Goal: Task Accomplishment & Management: Complete application form

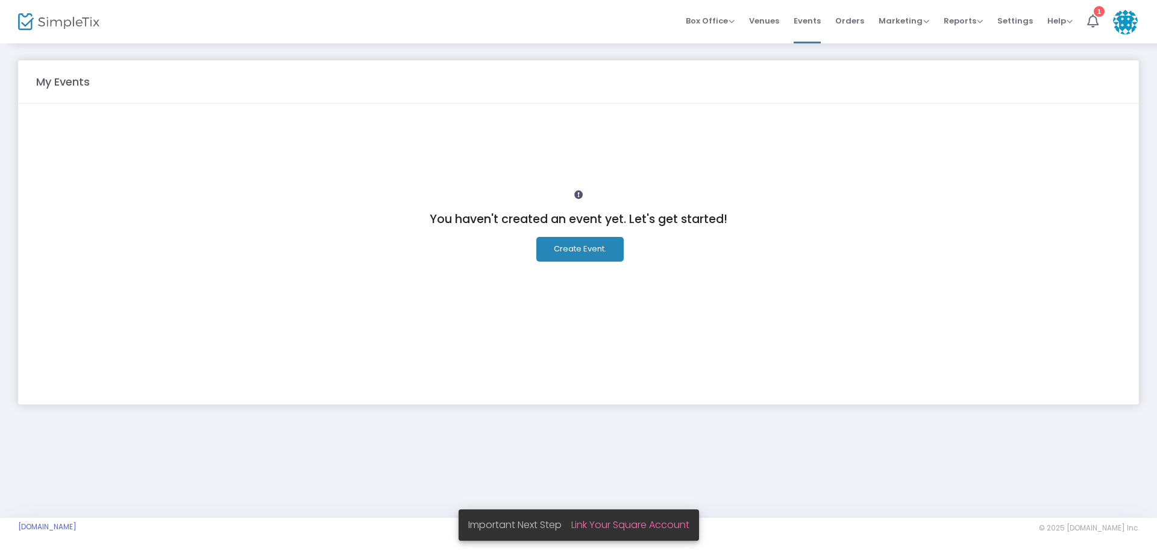
click at [577, 251] on button "Create Event." at bounding box center [579, 249] width 87 height 25
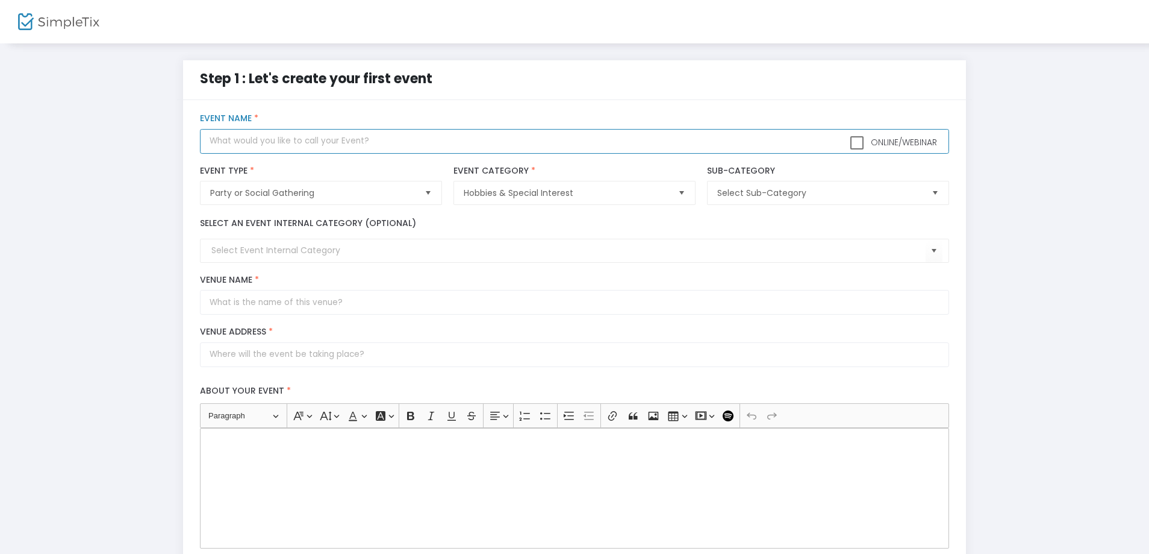
click at [298, 136] on input "text" at bounding box center [574, 141] width 749 height 25
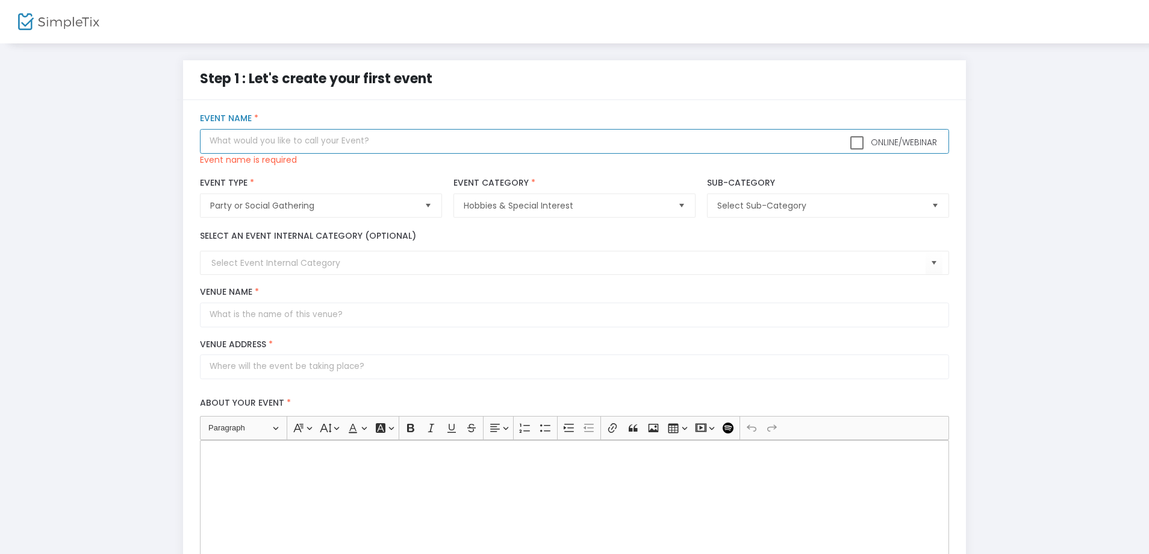
click at [333, 145] on input "text" at bounding box center [574, 141] width 749 height 25
paste input "Bye Bye Sunday Scaries, Hello Mahjong"
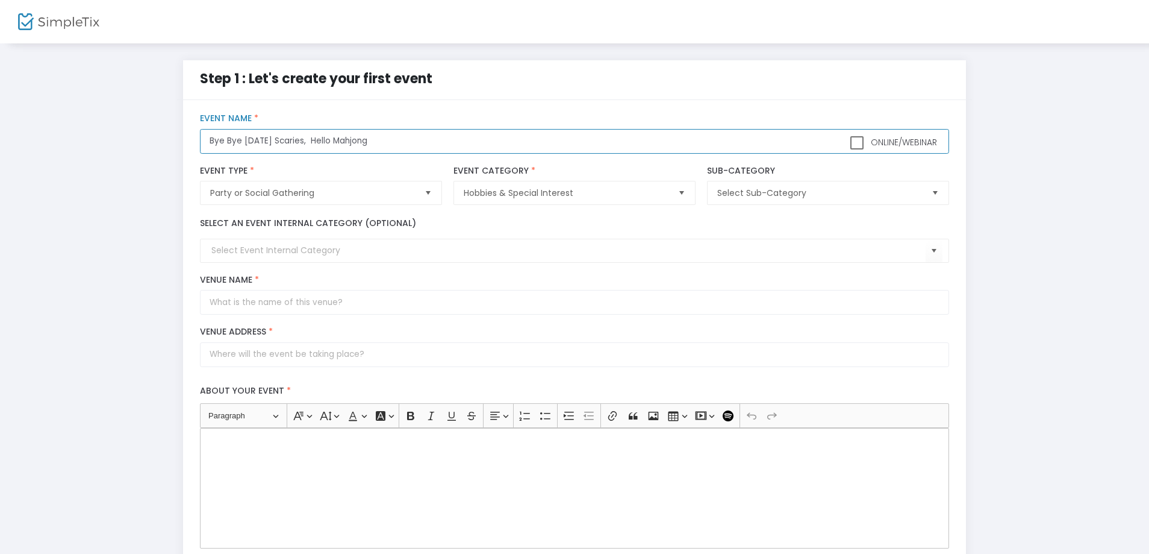
click at [369, 142] on input "Bye Bye Sunday Scaries, Hello Mahjong" at bounding box center [574, 141] width 749 height 25
type input "Bye Bye [DATE] Scaries, Hello Mahjong 🀄"
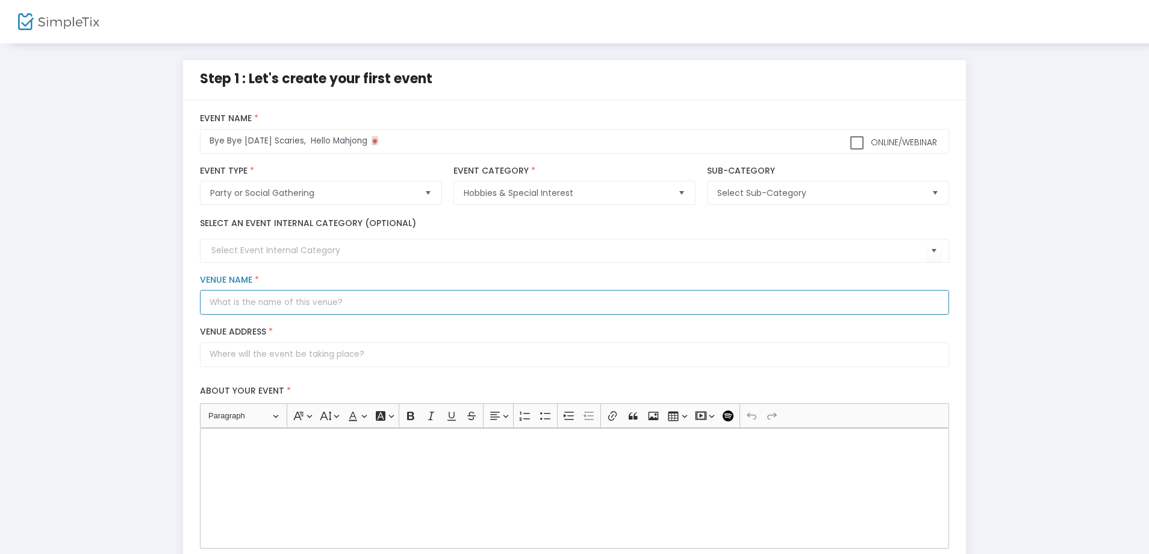
click at [227, 304] on input "Venue Name *" at bounding box center [574, 302] width 749 height 25
type input "[PERSON_NAME] Residence"
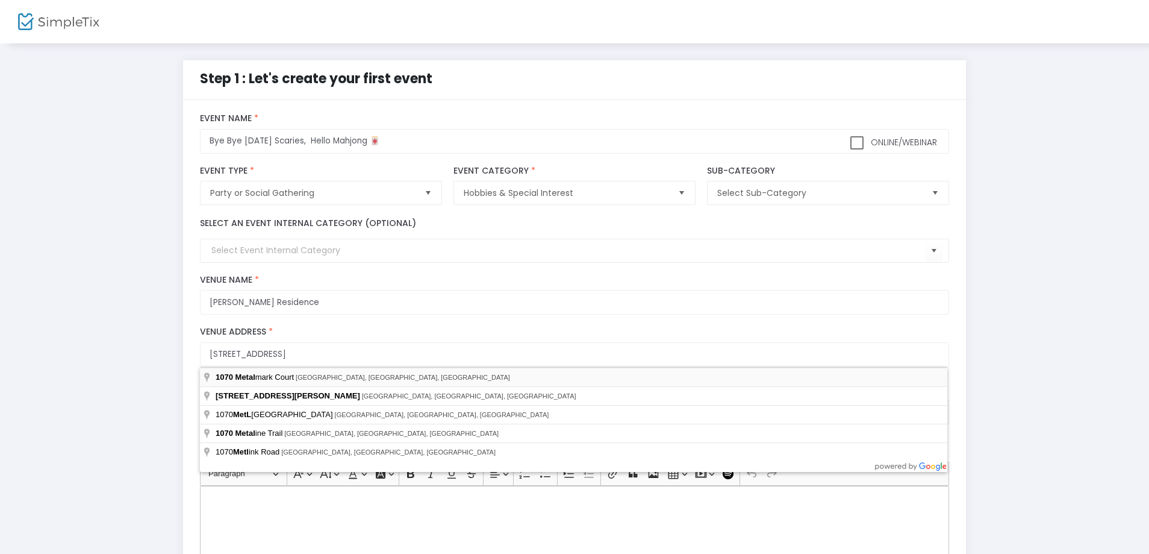
type input "1070 Metalmark Court"
type input "Lantana"
type input "76226"
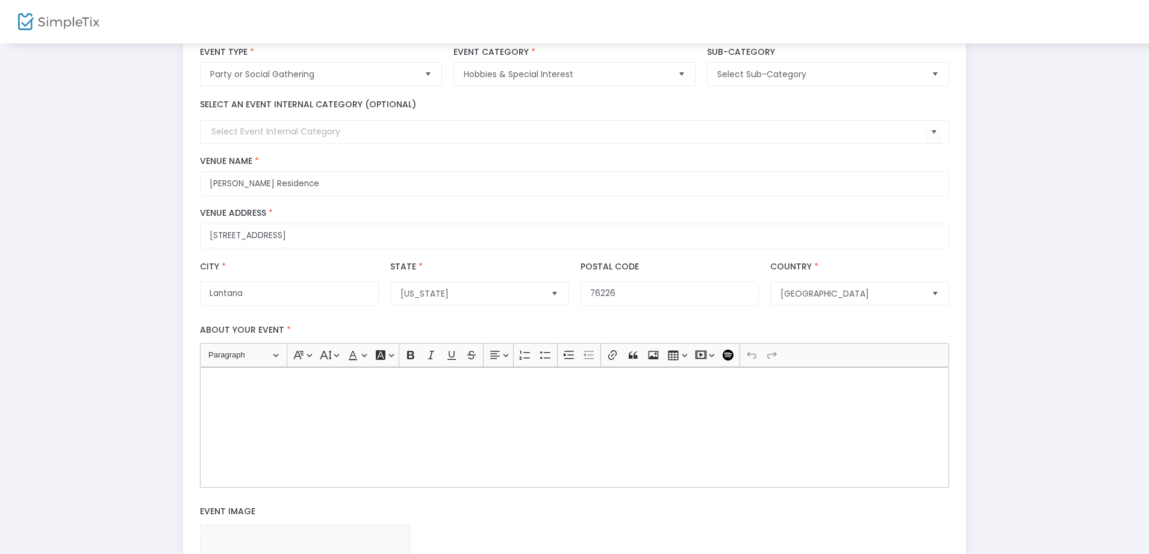
scroll to position [181, 0]
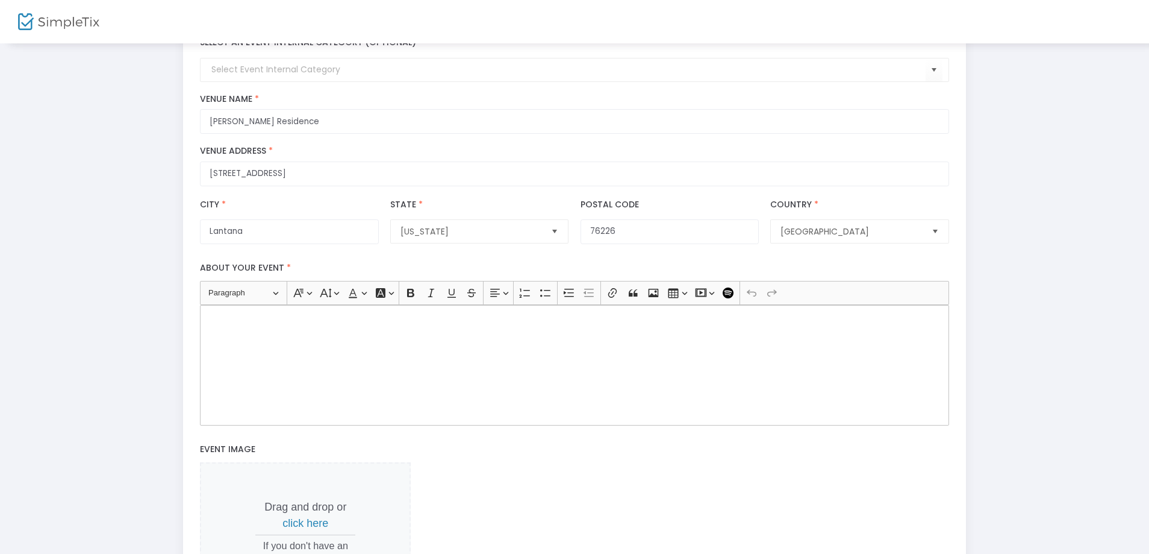
click at [350, 314] on p "Rich Text Editor, main" at bounding box center [574, 319] width 739 height 12
click at [308, 343] on div "Rich Text Editor, main" at bounding box center [574, 365] width 749 height 120
click at [247, 345] on div "Rich Text Editor, main" at bounding box center [574, 365] width 749 height 120
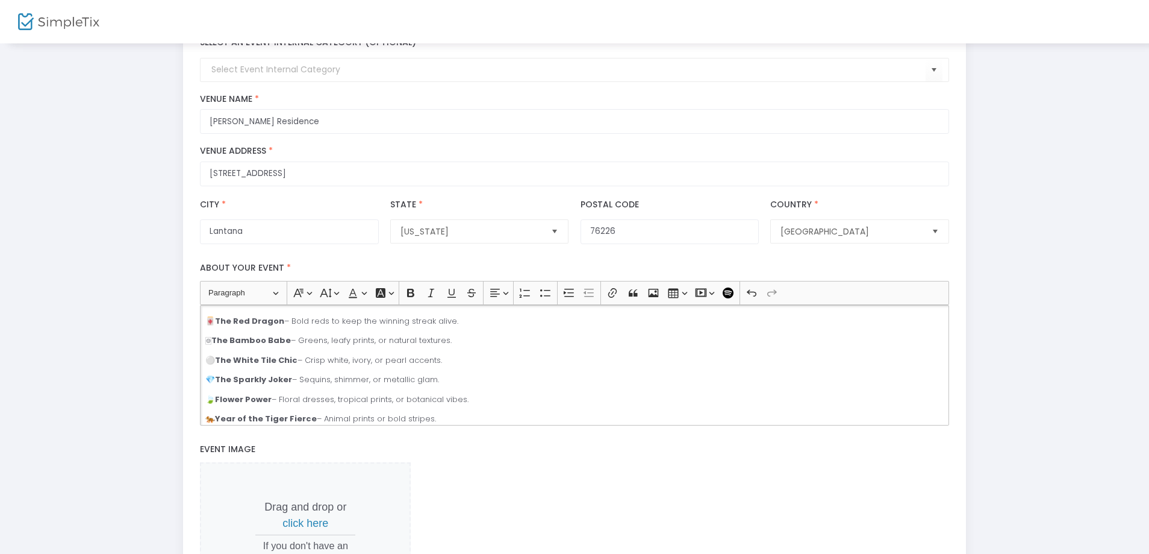
scroll to position [0, 0]
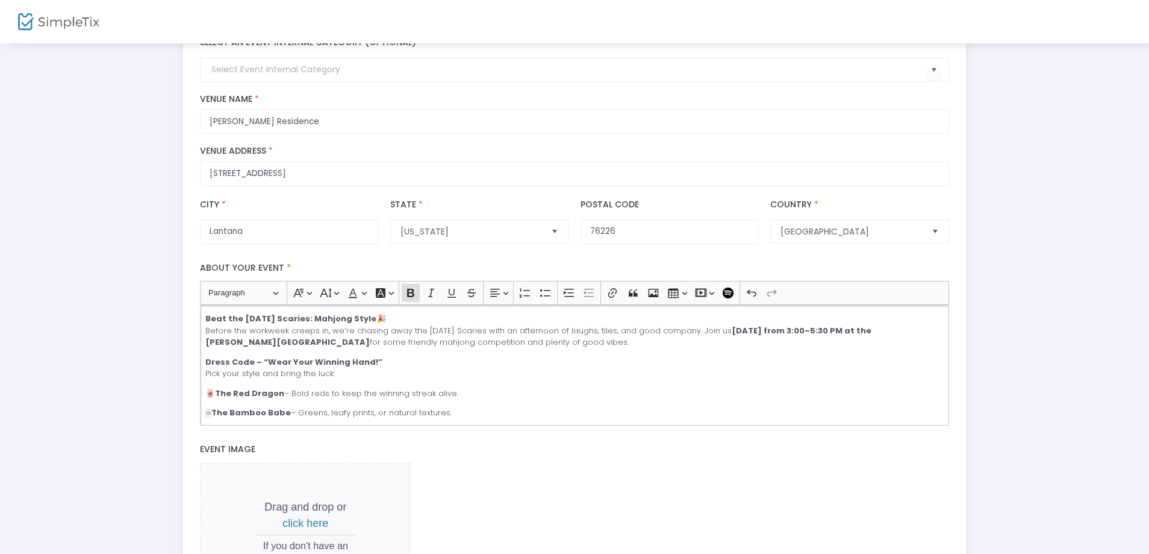
click at [312, 316] on strong "Beat the [DATE] Scaries: Mahjong Style" at bounding box center [290, 318] width 171 height 11
drag, startPoint x: 413, startPoint y: 317, endPoint x: 199, endPoint y: 318, distance: 213.9
click at [199, 318] on div "Heading Paragraph Paragraph Heading 1 Heading 2 Heading 3 Font Family Font Fami…" at bounding box center [575, 353] width 761 height 145
click at [247, 295] on span "Paragraph" at bounding box center [239, 293] width 63 height 14
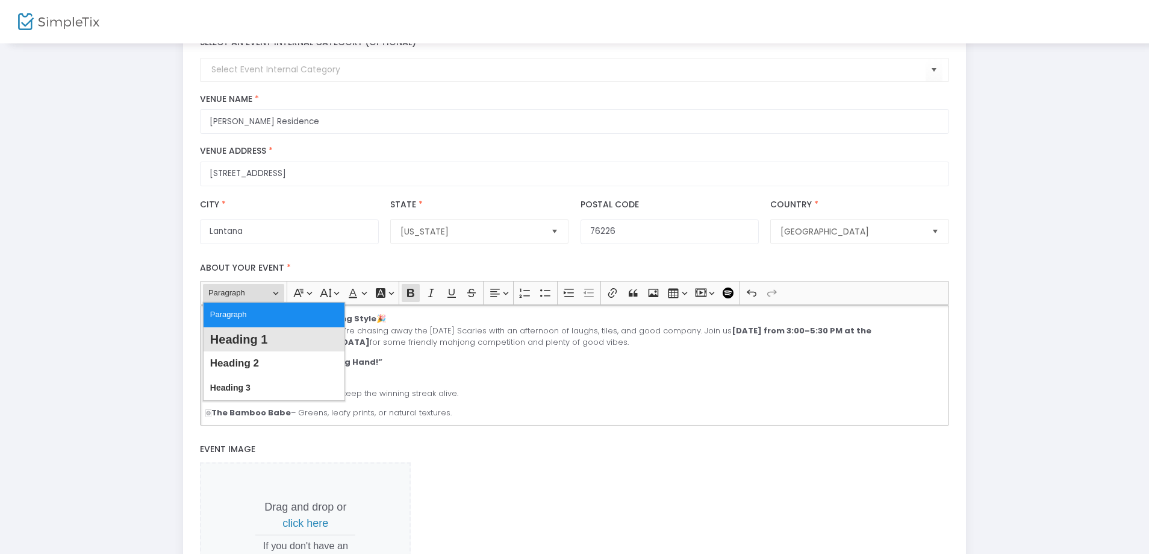
click at [243, 336] on span "Heading 1" at bounding box center [239, 339] width 58 height 17
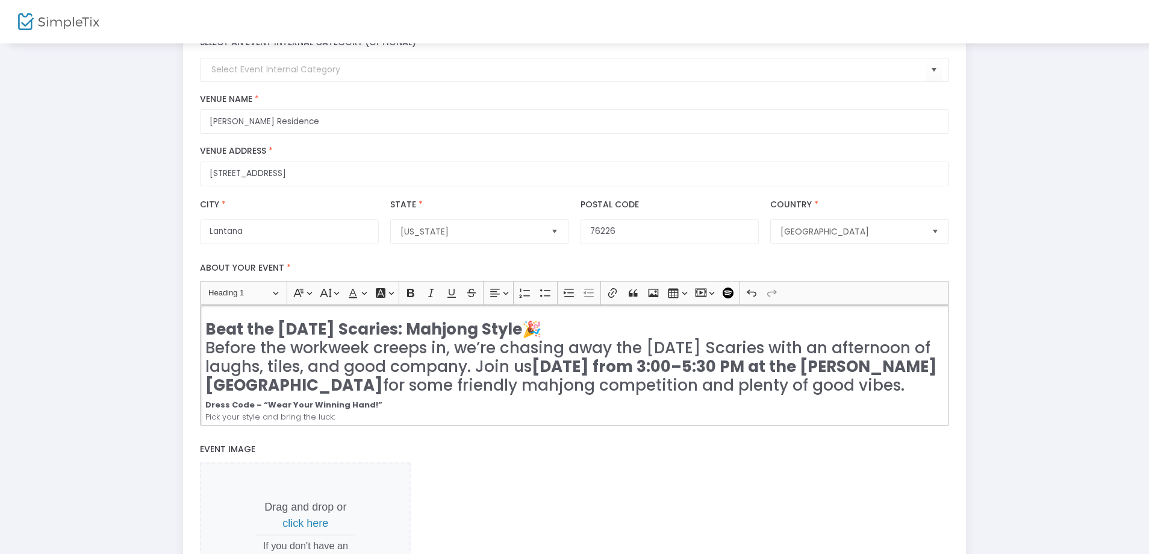
click at [368, 339] on h2 "Beat the Sunday Scaries: Mahjong Style 🎉 Before the workweek creeps in, we’re c…" at bounding box center [574, 357] width 739 height 75
drag, startPoint x: 824, startPoint y: 383, endPoint x: 180, endPoint y: 349, distance: 645.5
click at [180, 349] on div "Step 1 : Let's create your first event title : Bye Bye Sunday Scaries, Hello Ma…" at bounding box center [574, 294] width 795 height 828
click at [246, 298] on span "Heading 1" at bounding box center [239, 293] width 63 height 14
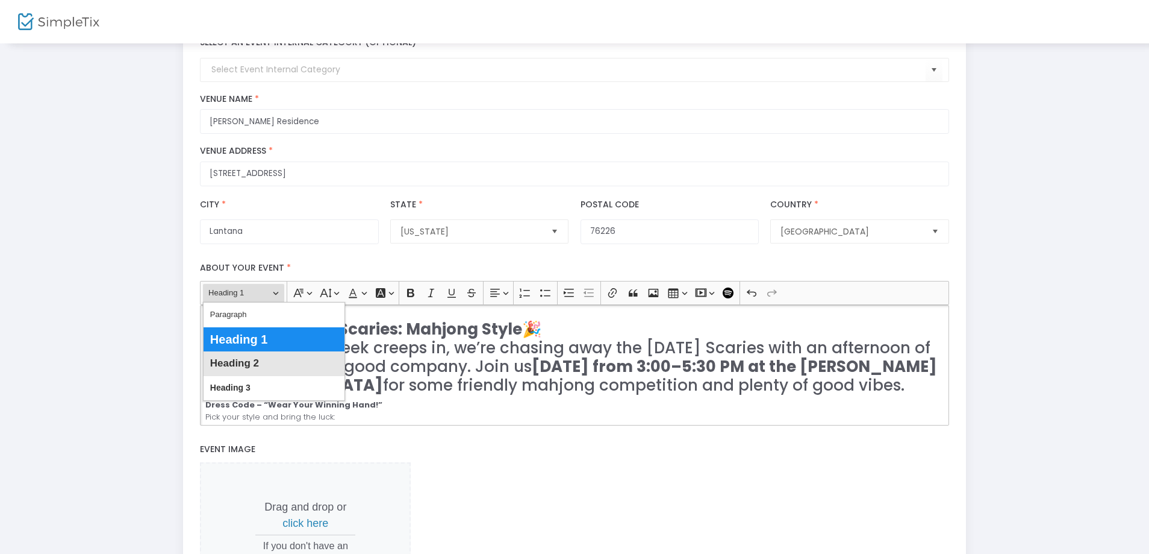
click at [236, 366] on span "Heading 2" at bounding box center [234, 363] width 49 height 17
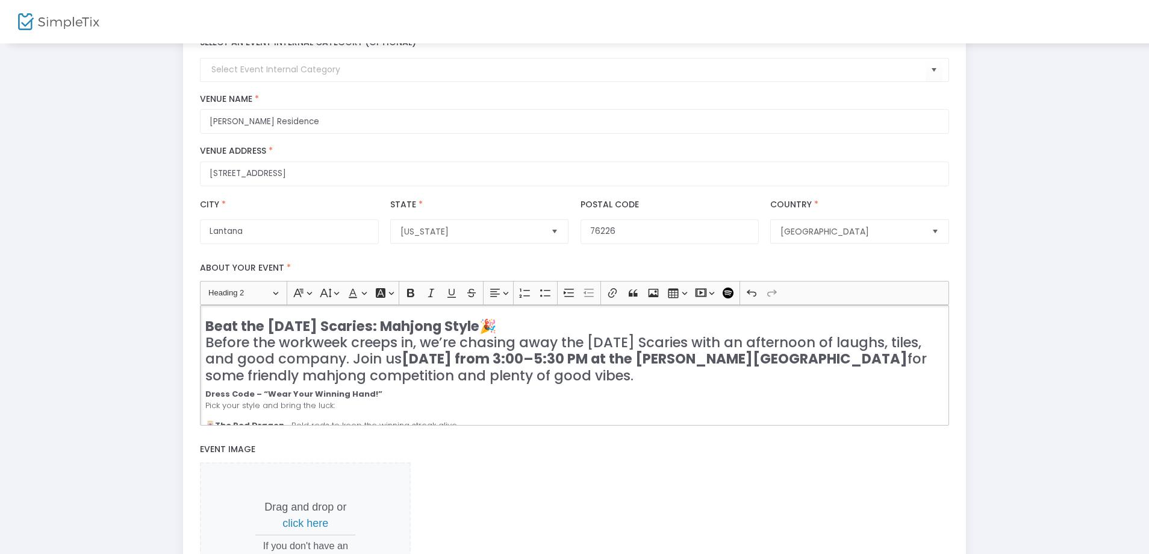
click at [236, 366] on h3 "Beat the Sunday Scaries: Mahjong Style 🎉 Before the workweek creeps in, we’re c…" at bounding box center [574, 351] width 739 height 66
drag, startPoint x: 566, startPoint y: 378, endPoint x: 169, endPoint y: 323, distance: 401.4
click at [169, 323] on div "Step 1 : Let's create your first event title : Bye Bye Sunday Scaries, Hello Ma…" at bounding box center [574, 294] width 1113 height 828
click at [258, 329] on strong "Beat the [DATE] Scaries: Mahjong Style" at bounding box center [342, 325] width 274 height 19
click at [525, 332] on h3 "Beat the Sunday Scaries: Mahjong Style 🎉 Before the workweek creeps in, we’re c…" at bounding box center [574, 351] width 739 height 66
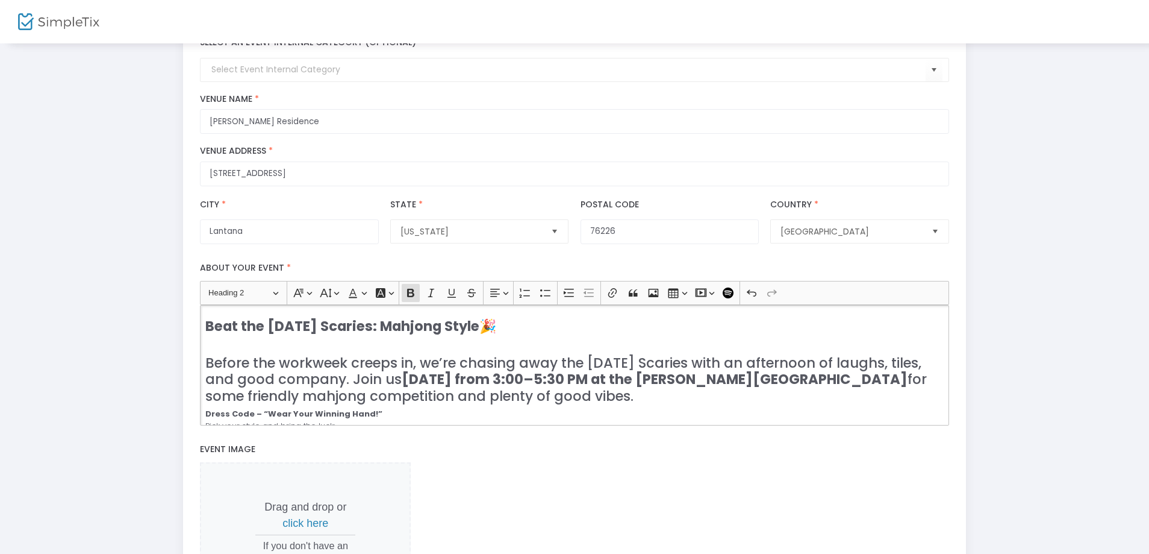
drag, startPoint x: 525, startPoint y: 331, endPoint x: 216, endPoint y: 294, distance: 310.7
click at [182, 316] on div "Step 1 : Let's create your first event title : Bye Bye Sunday Scaries, Hello Ma…" at bounding box center [574, 294] width 795 height 828
click at [217, 293] on span "Heading 2" at bounding box center [239, 293] width 63 height 14
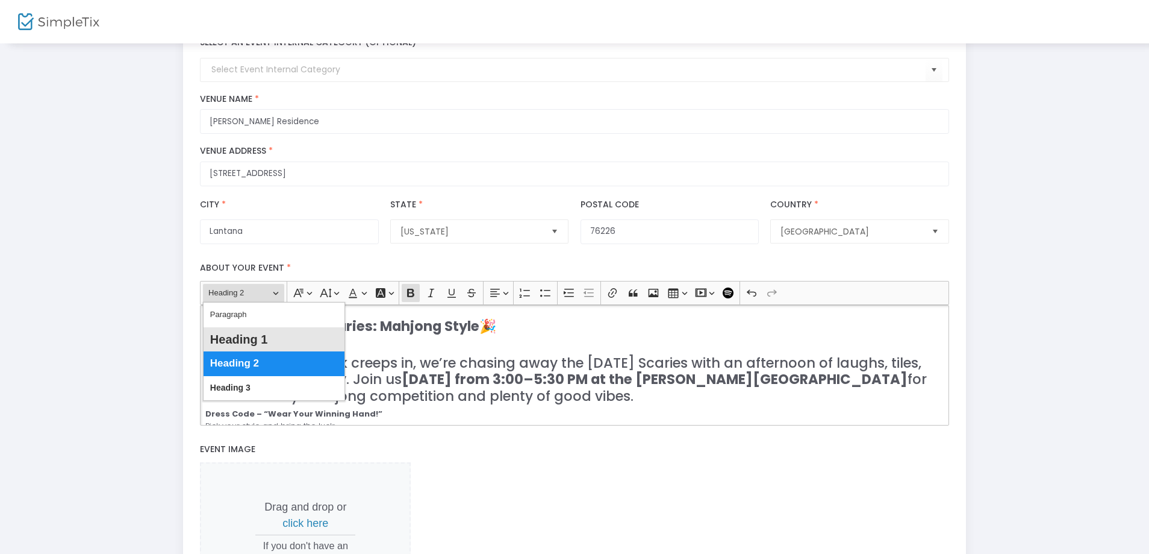
click at [223, 336] on span "Heading 1" at bounding box center [239, 339] width 58 height 17
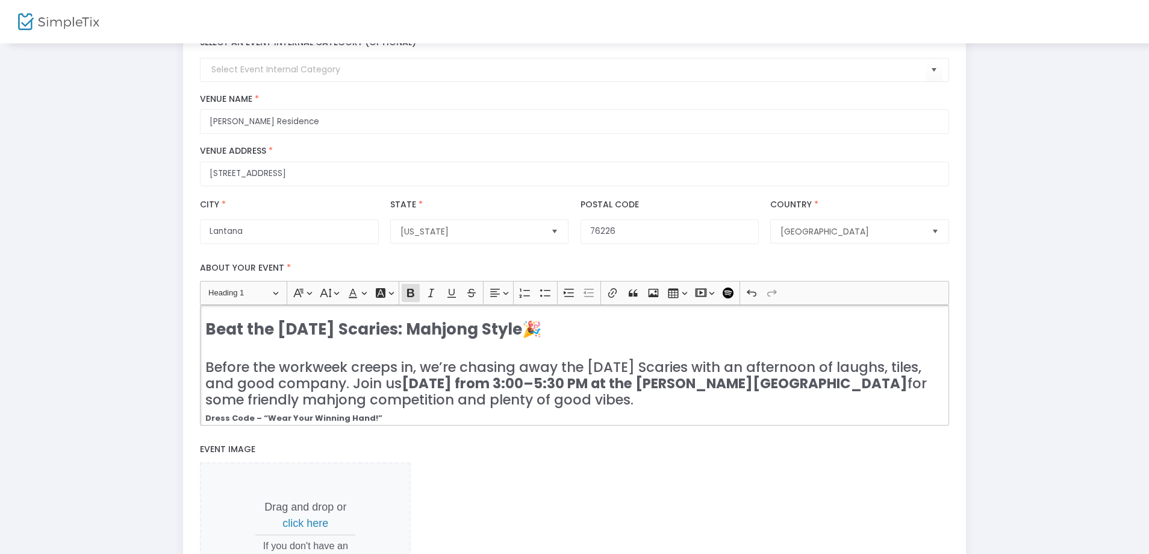
click at [290, 359] on h3 "Before the workweek creeps in, we’re chasing away the Sunday Scaries with an af…" at bounding box center [574, 375] width 739 height 66
drag, startPoint x: 560, startPoint y: 404, endPoint x: 192, endPoint y: 370, distance: 369.0
click at [192, 370] on div "title : Bye Bye Sunday Scaries, Hello Mahjong 🀄 Valid : true Required : false v…" at bounding box center [575, 313] width 784 height 788
click at [242, 295] on span "Heading 2" at bounding box center [239, 293] width 63 height 14
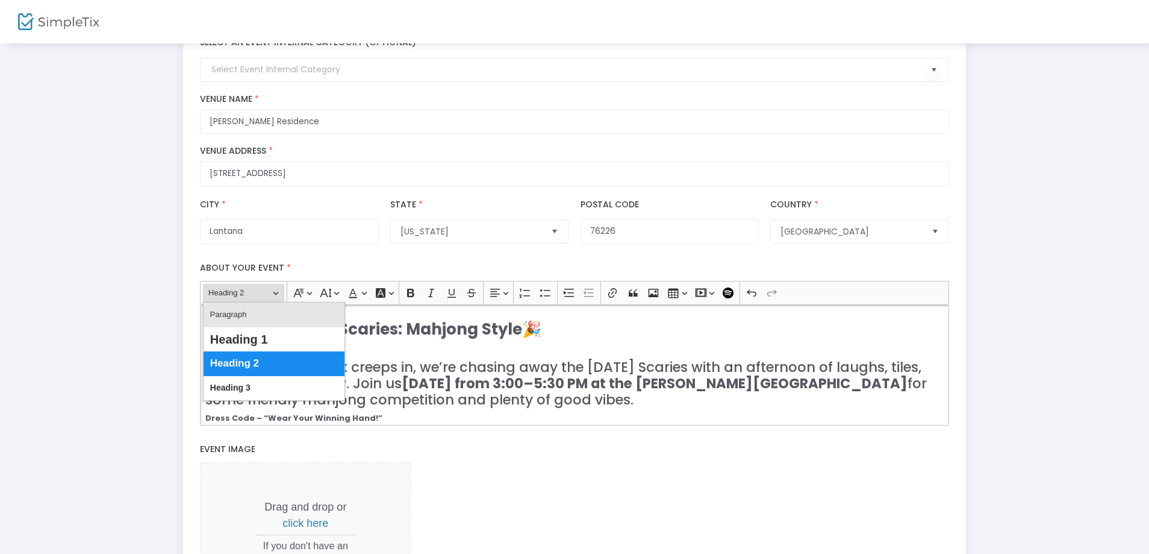
click at [233, 316] on span "Paragraph" at bounding box center [228, 314] width 37 height 17
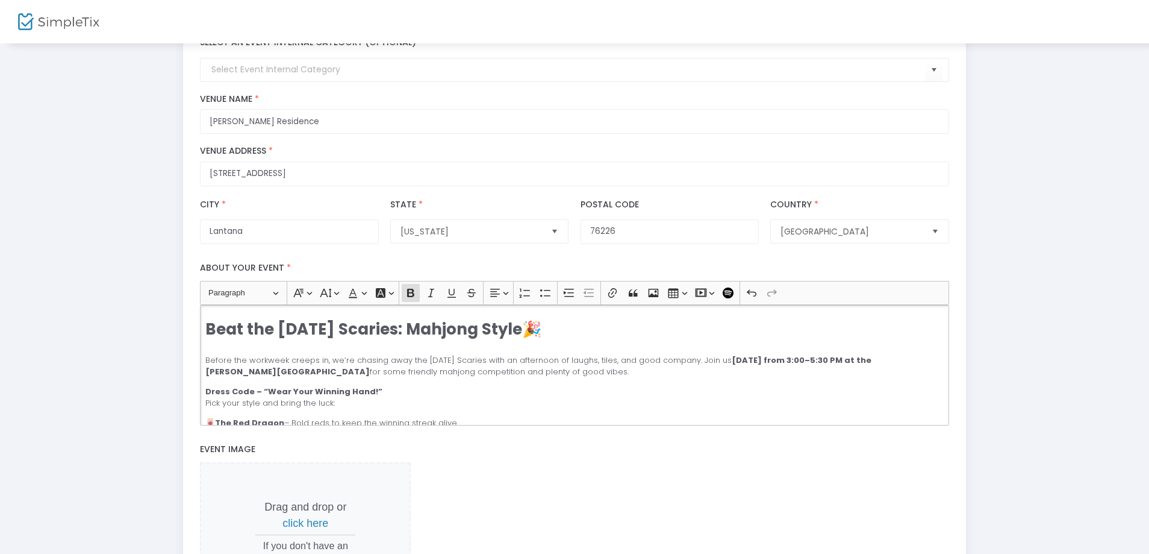
click at [428, 393] on p "Dress Code – “Wear Your Winning Hand!” Pick your style and bring the luck:" at bounding box center [574, 397] width 739 height 23
drag, startPoint x: 505, startPoint y: 369, endPoint x: 172, endPoint y: 354, distance: 333.5
click at [172, 354] on div "Step 1 : Let's create your first event title : Bye Bye Sunday Scaries, Hello Ma…" at bounding box center [574, 294] width 1113 height 828
click at [231, 301] on button "Heading Paragraph" at bounding box center [243, 293] width 81 height 19
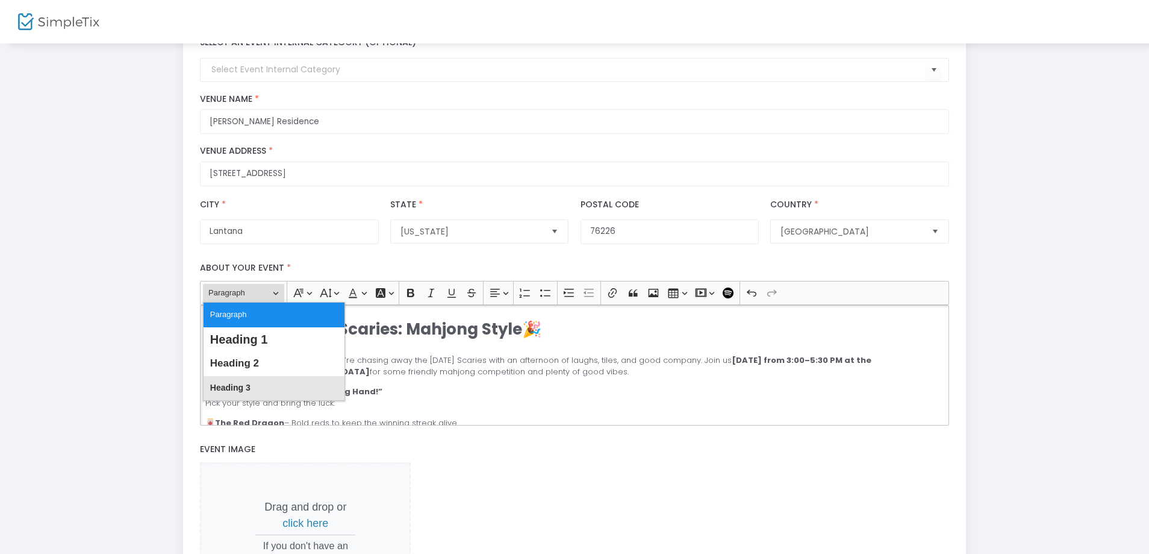
click at [222, 391] on span "Heading 3" at bounding box center [230, 387] width 40 height 17
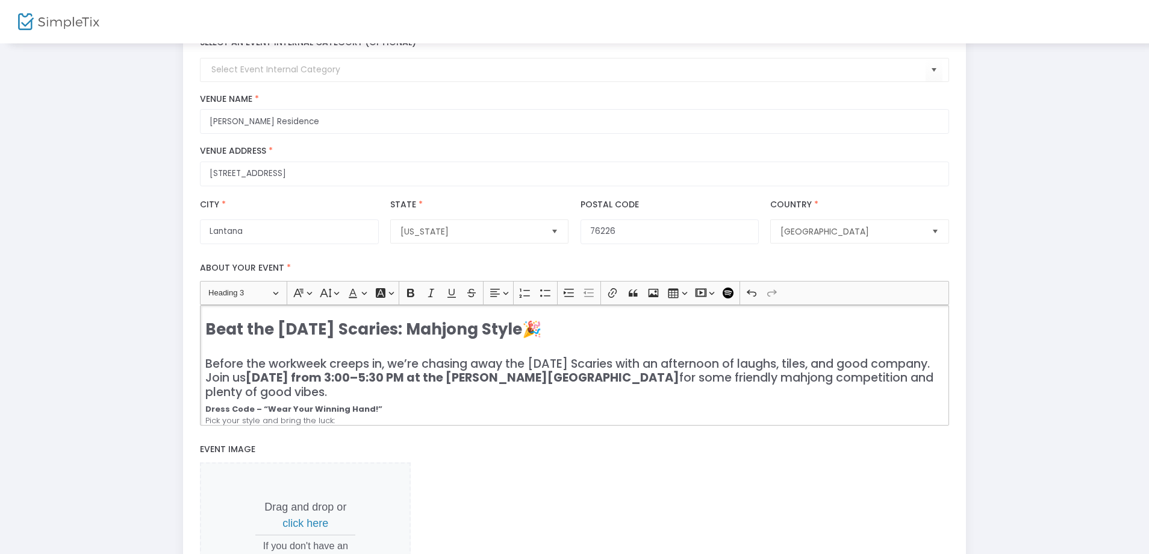
click at [410, 386] on strong "[DATE] from 3:00–5:30 PM at the [PERSON_NAME][GEOGRAPHIC_DATA]" at bounding box center [463, 377] width 434 height 16
click at [265, 343] on h4 "Before the workweek creeps in, we’re chasing away the Sunday Scaries with an af…" at bounding box center [574, 370] width 739 height 57
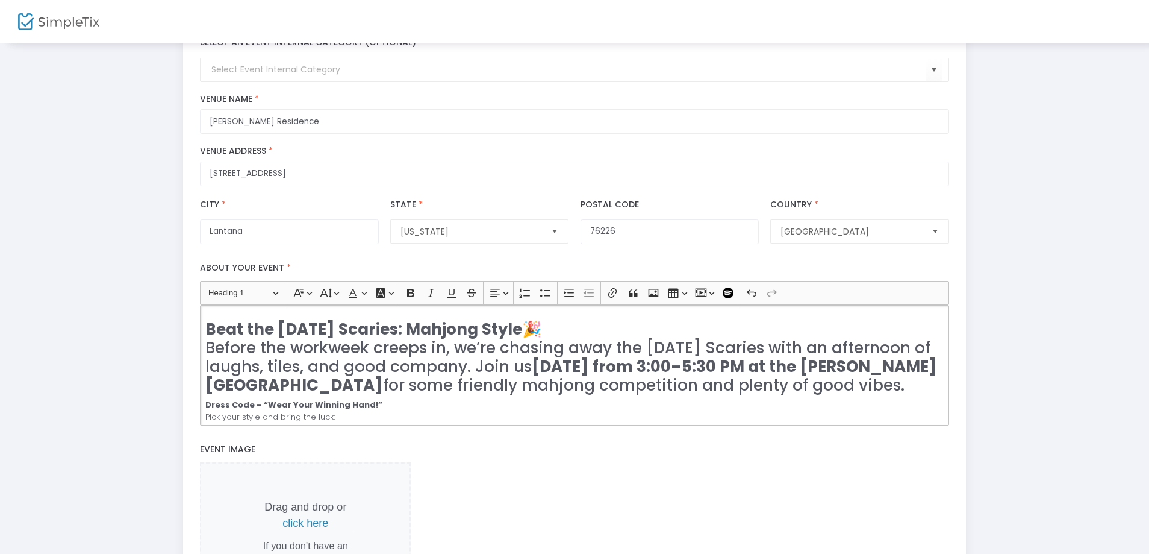
click at [264, 346] on h2 "Beat the Sunday Scaries: Mahjong Style 🎉 Before the workweek creeps in, we’re c…" at bounding box center [574, 357] width 739 height 75
click at [259, 359] on h2 "Beat the Sunday Scaries: Mahjong Style 🎉 Before the workweek creeps in, we’re c…" at bounding box center [574, 357] width 739 height 75
drag, startPoint x: 815, startPoint y: 390, endPoint x: 201, endPoint y: 353, distance: 615.0
click at [201, 353] on div "Beat the Sunday Scaries: Mahjong Style 🎉 Before the workweek creeps in, we’re c…" at bounding box center [574, 365] width 749 height 120
click at [237, 295] on span "Heading 1" at bounding box center [239, 293] width 63 height 14
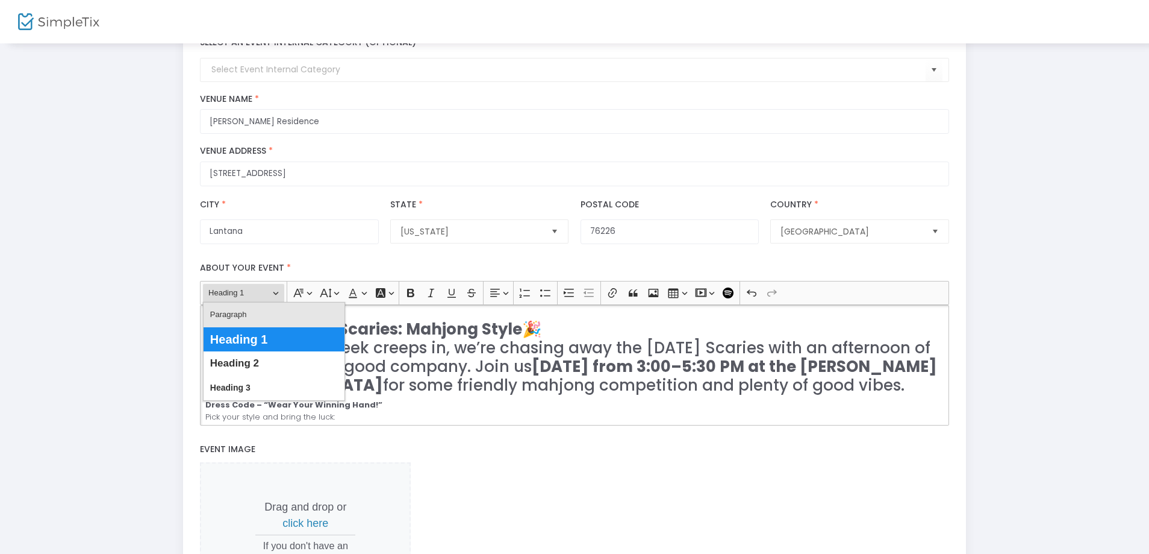
click at [237, 314] on span "Paragraph" at bounding box center [228, 314] width 37 height 17
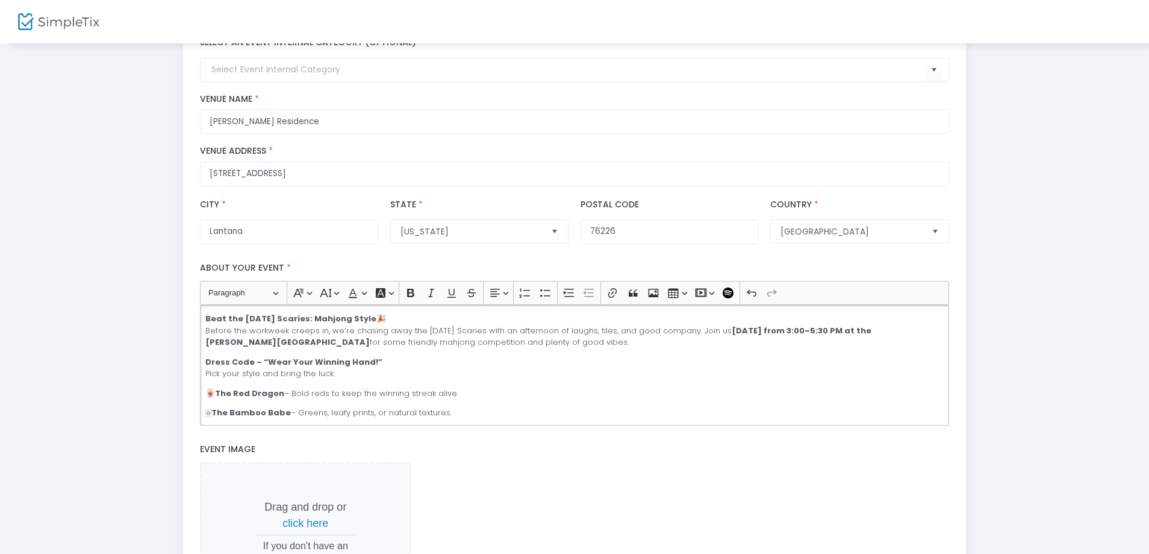
click at [405, 372] on p "Dress Code – “Wear Your Winning Hand!” Pick your style and bring the luck:" at bounding box center [574, 367] width 739 height 23
click at [401, 320] on p "Beat the Sunday Scaries: Mahjong Style 🎉 Before the workweek creeps in, we’re c…" at bounding box center [574, 331] width 739 height 36
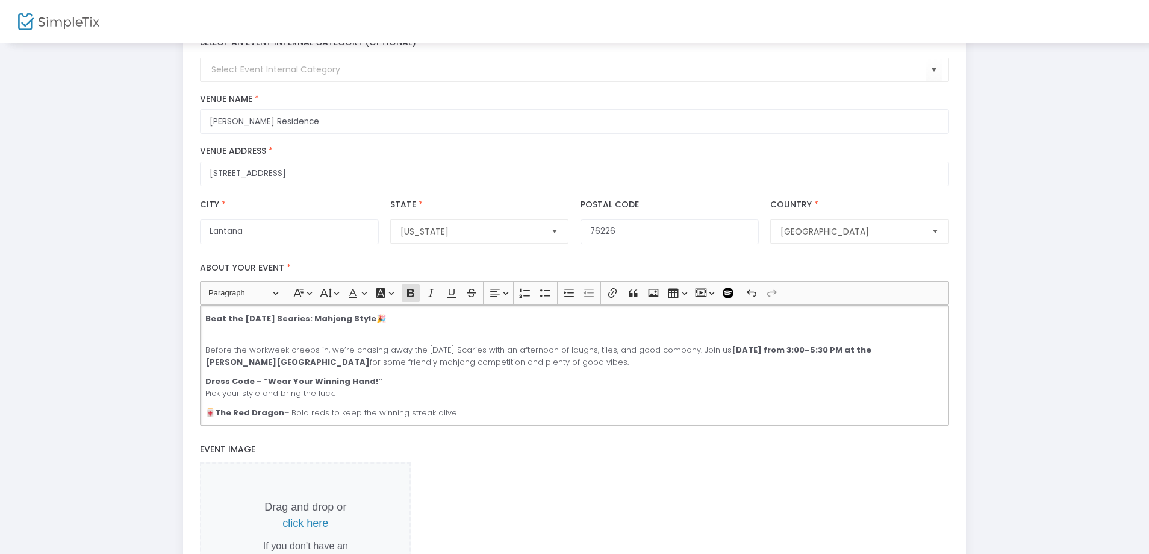
drag, startPoint x: 401, startPoint y: 320, endPoint x: 200, endPoint y: 312, distance: 200.8
click at [200, 312] on div "Beat the Sunday Scaries: Mahjong Style 🎉 Before the workweek creeps in, we’re c…" at bounding box center [574, 365] width 749 height 120
click at [211, 296] on span "Paragraph" at bounding box center [239, 293] width 63 height 14
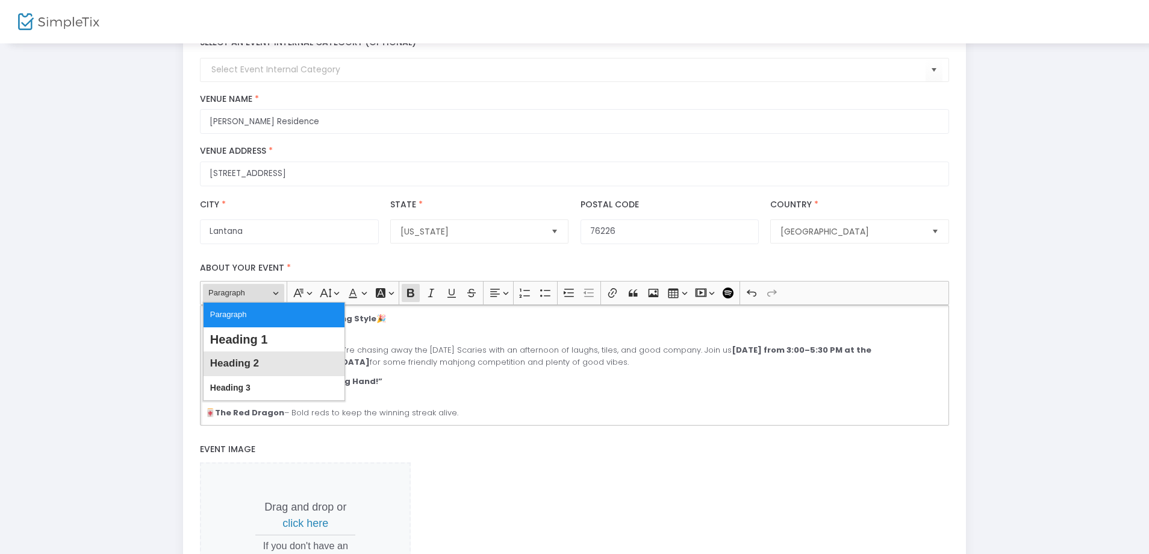
click at [230, 369] on span "Heading 2" at bounding box center [234, 363] width 49 height 17
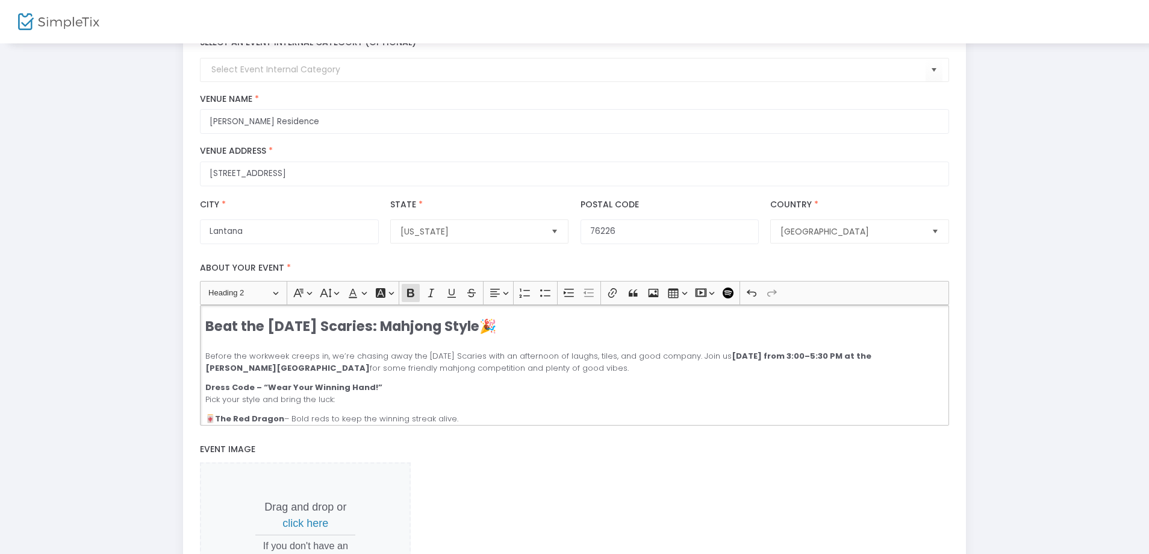
click at [459, 374] on div "Beat the Sunday Scaries: Mahjong Style 🎉 Before the workweek creeps in, we’re c…" at bounding box center [574, 365] width 749 height 120
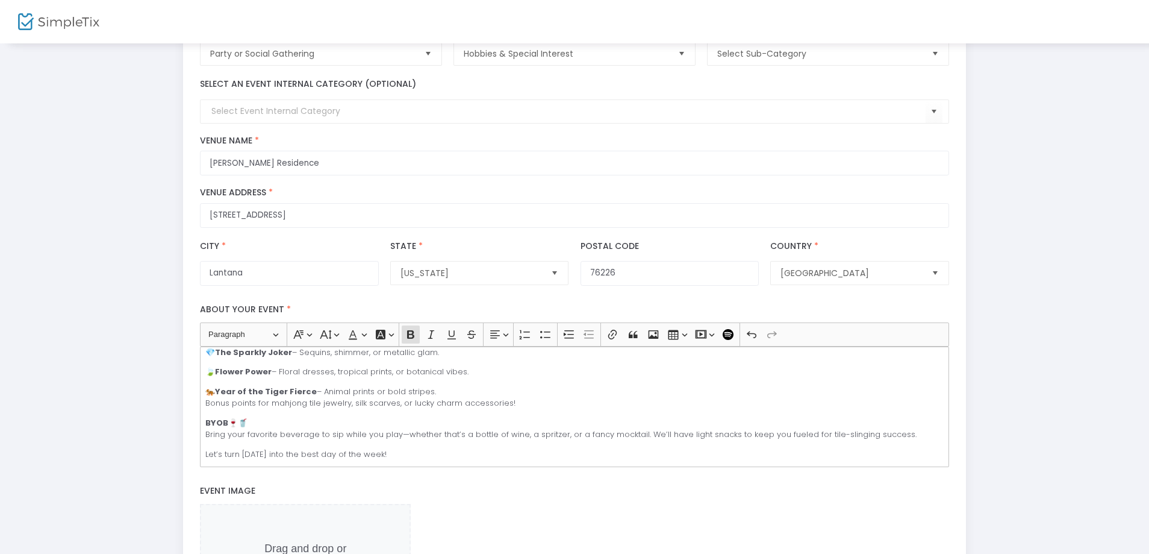
scroll to position [60, 0]
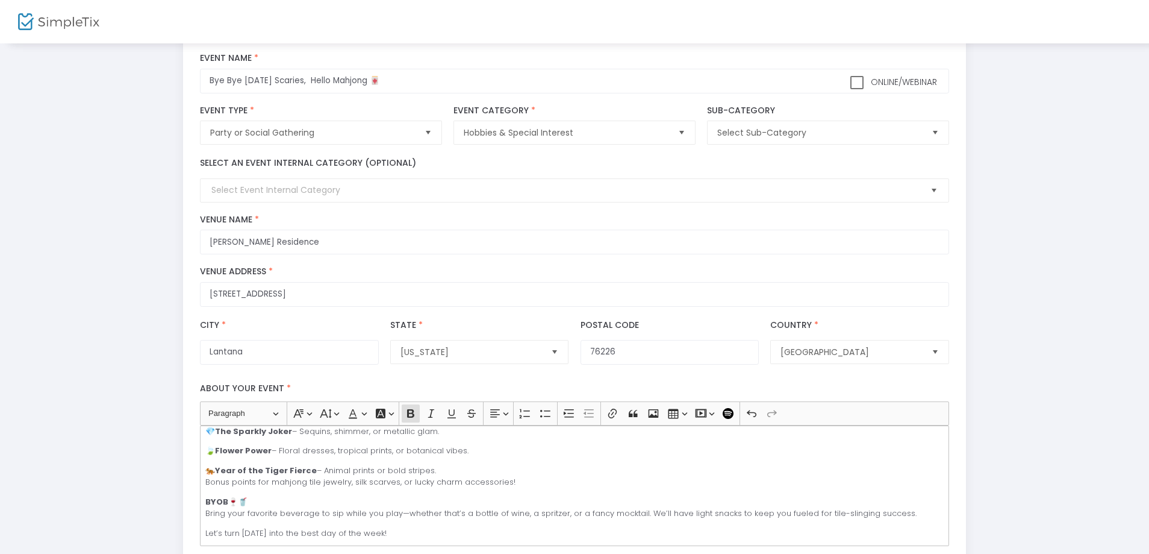
click at [928, 191] on span "Select" at bounding box center [934, 191] width 20 height 20
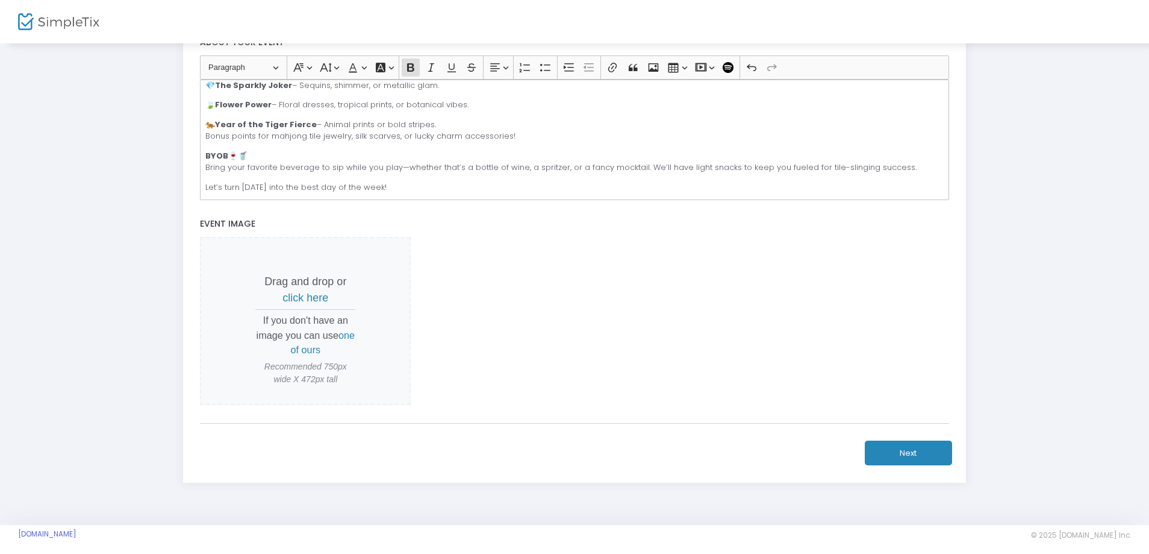
scroll to position [413, 0]
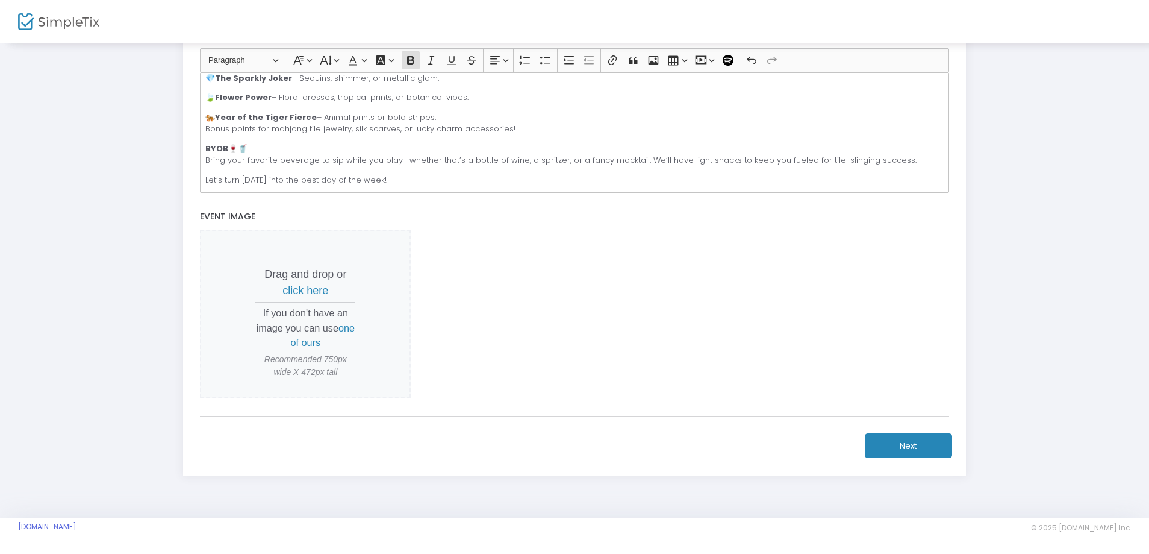
click at [302, 337] on span "one of ours" at bounding box center [323, 334] width 64 height 25
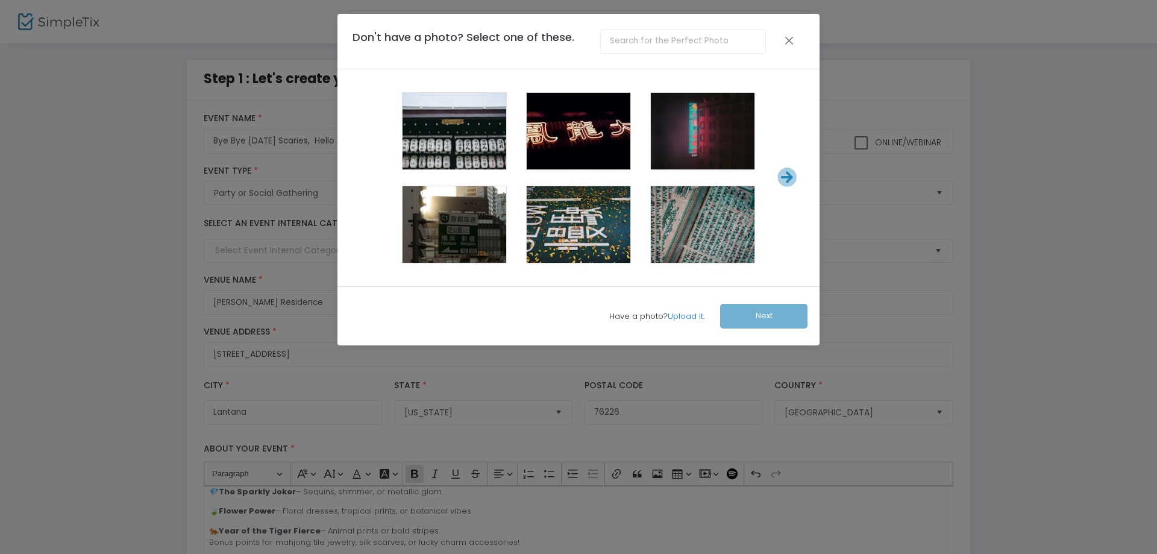
click at [681, 43] on input "text" at bounding box center [682, 41] width 165 height 25
type input "mahjong"
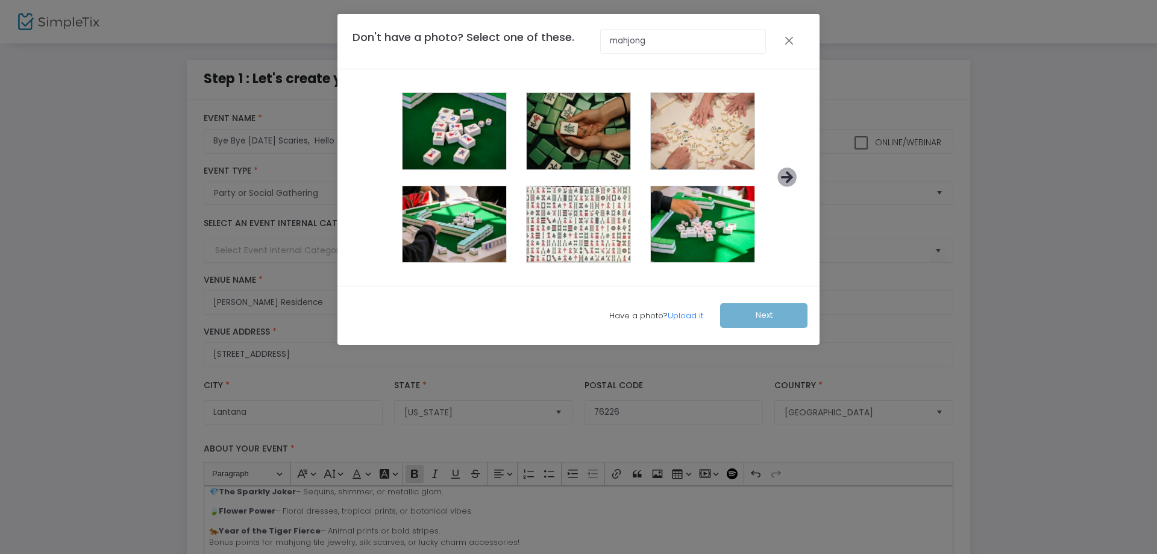
click at [791, 178] on icon at bounding box center [787, 177] width 20 height 20
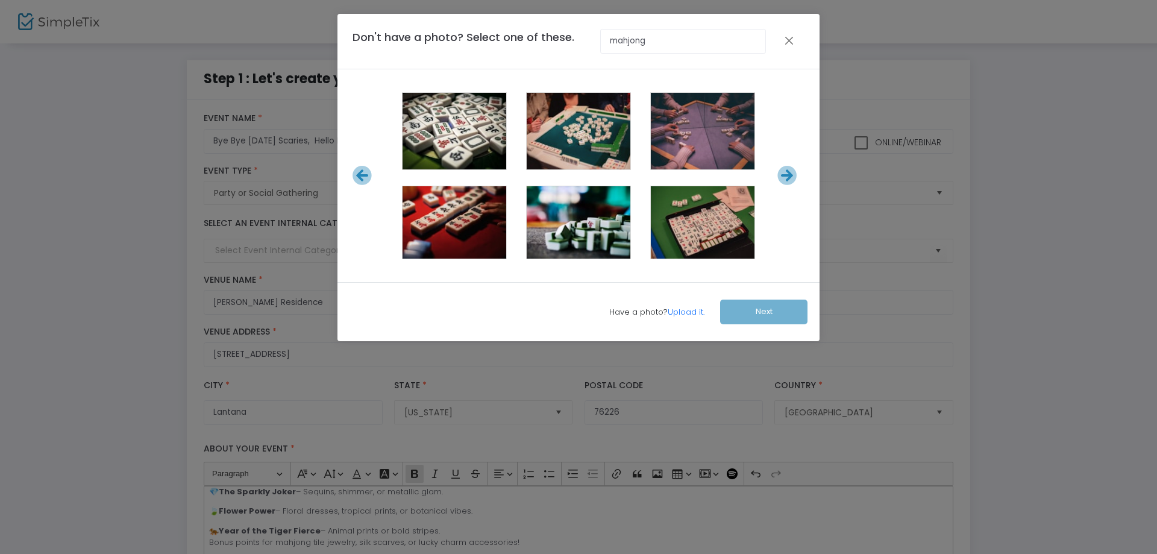
click at [790, 178] on icon at bounding box center [787, 176] width 20 height 20
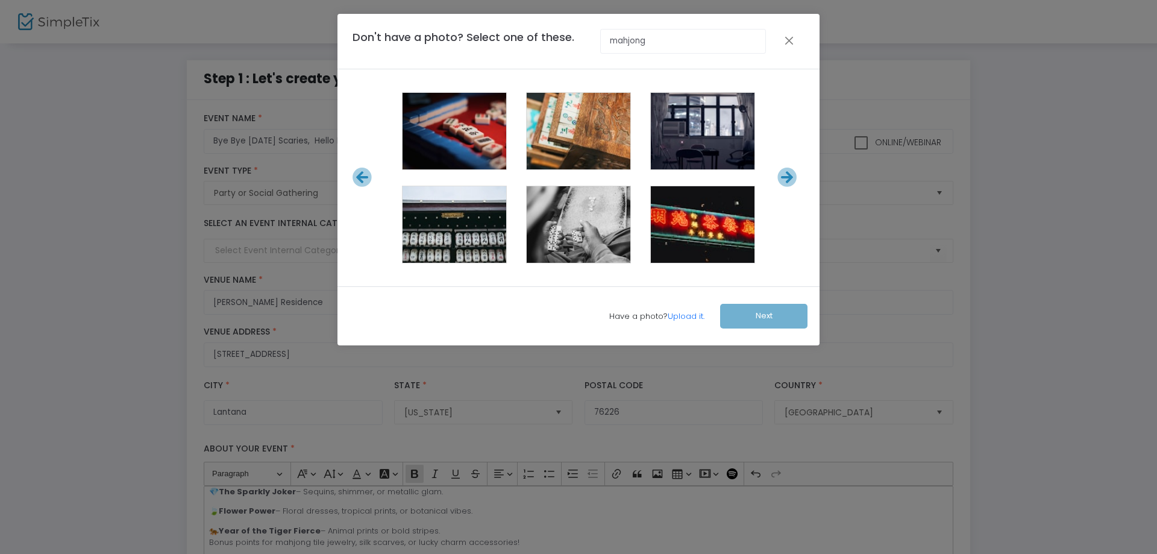
click at [790, 178] on icon at bounding box center [787, 177] width 20 height 20
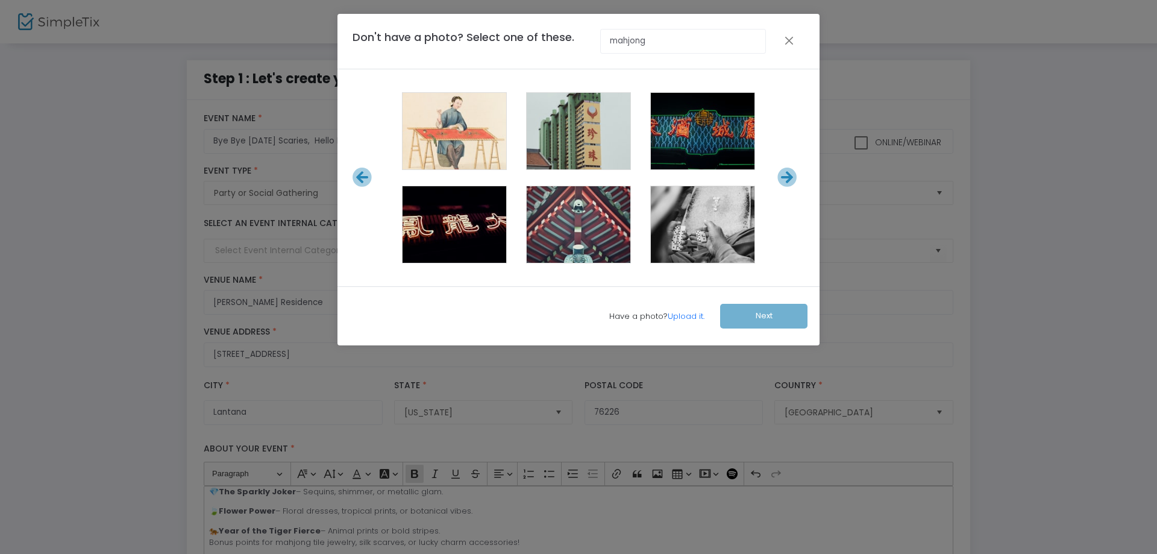
click at [790, 178] on icon at bounding box center [787, 177] width 20 height 20
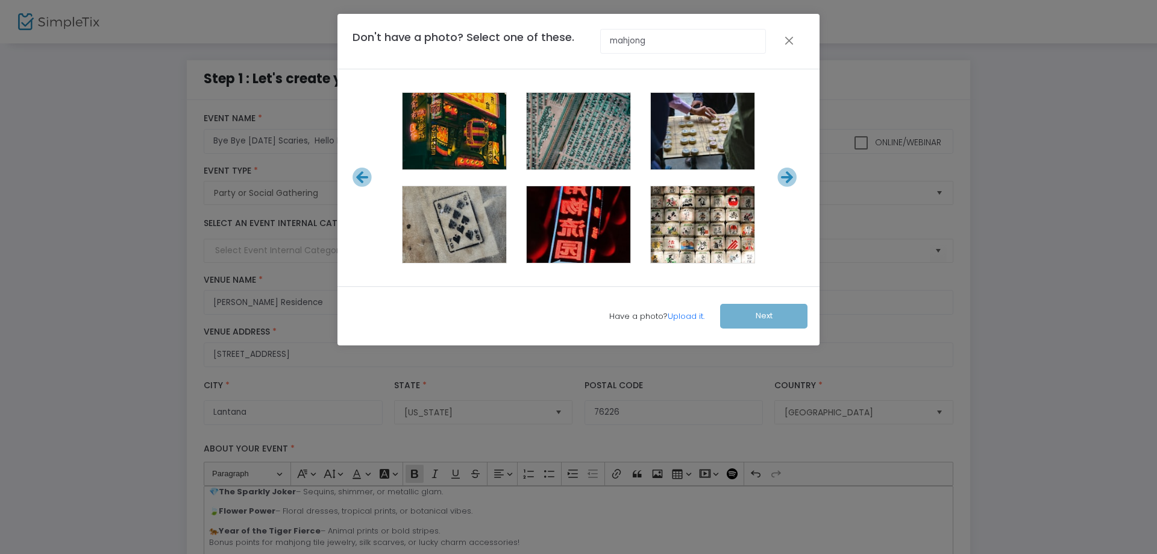
click at [790, 178] on icon at bounding box center [787, 177] width 20 height 20
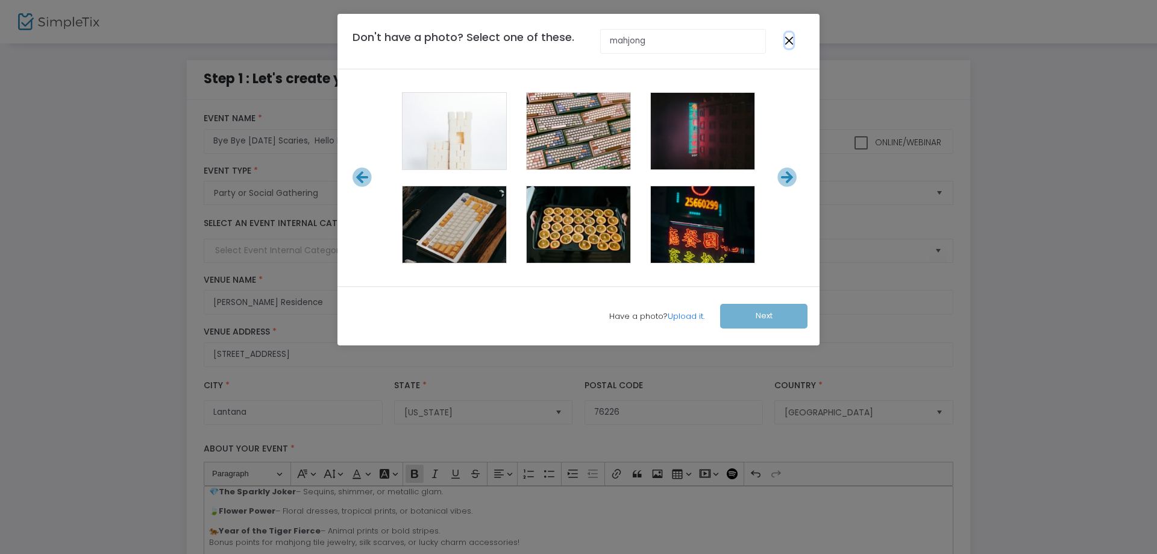
click at [790, 40] on button "Close" at bounding box center [789, 41] width 8 height 16
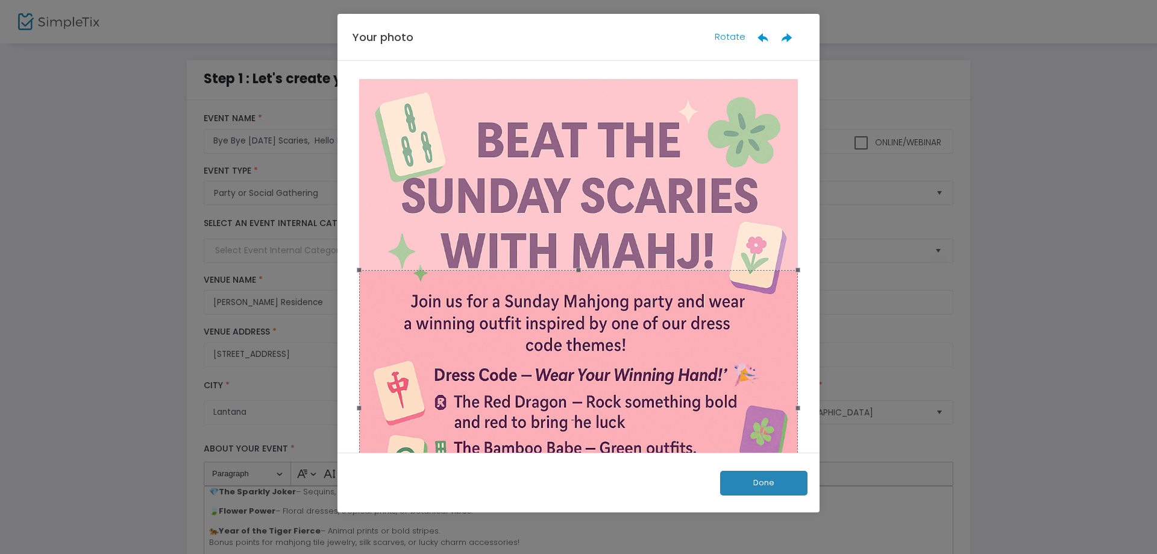
drag, startPoint x: 574, startPoint y: 270, endPoint x: 693, endPoint y: 261, distance: 119.6
click at [693, 261] on div at bounding box center [578, 413] width 446 height 669
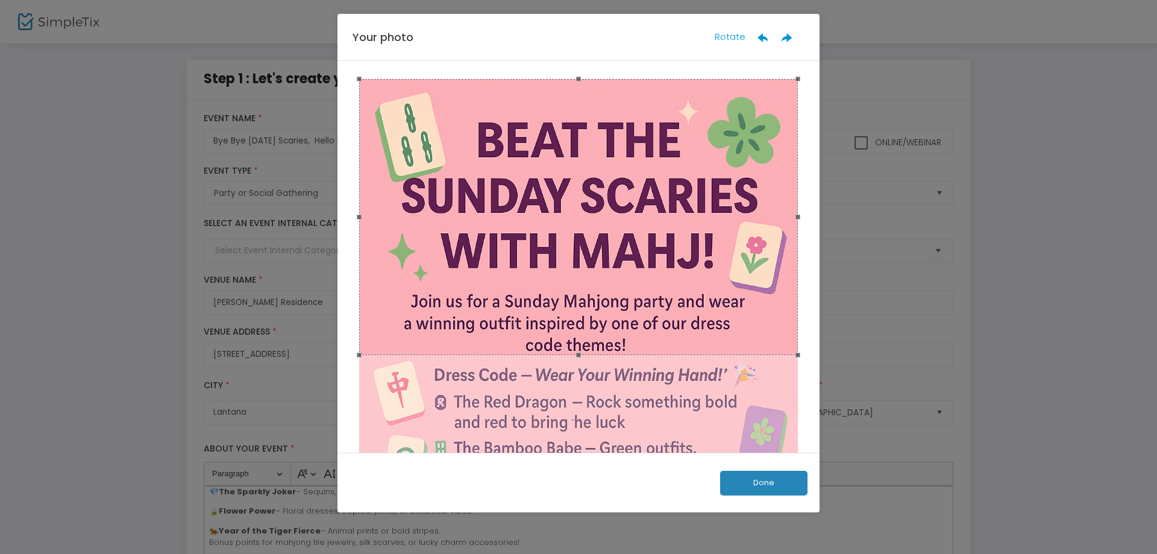
drag, startPoint x: 668, startPoint y: 327, endPoint x: 681, endPoint y: 131, distance: 195.6
click at [681, 131] on div at bounding box center [578, 217] width 439 height 276
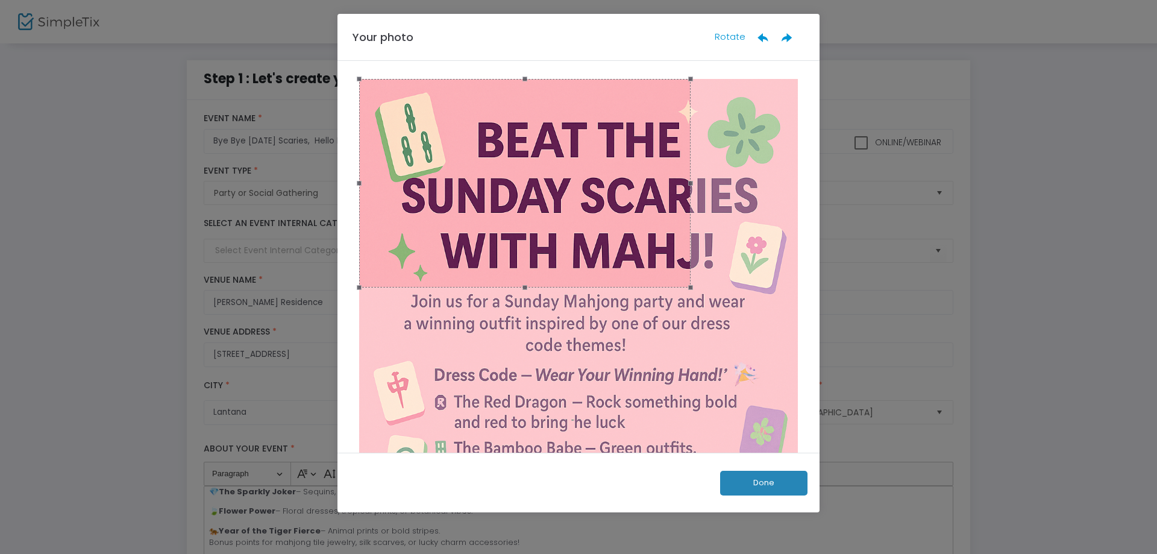
drag, startPoint x: 575, startPoint y: 352, endPoint x: 577, endPoint y: 285, distance: 67.5
click at [577, 285] on span at bounding box center [525, 287] width 318 height 13
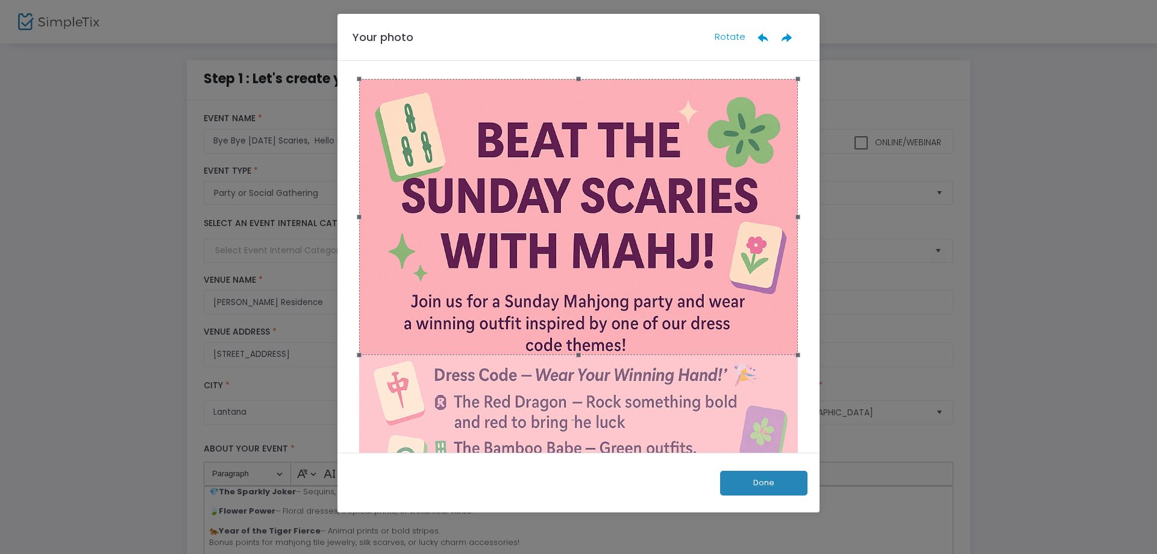
drag, startPoint x: 689, startPoint y: 180, endPoint x: 799, endPoint y: 173, distance: 110.4
click at [799, 173] on div at bounding box center [578, 257] width 482 height 392
drag, startPoint x: 793, startPoint y: 352, endPoint x: 800, endPoint y: 307, distance: 45.8
click at [800, 307] on div at bounding box center [578, 257] width 482 height 392
click at [766, 489] on button "Done" at bounding box center [763, 482] width 87 height 25
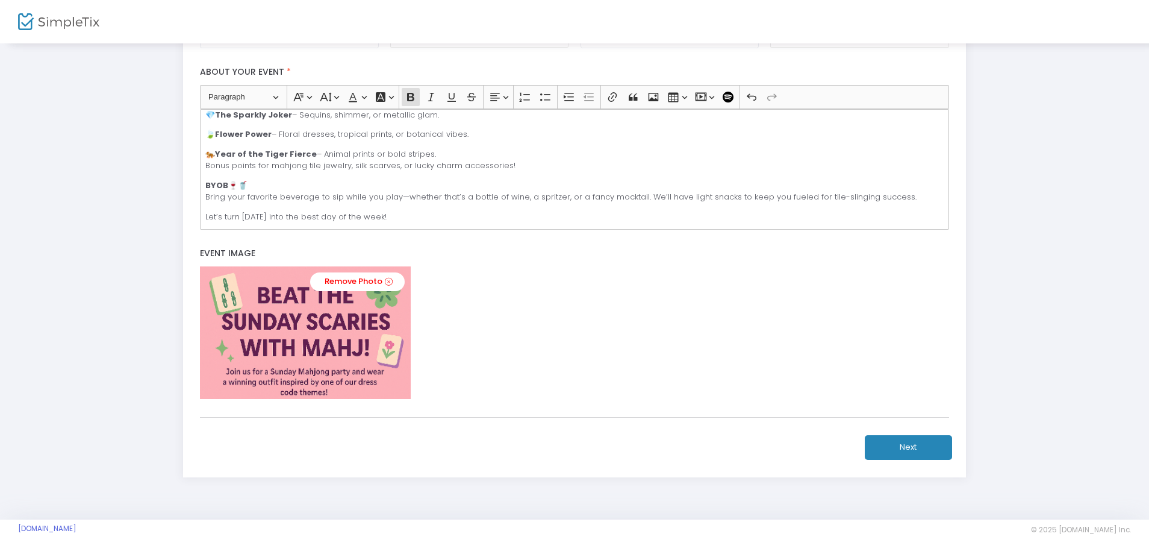
scroll to position [378, 0]
click at [898, 442] on button "Next" at bounding box center [908, 445] width 87 height 25
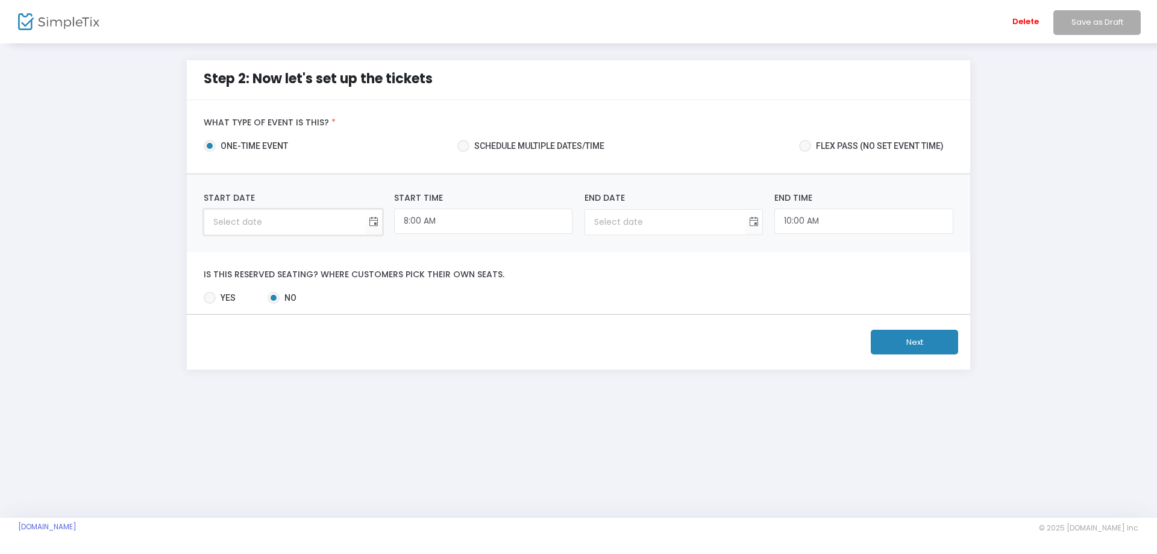
type input "month/day/year"
click at [256, 228] on input "month/day/year" at bounding box center [284, 222] width 160 height 25
click at [370, 220] on span "Toggle calendar" at bounding box center [373, 222] width 20 height 20
click at [260, 362] on span "17" at bounding box center [266, 362] width 20 height 20
type input "8/17/2025"
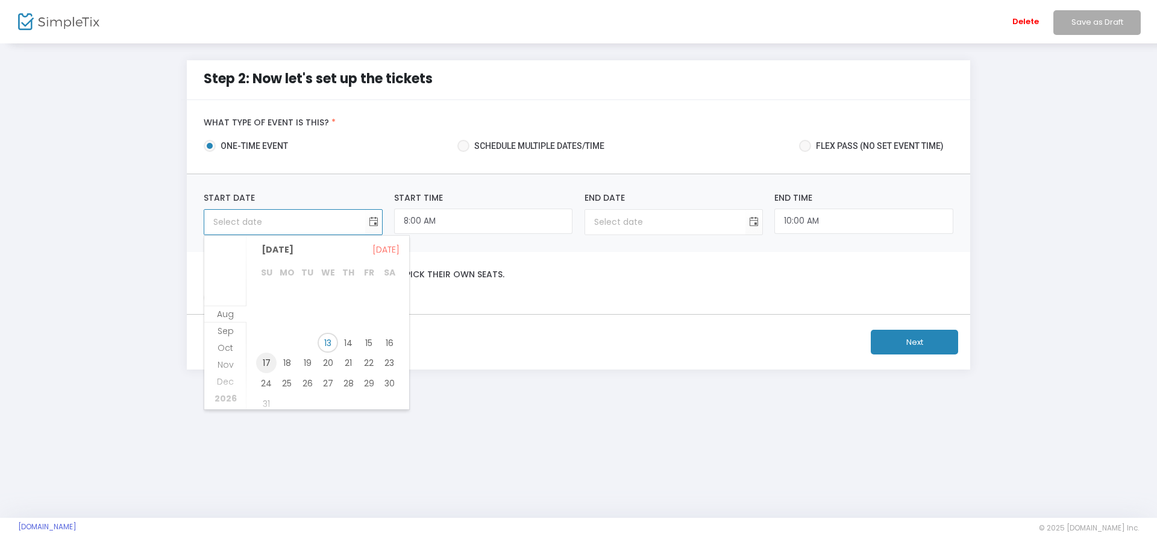
type input "8/17/2025"
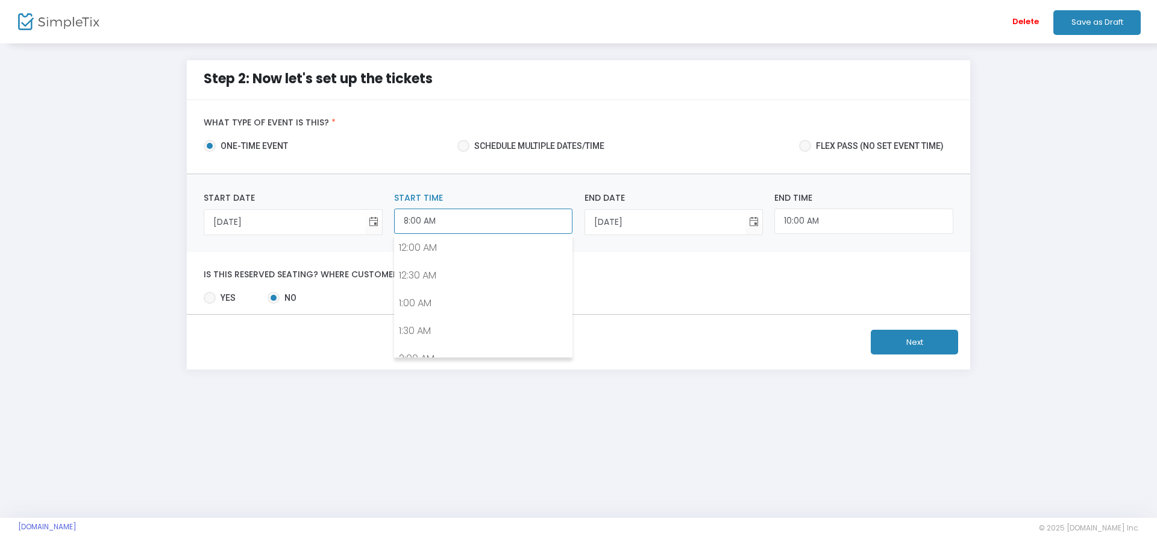
click at [427, 216] on input "8:00 AM" at bounding box center [483, 221] width 178 height 26
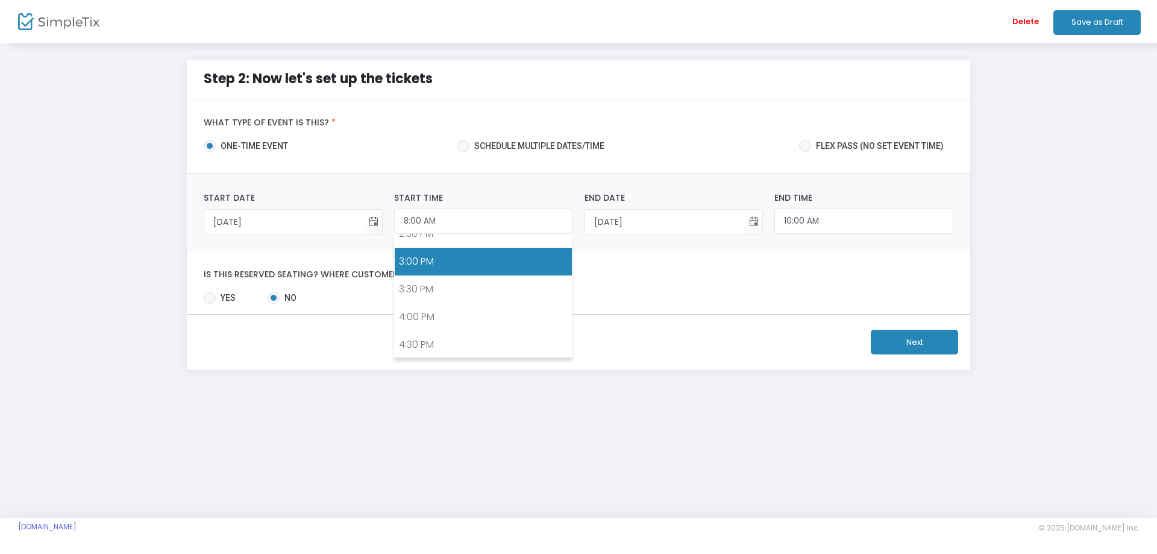
click at [432, 266] on link "3:00 PM" at bounding box center [483, 262] width 177 height 28
type input "3:00 PM"
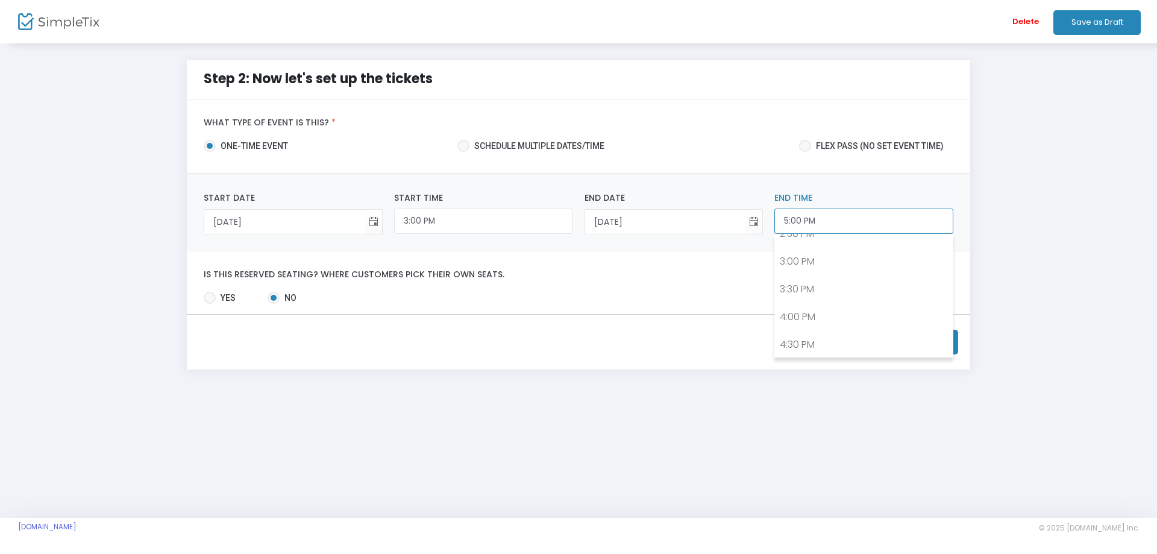
click at [829, 225] on input "5:00 PM" at bounding box center [863, 221] width 178 height 26
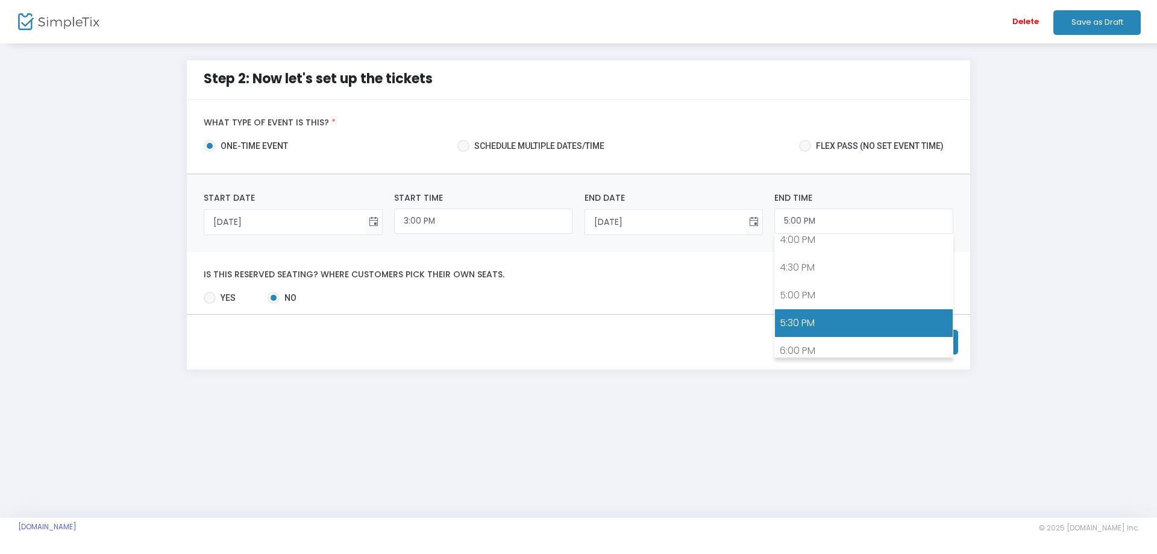
click at [815, 327] on link "5:30 PM" at bounding box center [863, 323] width 177 height 28
type input "5:30 PM"
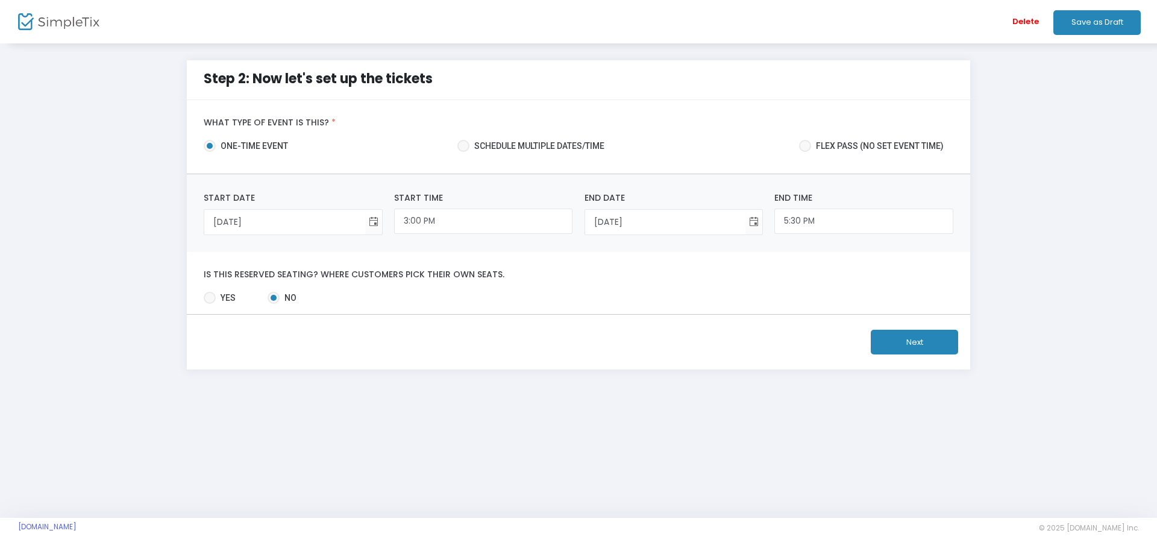
click at [919, 343] on button "Next" at bounding box center [914, 342] width 87 height 25
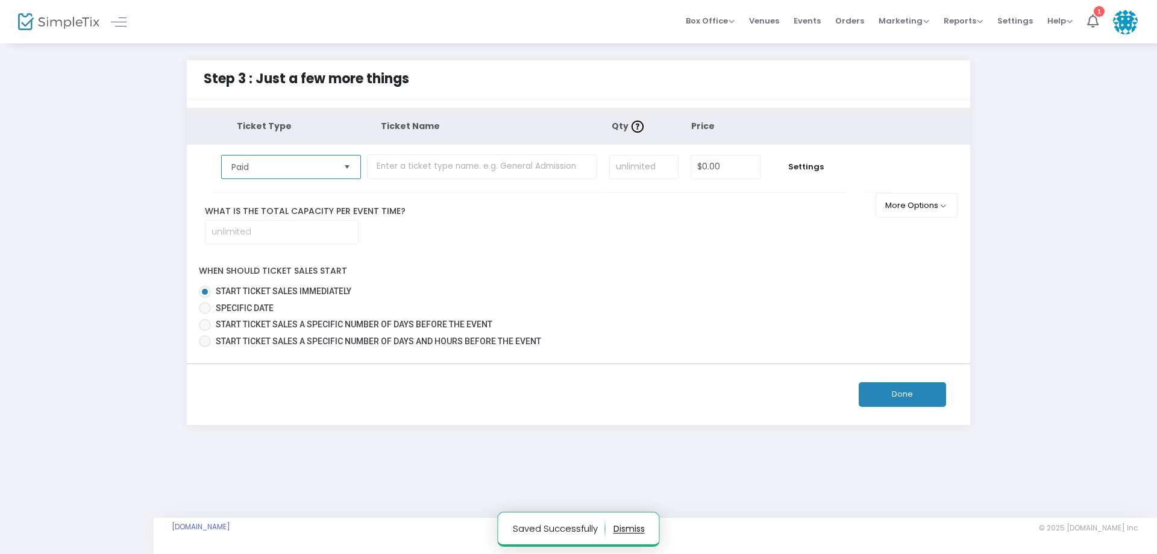
click at [296, 166] on span "Paid" at bounding box center [282, 167] width 102 height 12
click at [414, 167] on input "text" at bounding box center [482, 166] width 230 height 25
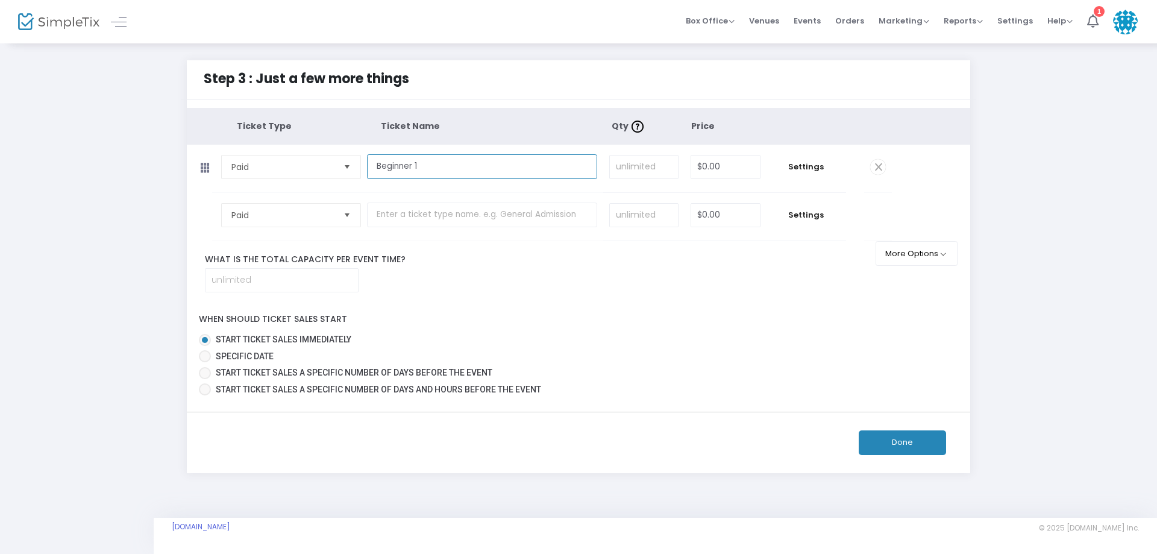
type input "Beginner 1"
type input "4"
type input "$50.00"
click at [434, 217] on input "text" at bounding box center [482, 214] width 230 height 25
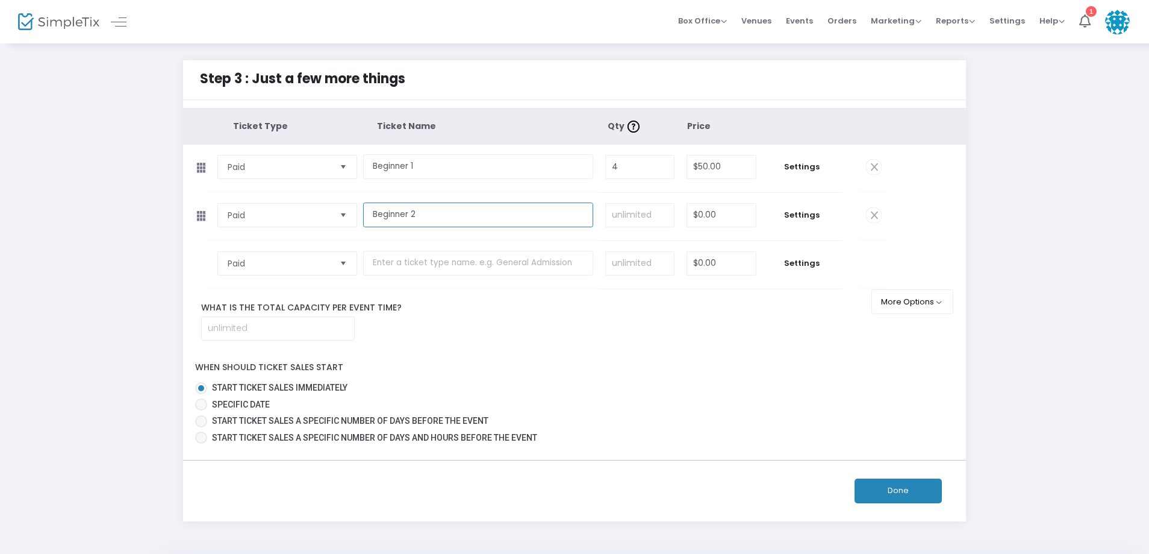
type input "Beginner 2"
type input "4"
type input "$40.00"
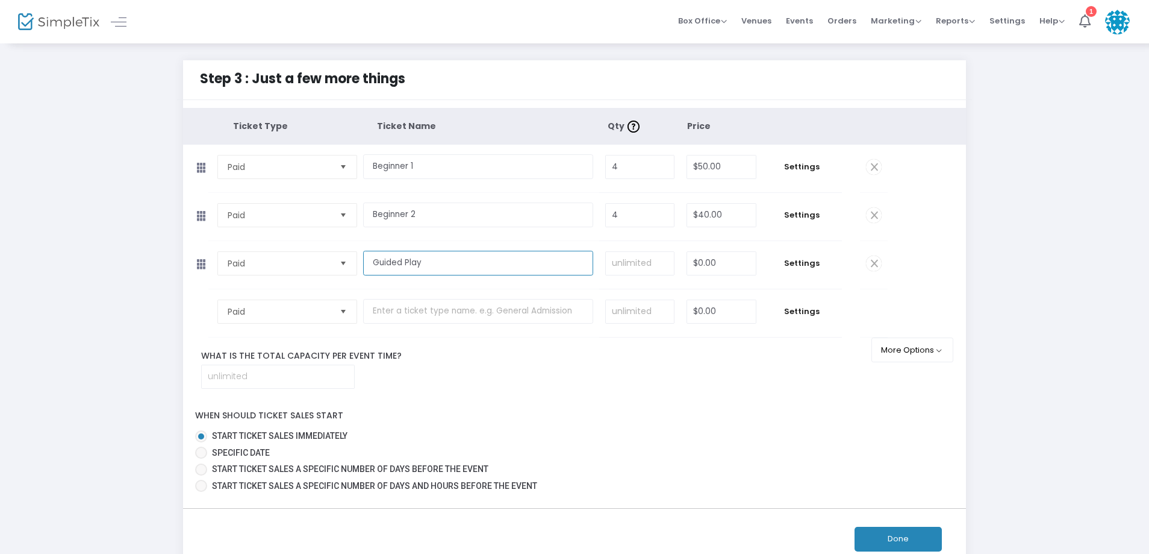
type input "Guided Play"
type input "12"
type input "$30.00"
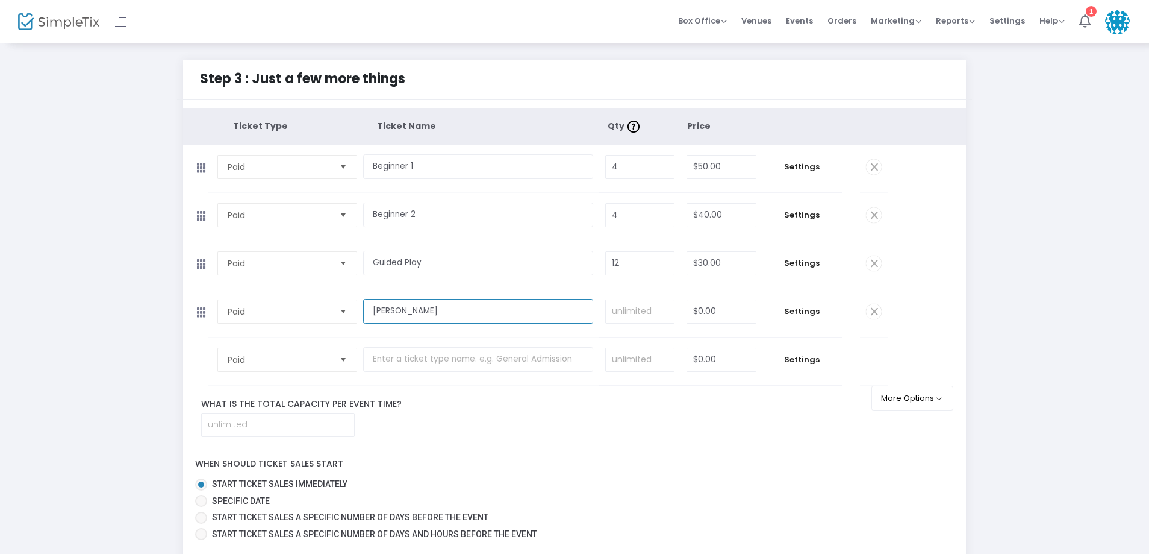
type input "BYOM"
type input "1"
type input "$40.00"
click at [802, 166] on span "Settings" at bounding box center [802, 167] width 67 height 12
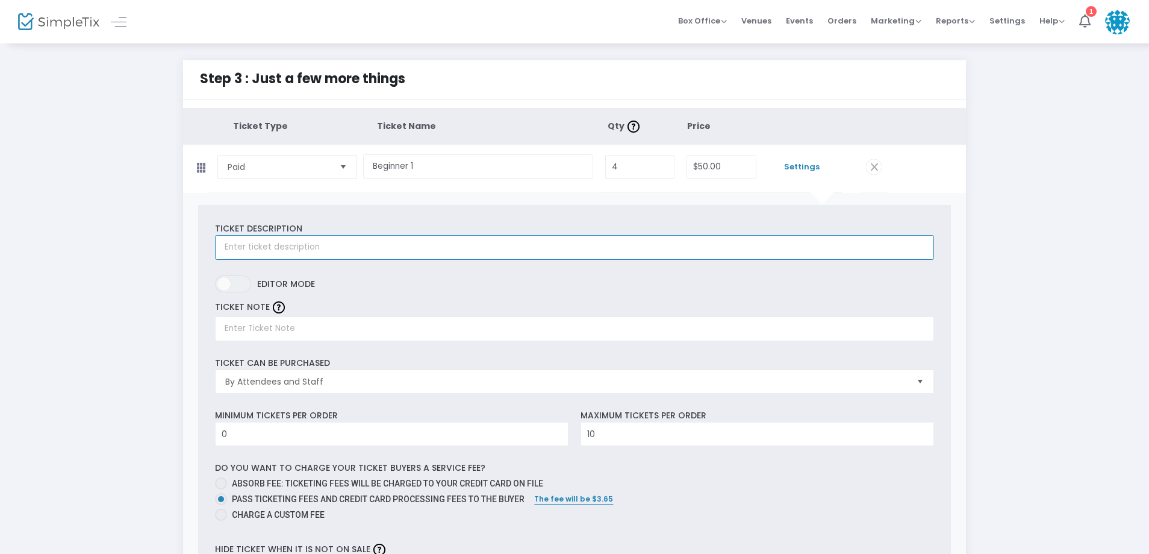
click at [319, 240] on input "text" at bounding box center [574, 247] width 719 height 25
type input "Beginner 1 - For our newbies who have never played and need a run down from the…"
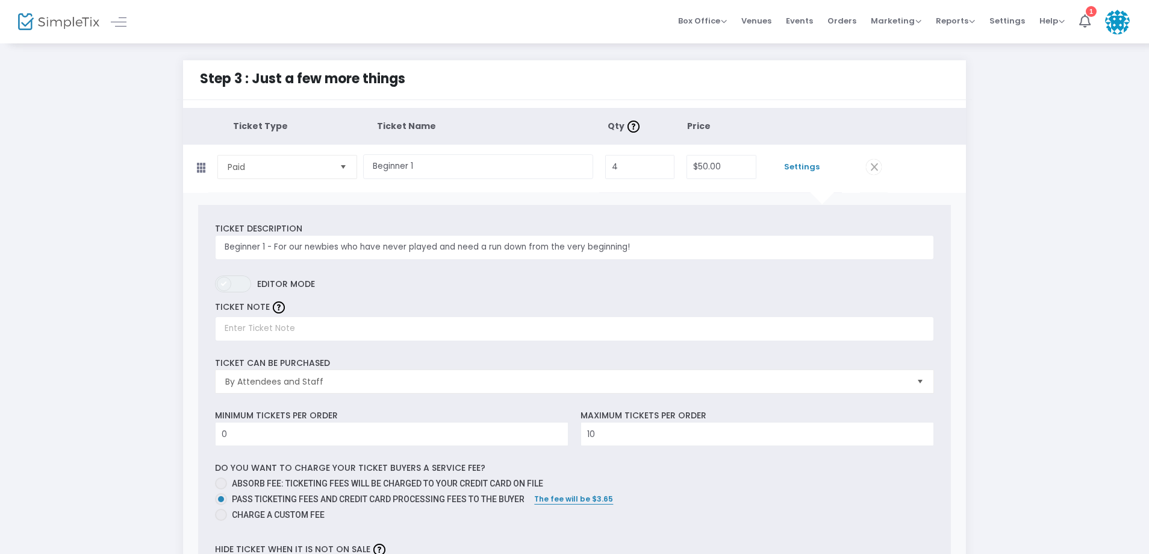
click at [226, 283] on span at bounding box center [224, 284] width 14 height 14
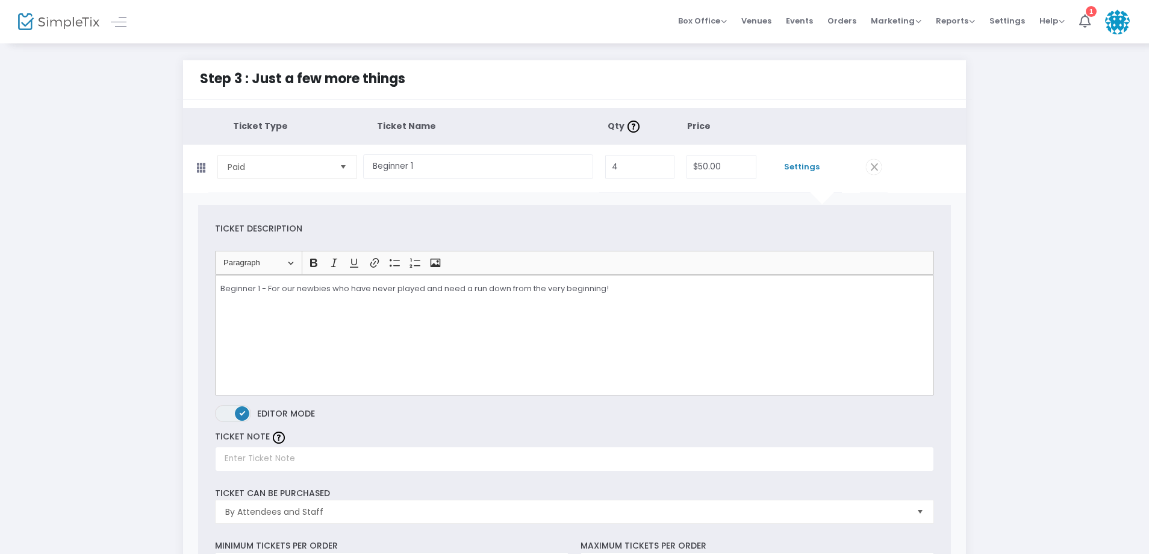
click at [245, 414] on span at bounding box center [242, 413] width 14 height 14
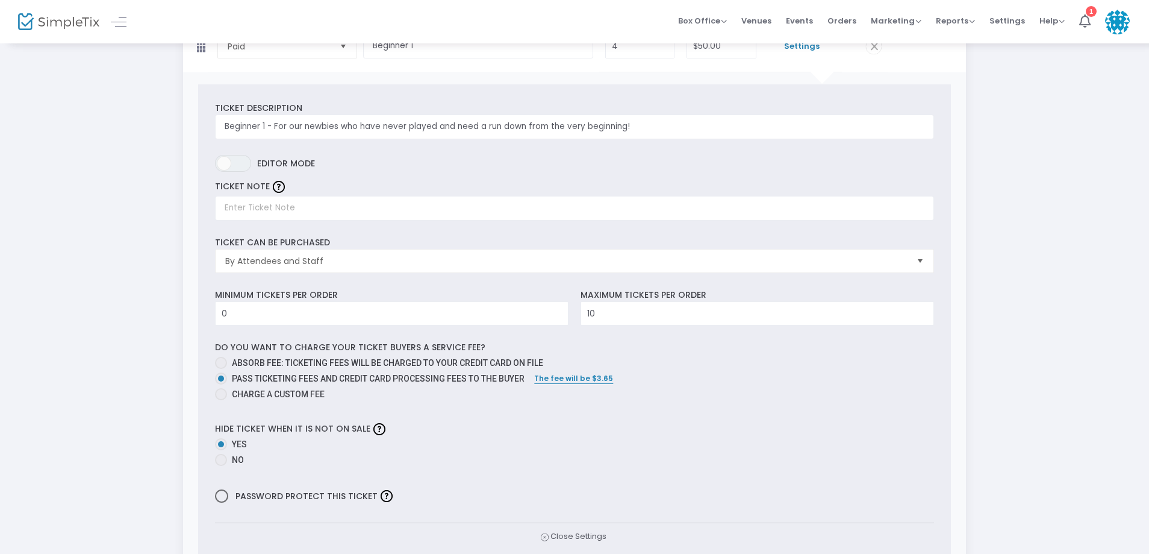
scroll to position [181, 0]
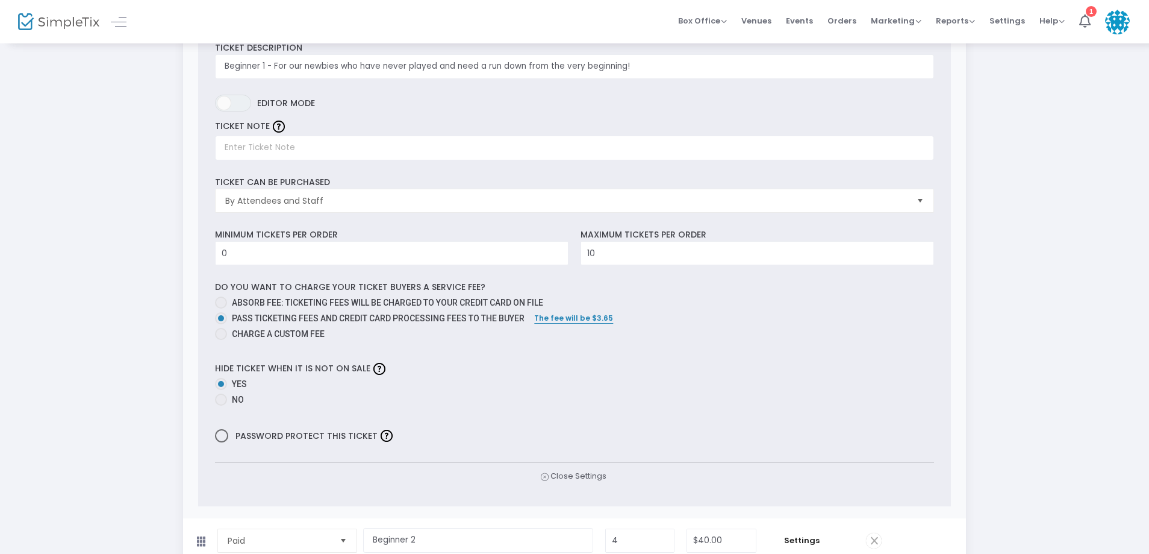
click at [217, 401] on span at bounding box center [221, 399] width 12 height 12
click at [220, 405] on input "No" at bounding box center [220, 405] width 1 height 1
radio input "true"
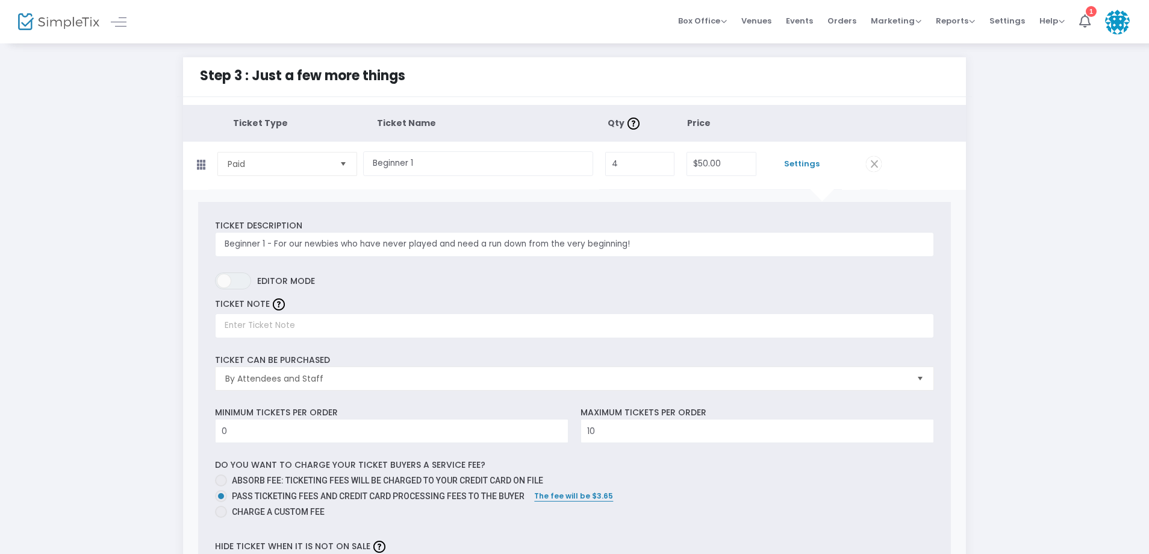
scroll to position [0, 0]
click at [808, 166] on span "Settings" at bounding box center [802, 167] width 67 height 12
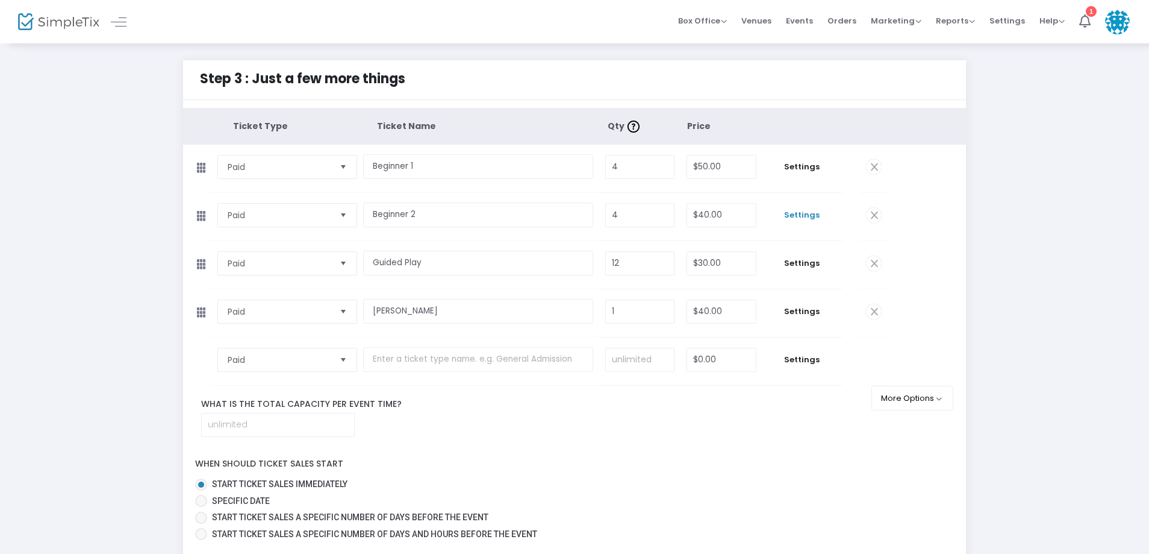
click at [805, 218] on span "Settings" at bounding box center [802, 215] width 67 height 12
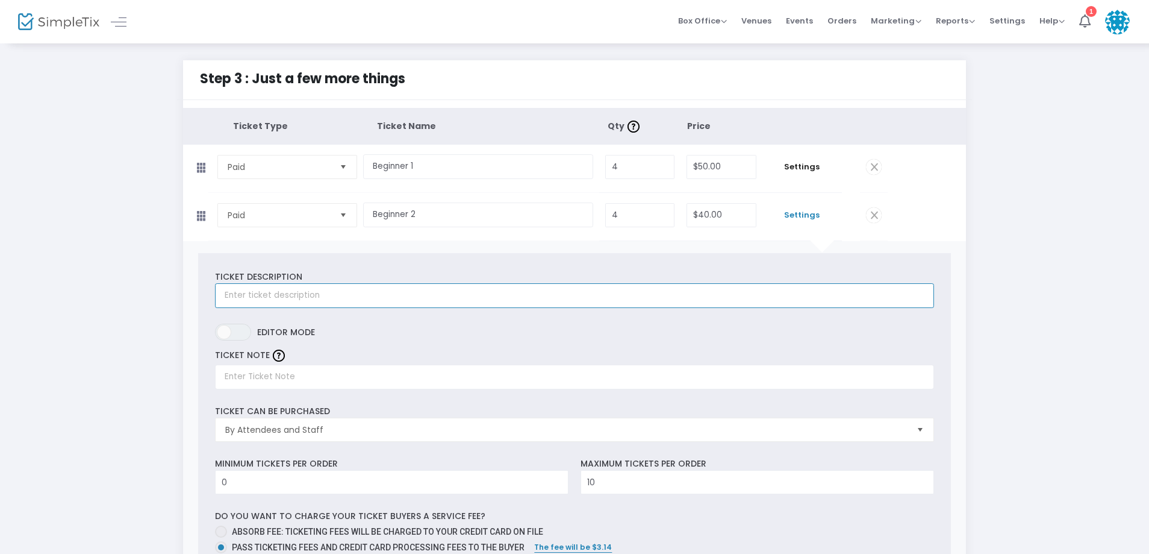
click at [302, 299] on input "text" at bounding box center [574, 295] width 719 height 25
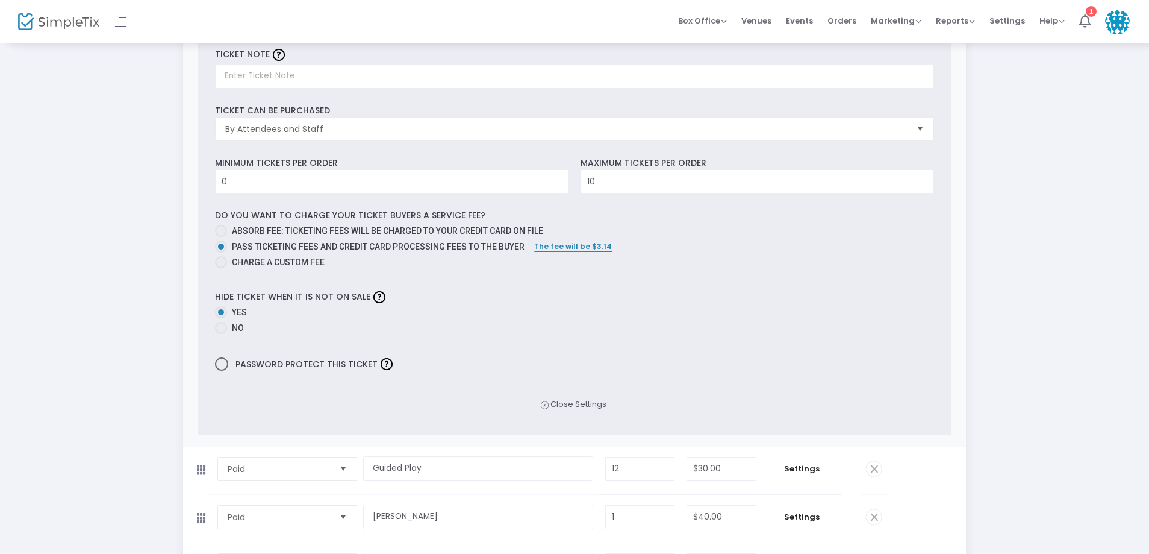
scroll to position [301, 0]
type input "Beginner 2 - this is for the player who has attended at least 1 beginner lesson…"
click at [244, 331] on label "No" at bounding box center [574, 327] width 719 height 13
click at [221, 333] on input "No" at bounding box center [220, 333] width 1 height 1
radio input "true"
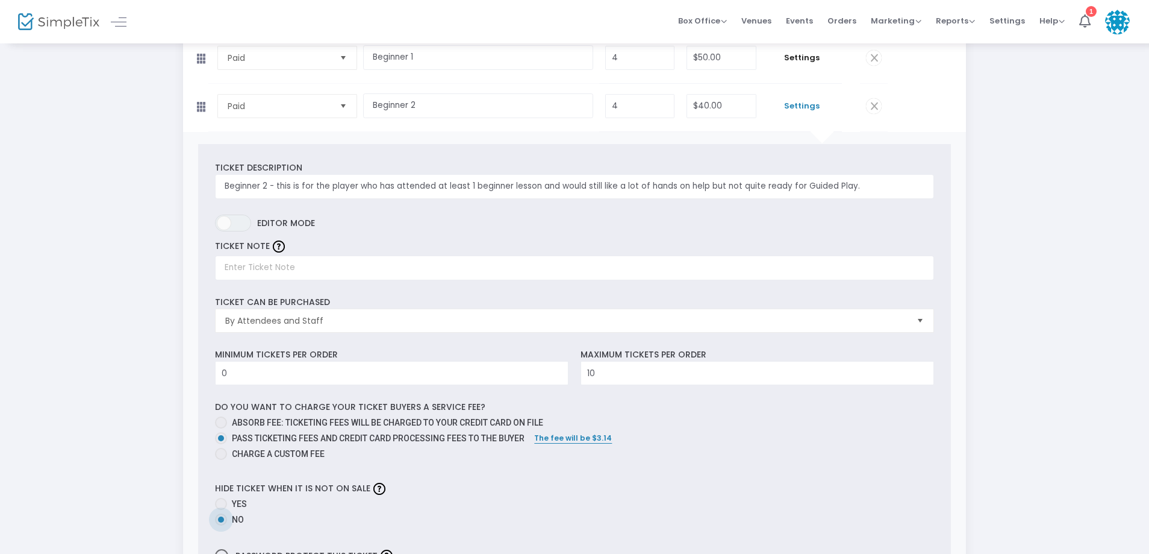
scroll to position [0, 0]
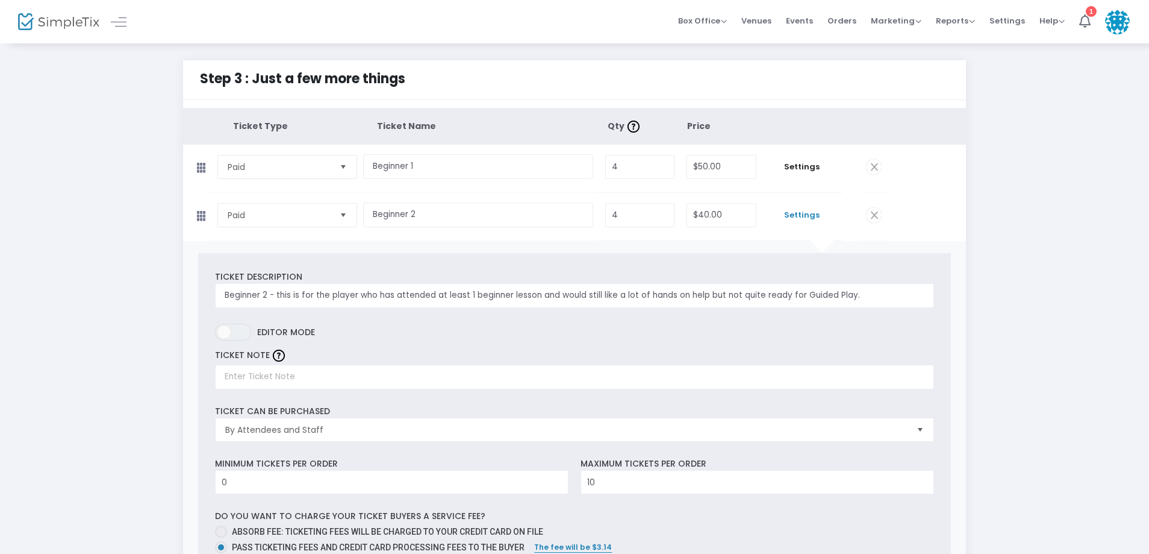
click at [803, 214] on span "Settings" at bounding box center [802, 215] width 67 height 12
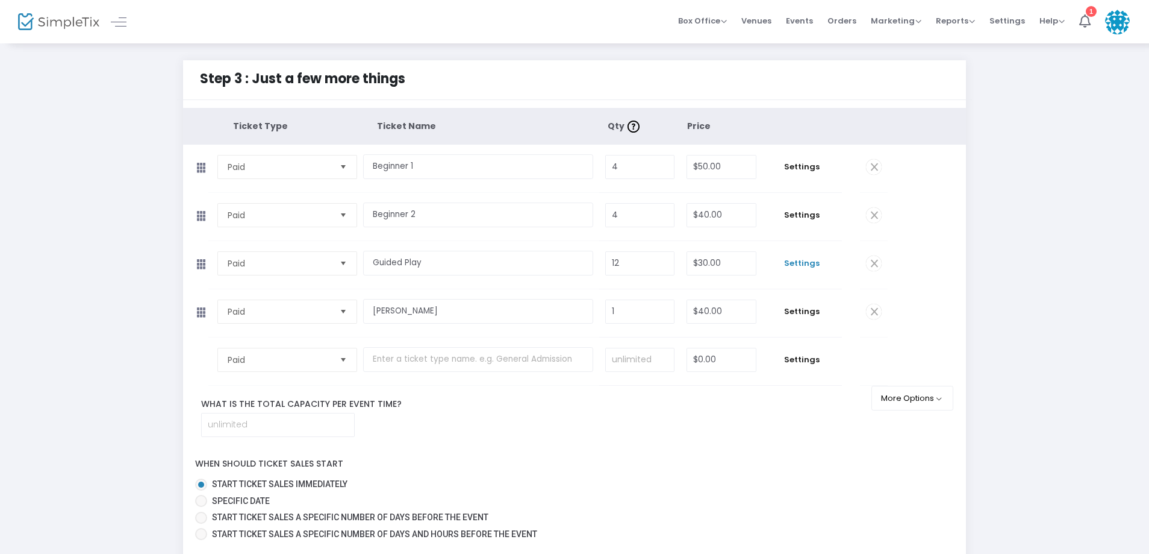
click at [789, 263] on span "Settings" at bounding box center [802, 263] width 67 height 12
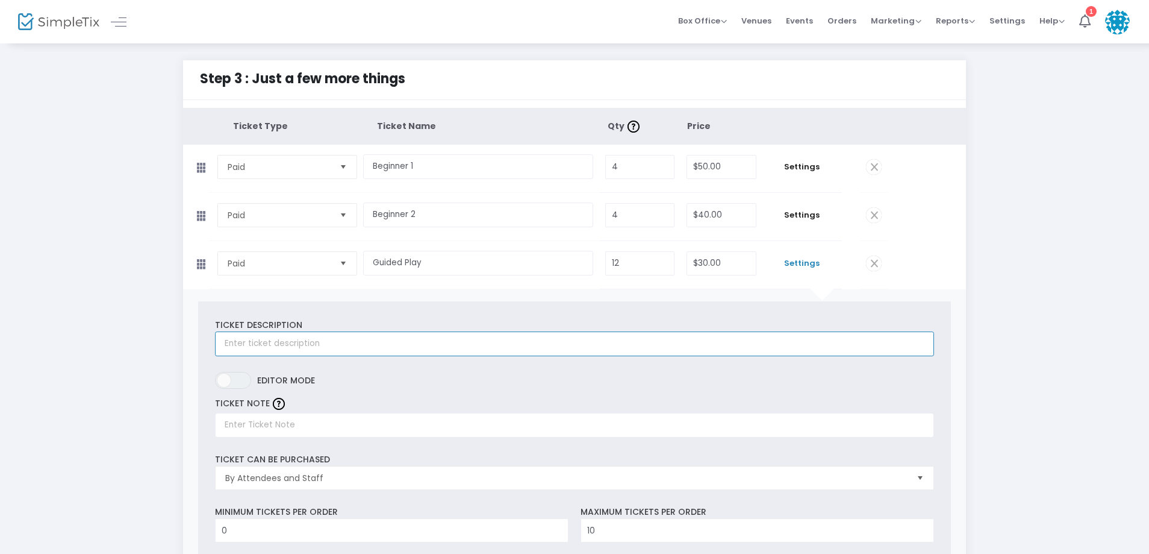
click at [289, 342] on input "text" at bounding box center [574, 343] width 719 height 25
type input "Guided Play - You don't need the run down or someone holding your hand the whol…"
click at [796, 266] on span "Settings" at bounding box center [802, 263] width 67 height 12
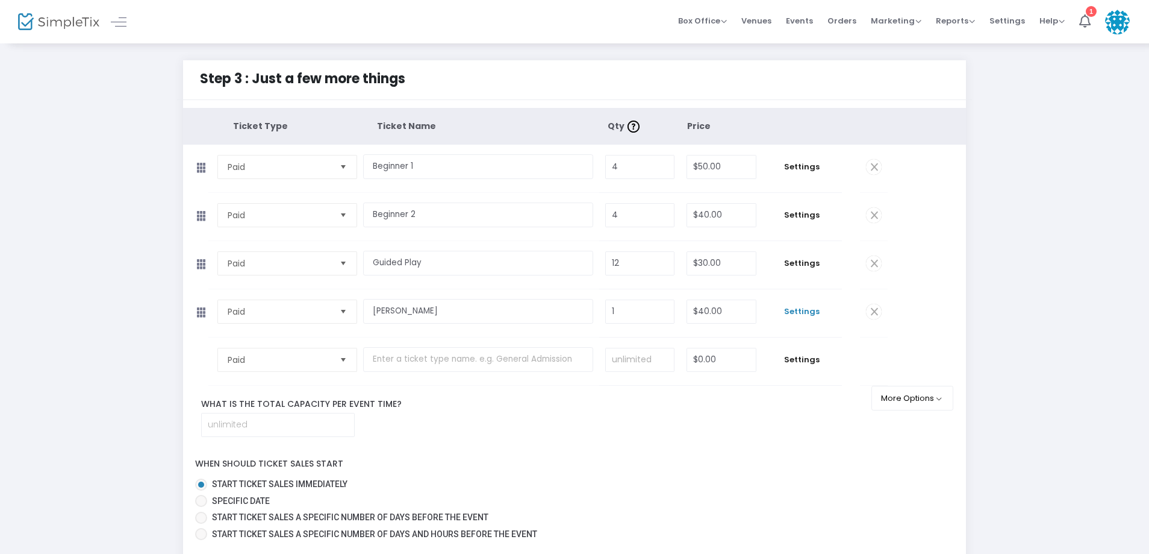
click at [800, 315] on span "Settings" at bounding box center [802, 311] width 67 height 12
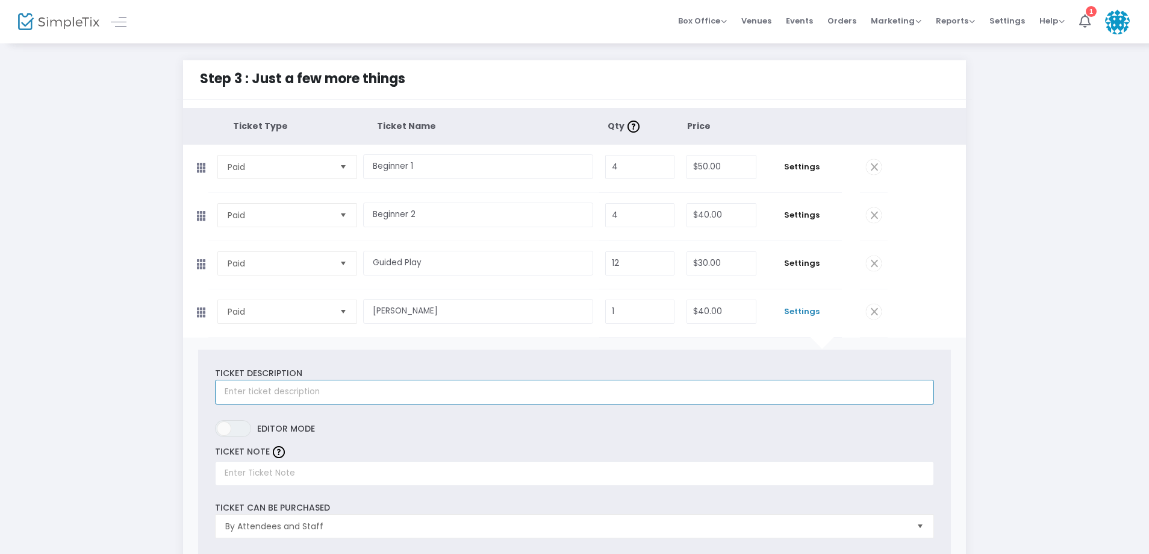
click at [295, 387] on input "text" at bounding box center [574, 392] width 719 height 25
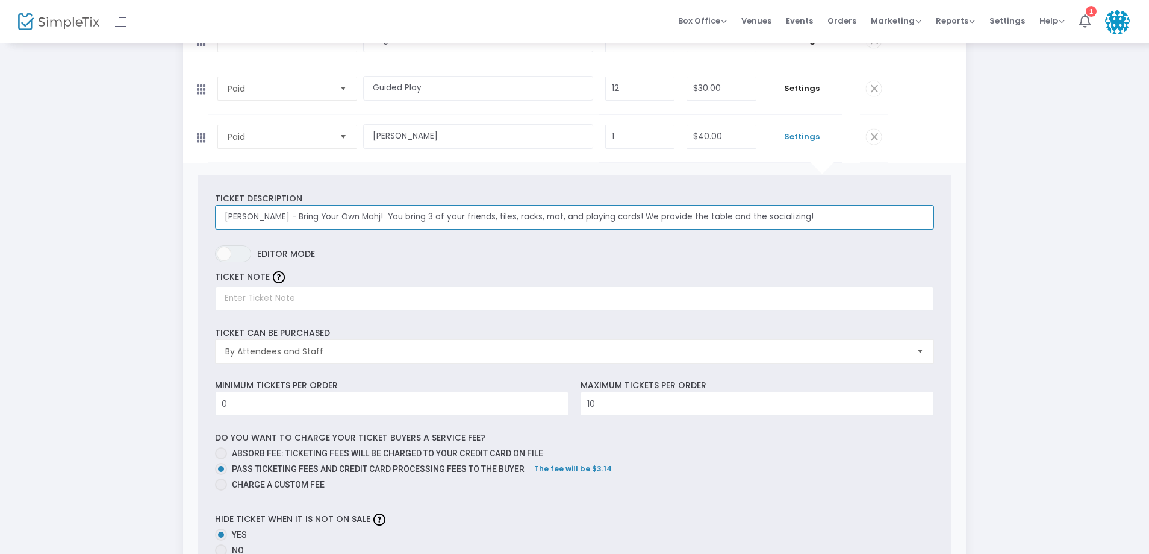
scroll to position [181, 0]
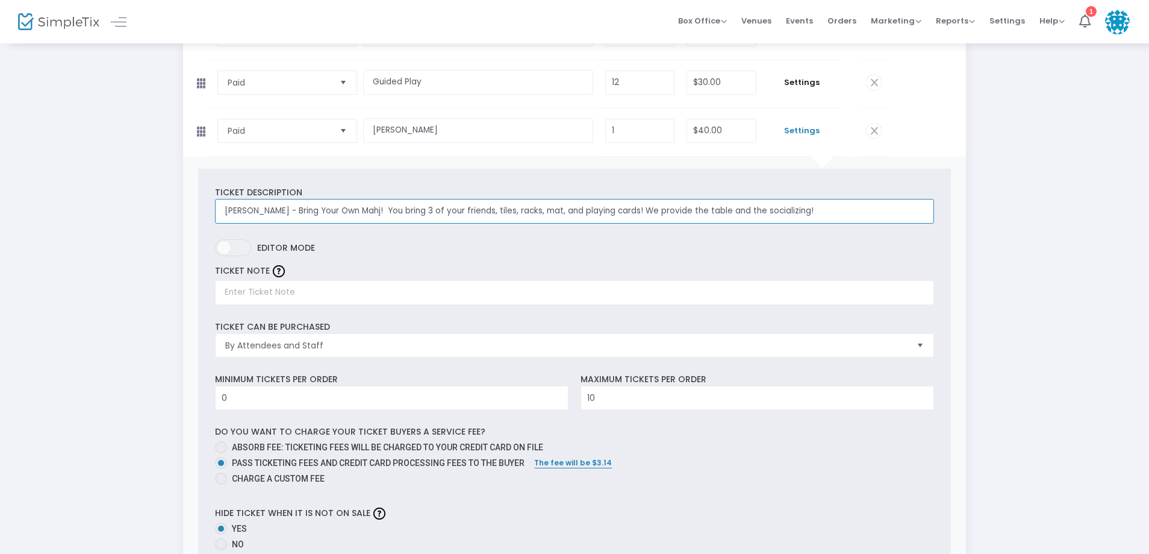
type input "BYOM - Bring Your Own Mahj! You bring 3 of your friends, tiles, racks, mat, and…"
click at [221, 541] on span at bounding box center [221, 544] width 12 height 12
click at [221, 550] on input "No" at bounding box center [220, 550] width 1 height 1
radio input "true"
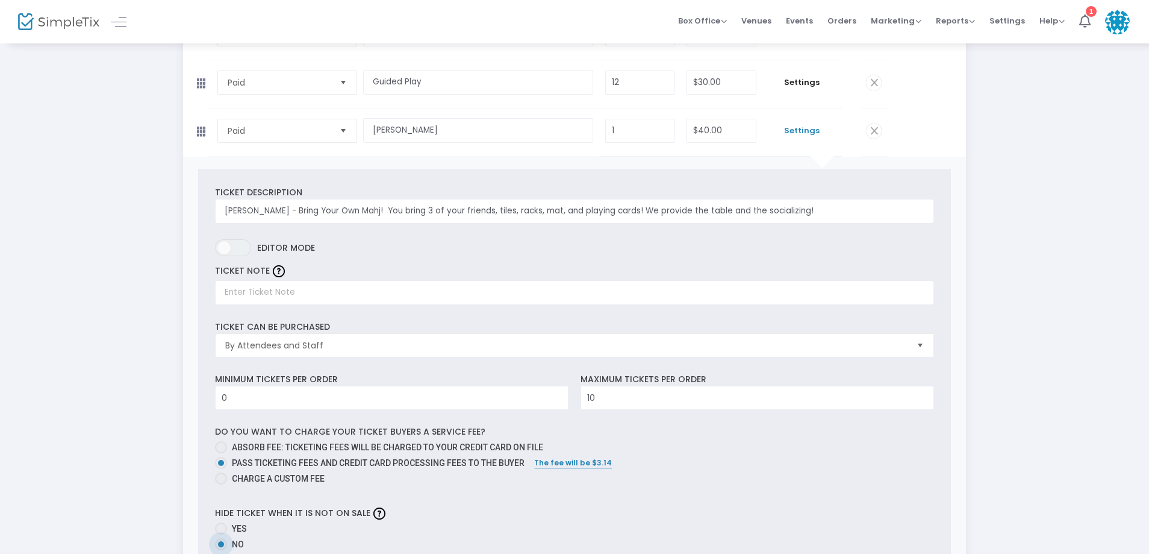
click at [812, 135] on span "Settings" at bounding box center [802, 131] width 67 height 12
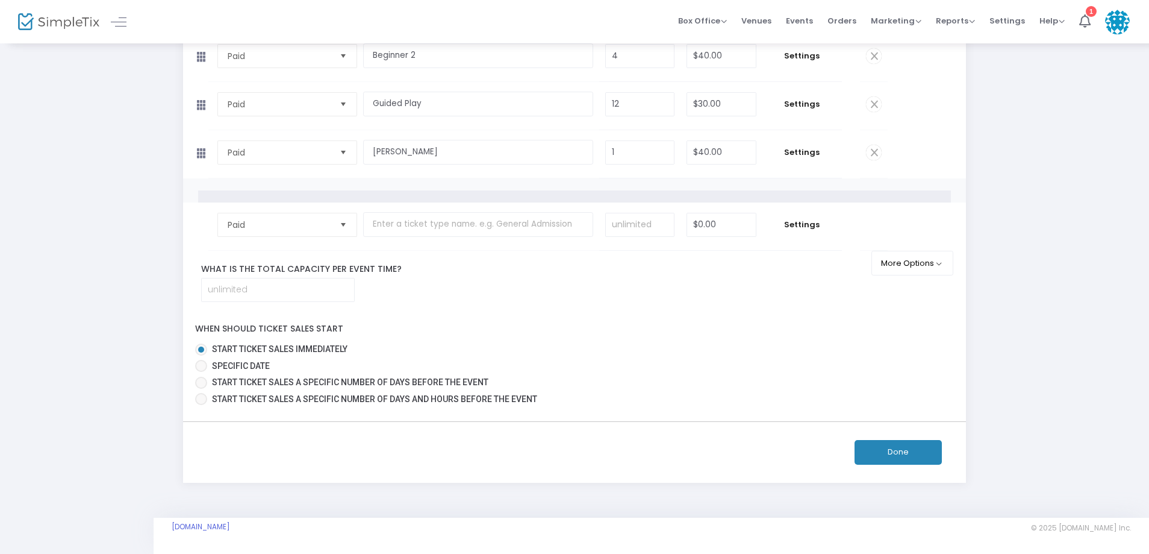
scroll to position [135, 0]
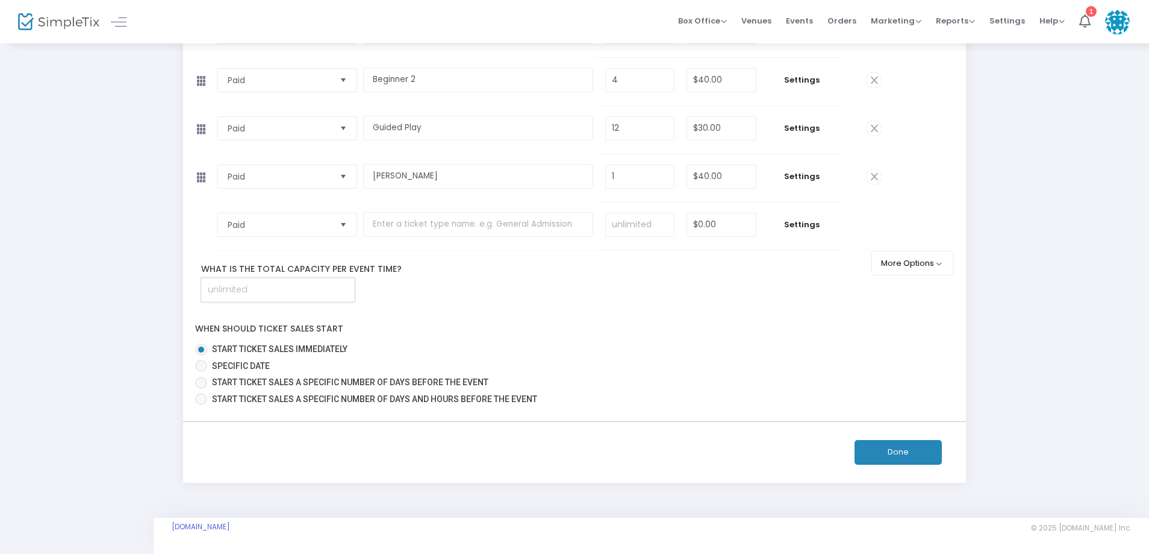
click at [290, 293] on input at bounding box center [278, 289] width 152 height 23
click at [892, 268] on button "More Options" at bounding box center [913, 263] width 83 height 25
click at [905, 448] on button "Done" at bounding box center [898, 452] width 87 height 25
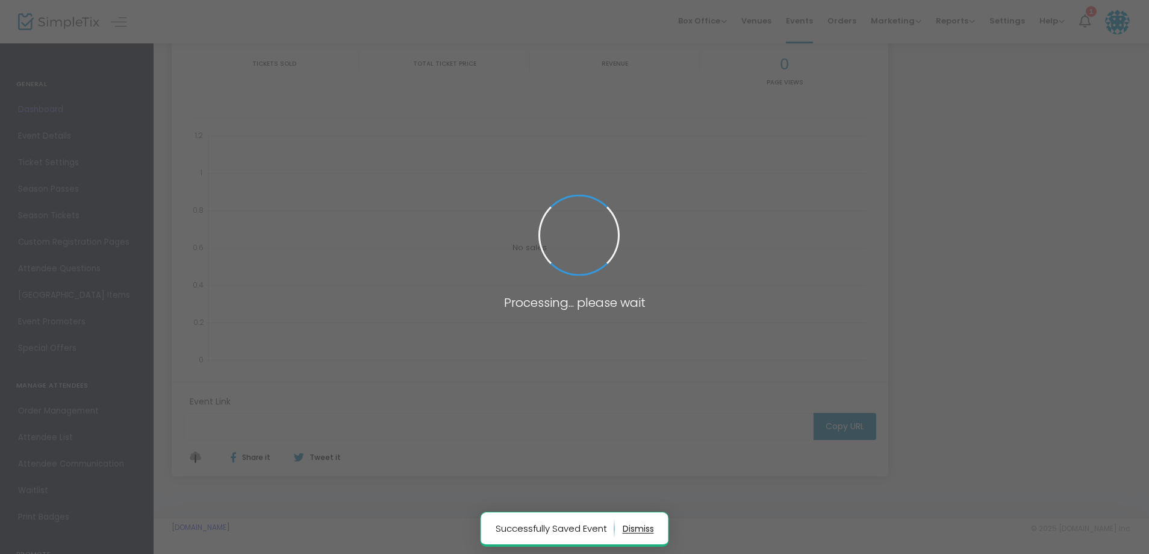
type input "https://www.simpletix.com/e/bye-bye-sunday-scaries-hello-mahjong-tickets-231058"
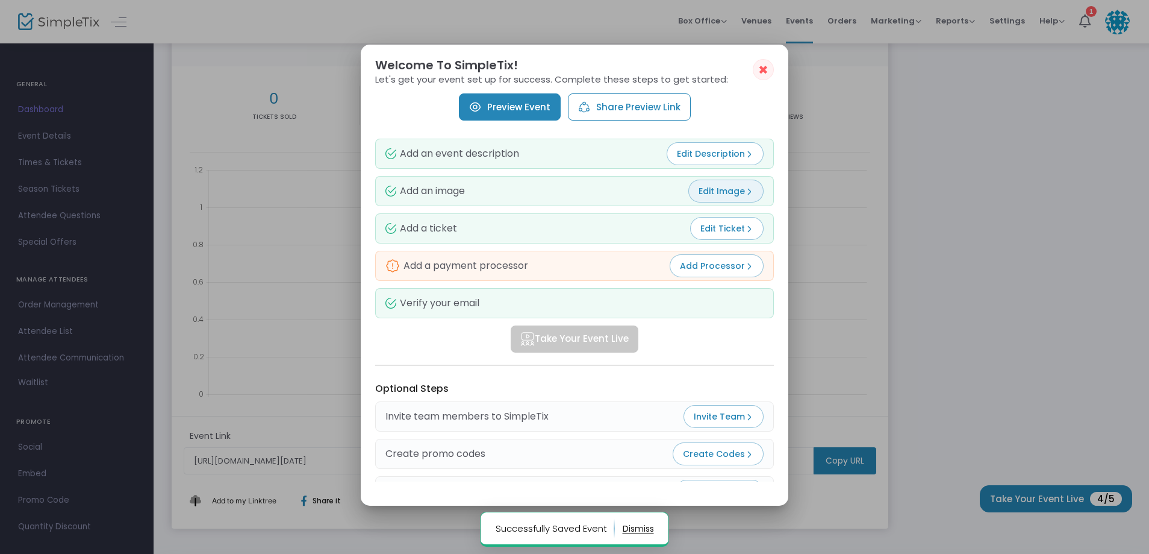
click at [740, 191] on span "Edit Image" at bounding box center [726, 191] width 55 height 12
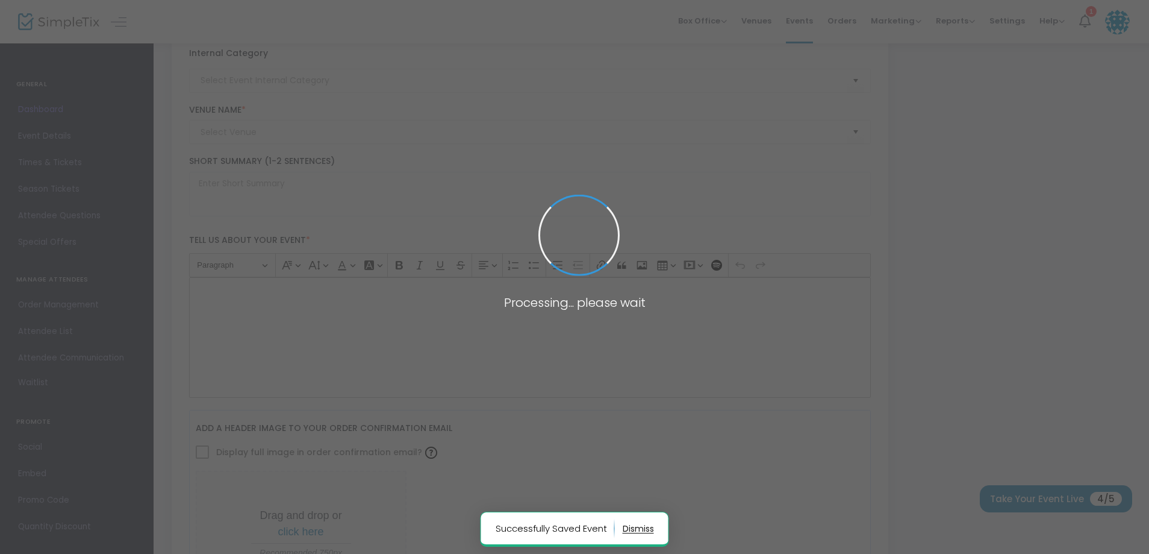
type input "Bye Bye [DATE] Scaries, Hello Mahjong 🀄"
type textarea "Beat the [DATE] Scaries: Mahjong Style 🎉Before the workweek creeps in, we’re ch…"
type input "Buy Tickets"
type input "[PERSON_NAME] Residence"
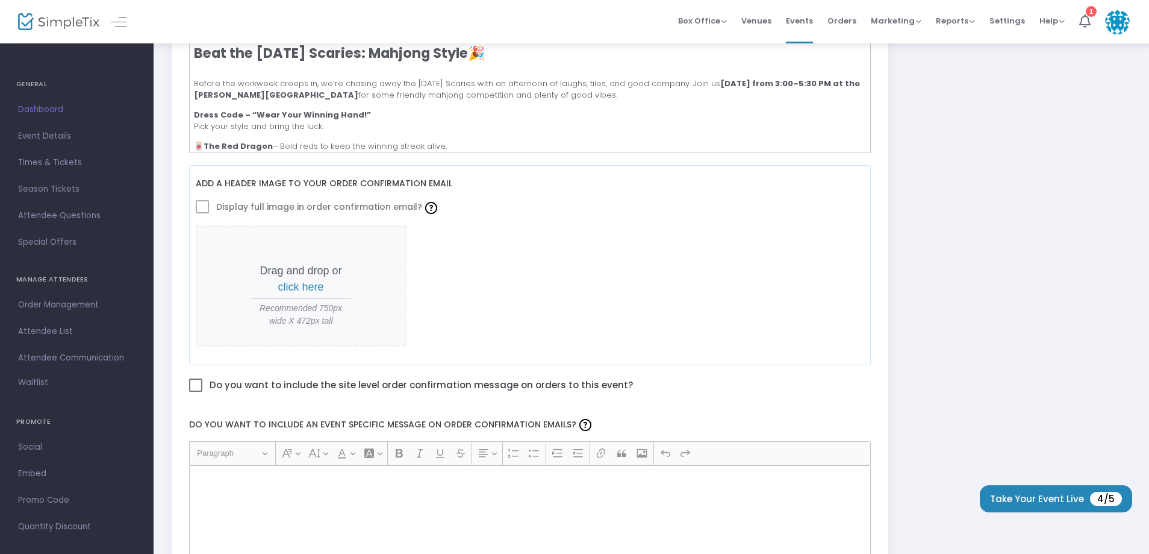
scroll to position [425, 0]
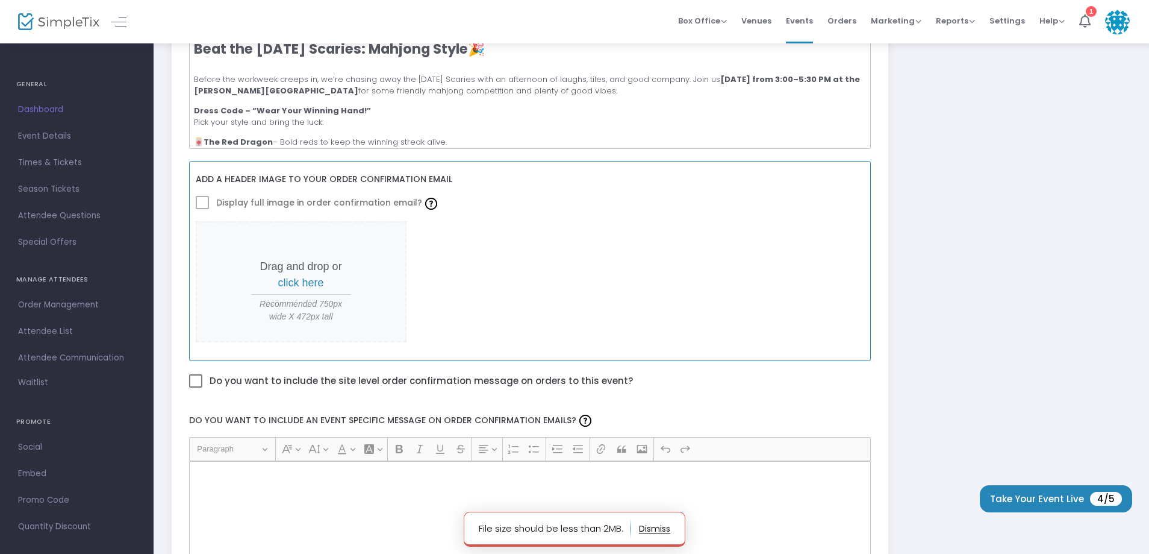
click at [287, 284] on span "click here" at bounding box center [301, 283] width 46 height 12
click at [657, 531] on button "button" at bounding box center [654, 528] width 31 height 19
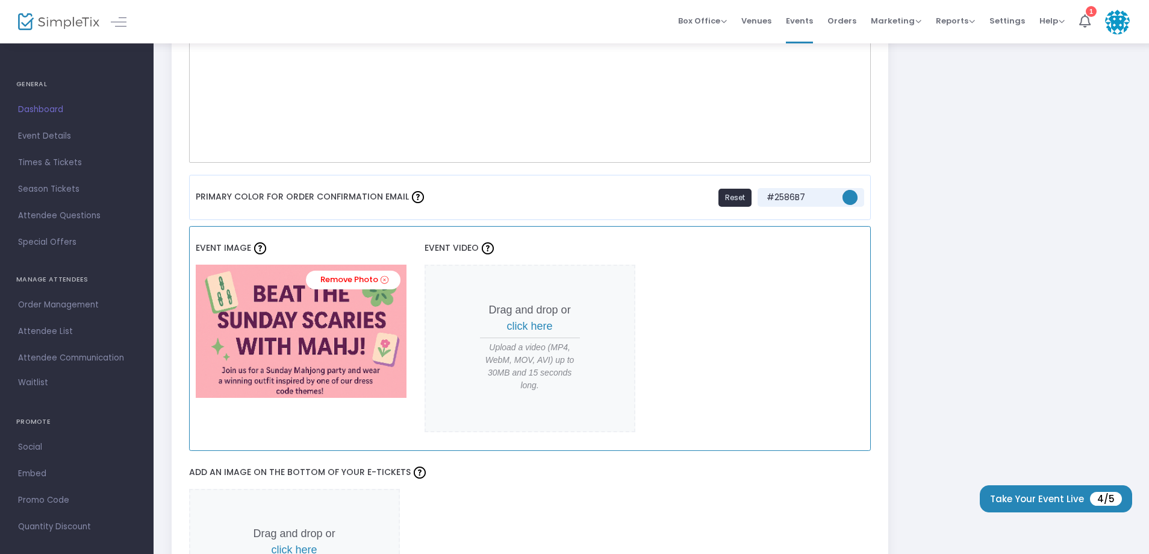
scroll to position [846, 0]
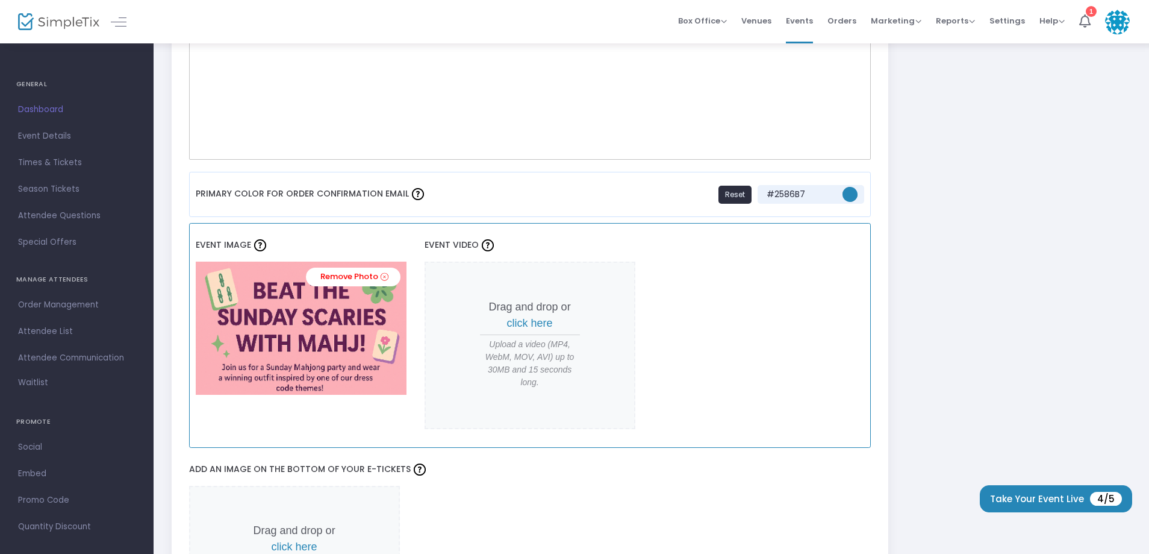
click at [307, 330] on img at bounding box center [301, 327] width 211 height 133
click at [352, 277] on link "Remove Photo" at bounding box center [353, 276] width 95 height 19
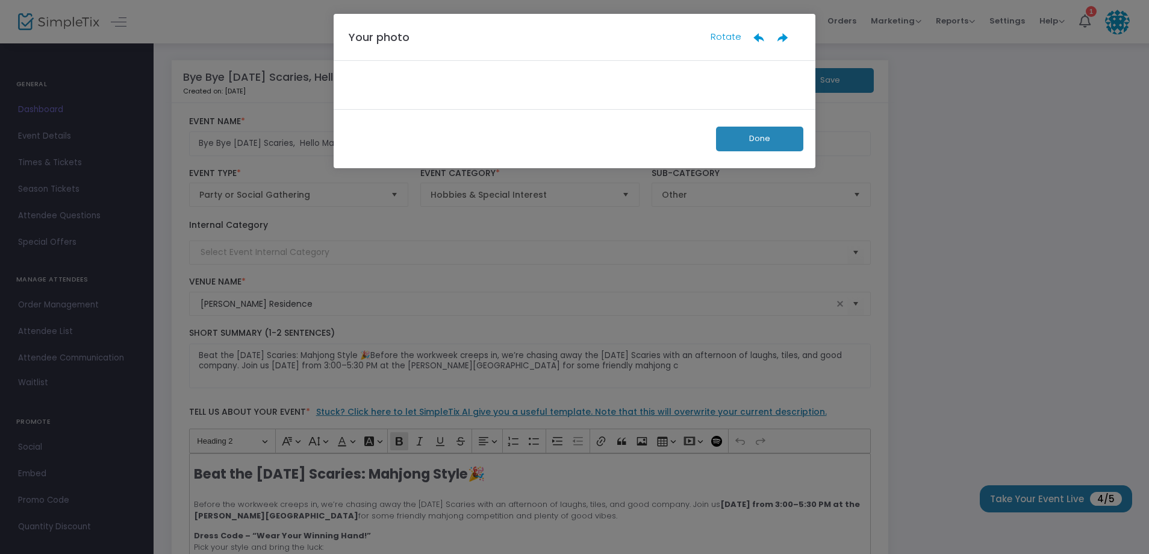
scroll to position [0, 0]
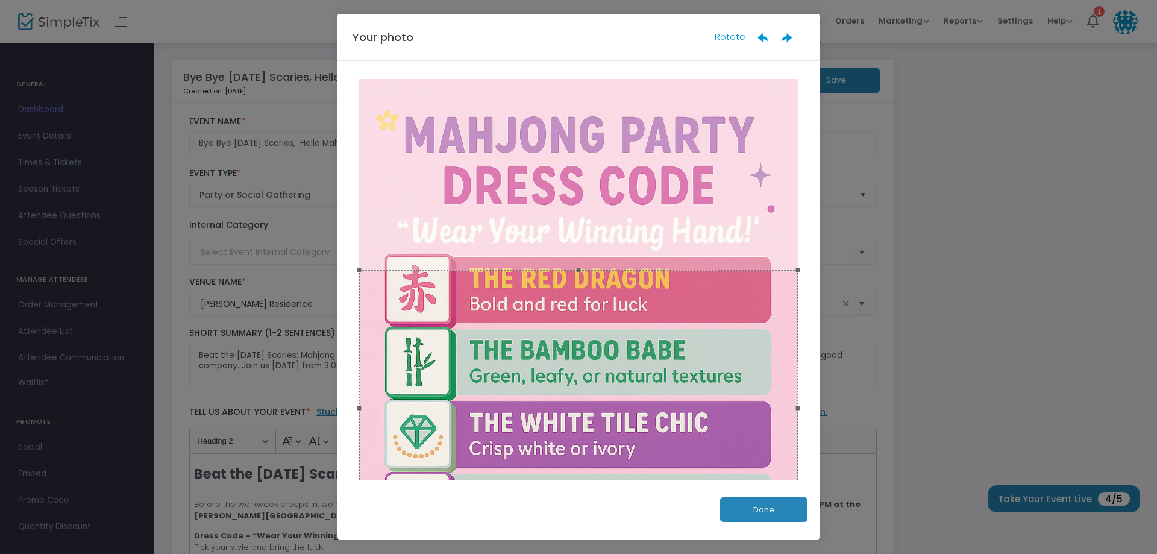
drag, startPoint x: 574, startPoint y: 267, endPoint x: 594, endPoint y: 245, distance: 29.8
click at [576, 245] on div at bounding box center [578, 413] width 446 height 669
drag, startPoint x: 792, startPoint y: 270, endPoint x: 808, endPoint y: 270, distance: 16.9
click at [808, 270] on div at bounding box center [578, 270] width 482 height 419
drag, startPoint x: 664, startPoint y: 272, endPoint x: 664, endPoint y: 93, distance: 178.3
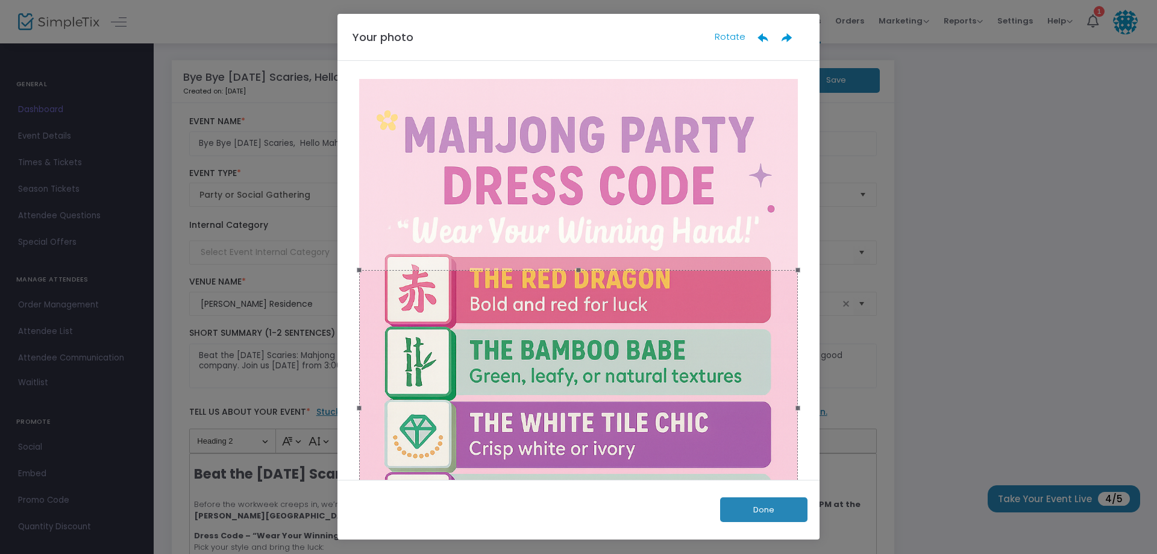
click at [664, 93] on div at bounding box center [578, 413] width 446 height 669
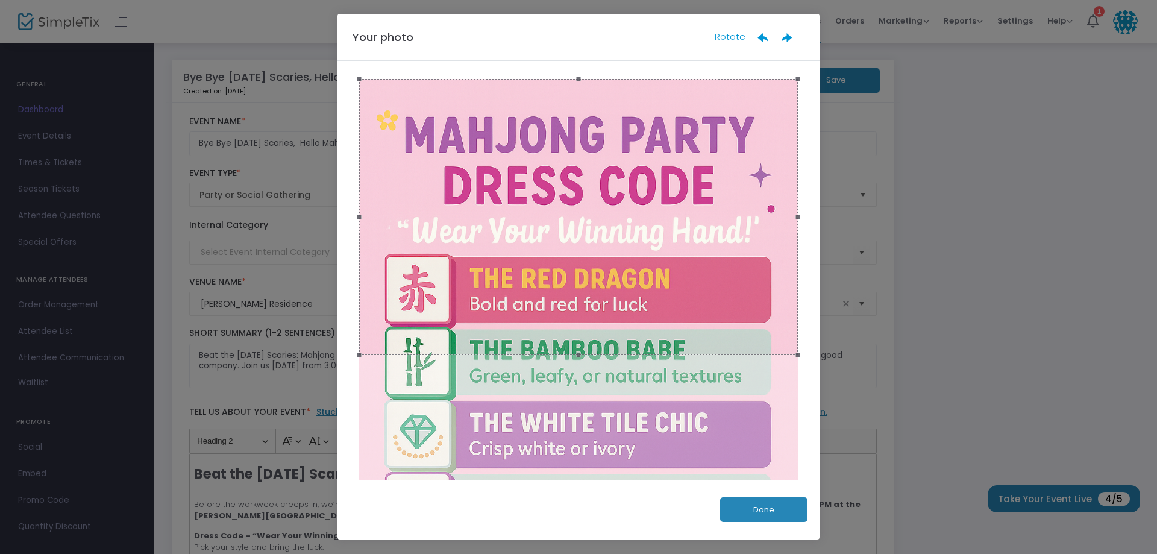
drag, startPoint x: 582, startPoint y: 393, endPoint x: 593, endPoint y: 185, distance: 208.1
click at [593, 185] on div at bounding box center [578, 217] width 439 height 276
drag, startPoint x: 792, startPoint y: 354, endPoint x: 806, endPoint y: 278, distance: 77.8
click at [806, 278] on div at bounding box center [578, 270] width 482 height 419
drag, startPoint x: 577, startPoint y: 356, endPoint x: 574, endPoint y: 440, distance: 83.8
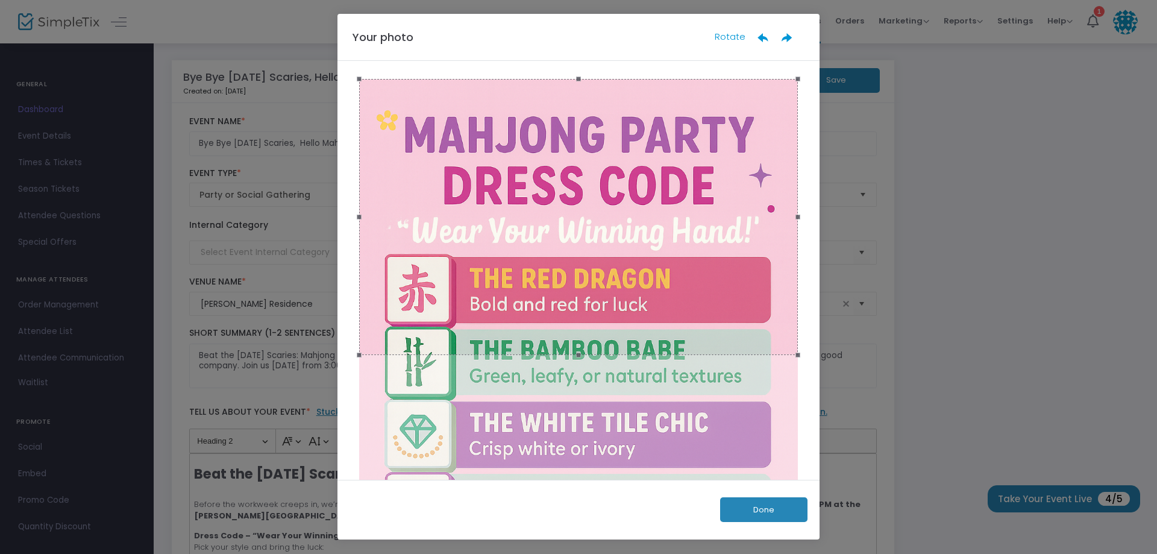
click at [574, 440] on div at bounding box center [578, 413] width 446 height 669
click at [770, 510] on button "Done" at bounding box center [763, 509] width 87 height 25
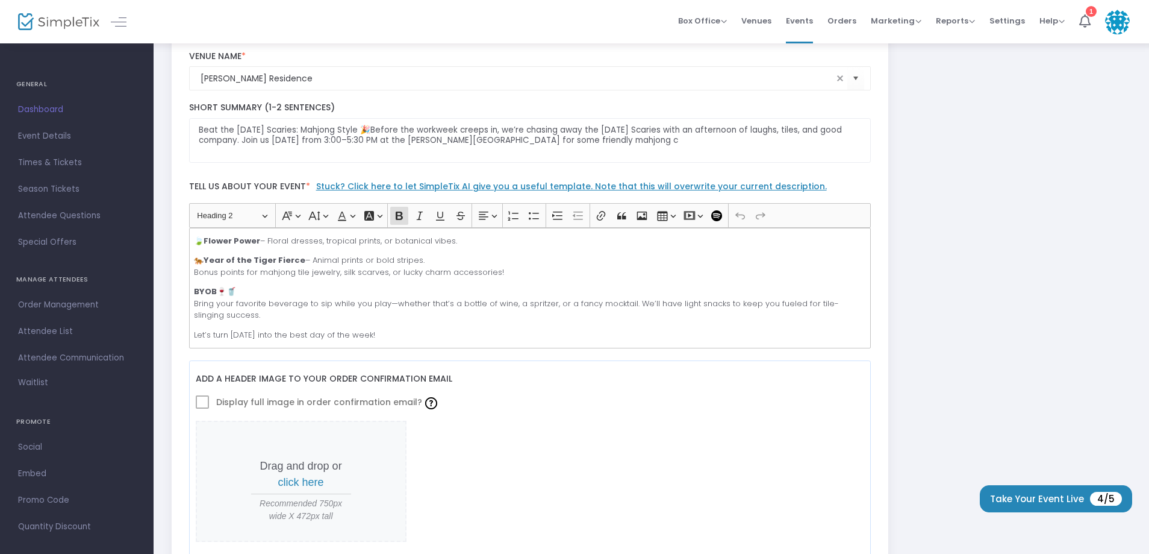
scroll to position [422, 0]
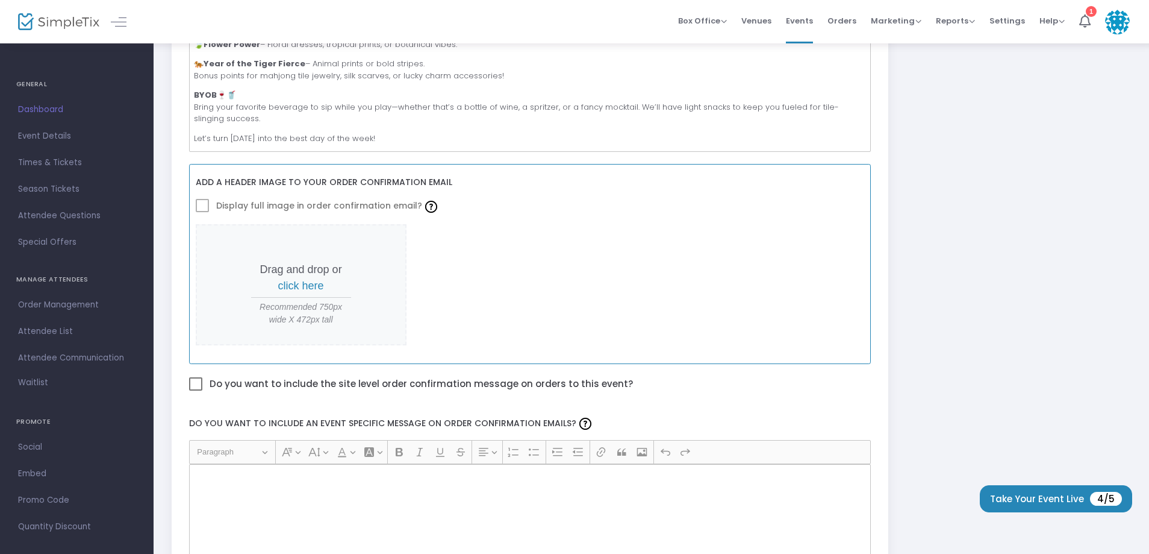
click at [288, 278] on p "Drag and drop or click here" at bounding box center [301, 277] width 100 height 33
click at [289, 284] on span "click here" at bounding box center [301, 286] width 46 height 12
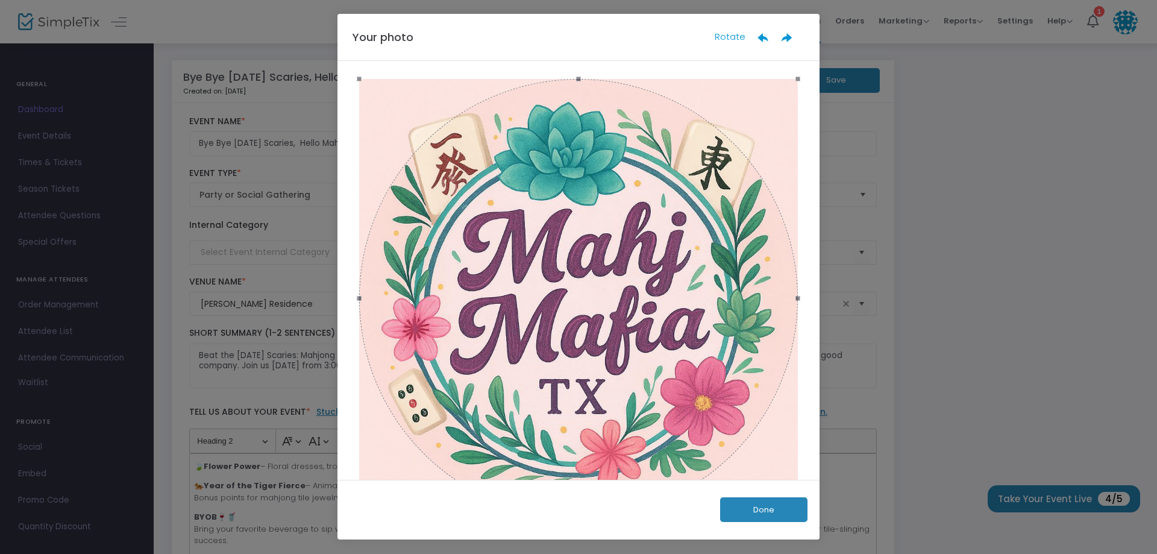
click at [767, 508] on button "Done" at bounding box center [763, 509] width 87 height 25
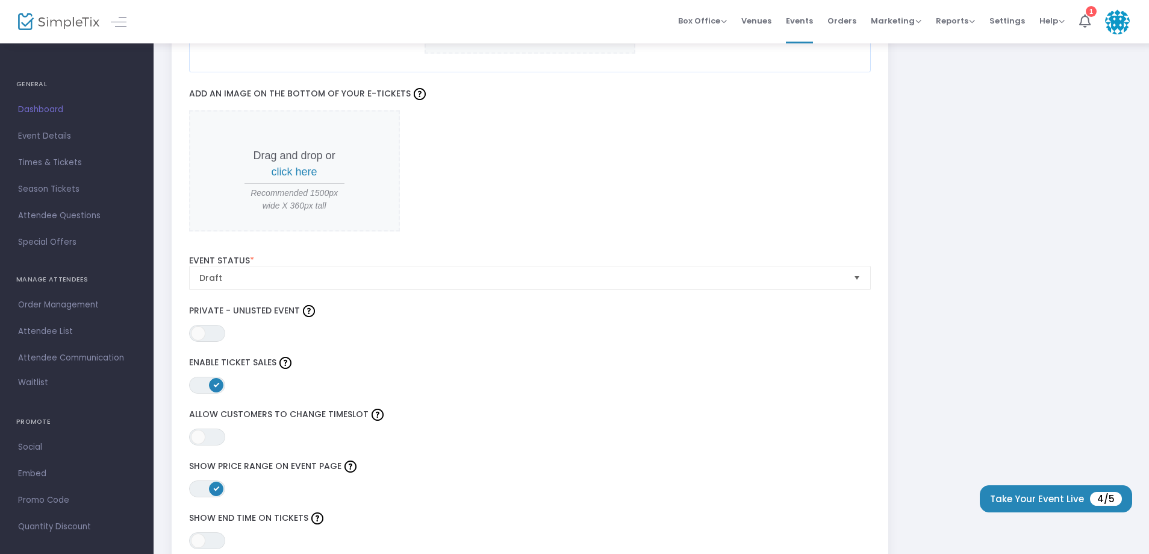
scroll to position [1205, 0]
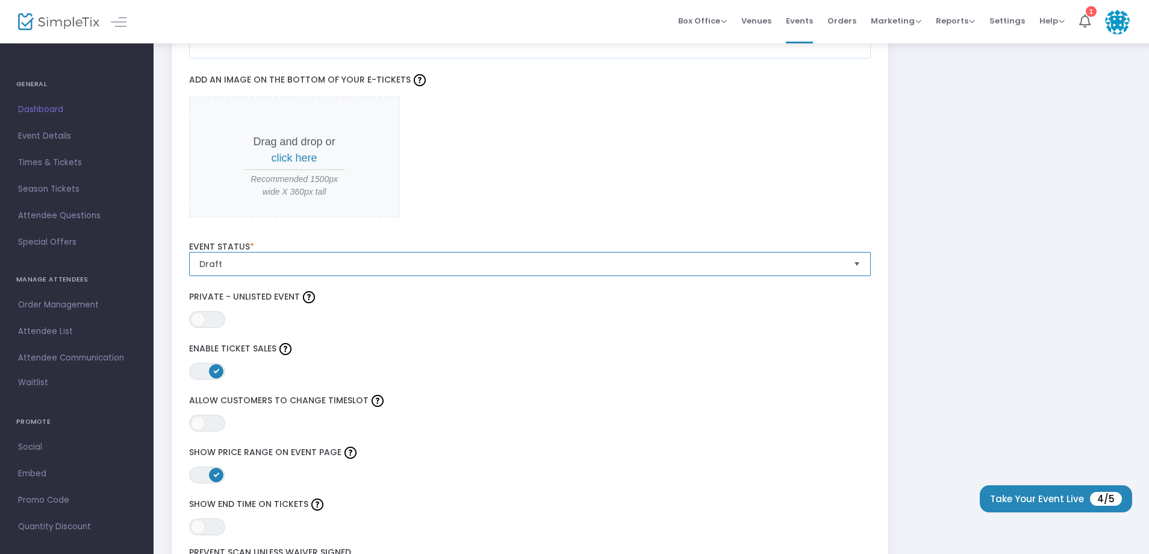
click at [299, 272] on span "Draft" at bounding box center [522, 263] width 655 height 23
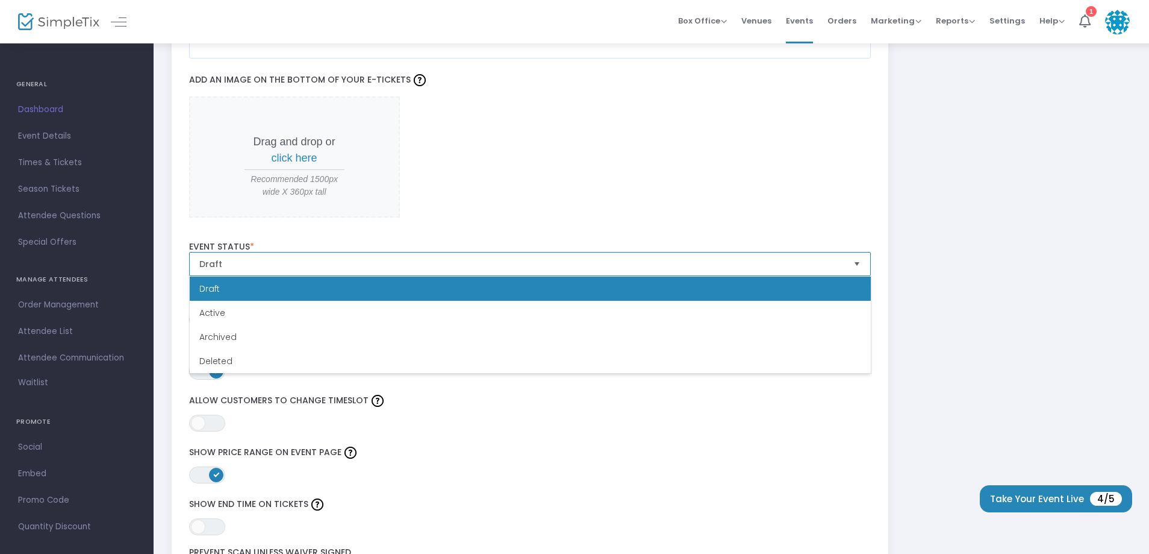
click at [299, 270] on span "Draft" at bounding box center [522, 263] width 655 height 23
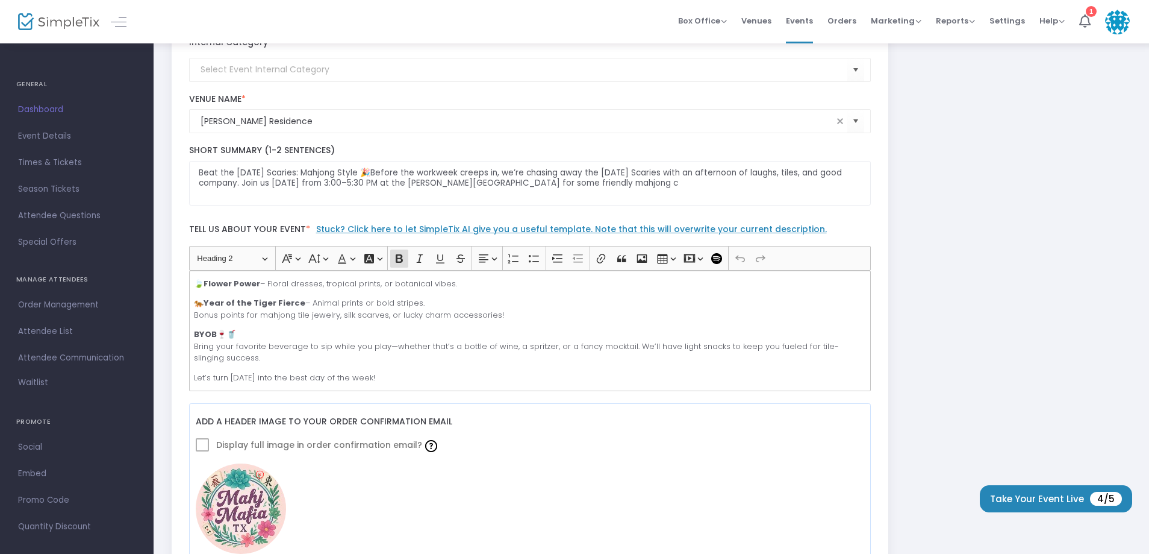
scroll to position [0, 0]
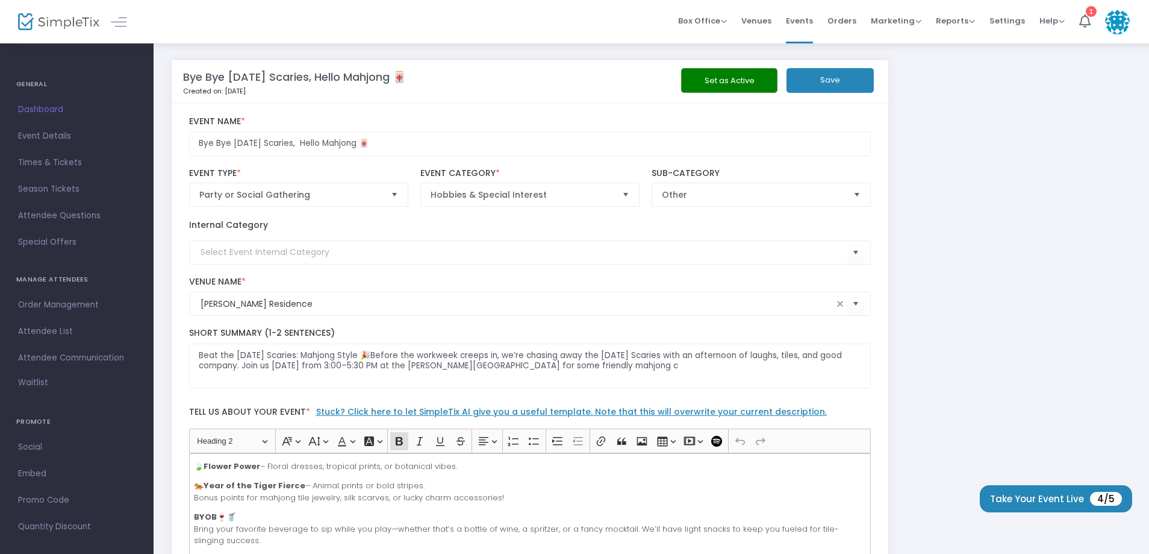
click at [827, 86] on button "Save" at bounding box center [830, 80] width 87 height 25
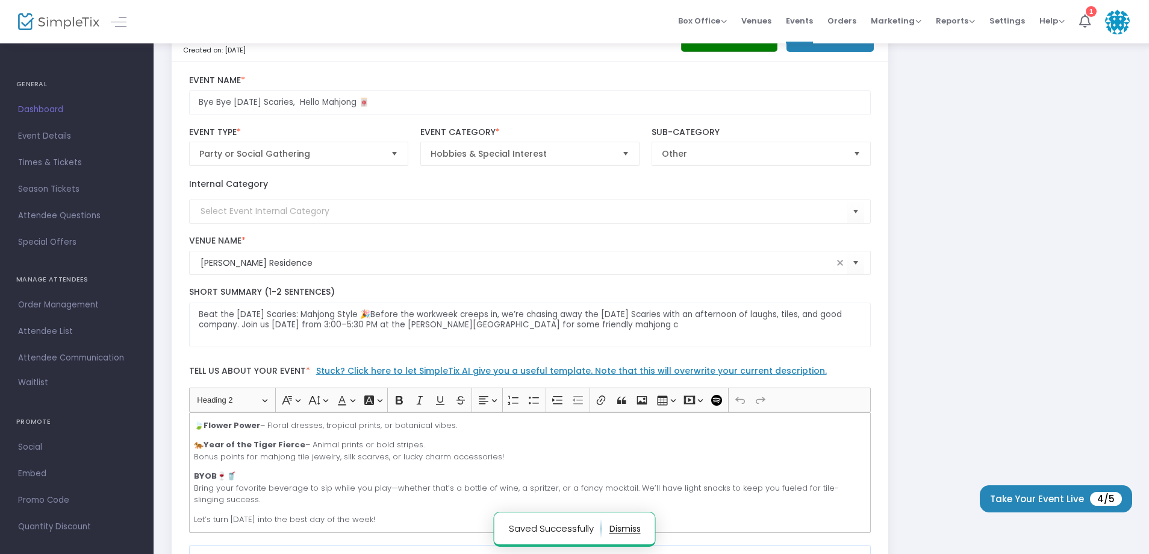
scroll to position [181, 0]
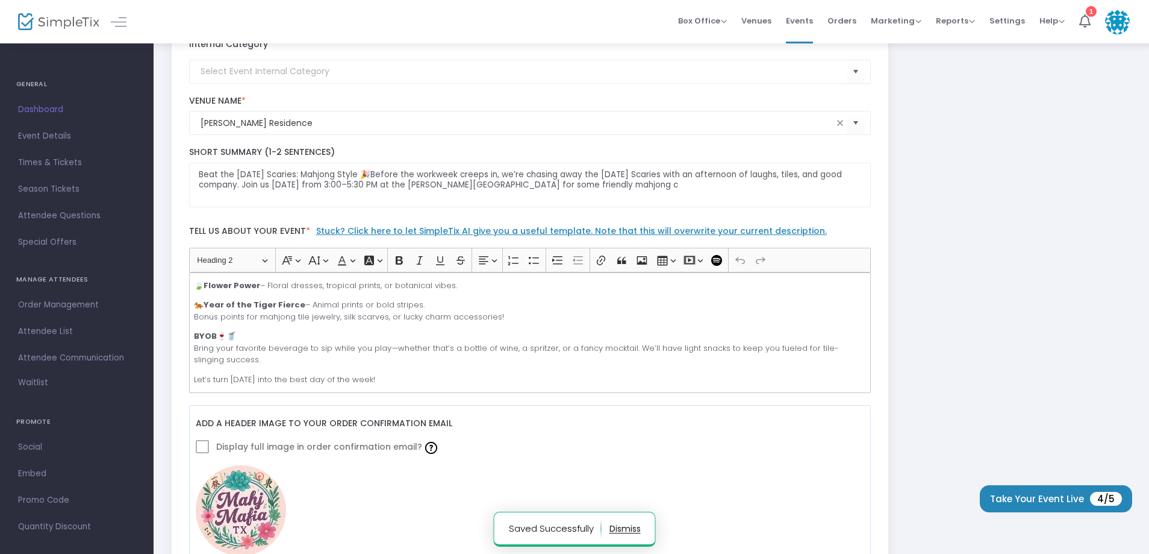
click at [407, 378] on p "Let’s turn Sunday into the best day of the week!" at bounding box center [530, 380] width 672 height 12
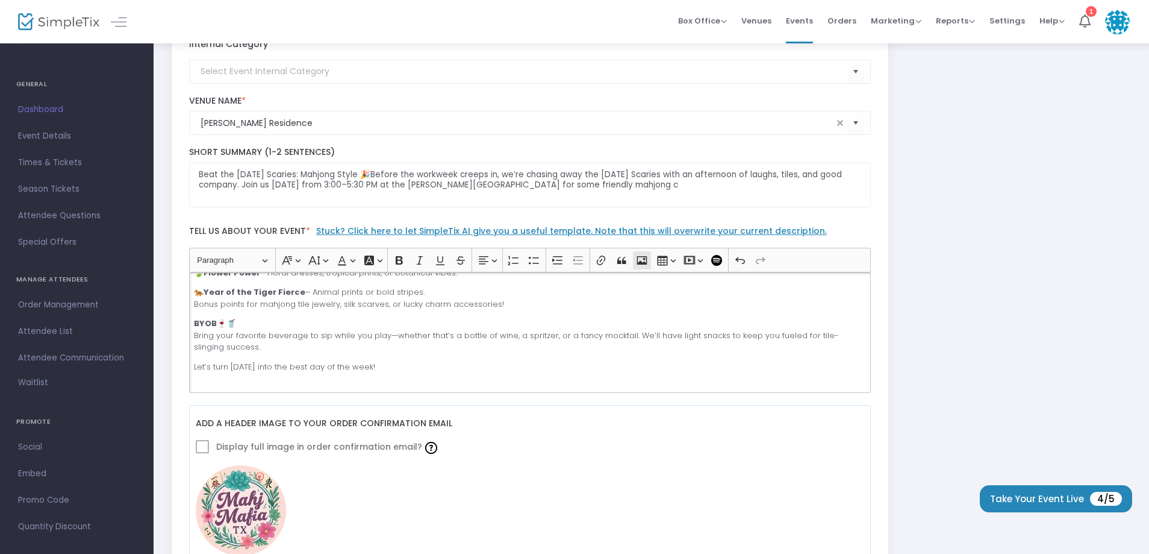
click at [645, 261] on icon "Editor toolbar" at bounding box center [642, 260] width 12 height 12
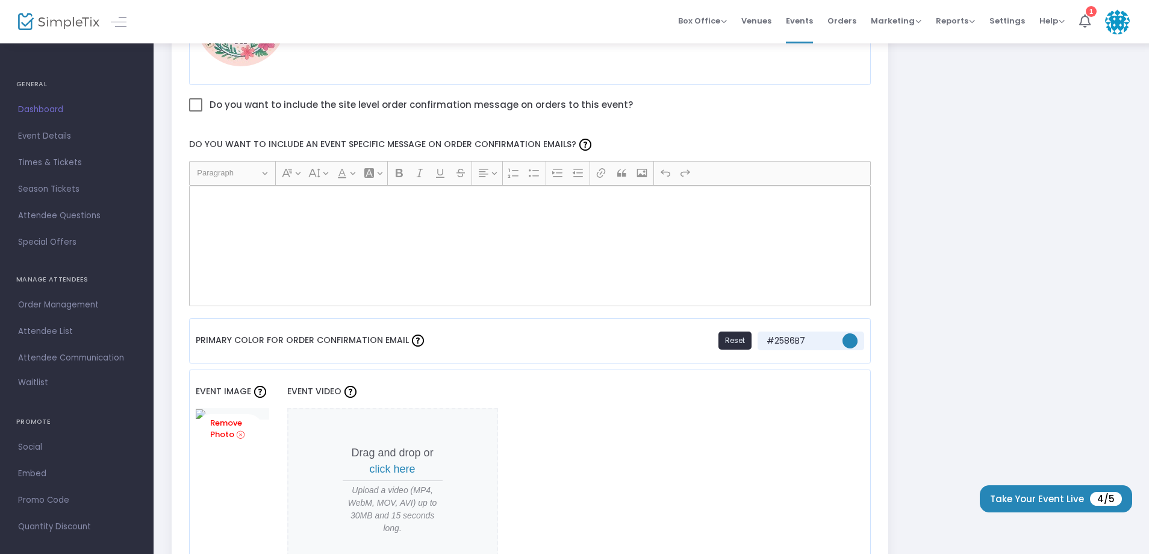
scroll to position [843, 0]
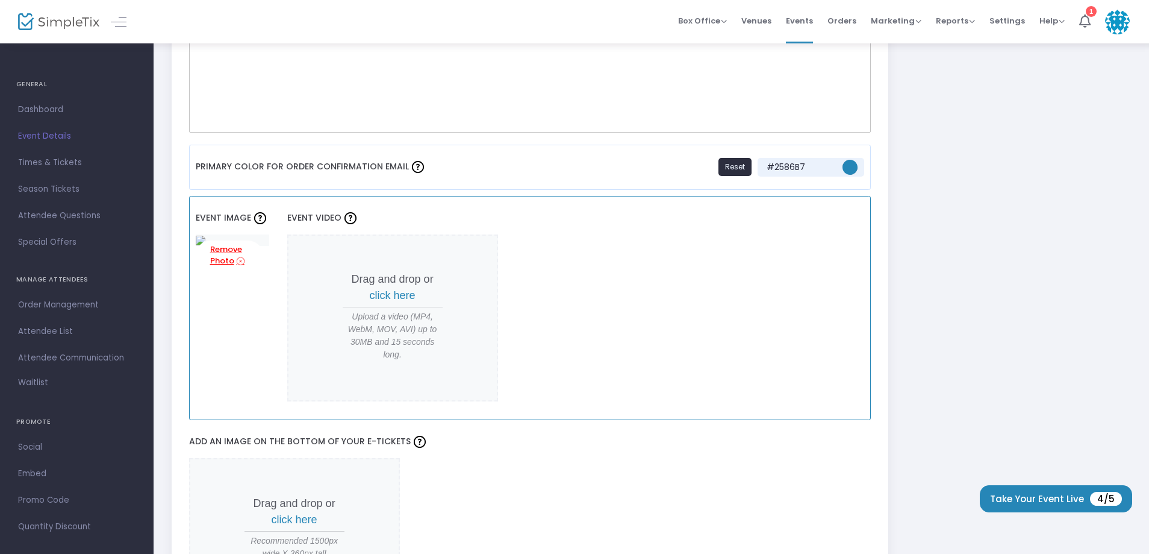
click at [263, 245] on link "Remove Photo" at bounding box center [229, 255] width 67 height 31
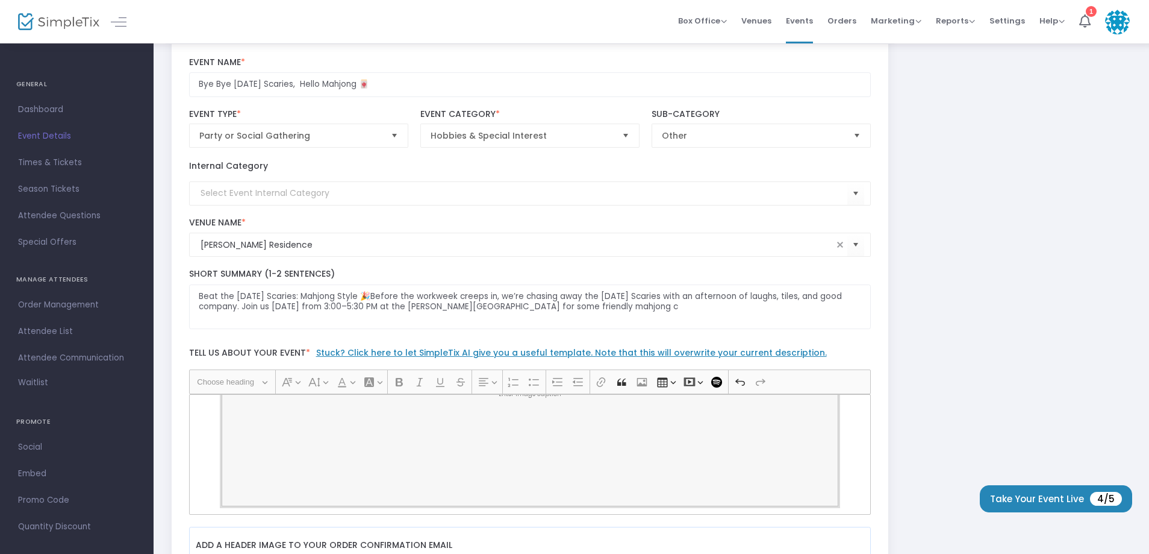
scroll to position [0, 0]
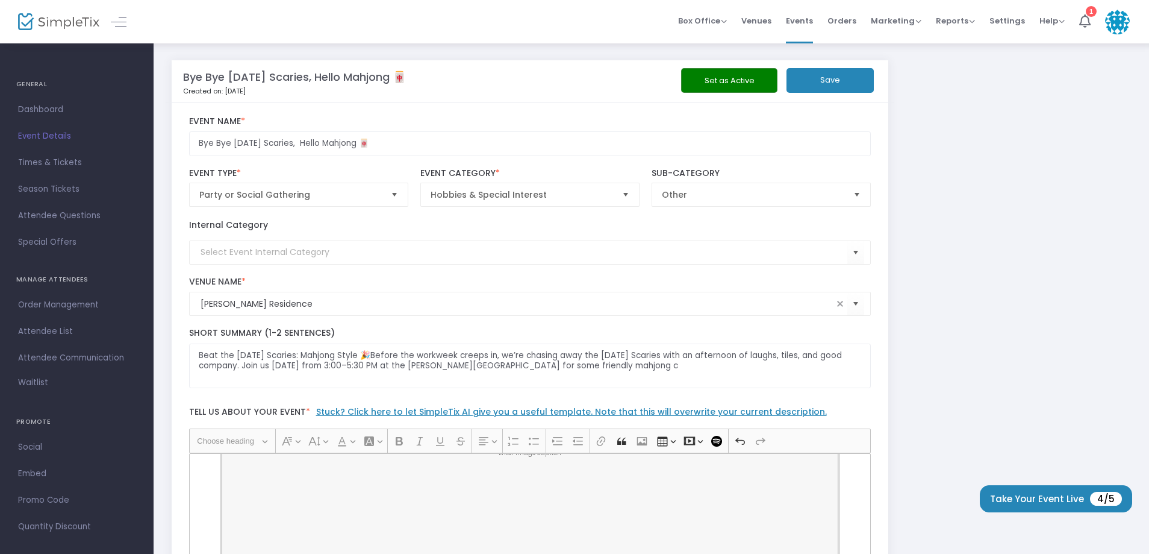
click at [827, 89] on button "Save" at bounding box center [830, 80] width 87 height 25
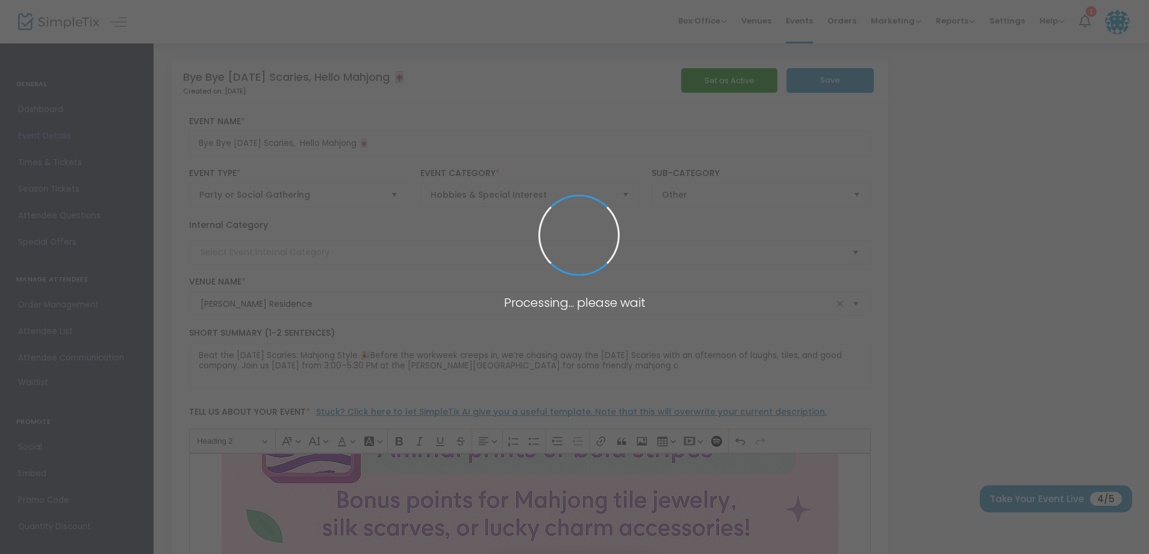
scroll to position [1113, 0]
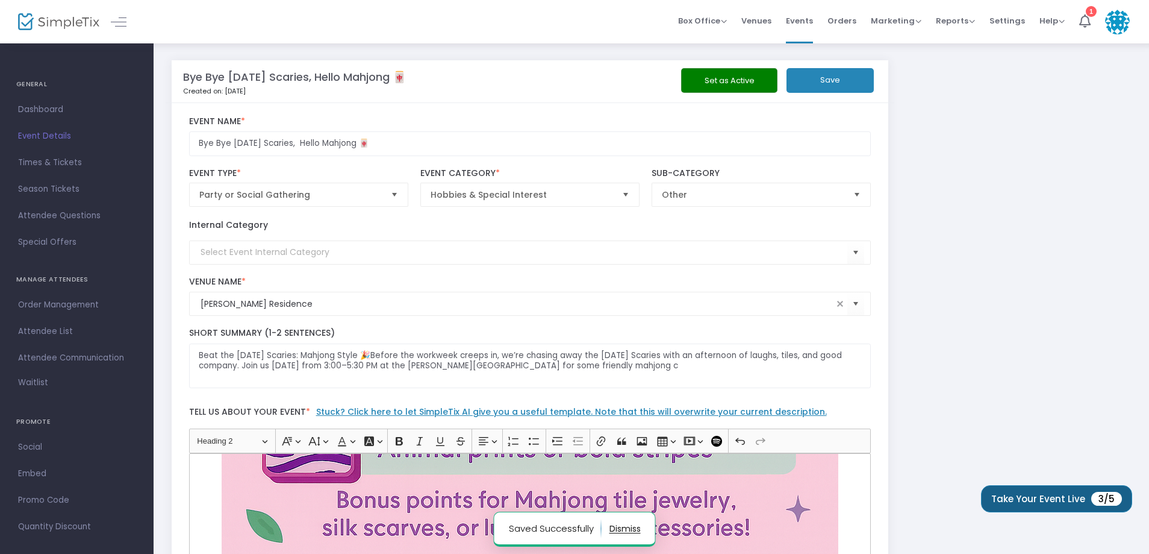
click at [1043, 507] on button "Take Your Event Live 3/5" at bounding box center [1056, 498] width 151 height 27
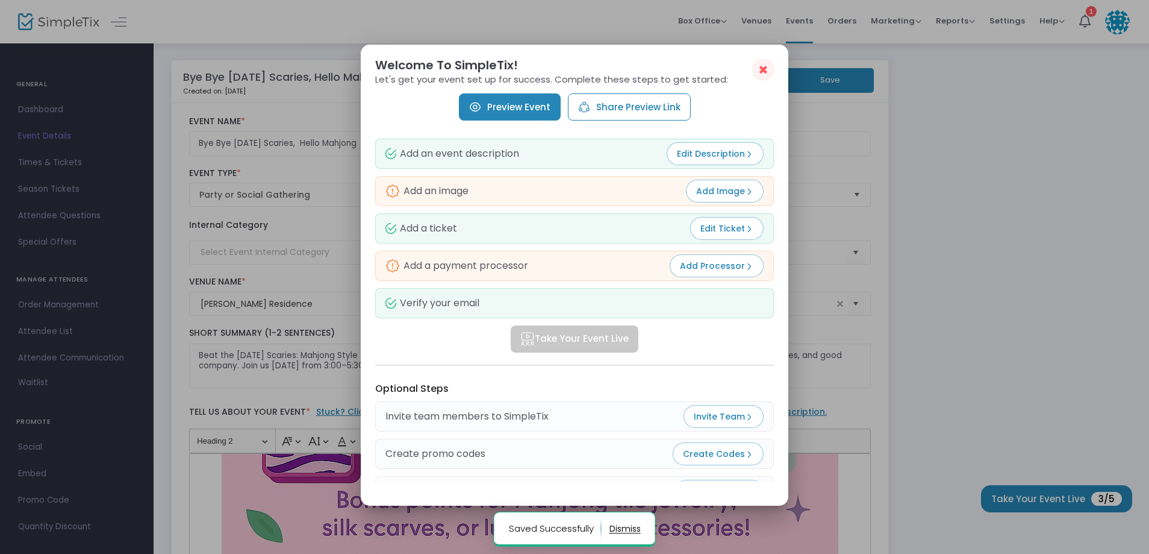
click at [719, 200] on button "Add Image" at bounding box center [725, 191] width 78 height 23
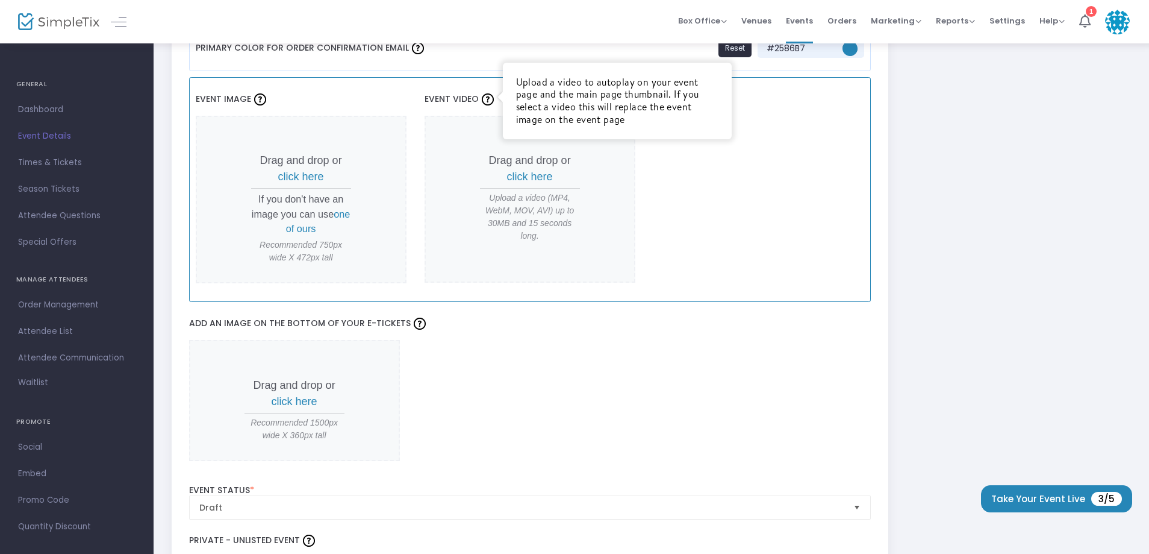
scroll to position [964, 0]
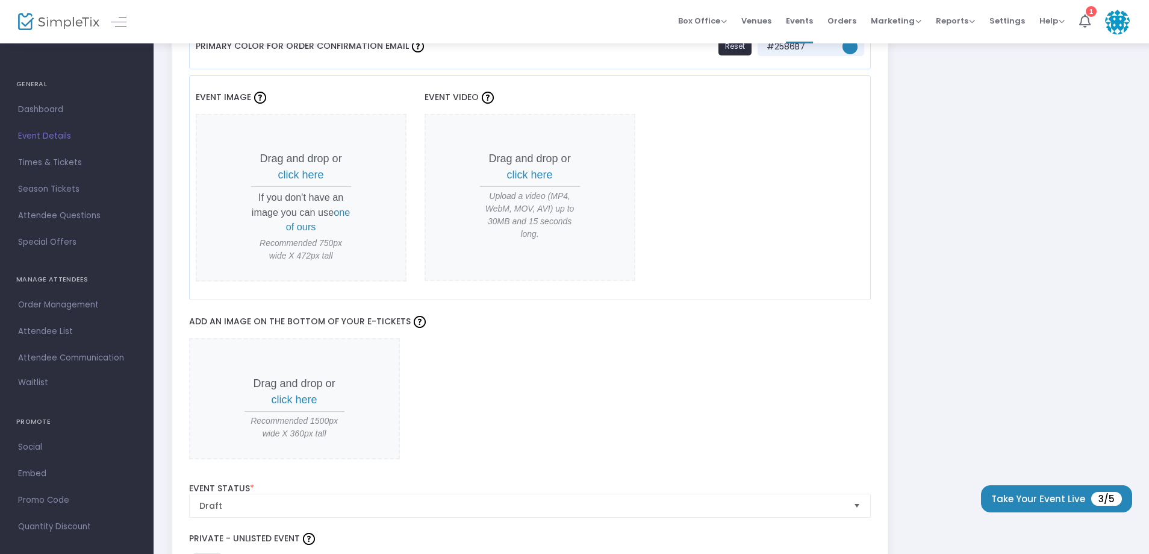
click at [318, 225] on span "one of ours" at bounding box center [318, 219] width 64 height 25
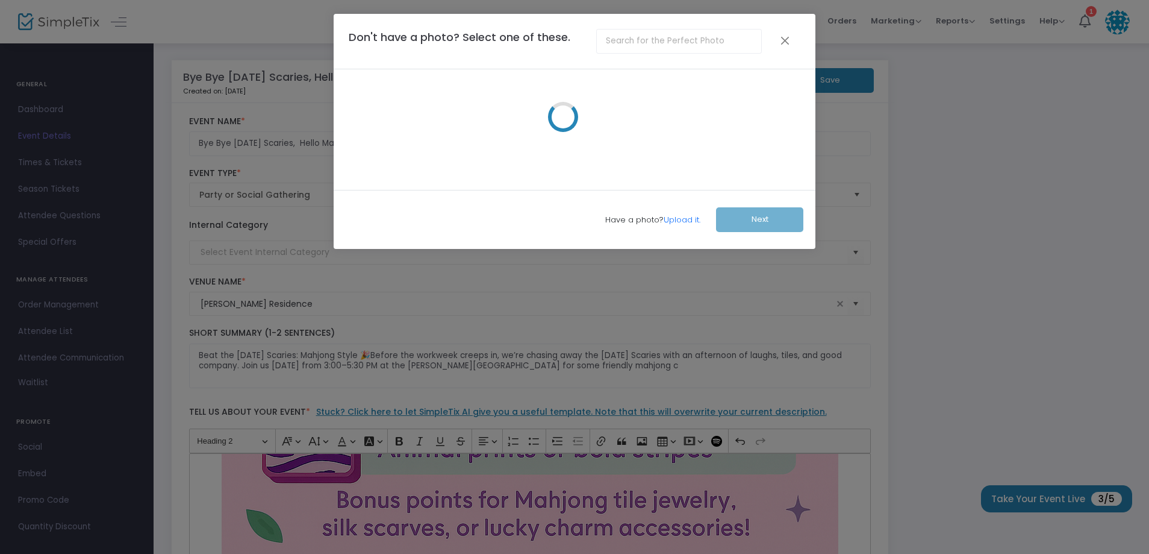
scroll to position [0, 0]
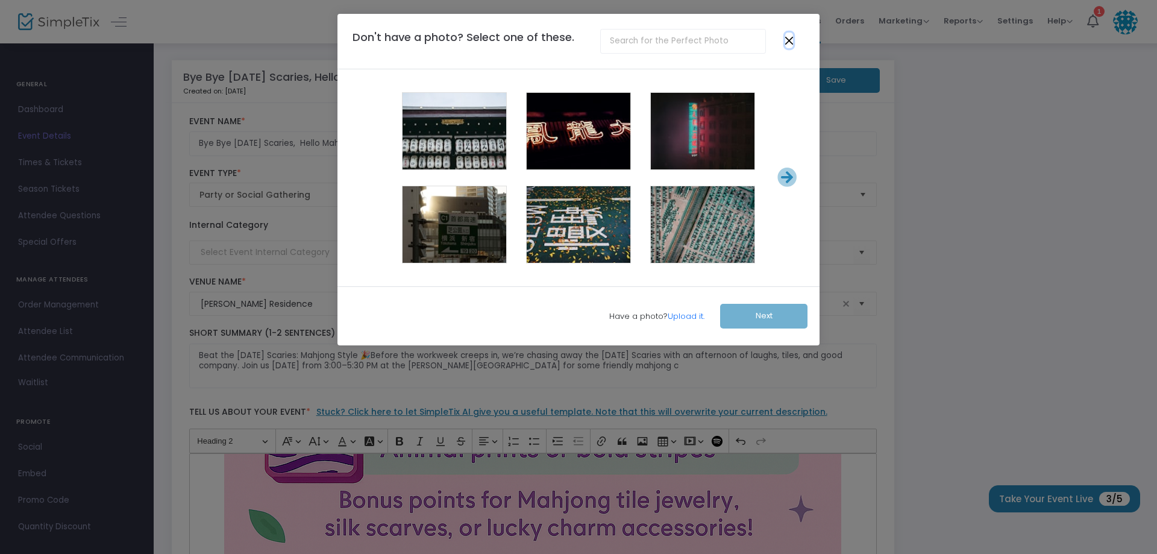
click at [790, 39] on button "Close" at bounding box center [789, 41] width 8 height 16
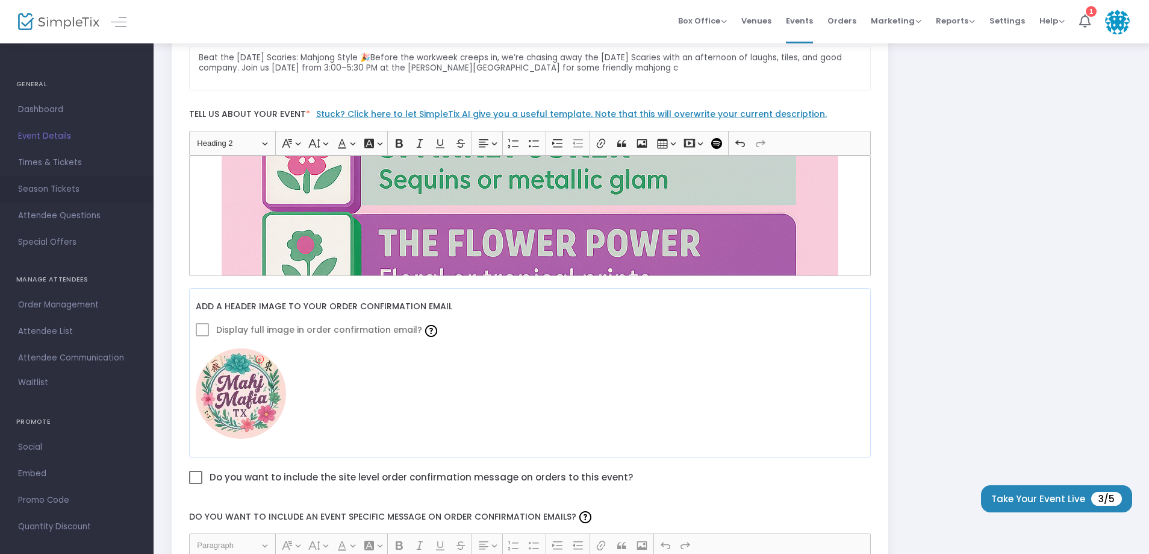
scroll to position [751, 0]
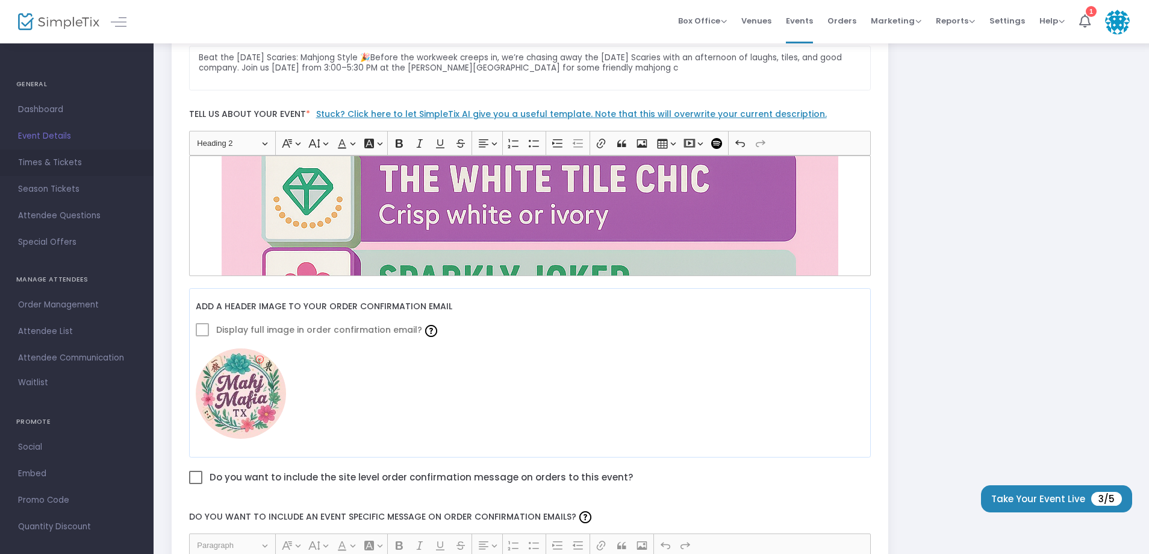
click at [45, 163] on span "Times & Tickets" at bounding box center [76, 163] width 117 height 16
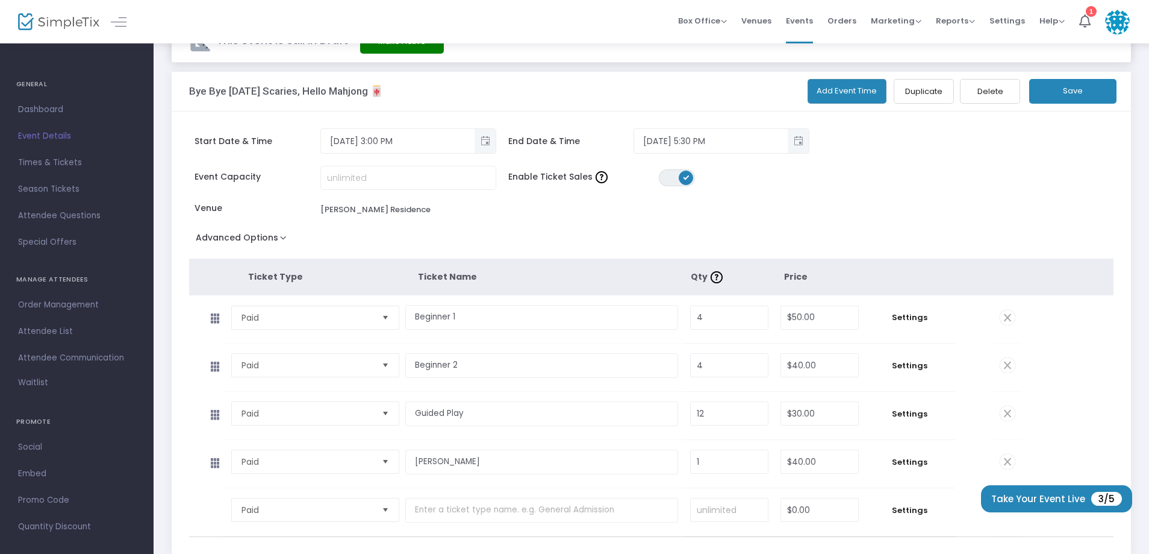
scroll to position [60, 0]
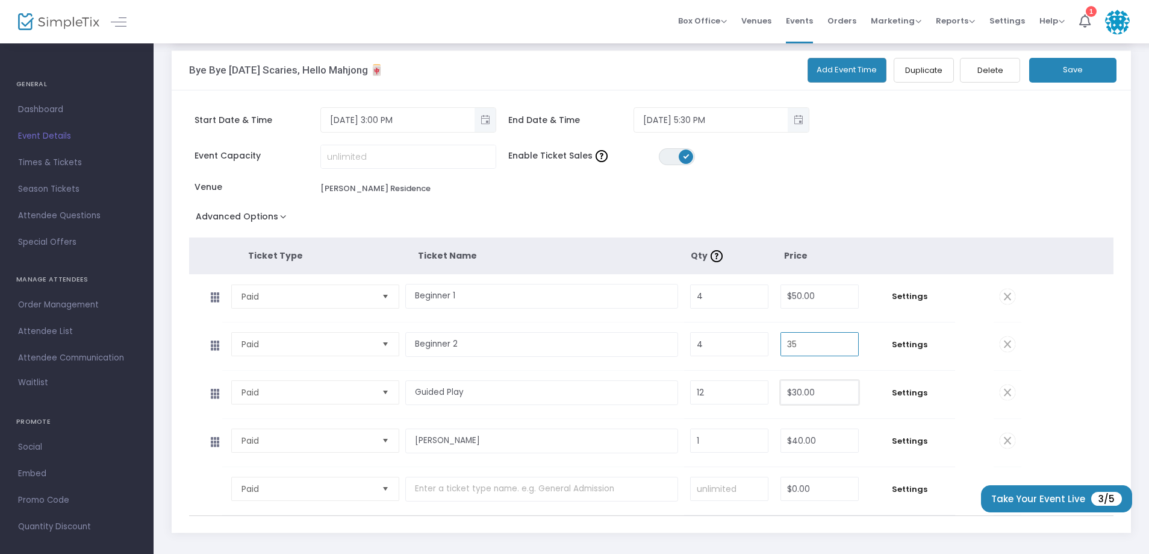
type input "$35.00"
click at [815, 402] on input "30" at bounding box center [819, 392] width 77 height 23
type input "$20.00"
click at [881, 205] on div "Event Capacity Enable Ticket Sales ON OFF Venue Tarwater Residence" at bounding box center [580, 176] width 795 height 63
click at [1063, 78] on button "Save" at bounding box center [1073, 70] width 87 height 25
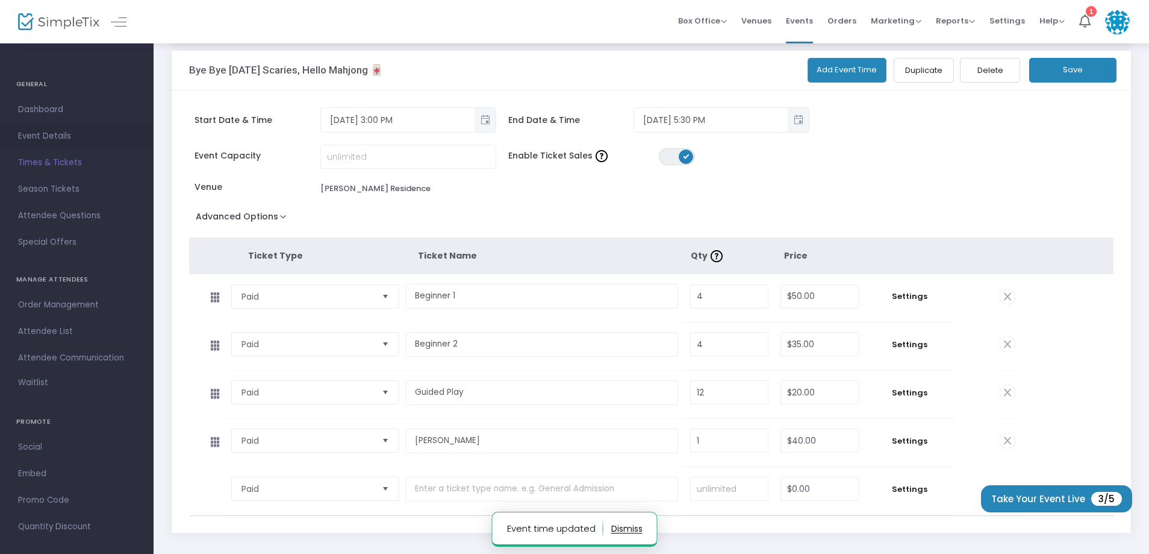
click at [54, 131] on span "Event Details" at bounding box center [76, 136] width 117 height 16
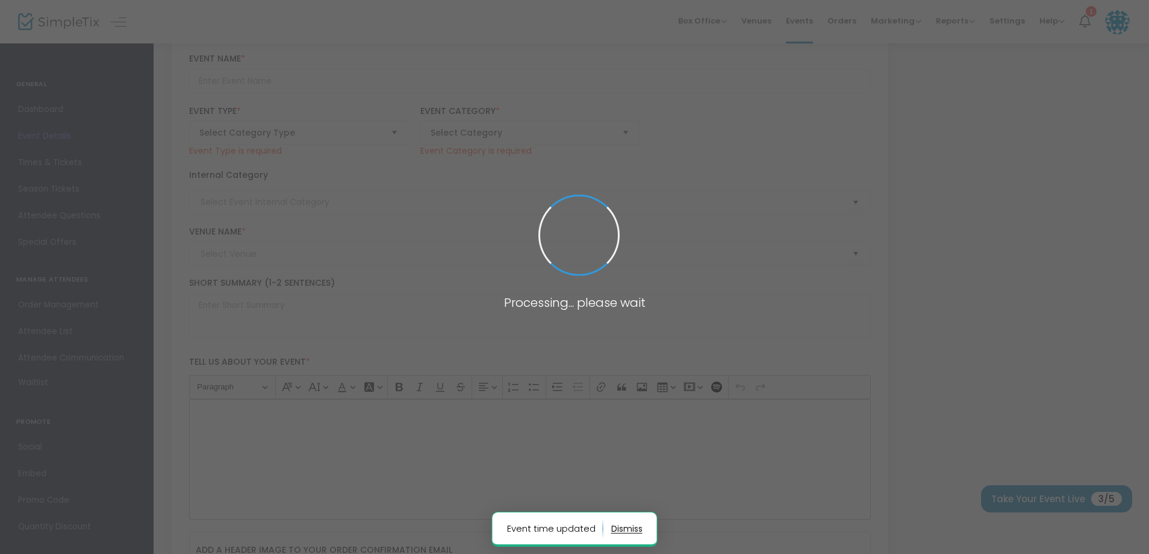
type input "Bye Bye Sunday Scaries, Hello Mahjong 🀄"
type textarea "Beat the Sunday Scaries: Mahjong Style 🎉Before the workweek creeps in, we’re ch…"
type input "Buy Tickets"
type input "Tarwater Residence"
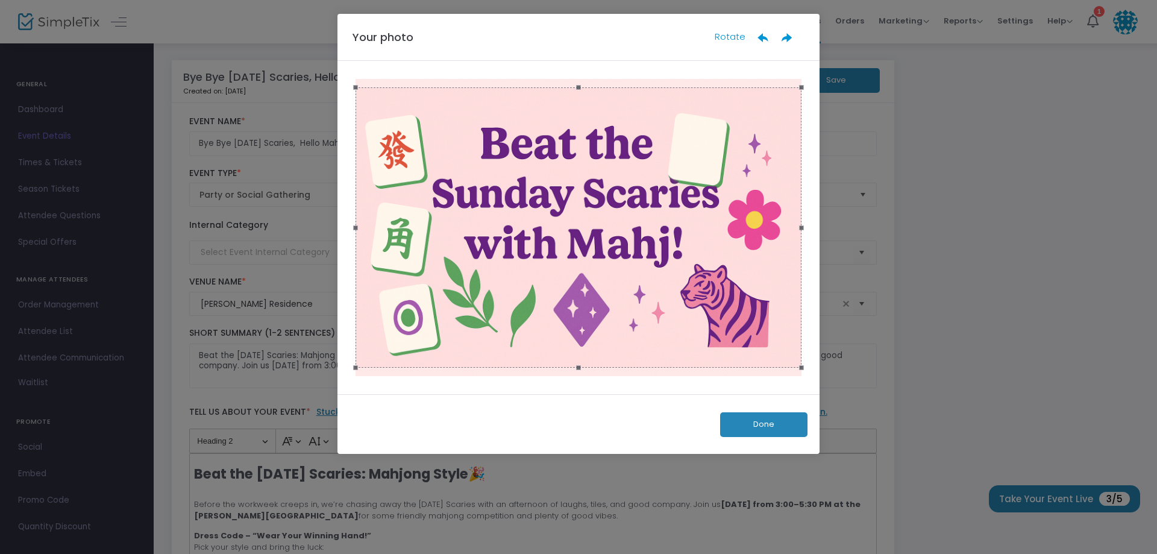
click at [764, 420] on button "Done" at bounding box center [763, 424] width 87 height 25
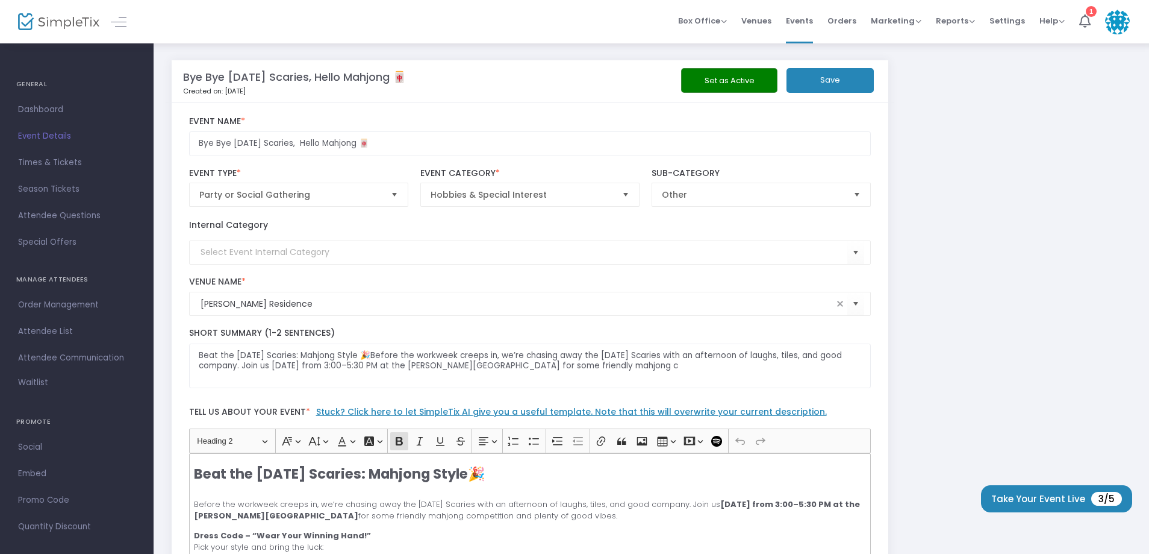
click at [842, 87] on button "Save" at bounding box center [830, 80] width 87 height 25
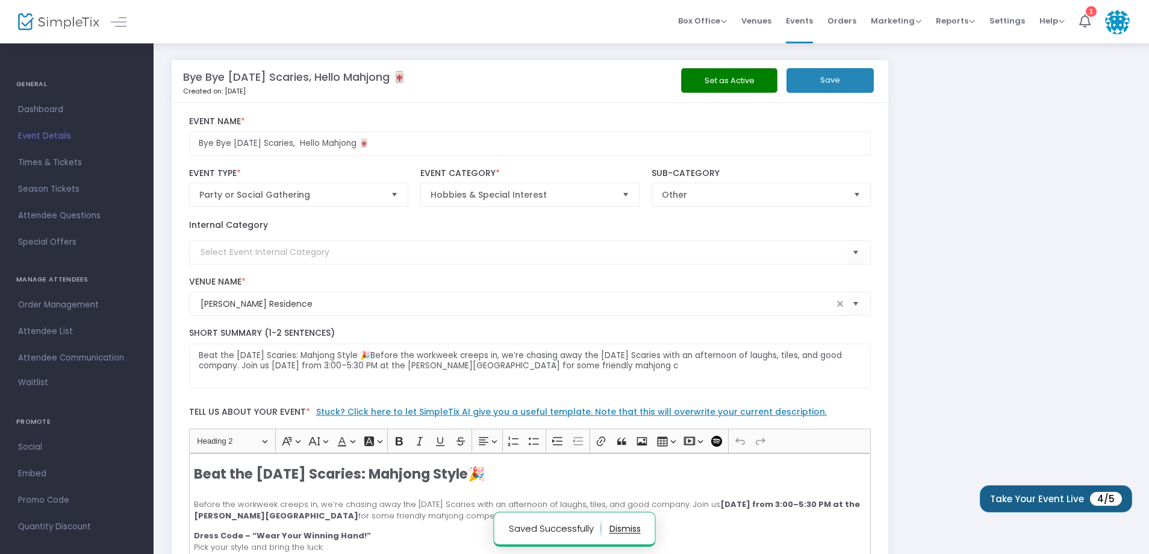
click at [1040, 500] on button "Take Your Event Live 4/5" at bounding box center [1056, 498] width 152 height 27
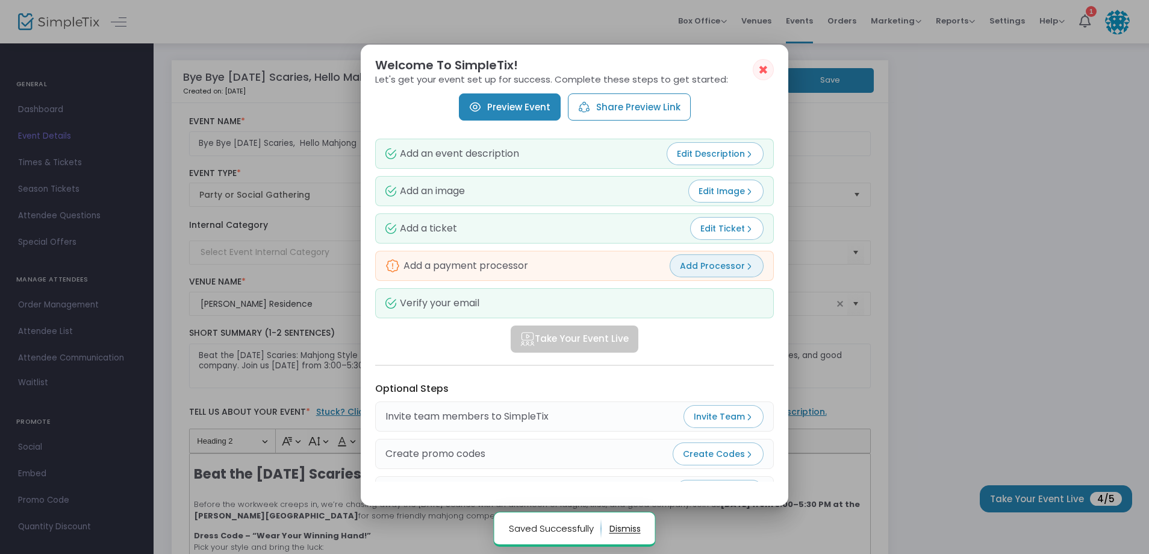
click at [748, 272] on button "Add Processor" at bounding box center [717, 265] width 94 height 23
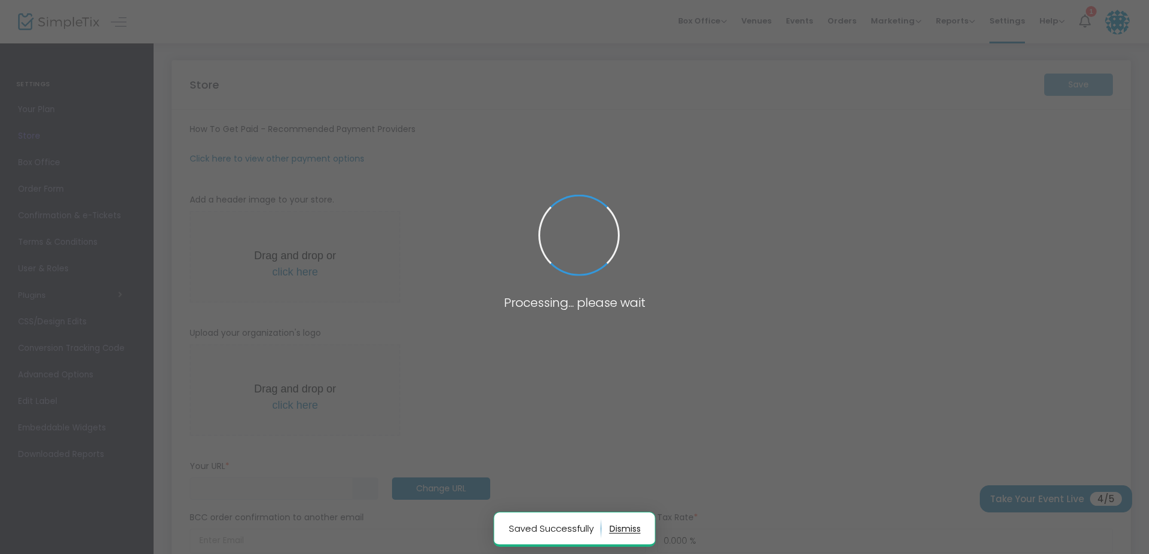
type input "[URL]"
radio input "false"
radio input "true"
type input "MahjMafiaLTX"
type input "4696281559"
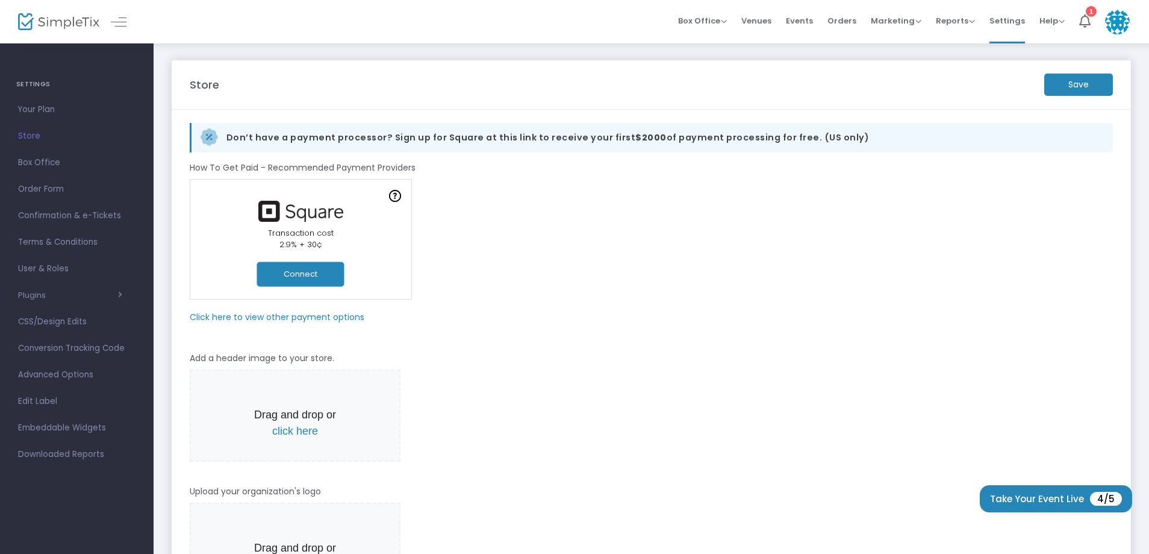
click at [308, 313] on m-panel-subtitle "Click here to view other payment options" at bounding box center [277, 317] width 175 height 13
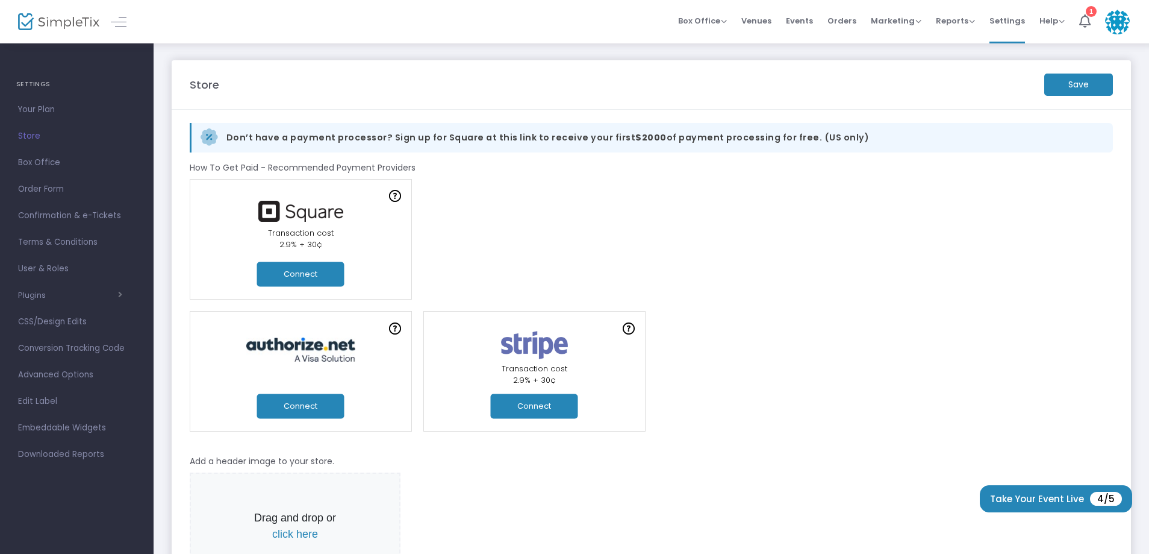
click at [290, 277] on button "Connect" at bounding box center [300, 273] width 87 height 25
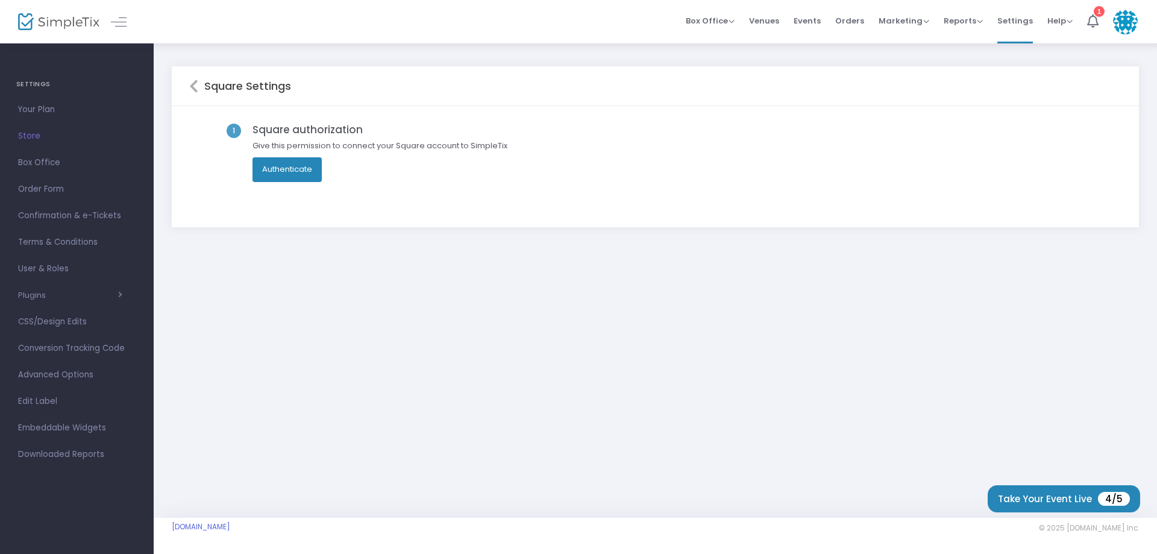
click at [305, 173] on button "Authenticate" at bounding box center [286, 169] width 69 height 24
click at [426, 184] on div "1 Square authorization Give this permission to connect your Square account to S…" at bounding box center [655, 166] width 933 height 87
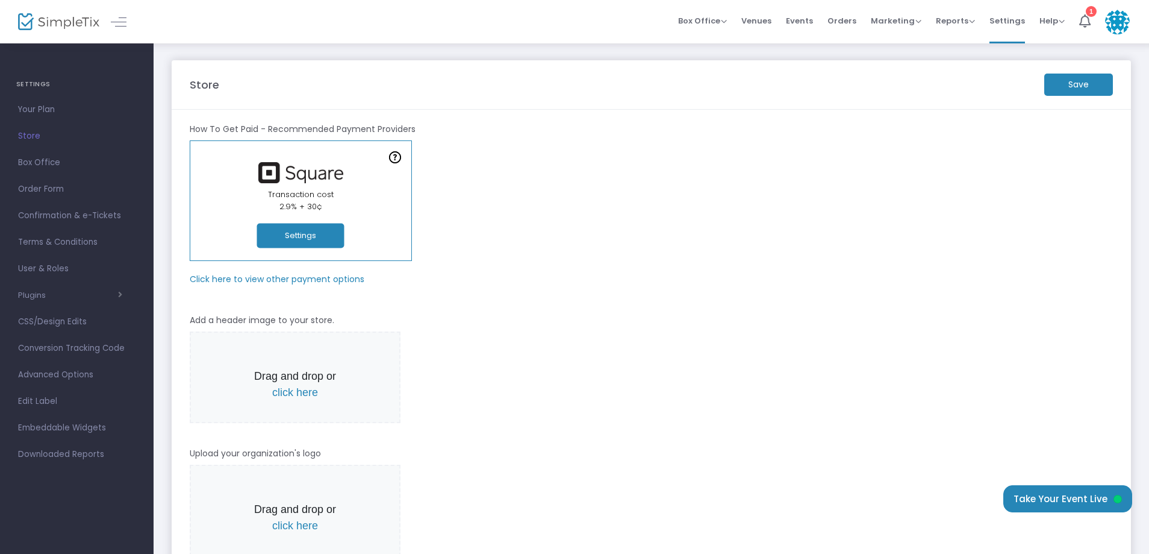
click at [480, 240] on div "Online Orders Transaction cost 2% + 0.79¢ Create a new payment account In-Perso…" at bounding box center [652, 200] width 936 height 120
click at [329, 236] on button "Settings" at bounding box center [300, 235] width 87 height 25
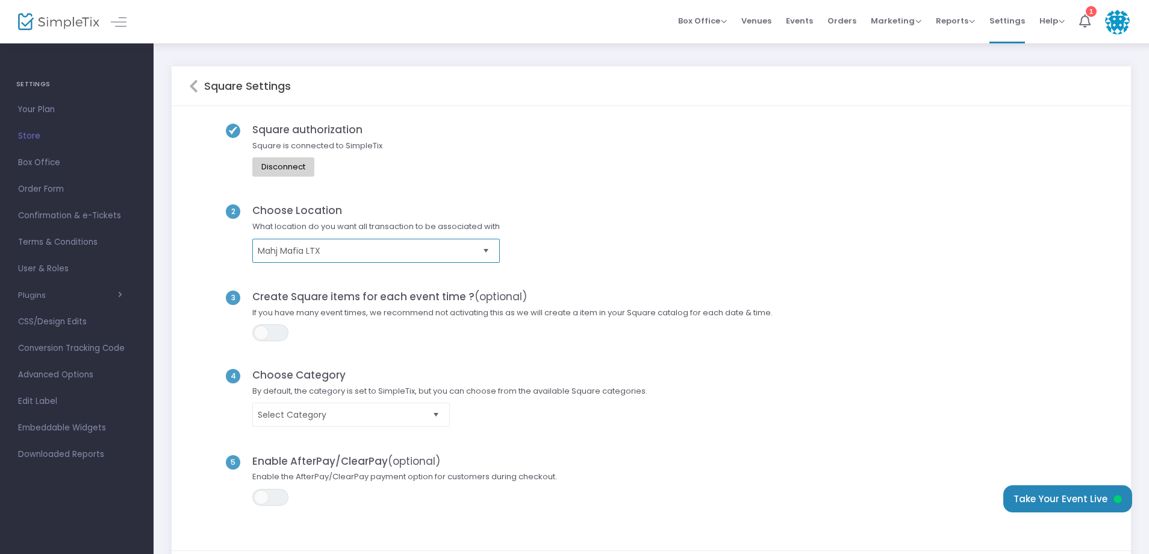
click at [324, 255] on span "Mahj Mafia LTX" at bounding box center [368, 251] width 220 height 12
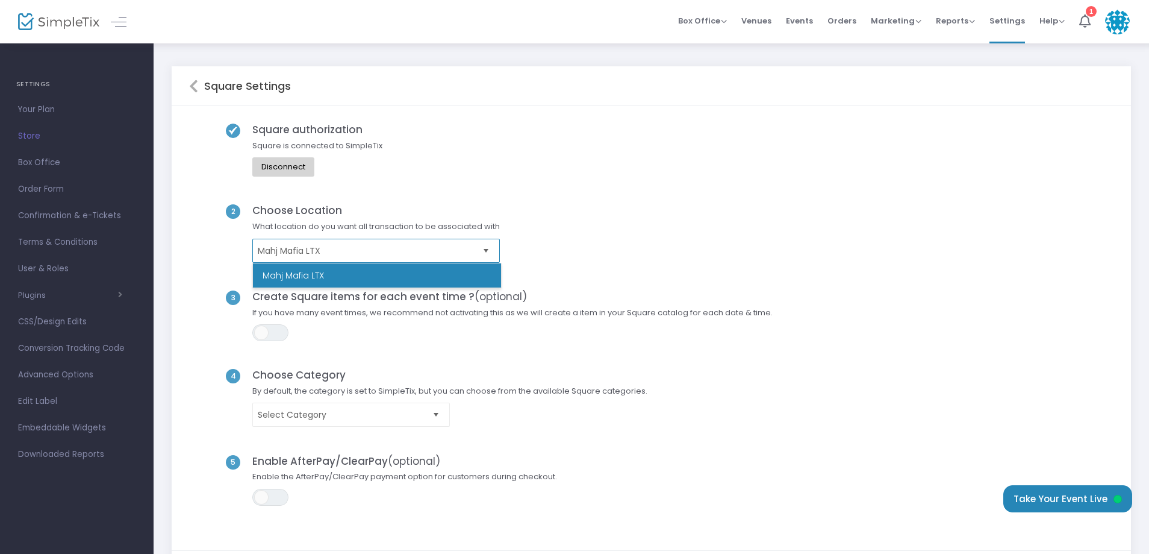
click at [324, 255] on span "Mahj Mafia LTX" at bounding box center [368, 251] width 220 height 12
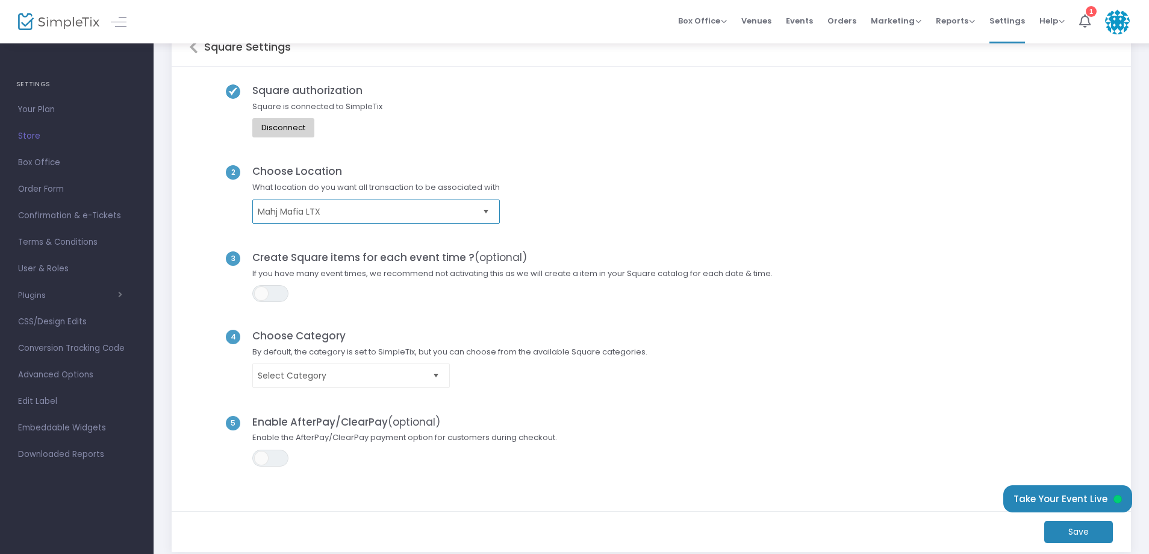
scroll to position [60, 0]
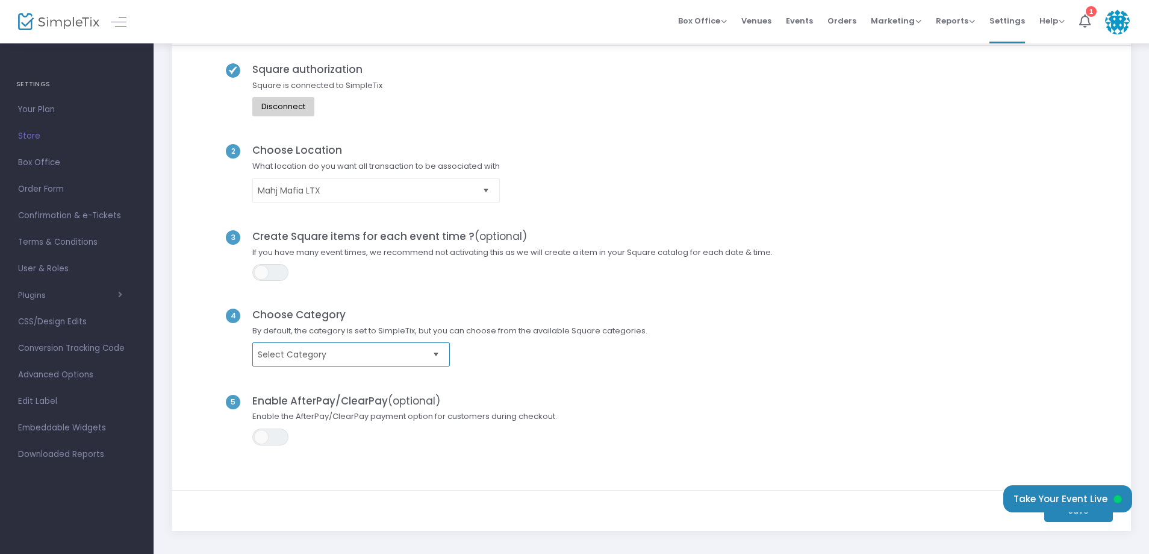
click at [355, 357] on span "Select Category" at bounding box center [343, 354] width 170 height 12
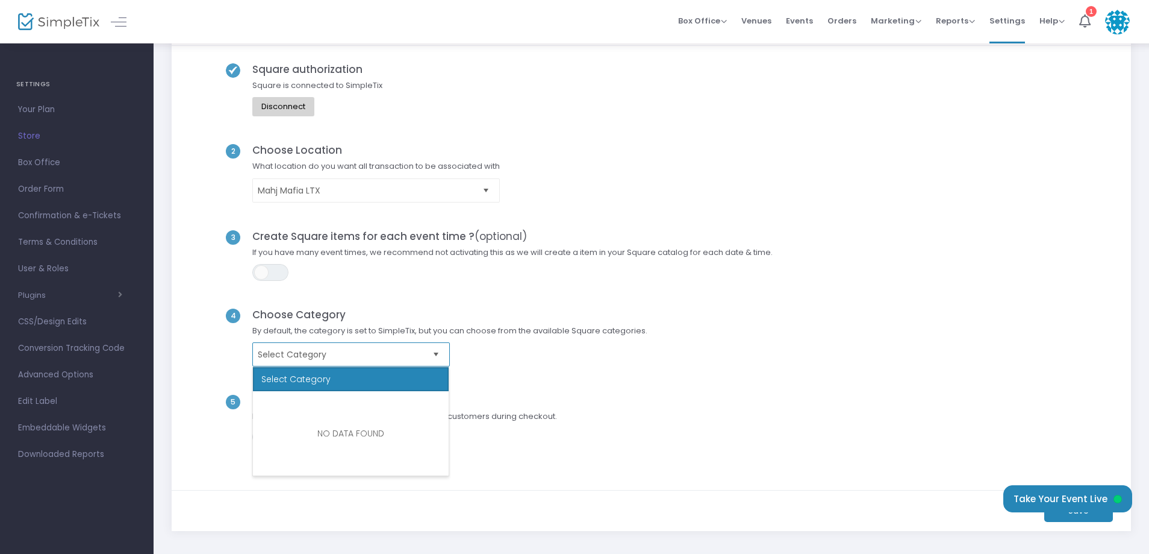
click at [355, 357] on span "Select Category" at bounding box center [343, 354] width 170 height 12
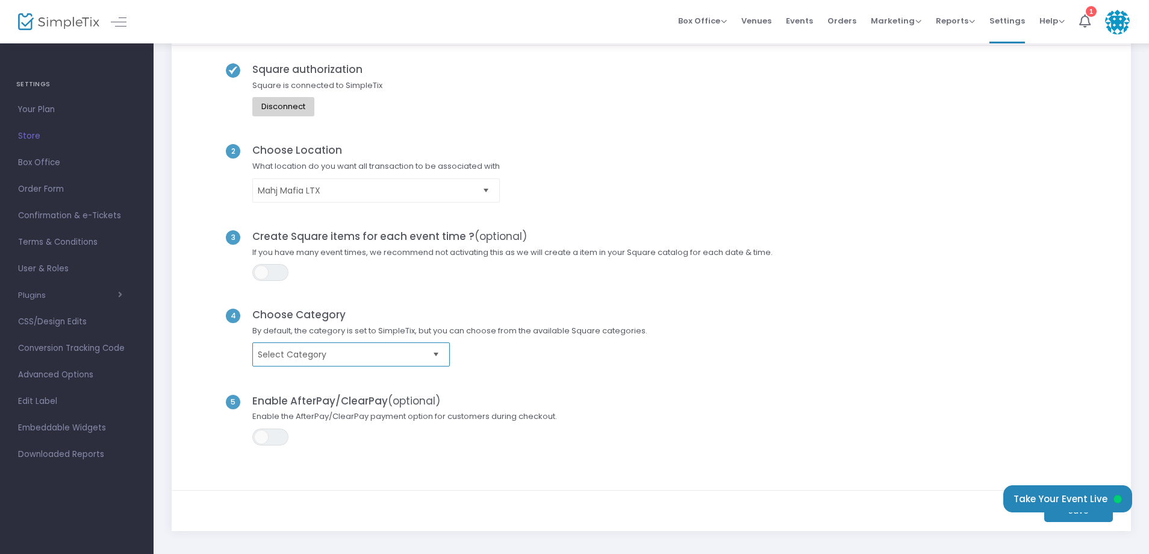
scroll to position [120, 0]
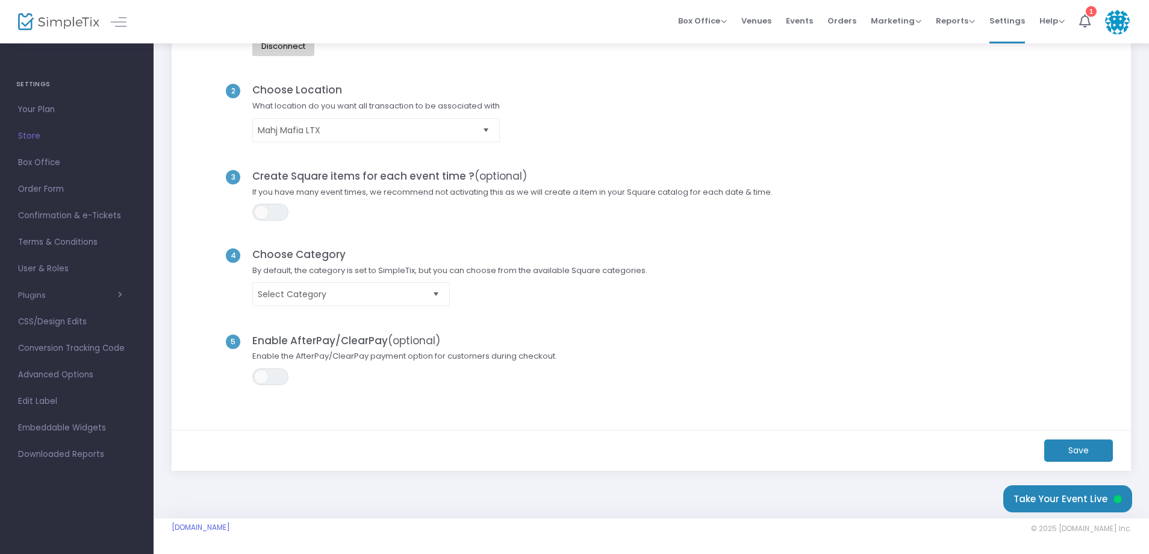
click at [1075, 451] on m-button "Save" at bounding box center [1079, 450] width 69 height 22
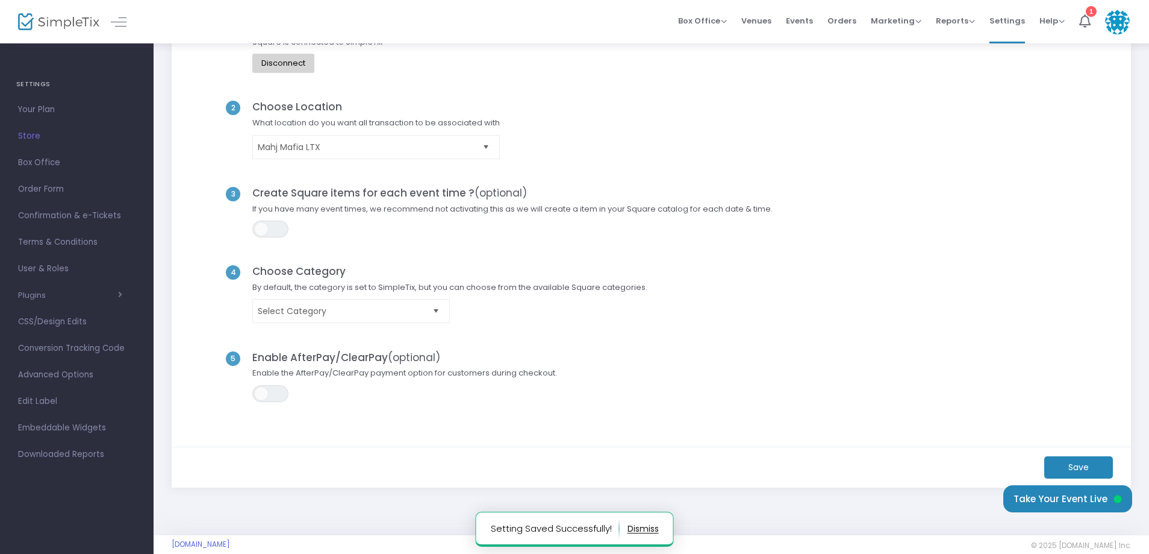
scroll to position [0, 0]
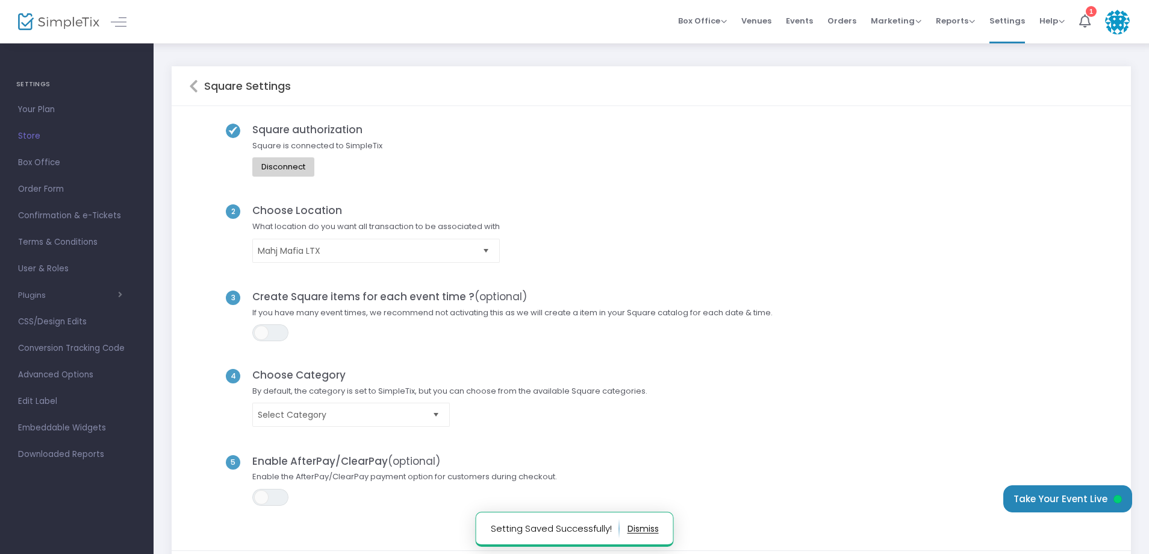
click at [192, 85] on icon at bounding box center [193, 86] width 9 height 14
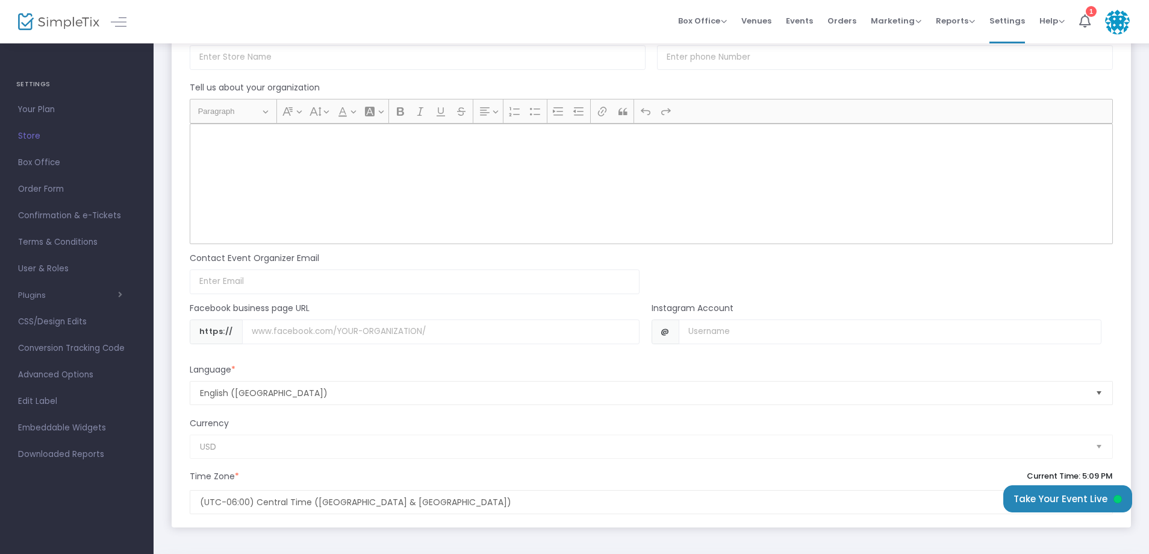
scroll to position [964, 0]
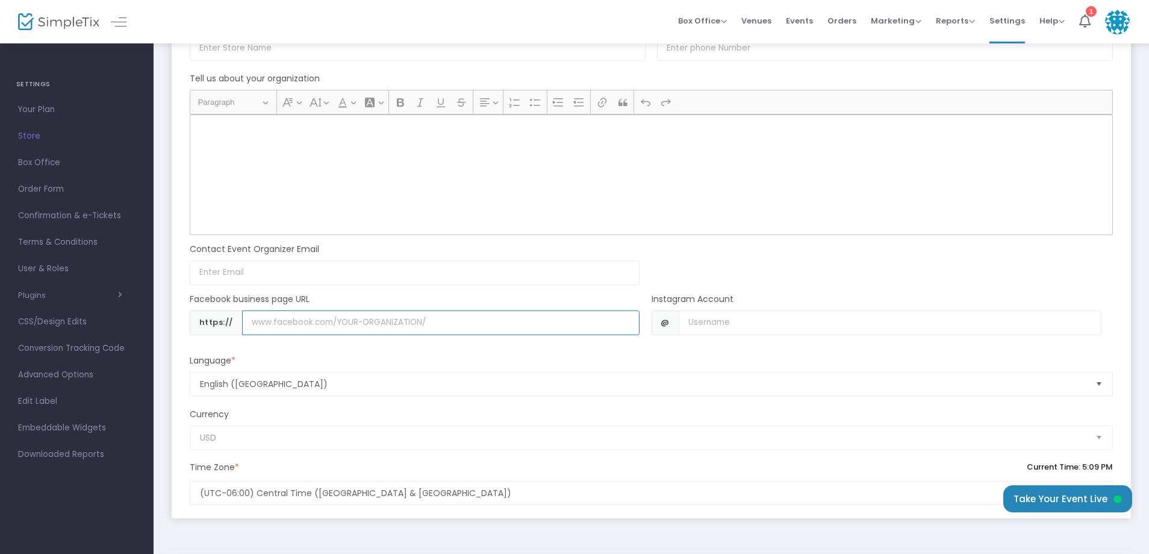
drag, startPoint x: 383, startPoint y: 325, endPoint x: 450, endPoint y: 327, distance: 66.9
click at [386, 325] on input "Username" at bounding box center [441, 322] width 398 height 25
drag, startPoint x: 462, startPoint y: 326, endPoint x: 213, endPoint y: 322, distance: 248.8
click at [214, 323] on div "https://" at bounding box center [415, 322] width 450 height 25
paste input "share/173TYVGuTN/?mibextid=wwXIfr"
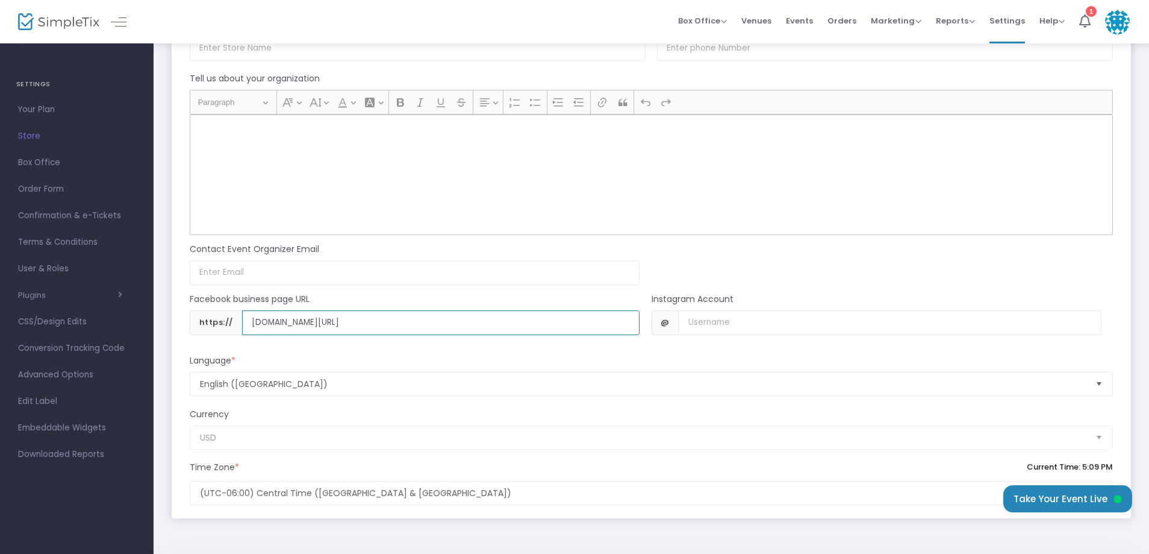
type input "www.facebook.com/share/173TYVGuTN/?mibextid=wwXIfr"
click at [752, 325] on input "Username" at bounding box center [890, 322] width 423 height 25
click at [745, 325] on input "MahjMafi" at bounding box center [890, 322] width 423 height 25
type input "MahjMafiaTx"
click at [357, 359] on div "Language *" at bounding box center [652, 362] width 936 height 17
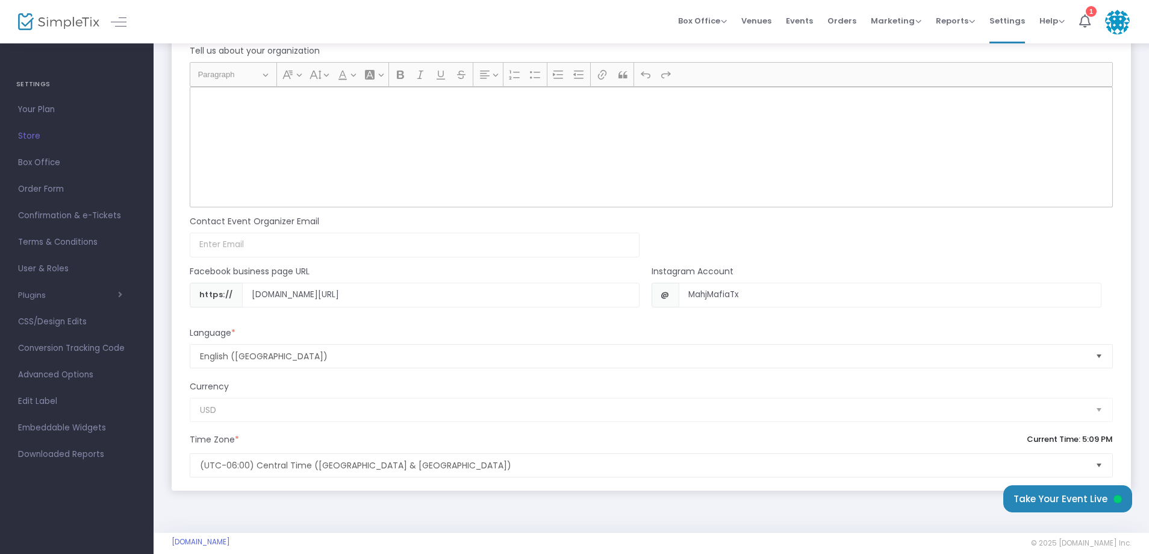
scroll to position [1007, 0]
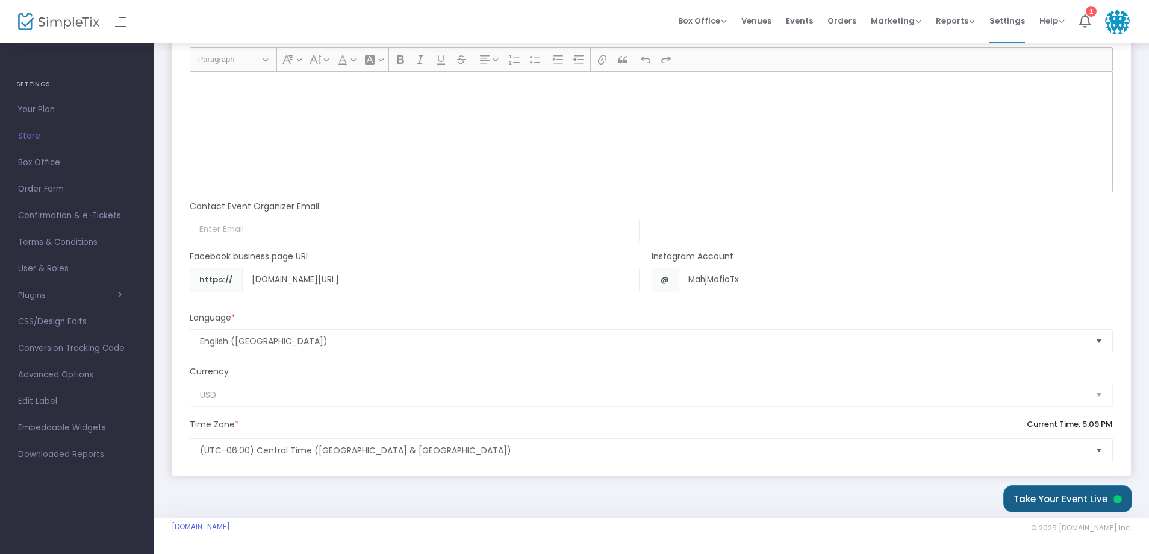
click at [1043, 496] on button "Take Your Event Live" at bounding box center [1068, 498] width 129 height 27
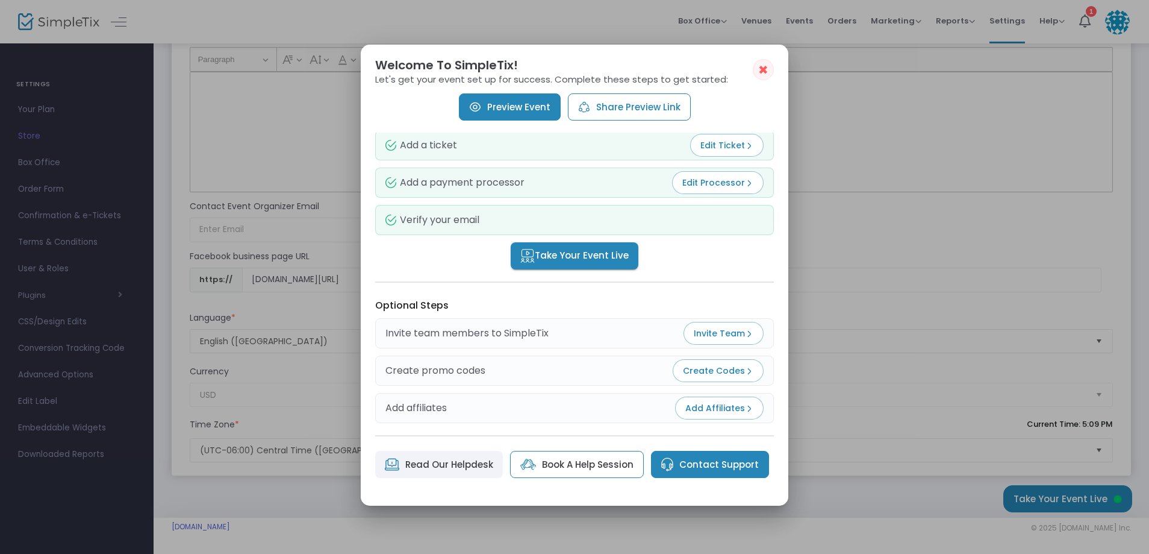
scroll to position [86, 0]
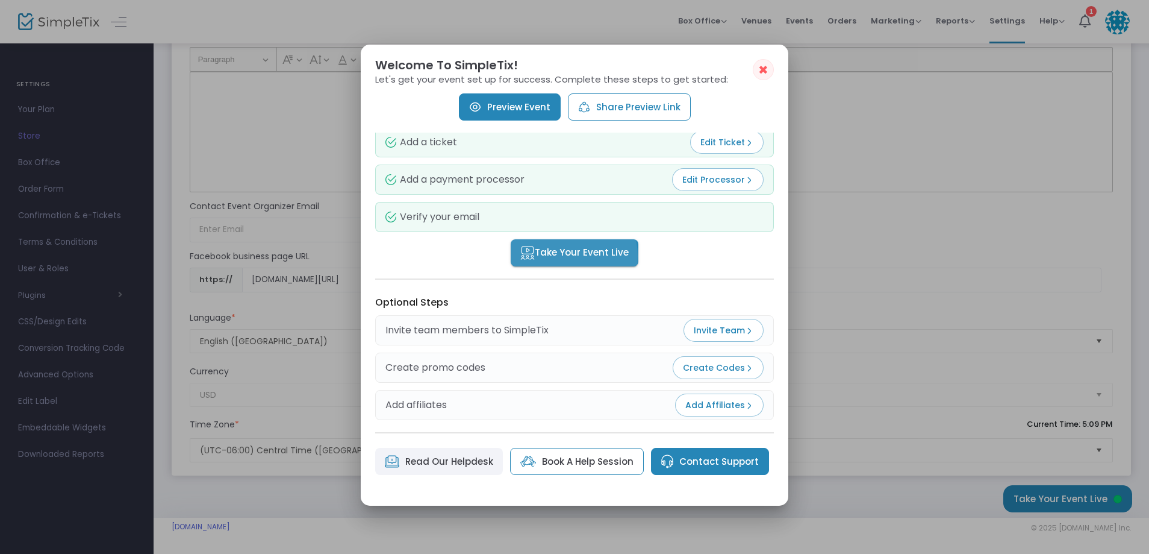
click at [562, 256] on span "Take Your Event Live" at bounding box center [574, 253] width 108 height 14
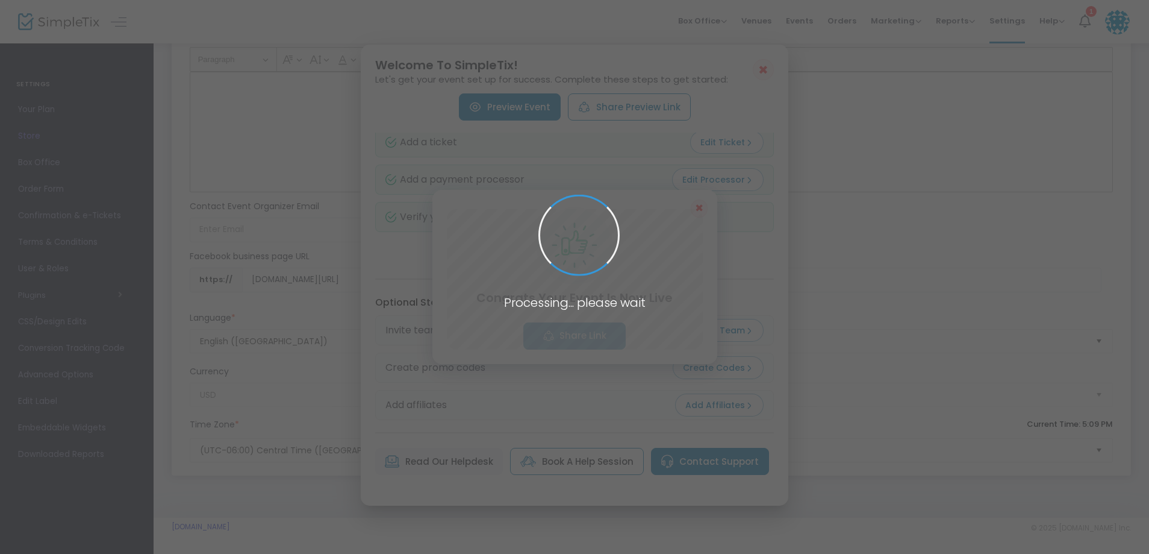
scroll to position [1007, 0]
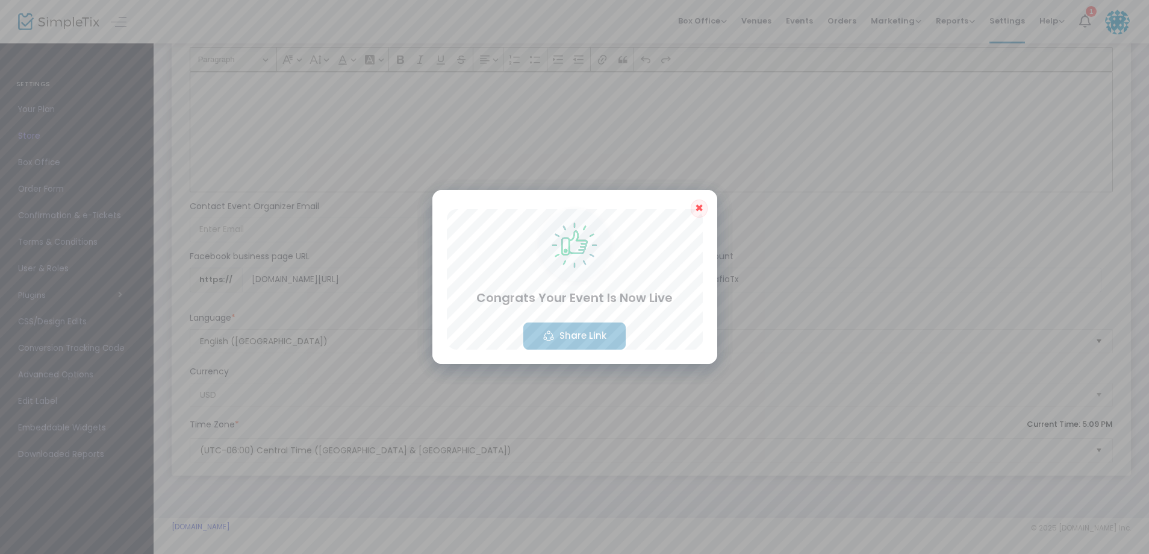
click at [699, 205] on span "✖" at bounding box center [699, 208] width 8 height 14
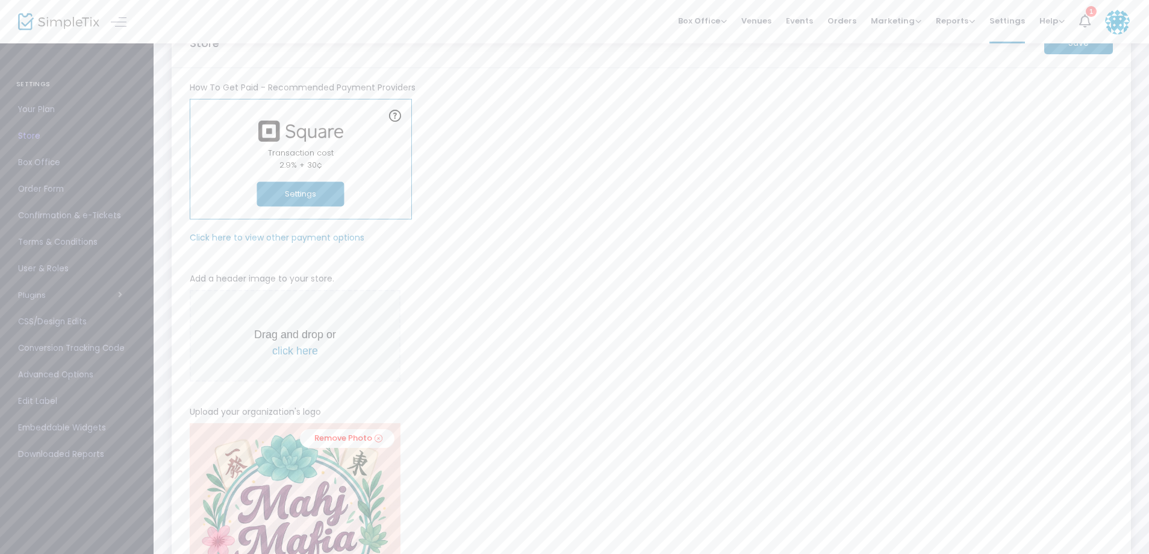
scroll to position [0, 0]
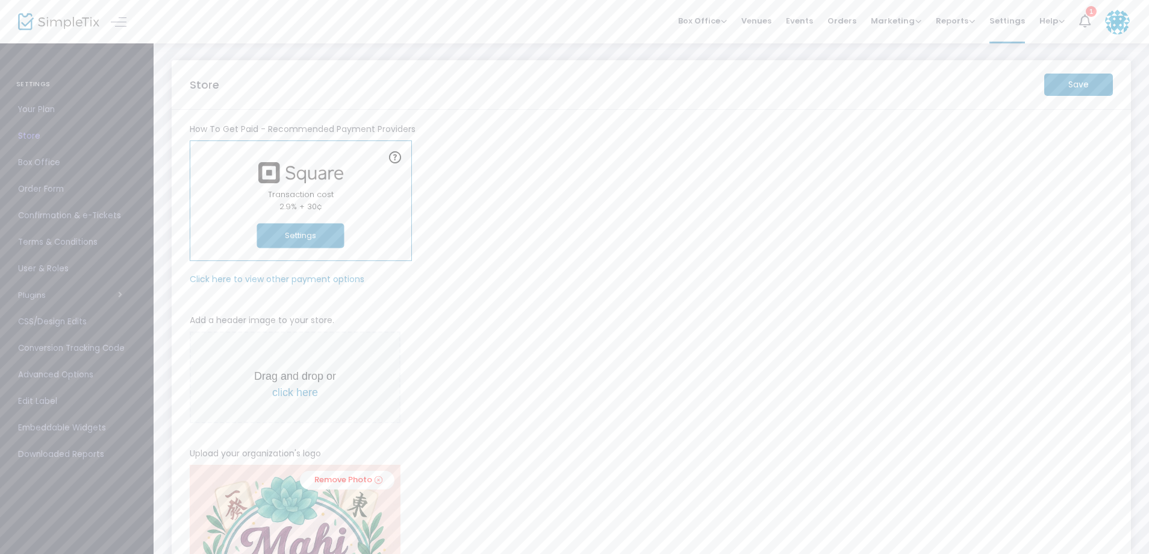
click at [73, 13] on img at bounding box center [58, 21] width 81 height 17
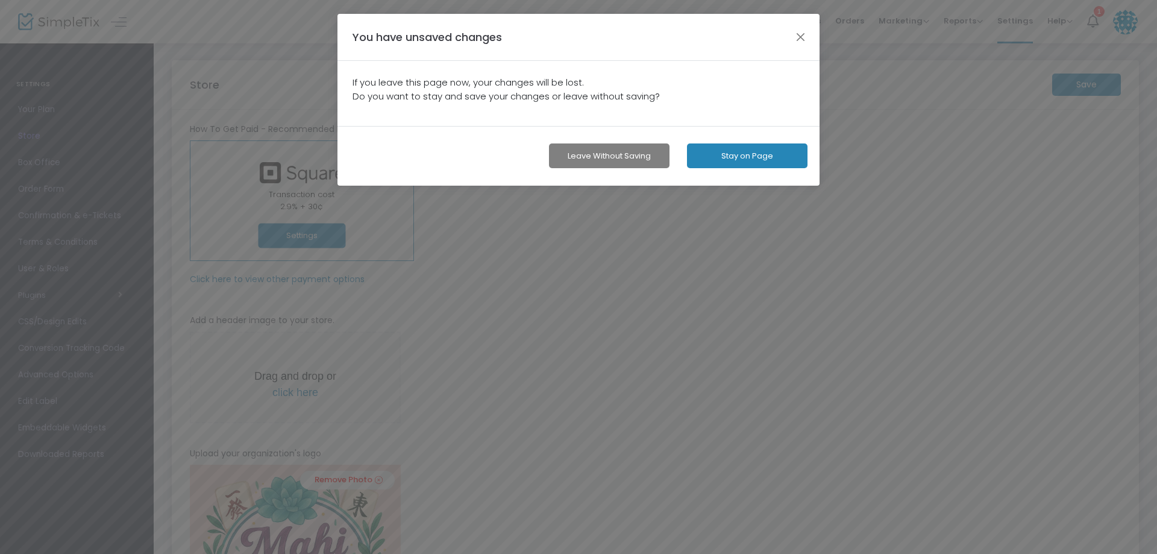
click at [145, 356] on ngb-modal-window "You have unsaved changes If you leave this page now, your changes will be lost.…" at bounding box center [578, 277] width 1157 height 554
click at [731, 158] on button "Stay on Page" at bounding box center [747, 155] width 120 height 25
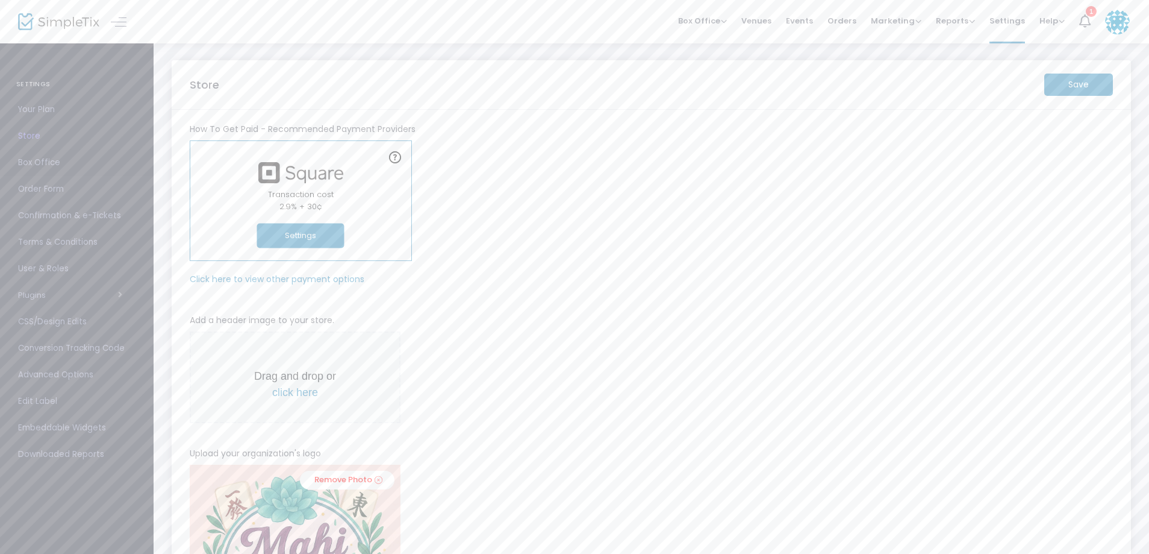
click at [77, 162] on span "Box Office" at bounding box center [76, 163] width 117 height 16
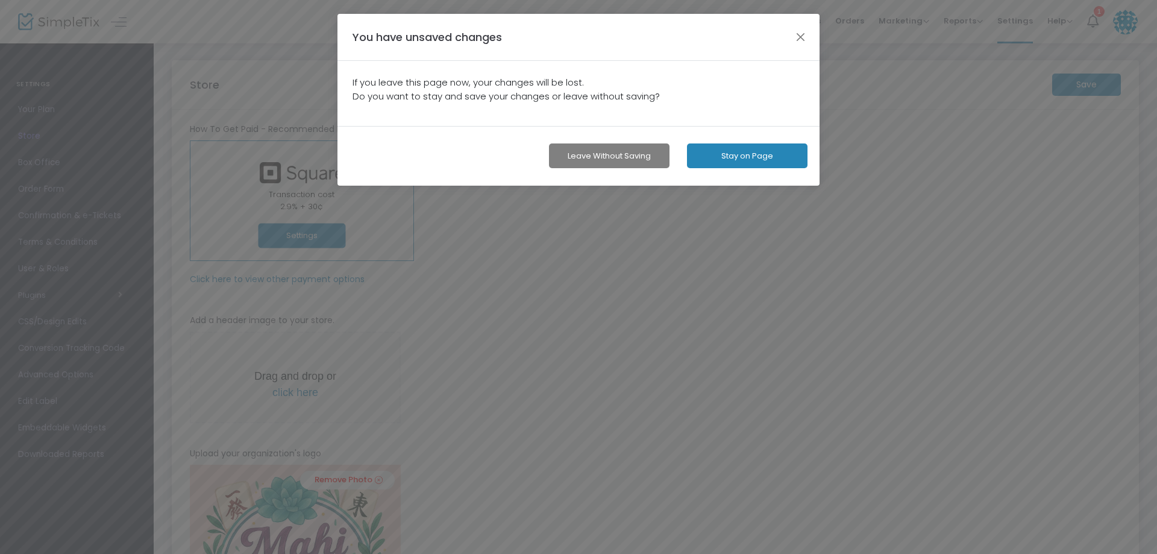
click at [598, 158] on button "Leave without Saving" at bounding box center [609, 155] width 120 height 25
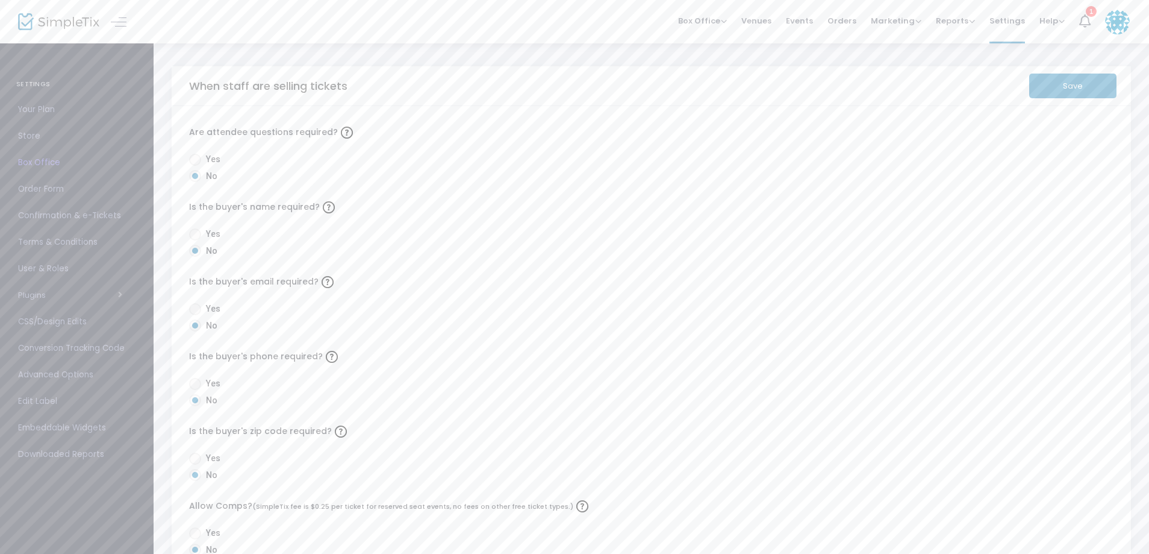
click at [60, 27] on img at bounding box center [58, 21] width 81 height 17
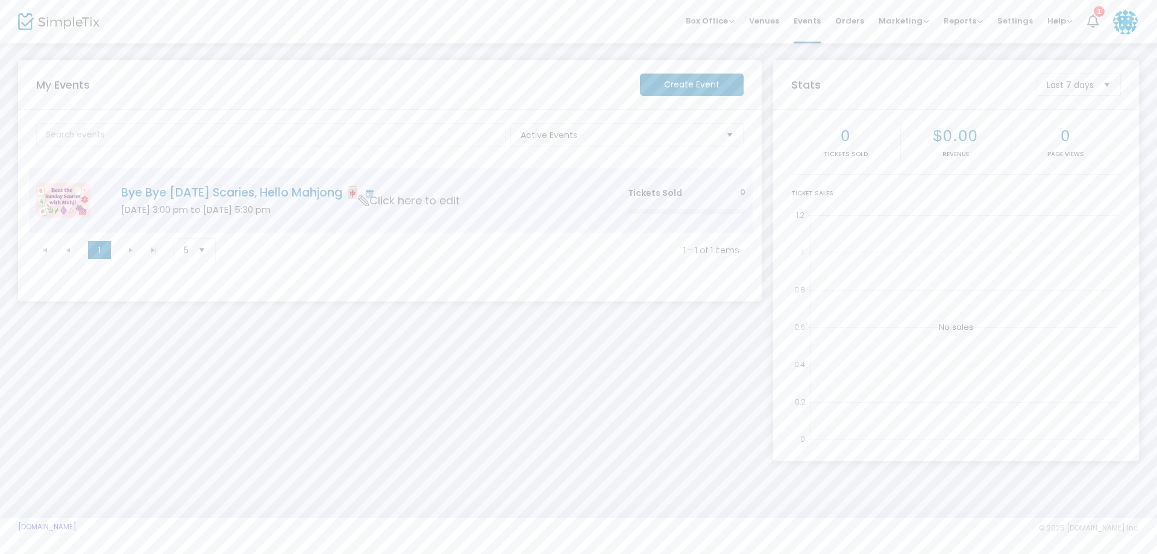
click at [283, 196] on h4 "Bye Bye Sunday Scaries, Hello Mahjong 🀄" at bounding box center [356, 193] width 470 height 14
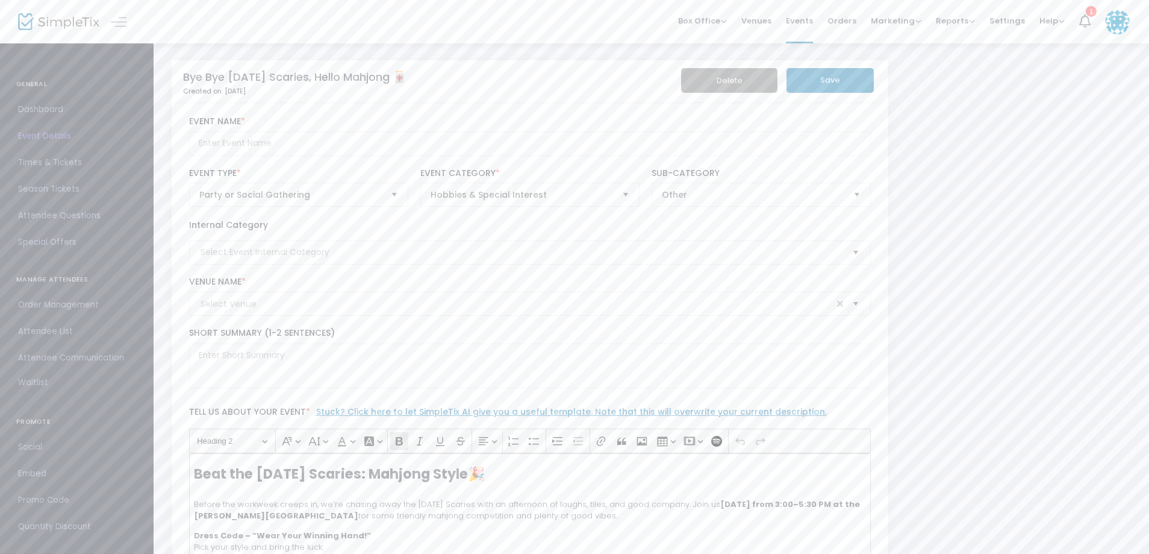
click at [36, 113] on span "Dashboard" at bounding box center [76, 110] width 117 height 16
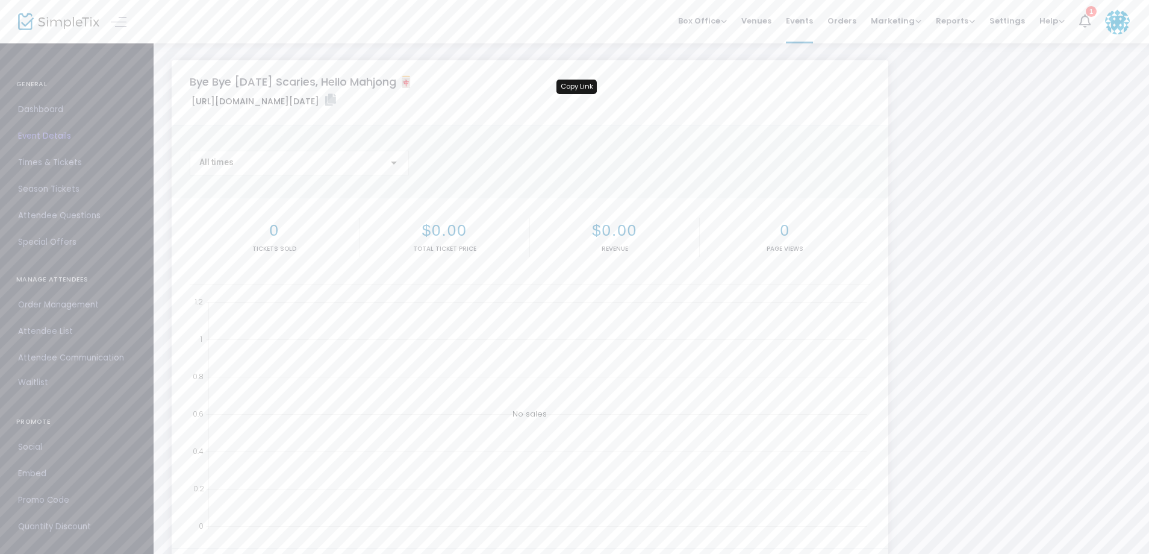
click at [336, 97] on icon at bounding box center [330, 100] width 11 height 12
click at [61, 136] on span "Event Details" at bounding box center [76, 136] width 117 height 16
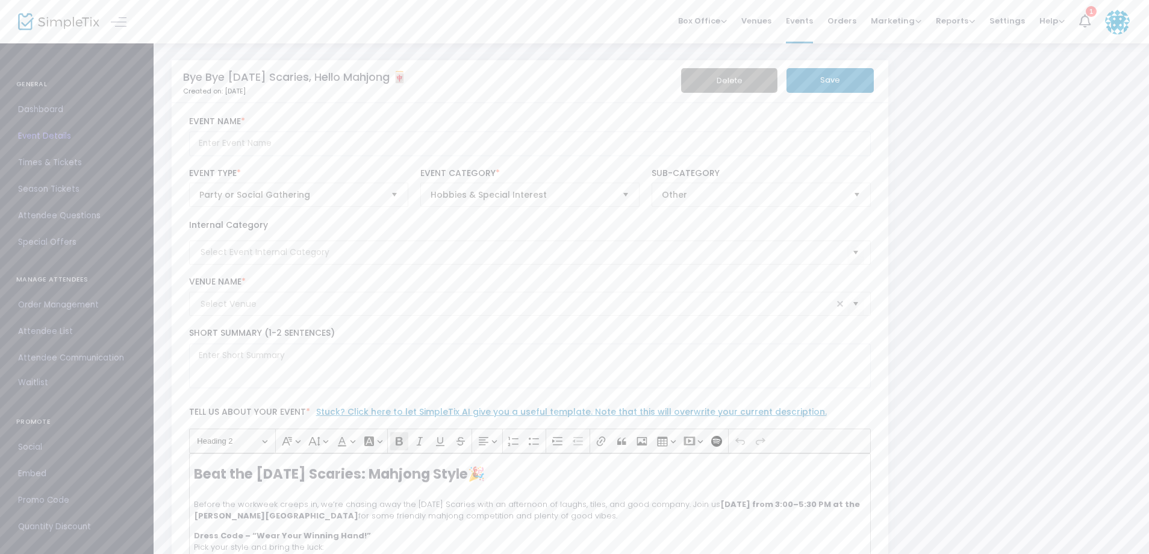
click at [1117, 23] on img at bounding box center [1117, 22] width 25 height 25
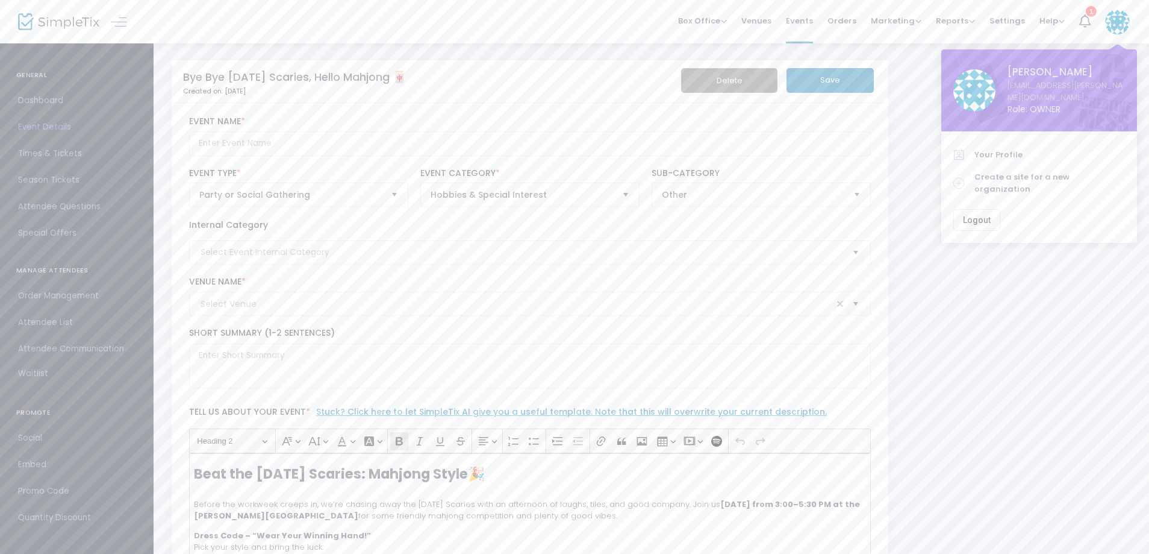
scroll to position [12, 0]
click at [390, 9] on div "Box Office Sell Tickets Bookings Sell Season Pass Venues Memberships Events Ord…" at bounding box center [652, 21] width 996 height 43
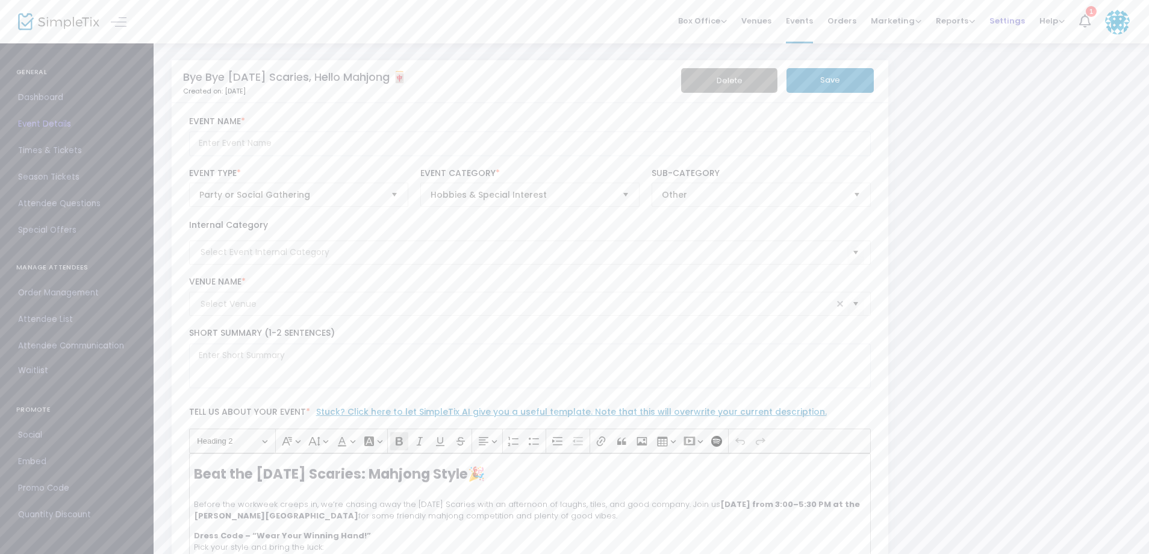
click at [1001, 20] on span "Settings" at bounding box center [1008, 20] width 36 height 31
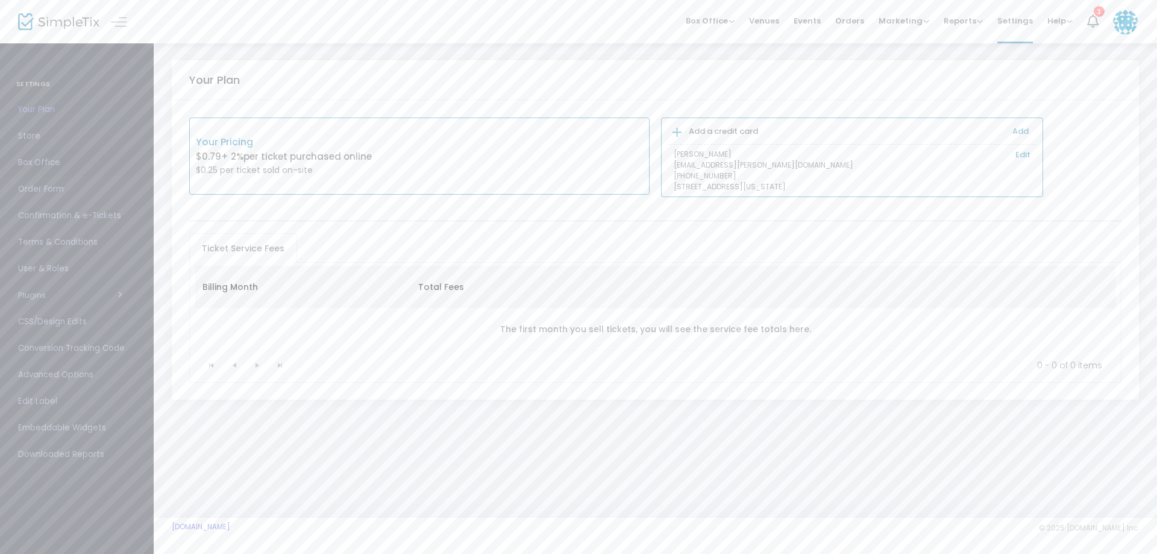
click at [38, 159] on span "Box Office" at bounding box center [76, 163] width 117 height 16
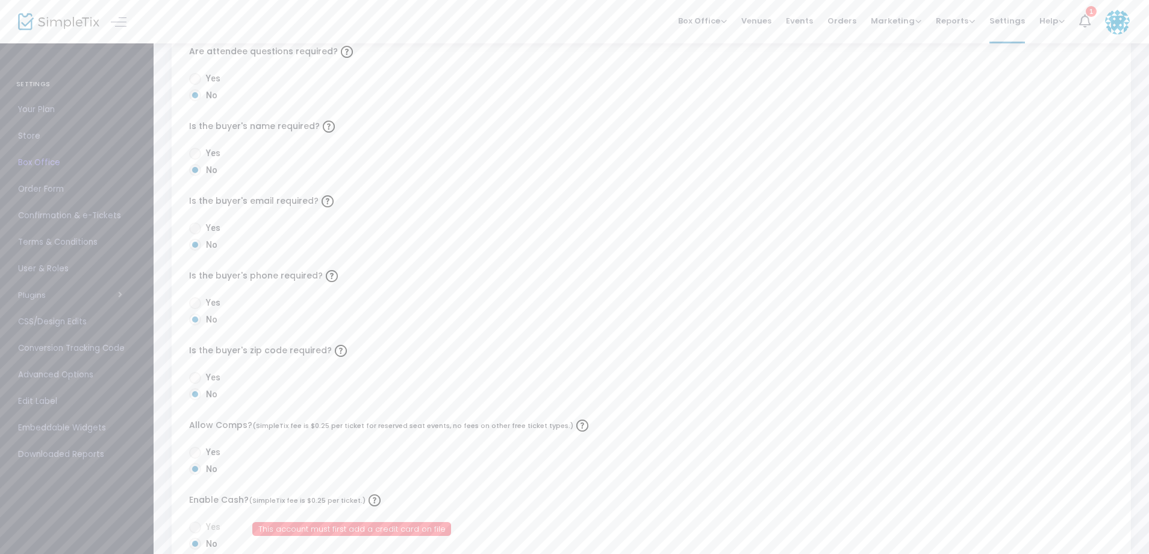
scroll to position [301, 0]
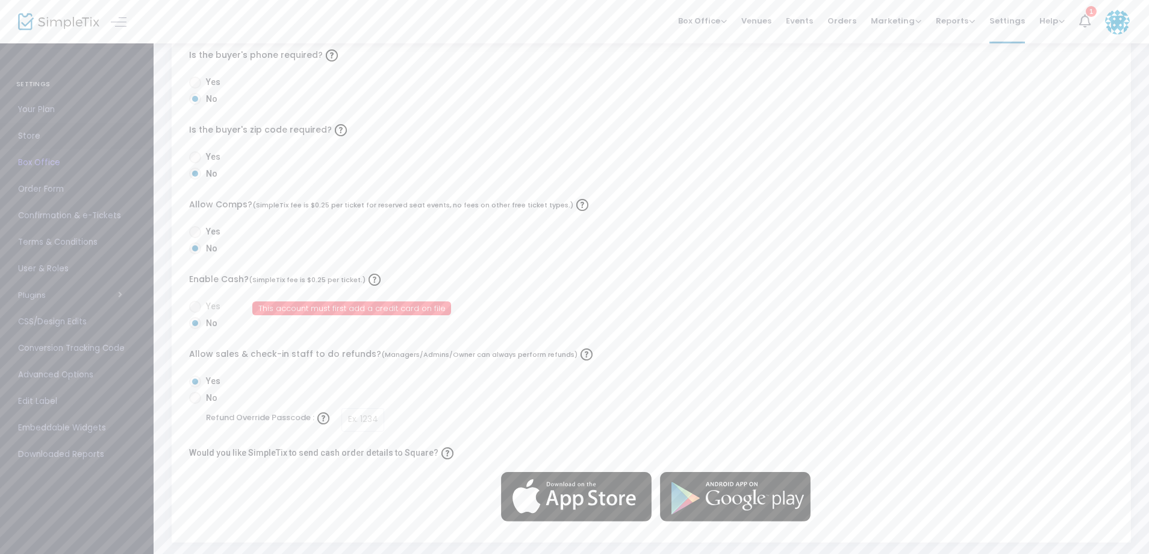
click at [56, 136] on span "Store" at bounding box center [76, 136] width 117 height 16
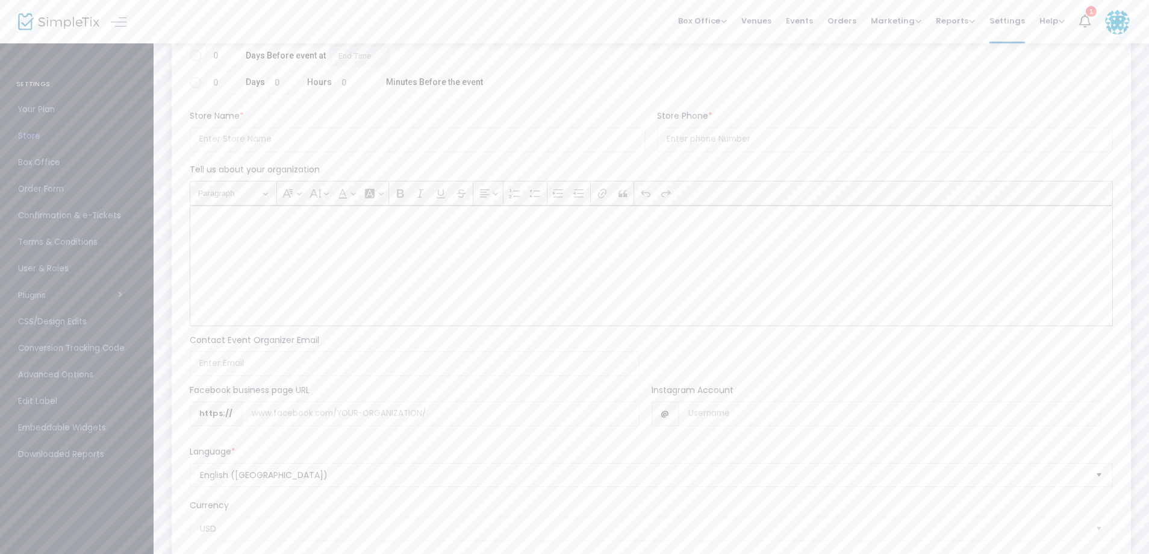
scroll to position [705, 0]
click at [234, 380] on div "Rich Text Editor, main" at bounding box center [652, 433] width 924 height 120
click at [207, 388] on p "Rich Text Editor, main" at bounding box center [651, 387] width 913 height 12
click at [216, 390] on p "Rich Text Editor, main" at bounding box center [651, 387] width 913 height 12
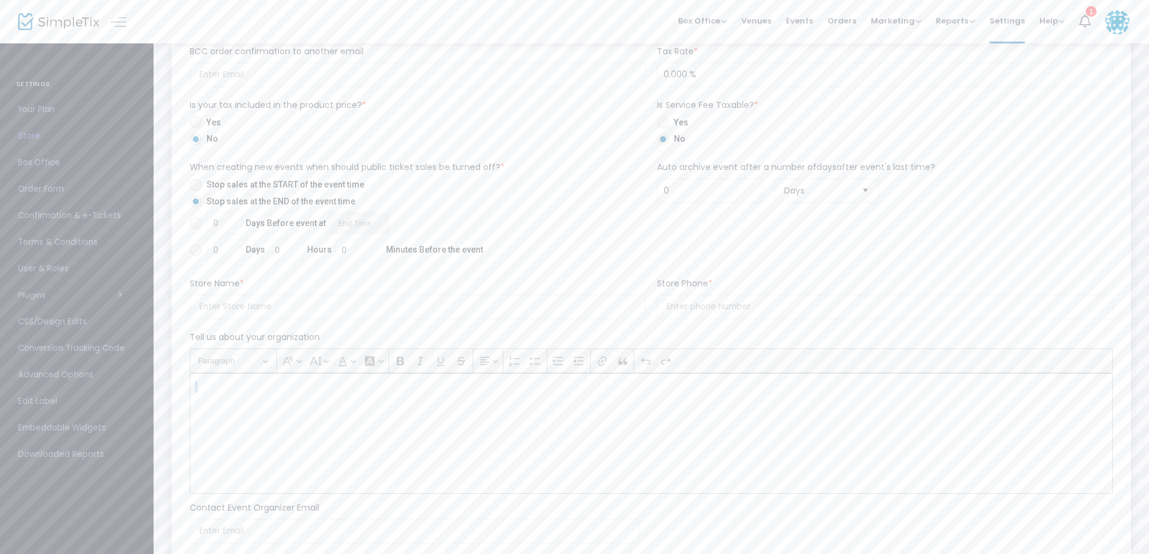
click at [213, 392] on p "Rich Text Editor, main" at bounding box center [651, 387] width 913 height 12
click at [313, 403] on div "Rich Text Editor, main" at bounding box center [652, 433] width 924 height 120
click at [284, 312] on input at bounding box center [418, 307] width 456 height 25
click at [305, 410] on div "Rich Text Editor, main" at bounding box center [652, 433] width 924 height 120
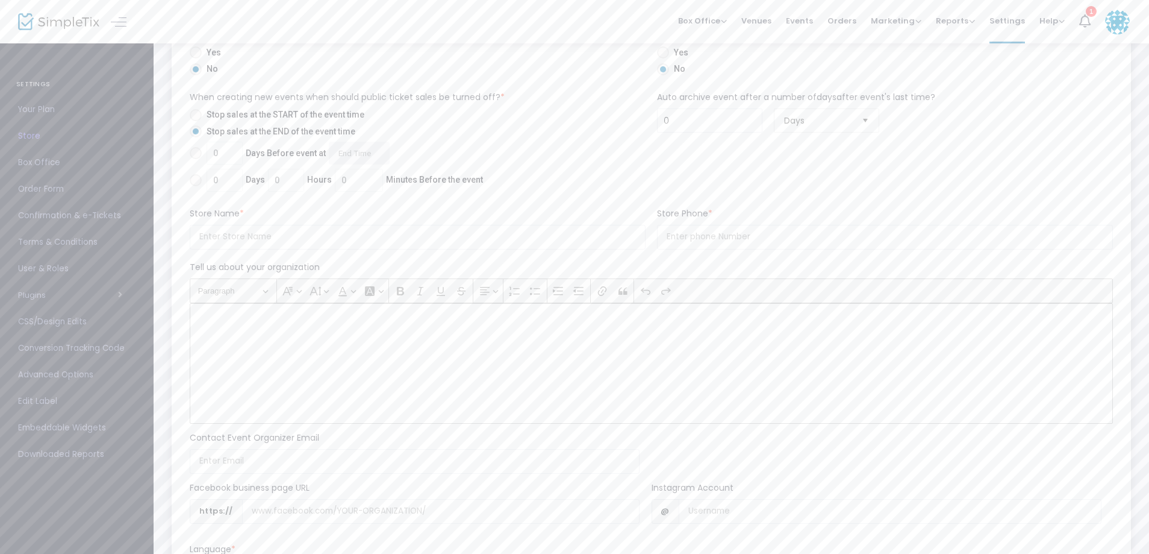
scroll to position [886, 0]
click at [250, 348] on input at bounding box center [415, 350] width 450 height 25
click at [204, 139] on div "Rich Text Editor, main" at bounding box center [652, 132] width 924 height 120
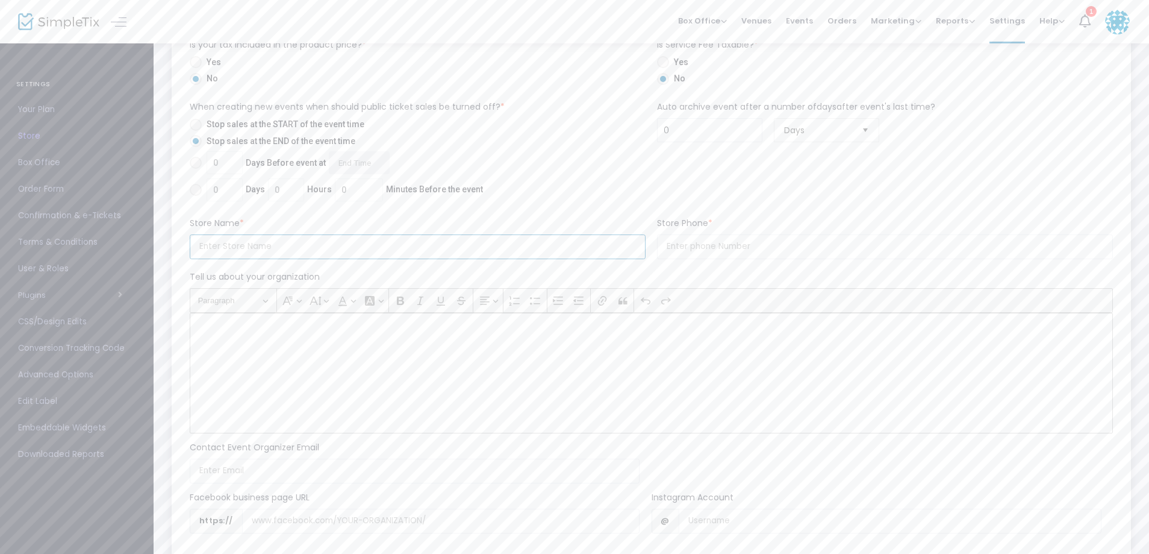
click at [286, 253] on input at bounding box center [418, 246] width 456 height 25
click at [743, 242] on input "text" at bounding box center [885, 246] width 456 height 25
click at [235, 325] on p "Rich Text Editor, main" at bounding box center [651, 326] width 913 height 12
click at [230, 298] on span "Paragraph" at bounding box center [229, 300] width 63 height 14
click at [222, 302] on span "Paragraph" at bounding box center [229, 300] width 63 height 14
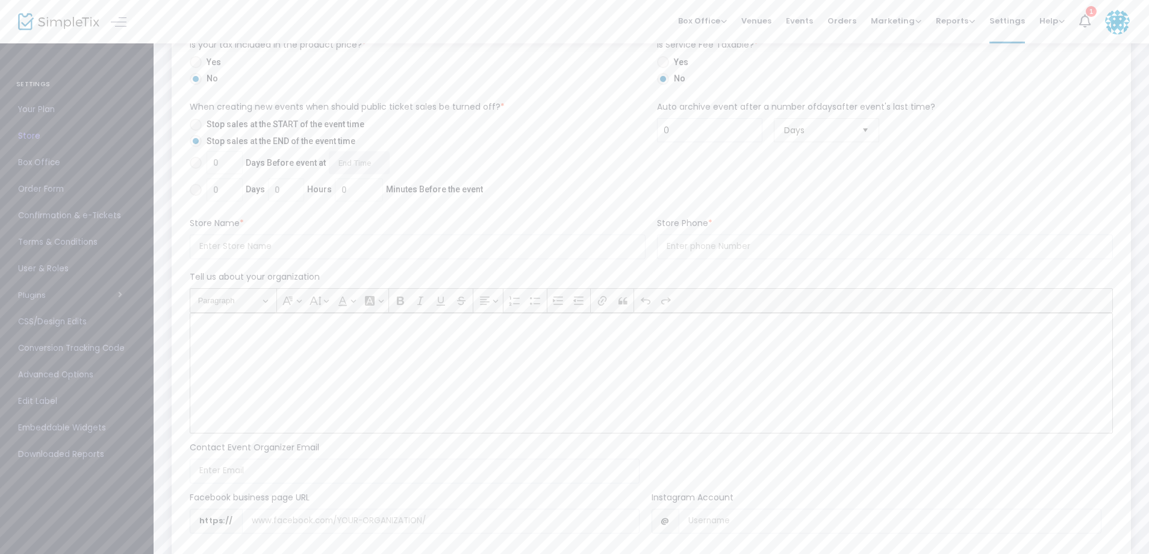
click at [222, 302] on span "Paragraph" at bounding box center [229, 300] width 63 height 14
click at [440, 372] on div "Rich Text Editor, main" at bounding box center [652, 373] width 924 height 120
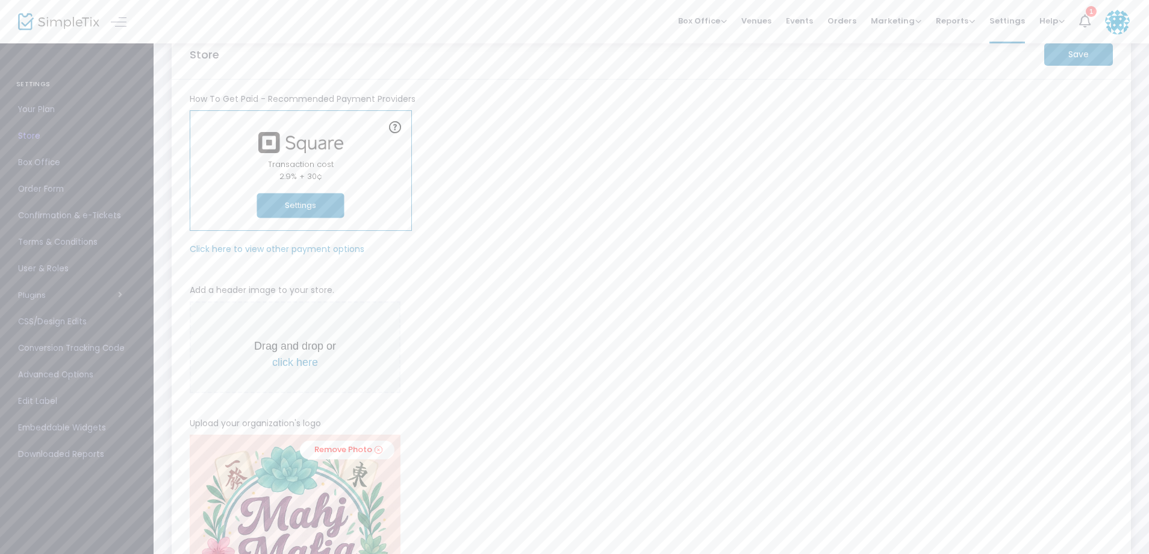
scroll to position [0, 0]
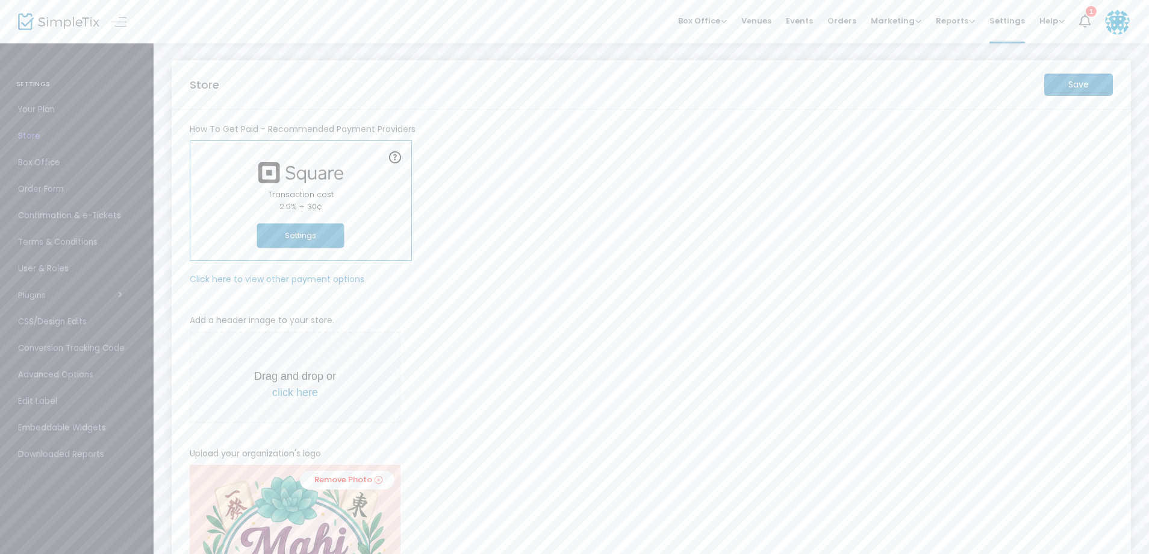
click at [1072, 84] on m-button "Save" at bounding box center [1079, 84] width 69 height 22
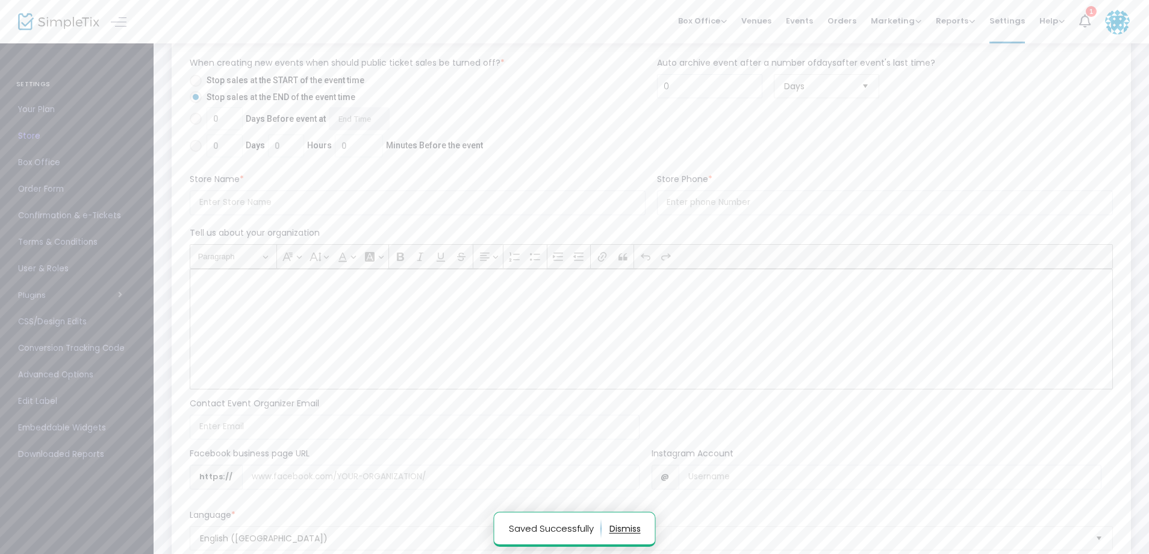
scroll to position [904, 0]
click at [342, 202] on div "Rich Text Editor, main" at bounding box center [652, 235] width 924 height 120
click at [375, 165] on icon "Editor toolbar" at bounding box center [370, 163] width 10 height 10
click at [221, 160] on span "Paragraph" at bounding box center [229, 162] width 63 height 14
click at [234, 205] on div "Rich Text Editor, main" at bounding box center [652, 235] width 924 height 120
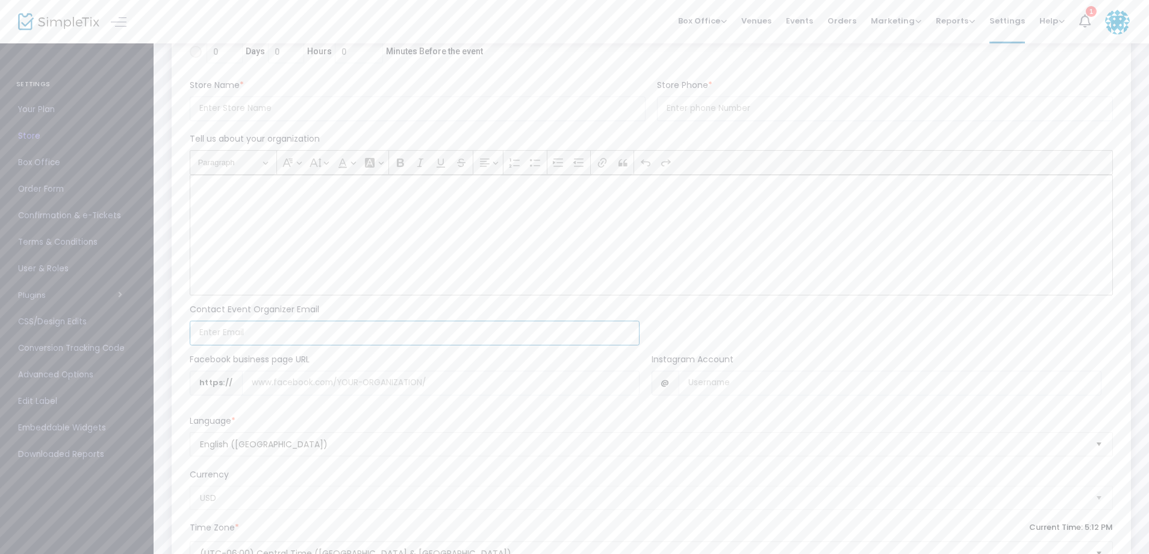
click at [259, 334] on input at bounding box center [415, 332] width 450 height 25
type input "[EMAIL_ADDRESS][PERSON_NAME][DOMAIN_NAME]"
click at [235, 202] on div "Rich Text Editor, main" at bounding box center [652, 235] width 924 height 120
drag, startPoint x: 257, startPoint y: 245, endPoint x: 113, endPoint y: 244, distance: 144.0
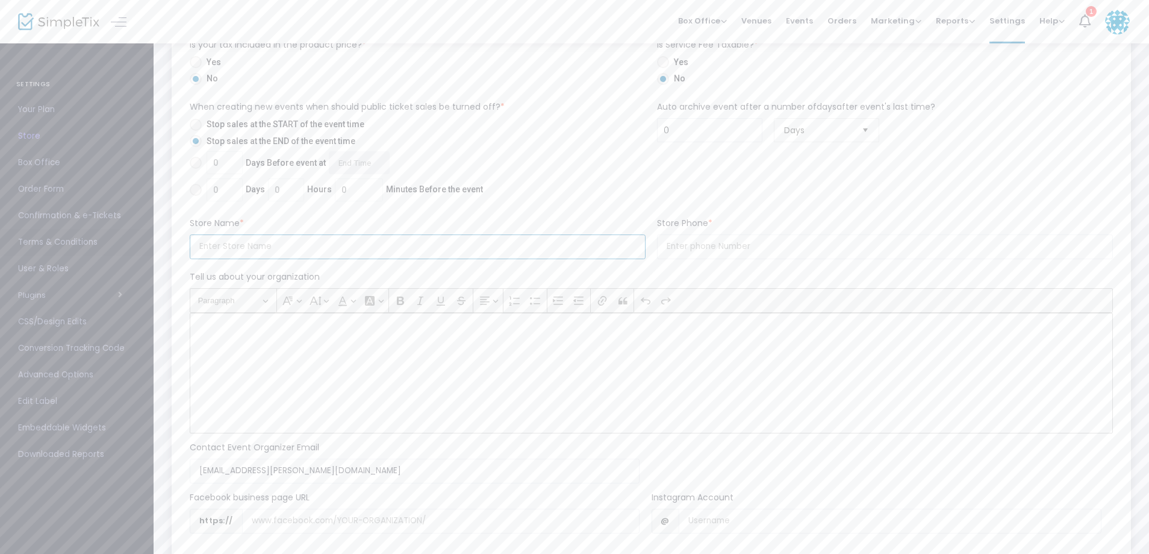
click at [113, 244] on div "SETTINGS Your Plan Store Box Office Order Form Confirmation & e-Tickets Terms &…" at bounding box center [574, 14] width 1149 height 1560
type input "Mahj Mafia"
click at [293, 219] on div "Store Name *" at bounding box center [417, 225] width 467 height 17
click at [248, 249] on input at bounding box center [418, 246] width 456 height 25
type input "Mahj Mafia"
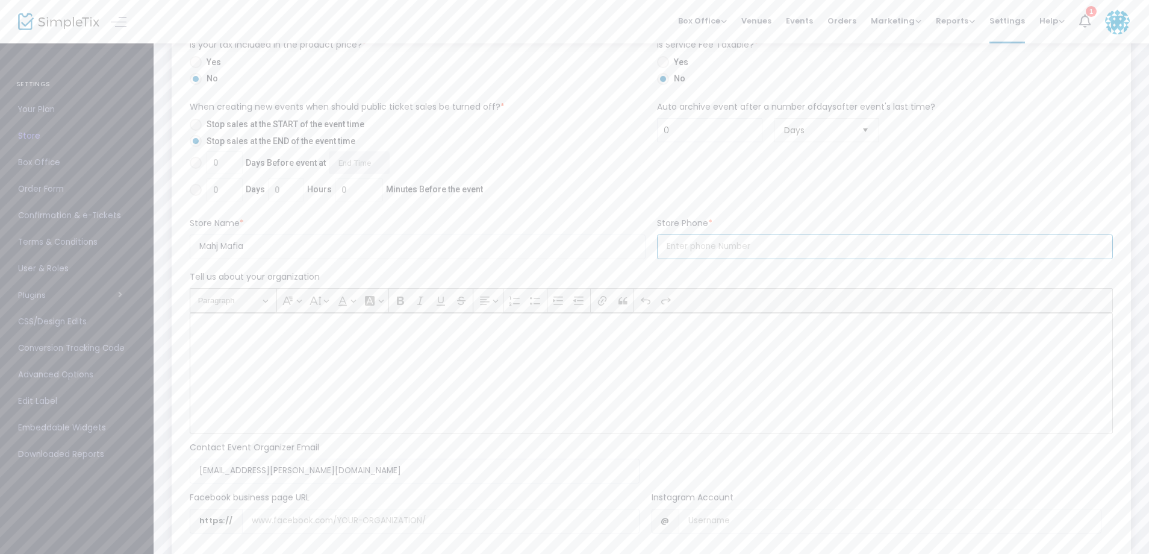
type input "[PHONE_NUMBER]"
click at [884, 486] on div "Facebook business page URL https:// Instagram Account @" at bounding box center [646, 512] width 936 height 58
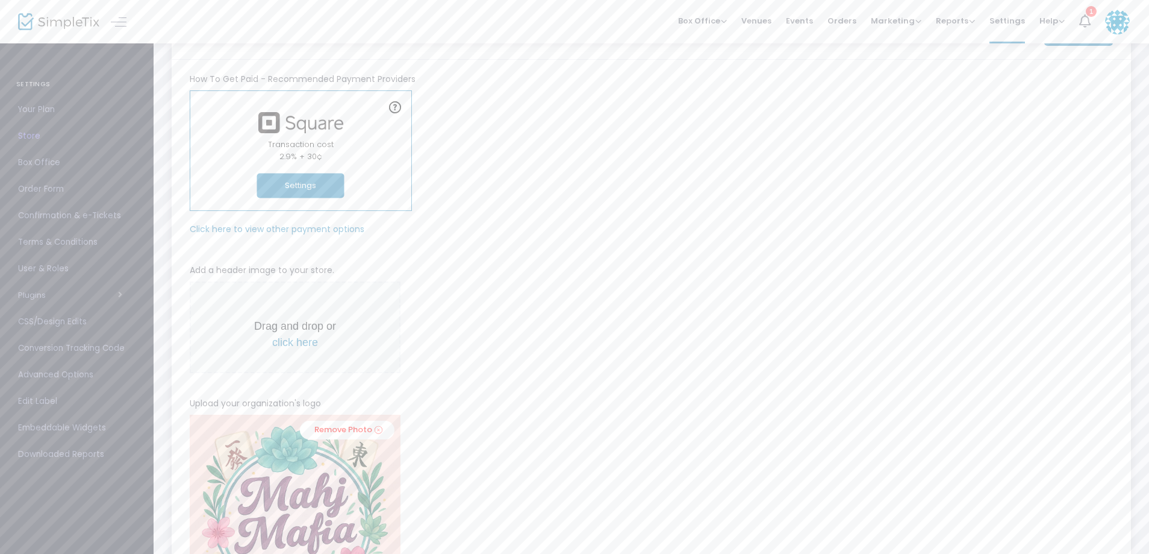
scroll to position [0, 0]
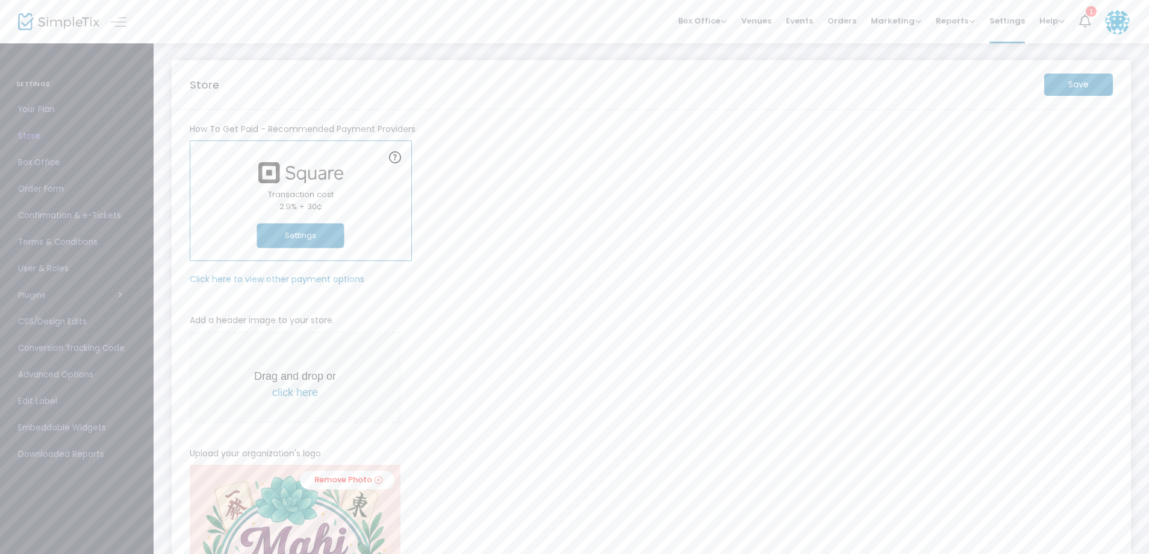
click at [1089, 87] on m-button "Save" at bounding box center [1079, 84] width 69 height 22
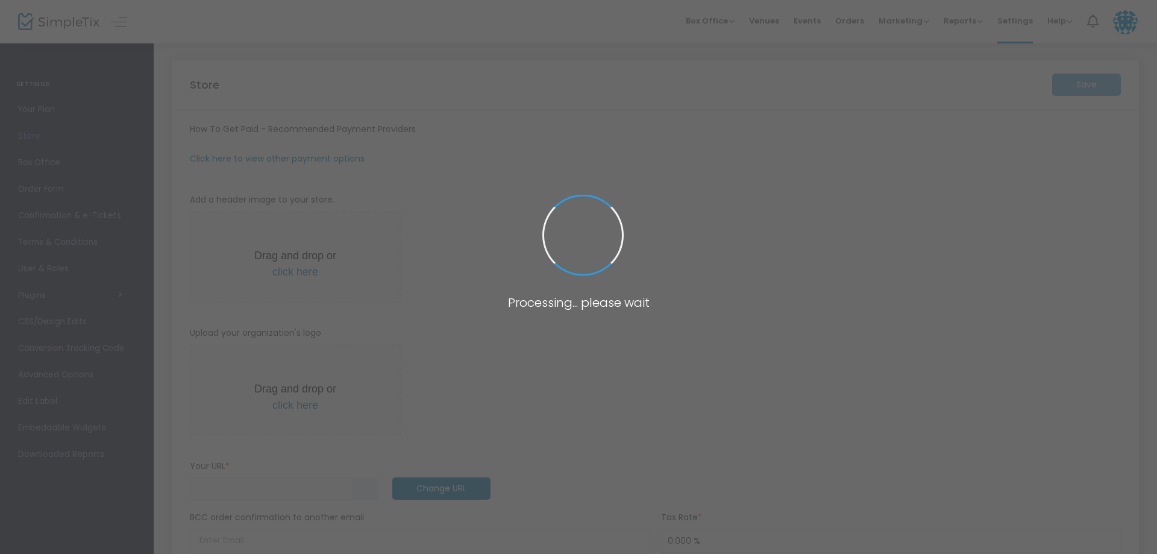
type input "https://MahjMafiaLTX"
radio input "false"
radio input "true"
type input "Mahj Mafia"
type input "+1 469-628-1559"
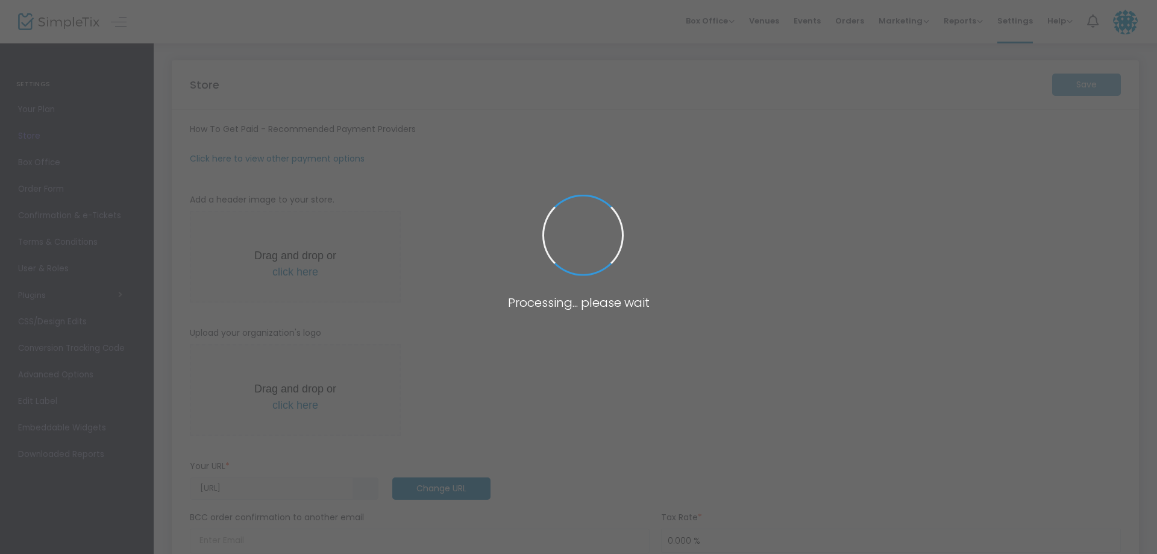
type input "www.facebook.com/groups/laurenslippiepage/"
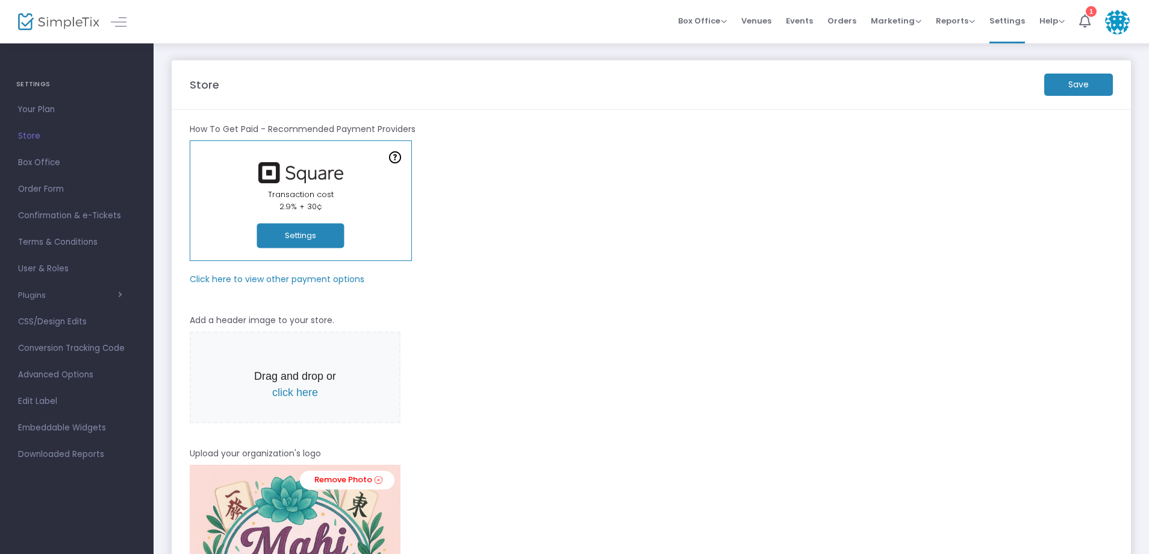
click at [67, 190] on span "Order Form" at bounding box center [76, 189] width 117 height 16
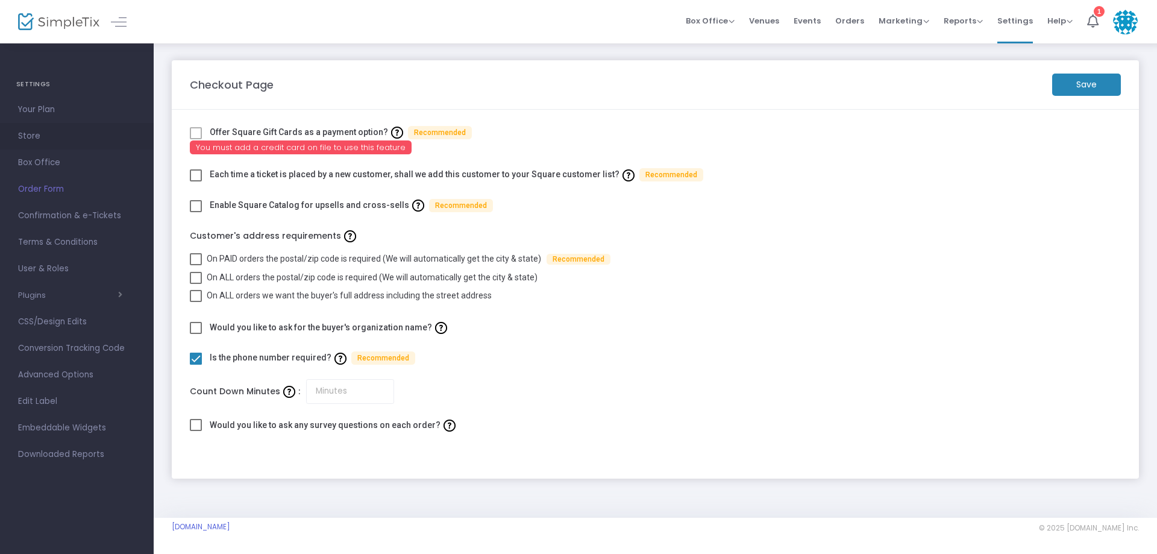
click at [40, 144] on link "Store" at bounding box center [77, 136] width 154 height 27
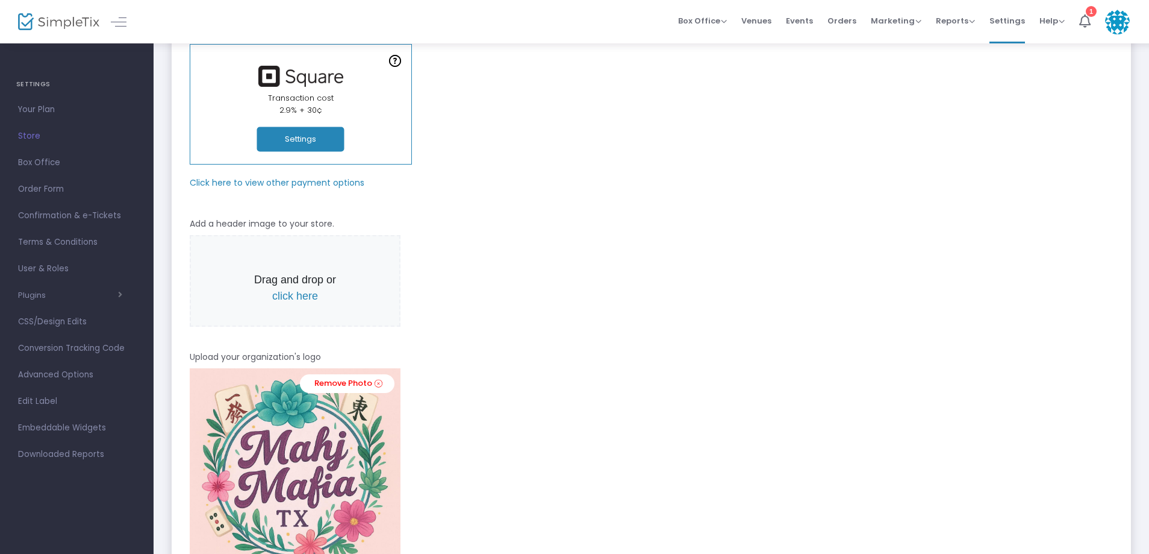
scroll to position [120, 0]
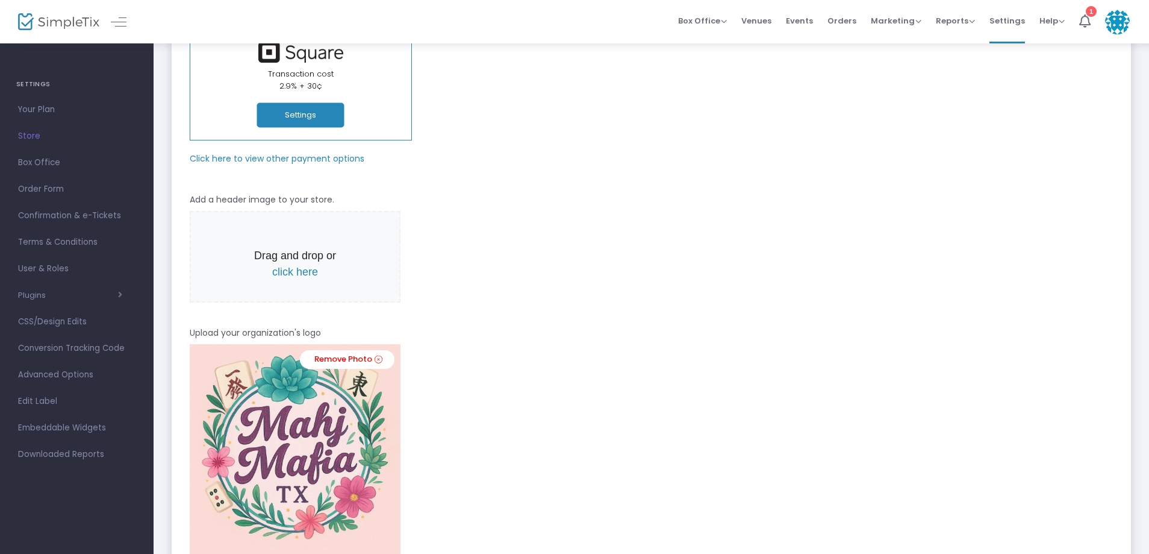
click at [293, 270] on span "click here" at bounding box center [295, 272] width 46 height 12
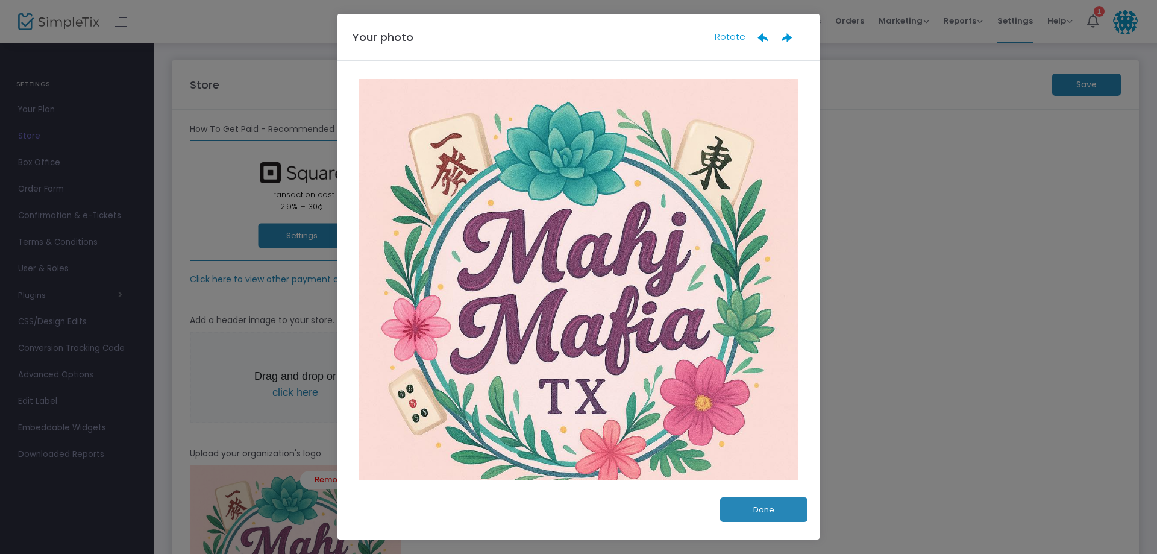
click at [790, 507] on button "Done" at bounding box center [763, 509] width 87 height 25
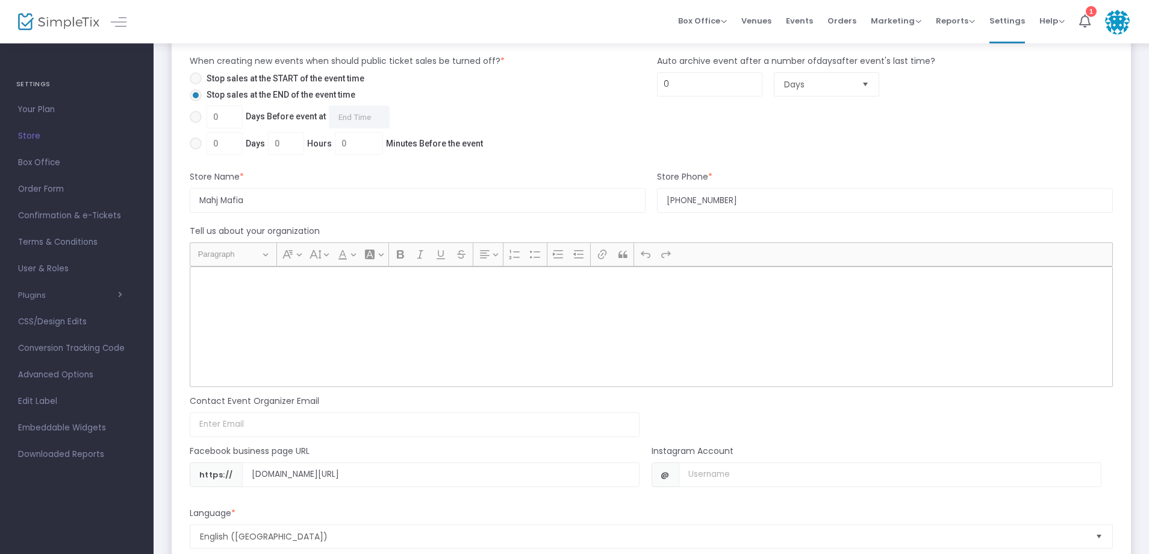
scroll to position [964, 0]
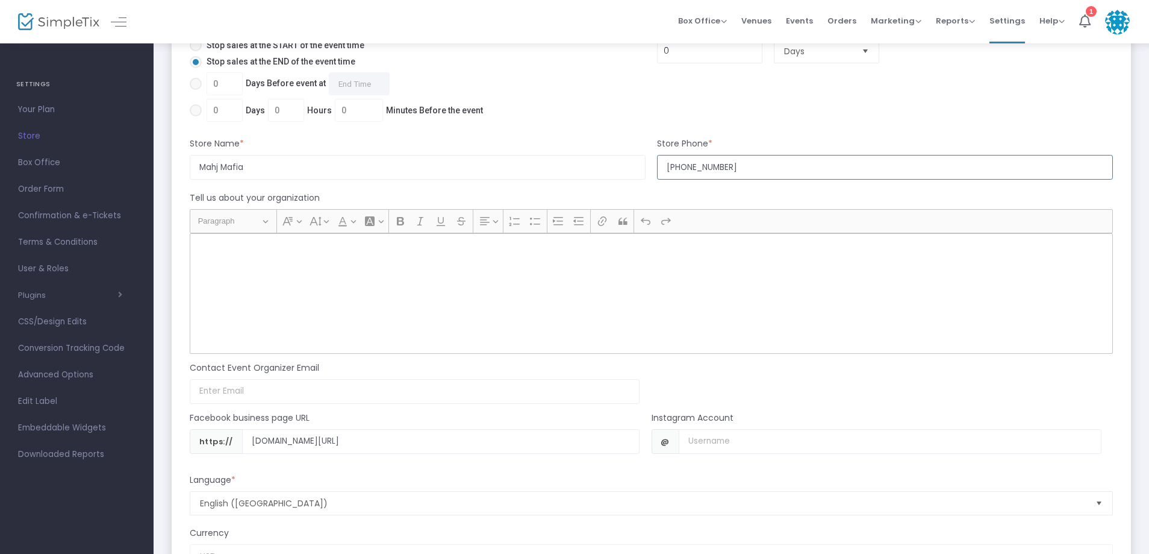
click at [699, 163] on input "+1 469-628-1559" at bounding box center [885, 167] width 456 height 25
click at [489, 259] on div "Rich Text Editor, main" at bounding box center [652, 293] width 924 height 120
click at [327, 267] on div "Rich Text Editor, main" at bounding box center [652, 293] width 924 height 120
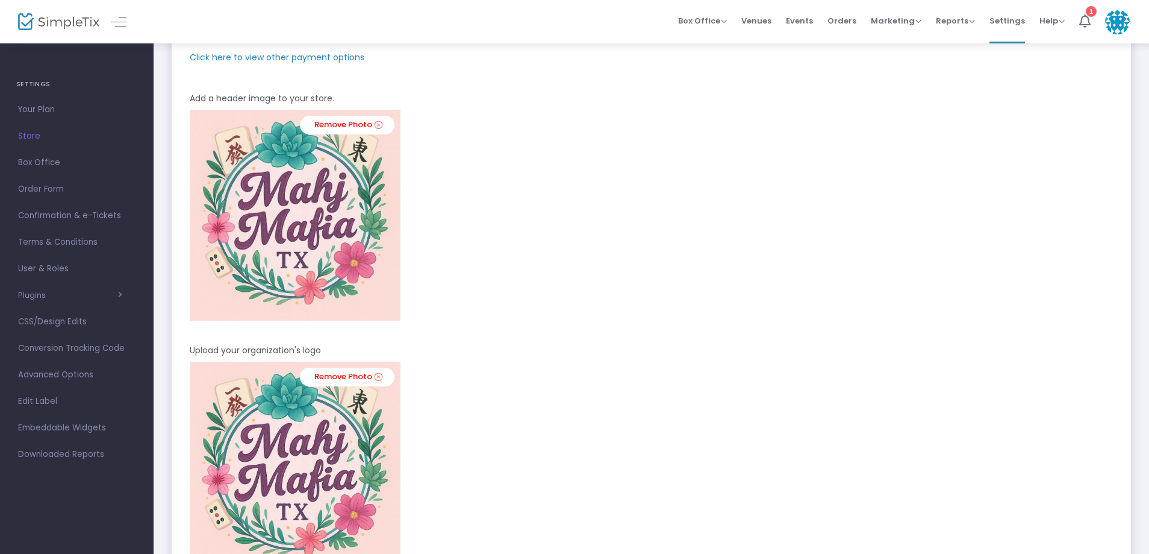
scroll to position [0, 0]
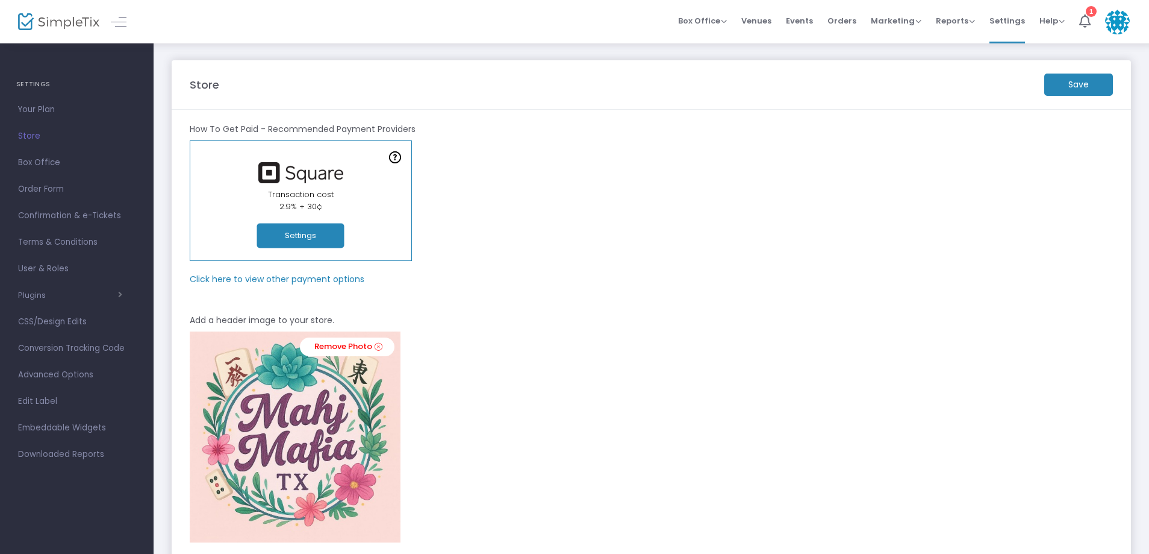
click at [1069, 92] on m-button "Save" at bounding box center [1079, 84] width 69 height 22
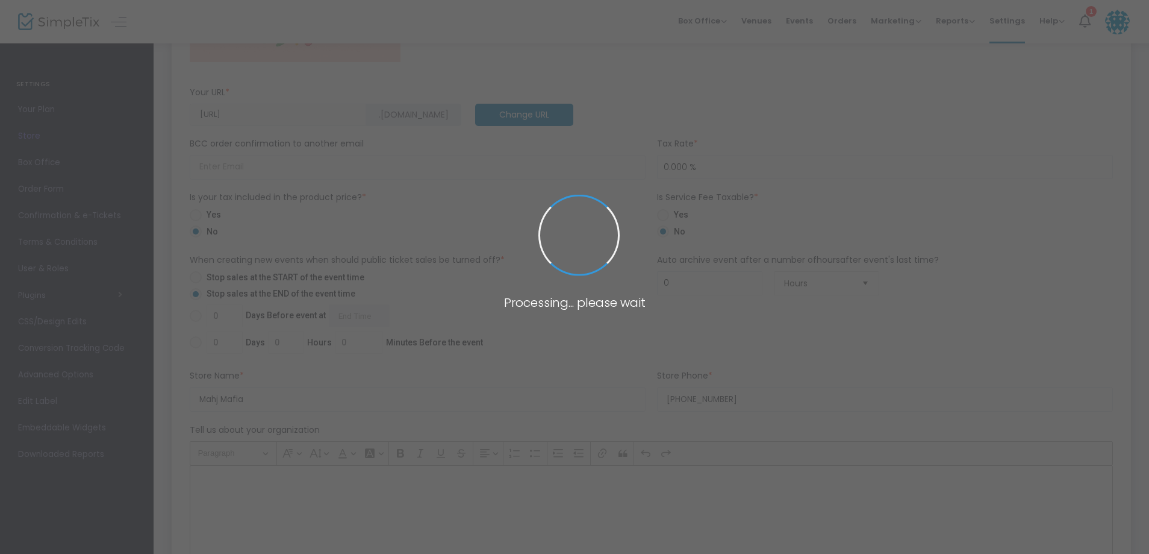
scroll to position [904, 0]
click at [498, 255] on span at bounding box center [574, 277] width 1149 height 554
type input "[URL]"
radio input "false"
radio input "true"
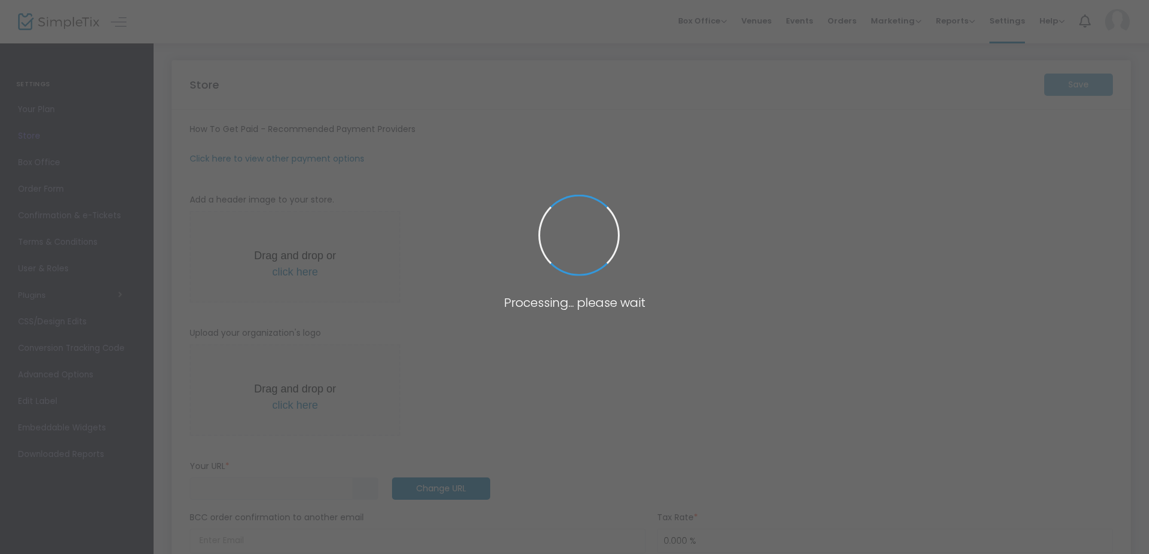
type input "Mahj Mafia"
type input "[PHONE_NUMBER]"
type input "[DOMAIN_NAME][URL]"
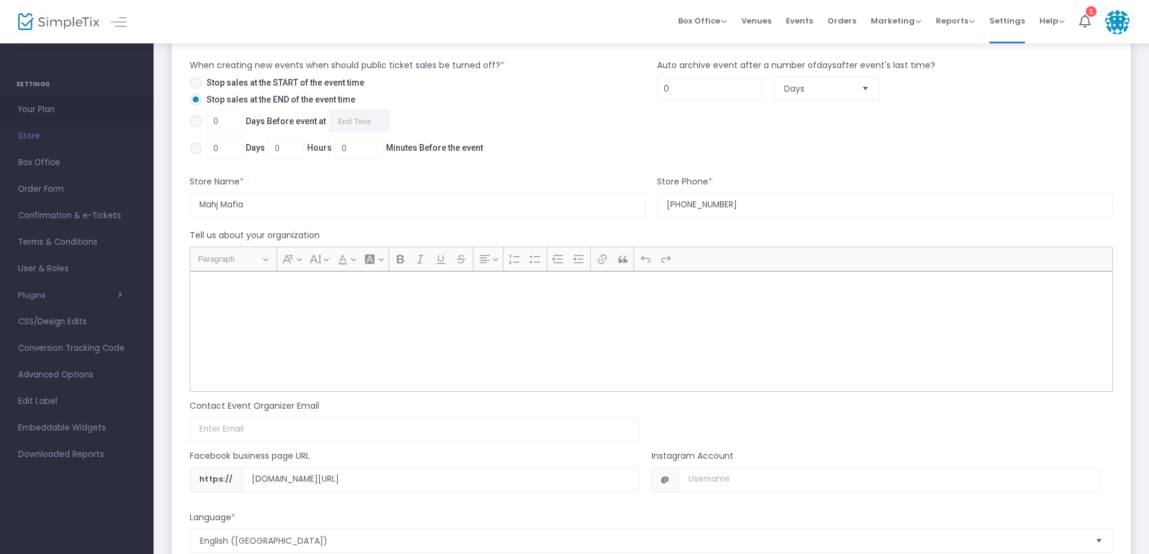
click at [58, 111] on span "Your Plan" at bounding box center [76, 110] width 117 height 16
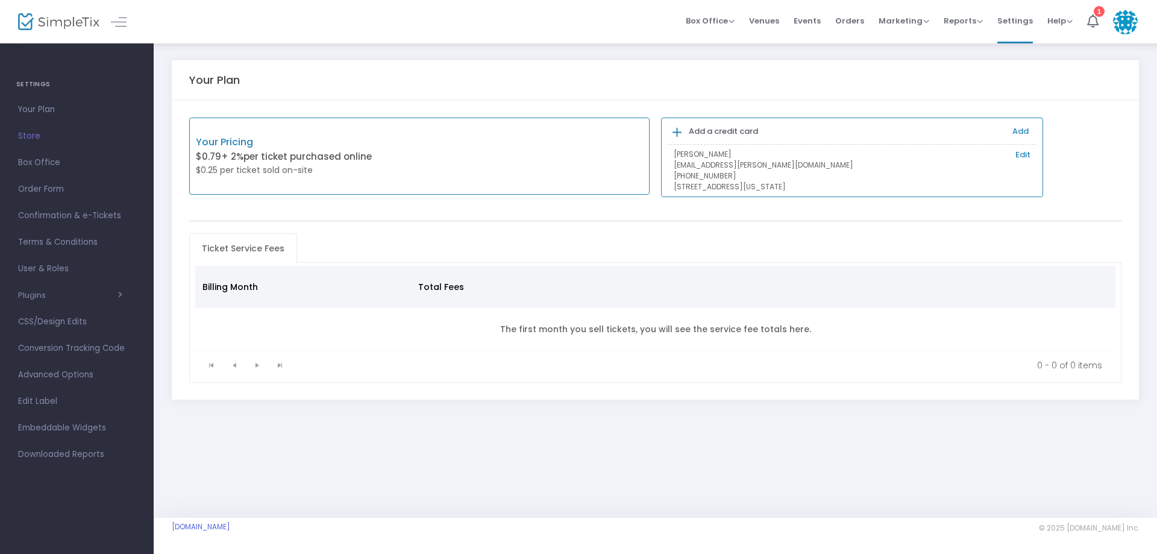
click at [1021, 157] on link "Edit" at bounding box center [1022, 155] width 15 height 12
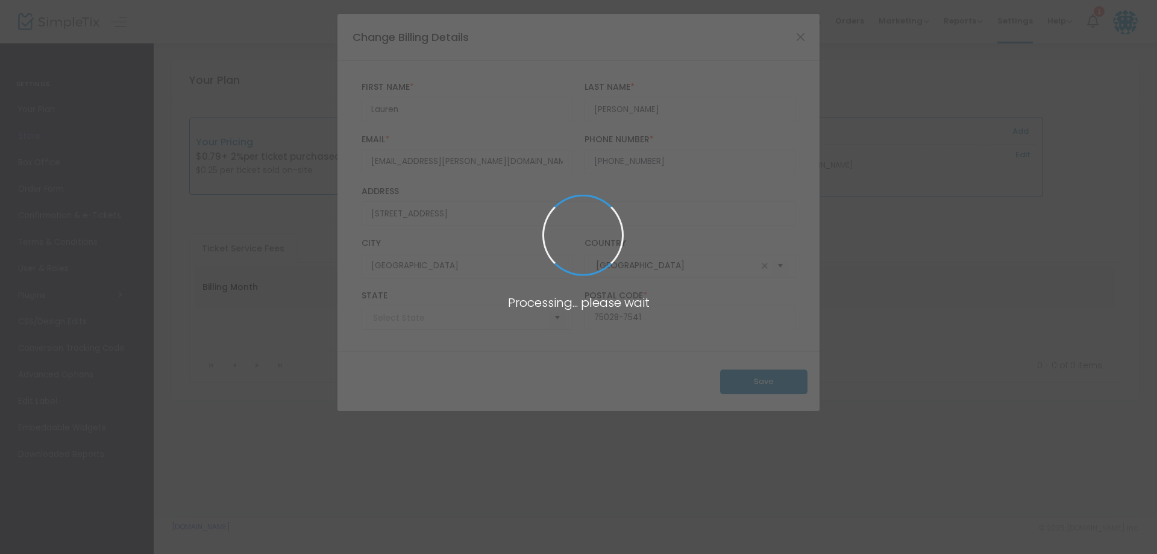
type input "[US_STATE]"
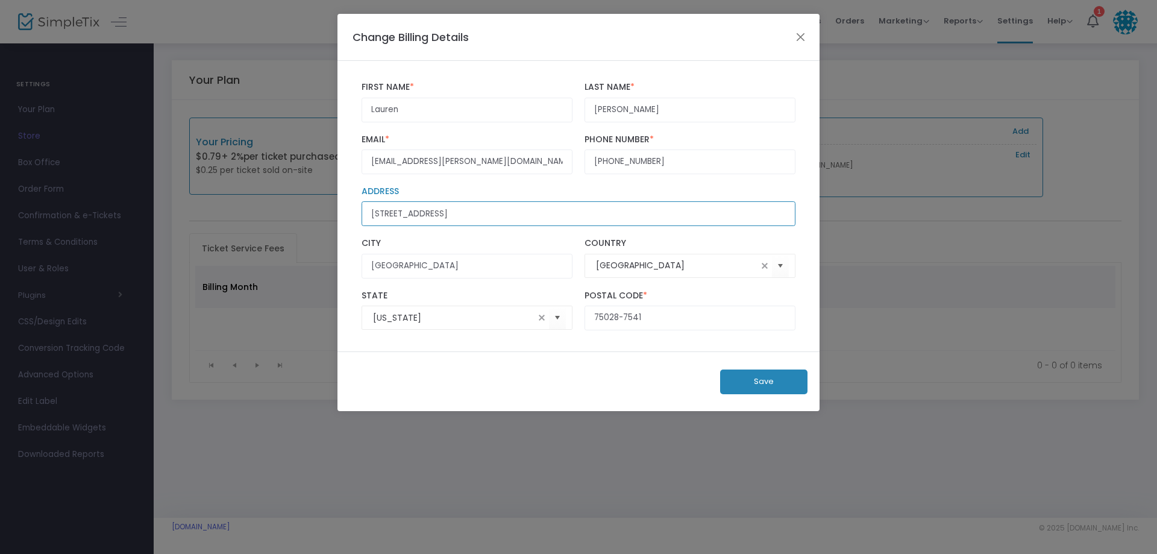
click at [435, 218] on input "[STREET_ADDRESS]" at bounding box center [578, 213] width 434 height 25
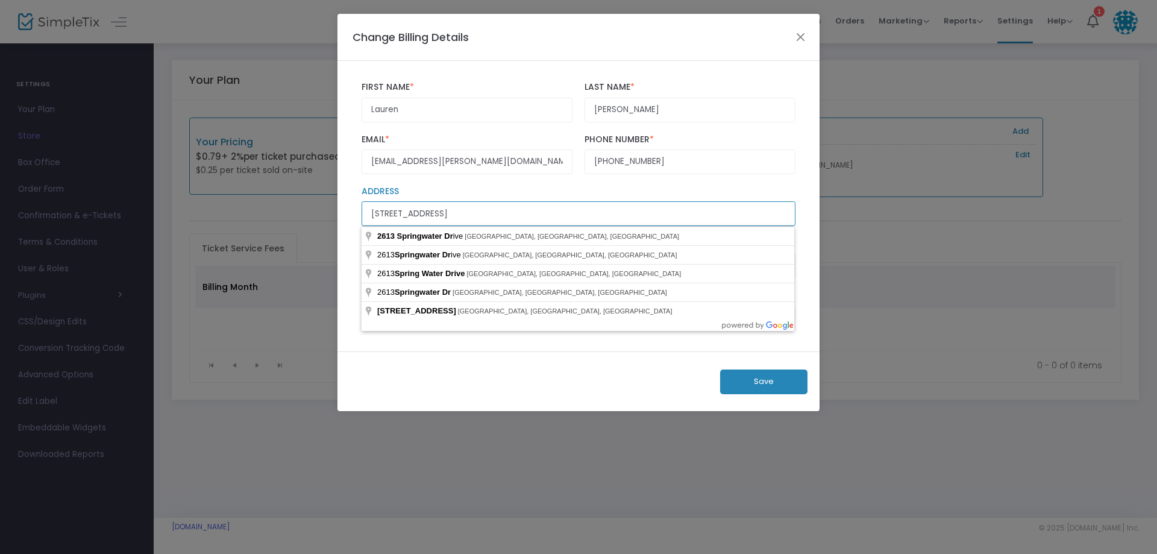
drag, startPoint x: 476, startPoint y: 204, endPoint x: 342, endPoint y: 214, distance: 134.7
click at [342, 214] on div "[PERSON_NAME] First Name * First Name is required. [PERSON_NAME] Last Name * La…" at bounding box center [578, 206] width 482 height 290
type input "1026 Metalmark Court"
type input "[GEOGRAPHIC_DATA]"
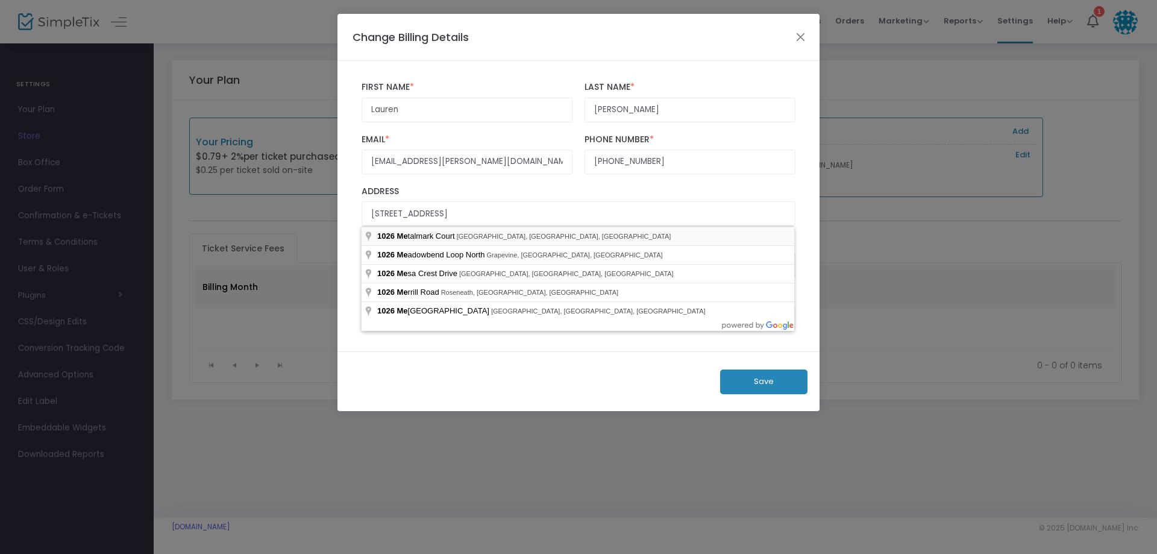
type input "1026 Metalmark Court"
type input "Argyle"
type input "76226"
type input "[US_STATE]"
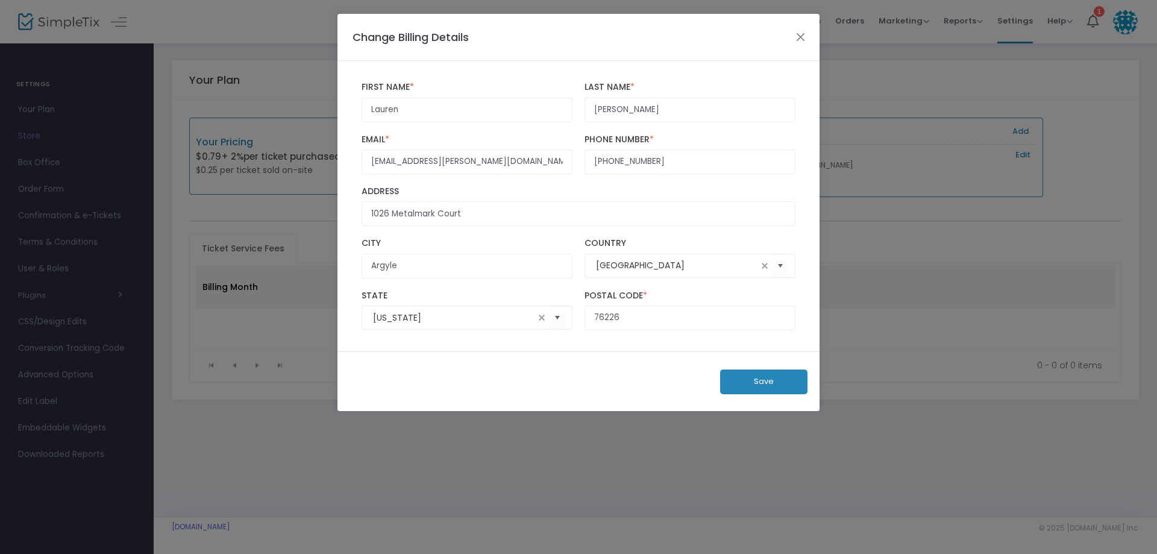
click at [772, 390] on button "Save" at bounding box center [763, 381] width 87 height 25
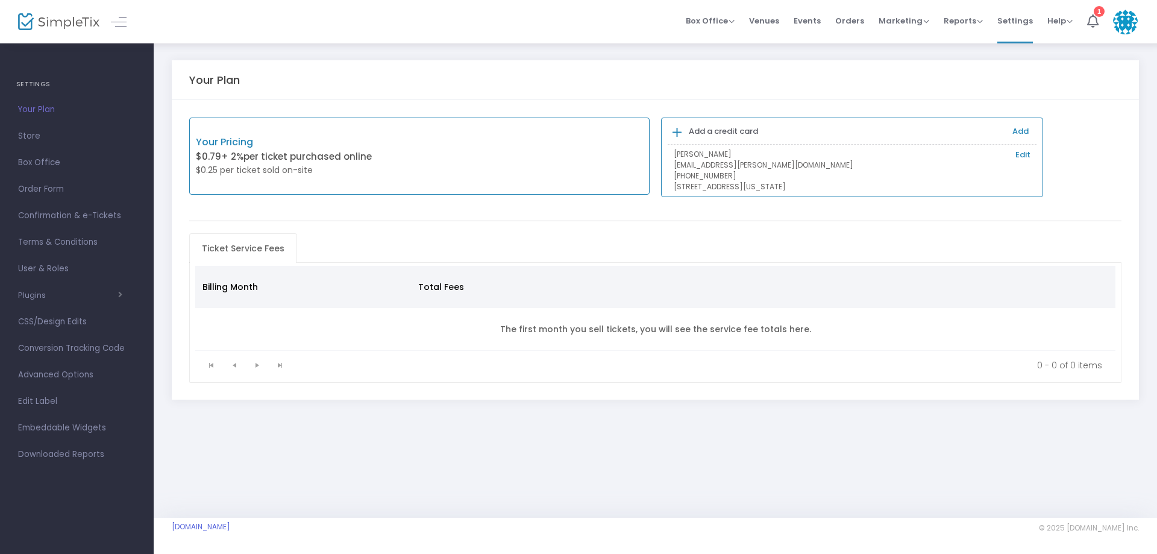
click at [1023, 155] on link "Edit" at bounding box center [1022, 155] width 15 height 12
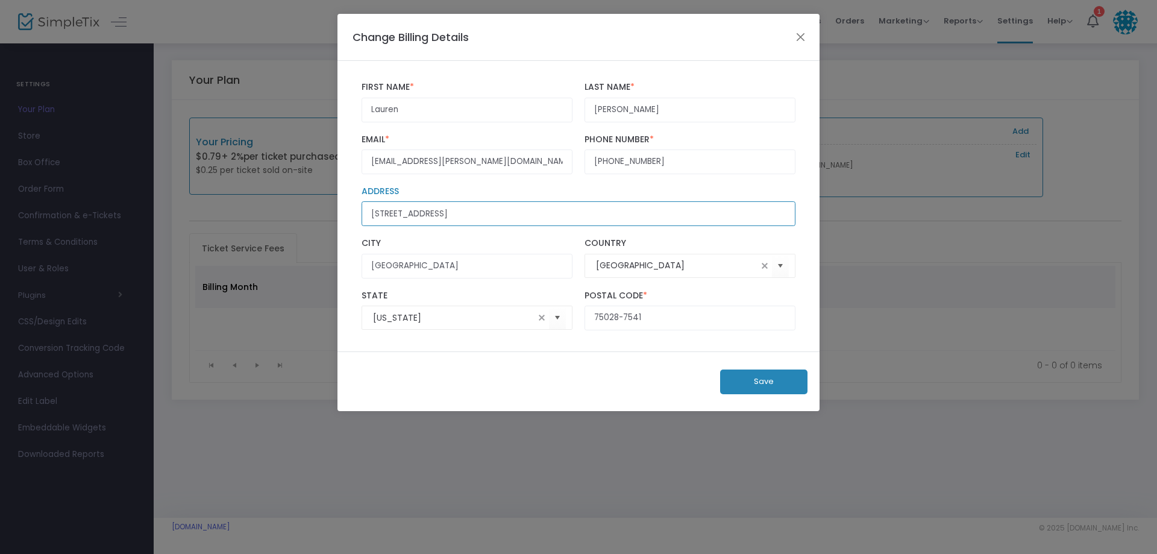
click at [462, 207] on input "2613 Springwater Dr" at bounding box center [578, 213] width 434 height 25
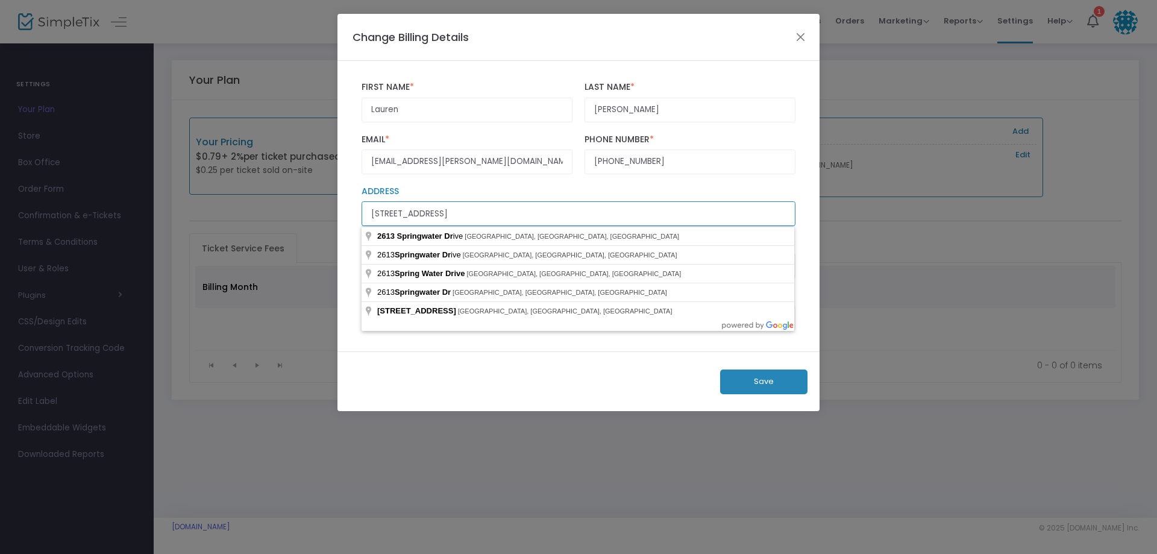
drag, startPoint x: 471, startPoint y: 211, endPoint x: 277, endPoint y: 208, distance: 194.6
click at [277, 208] on ngb-modal-window "Change Billing Details Lauren First Name * First Name is required. Ramsey Last …" at bounding box center [578, 277] width 1157 height 554
type input "1026 Metalmark Court"
type input "TX"
type input "[GEOGRAPHIC_DATA]"
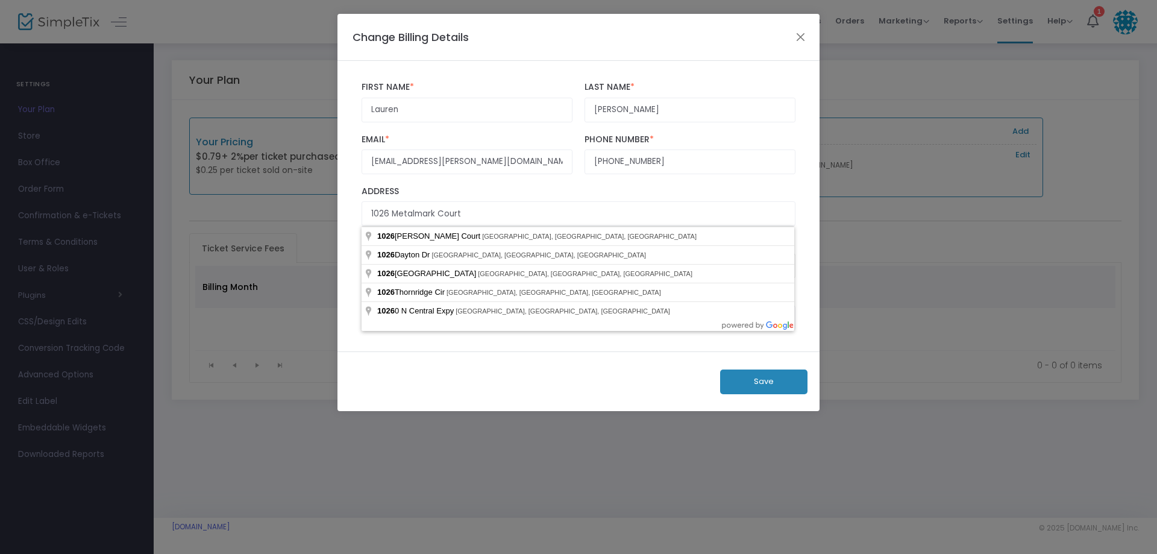
click at [490, 189] on label "Address" at bounding box center [578, 191] width 434 height 11
click at [490, 201] on input "1026 Metalmark Court" at bounding box center [578, 213] width 434 height 25
click at [467, 215] on input "1026 Metalmark Court" at bounding box center [578, 213] width 434 height 25
type input "1026 Metalmark Court"
type input "Argyle"
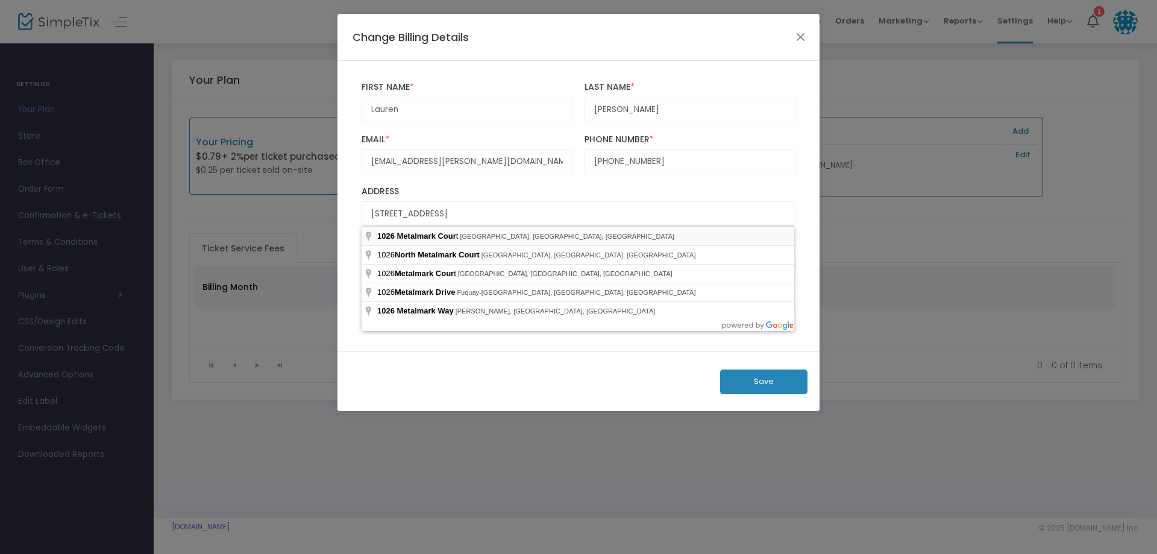
type input "76226"
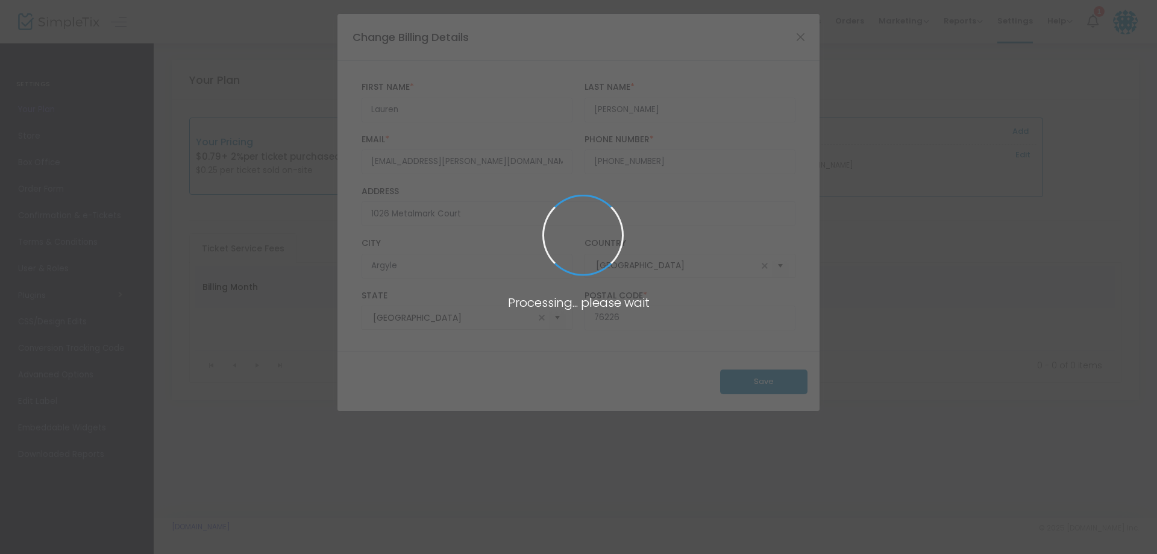
type input "[US_STATE]"
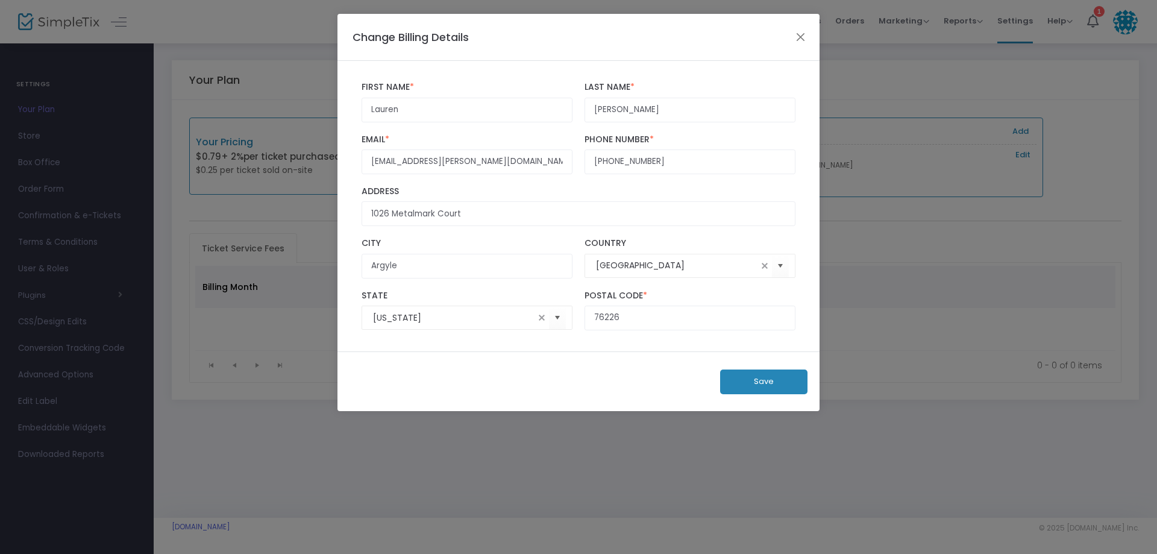
click at [758, 378] on button "Save" at bounding box center [763, 381] width 87 height 25
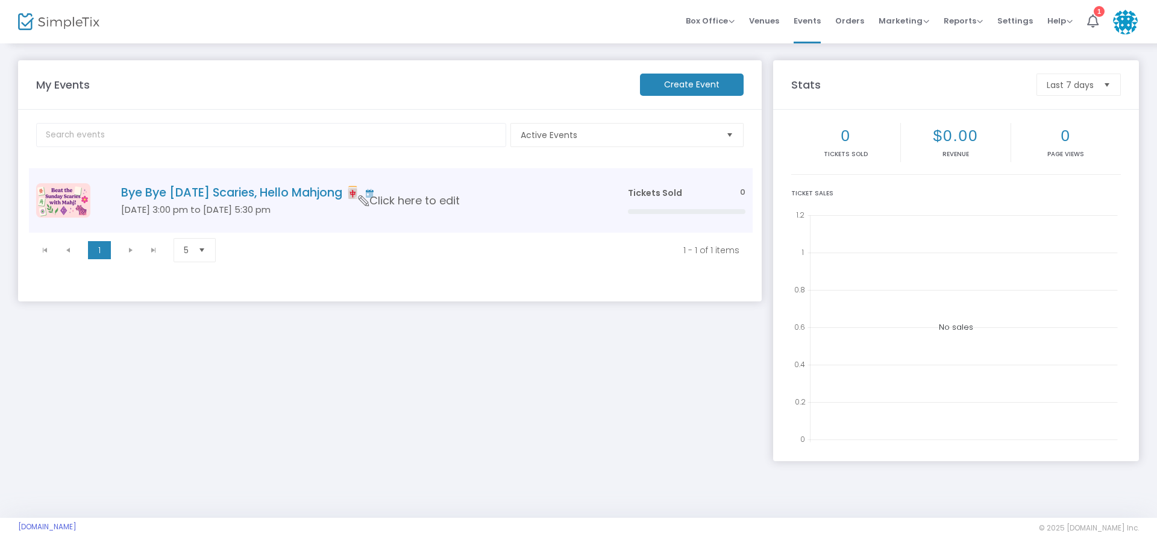
click at [245, 207] on h5 "[DATE] 3:00 pm to [DATE] 5:30 pm" at bounding box center [356, 209] width 470 height 11
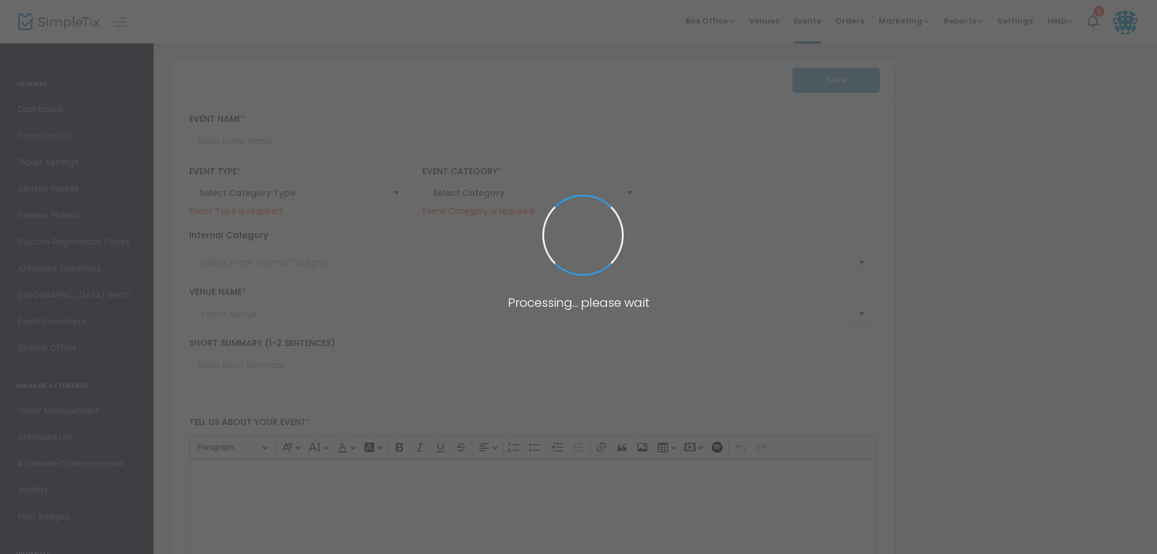
type input "Bye Bye [DATE] Scaries, Hello Mahjong 🀄"
type textarea "Beat the [DATE] Scaries: Mahjong Style 🎉Before the workweek creeps in, we’re ch…"
type input "Buy Tickets"
type input "[PERSON_NAME] Residence"
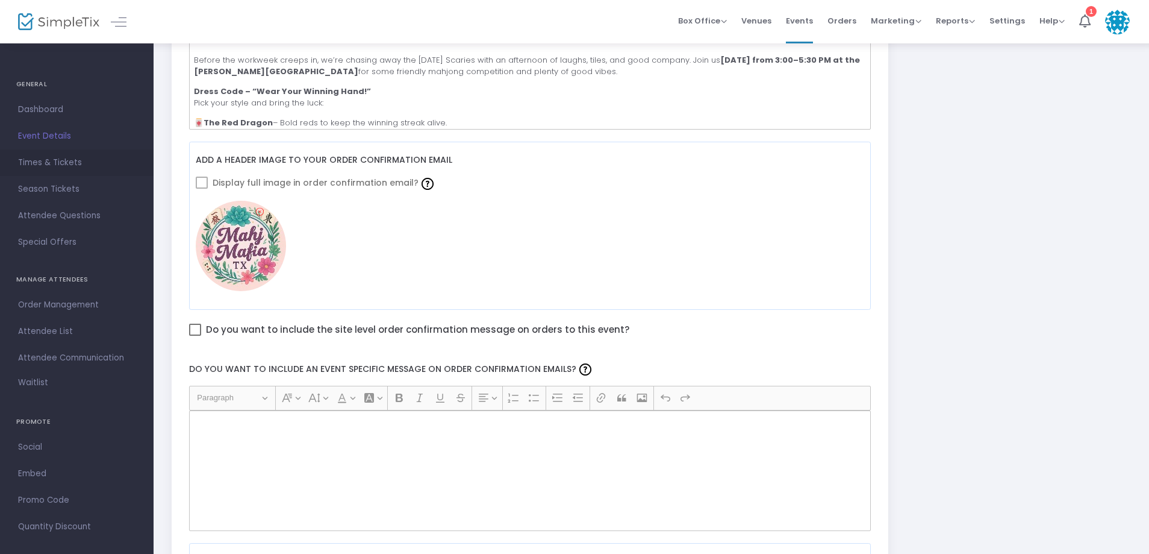
scroll to position [422, 0]
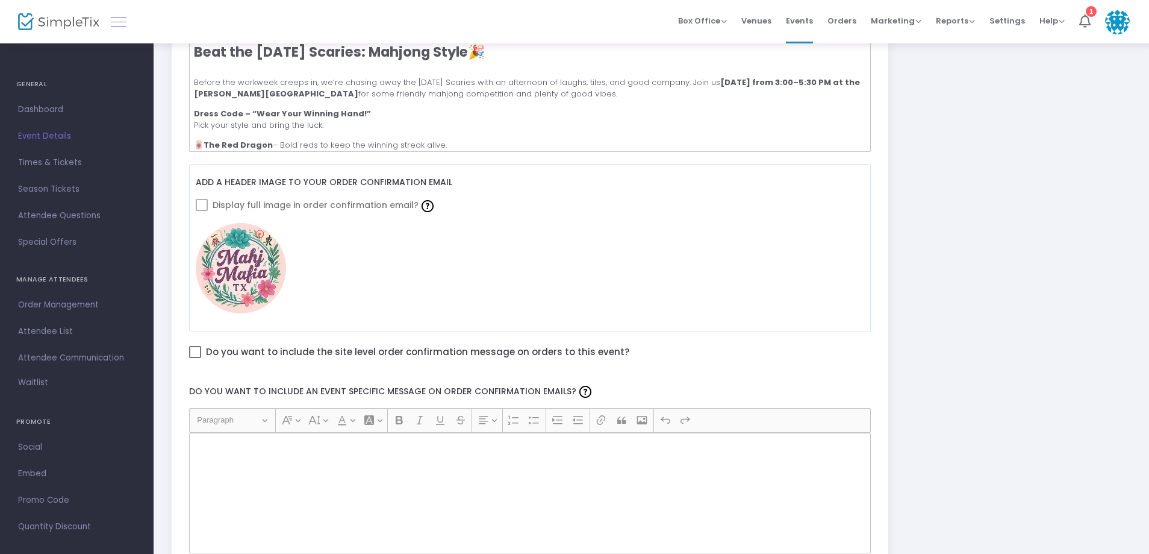
click at [120, 21] on link at bounding box center [119, 22] width 16 height 16
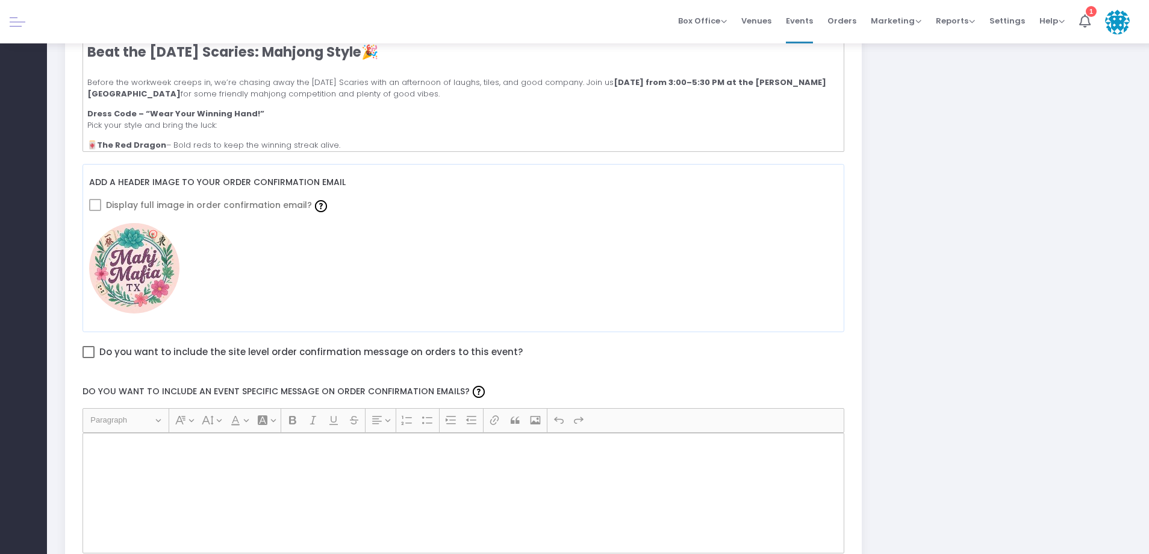
click at [18, 23] on link at bounding box center [18, 22] width 16 height 16
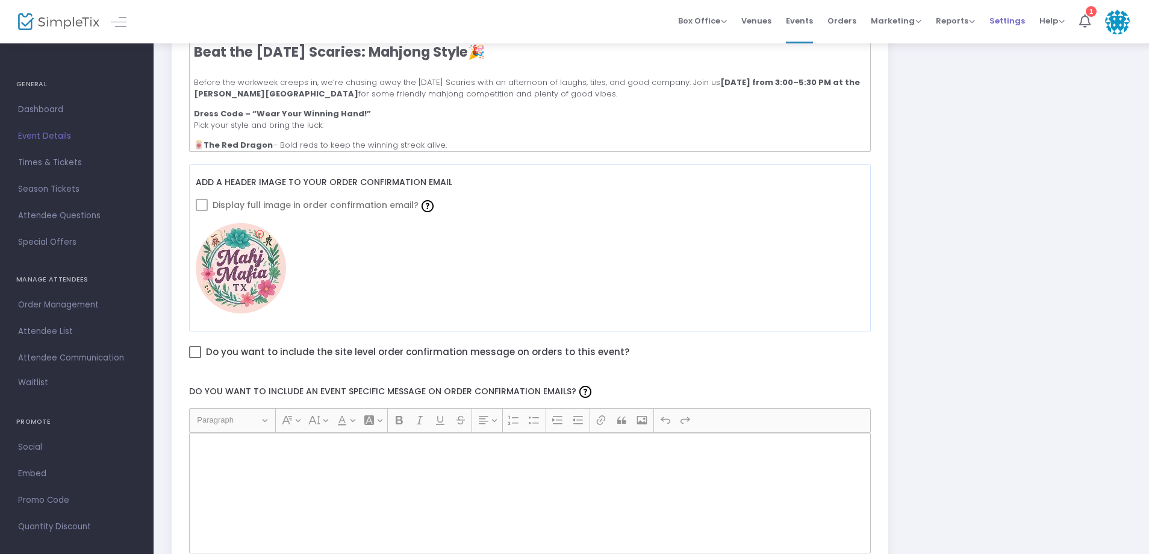
click at [1003, 20] on span "Settings" at bounding box center [1008, 20] width 36 height 31
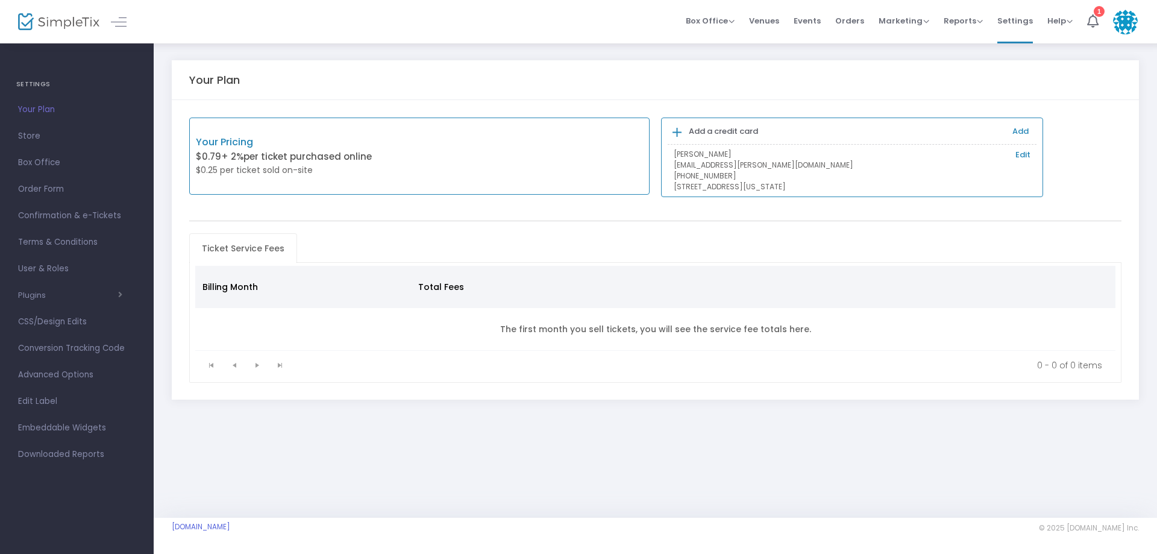
click at [1019, 156] on link "Edit" at bounding box center [1022, 155] width 15 height 12
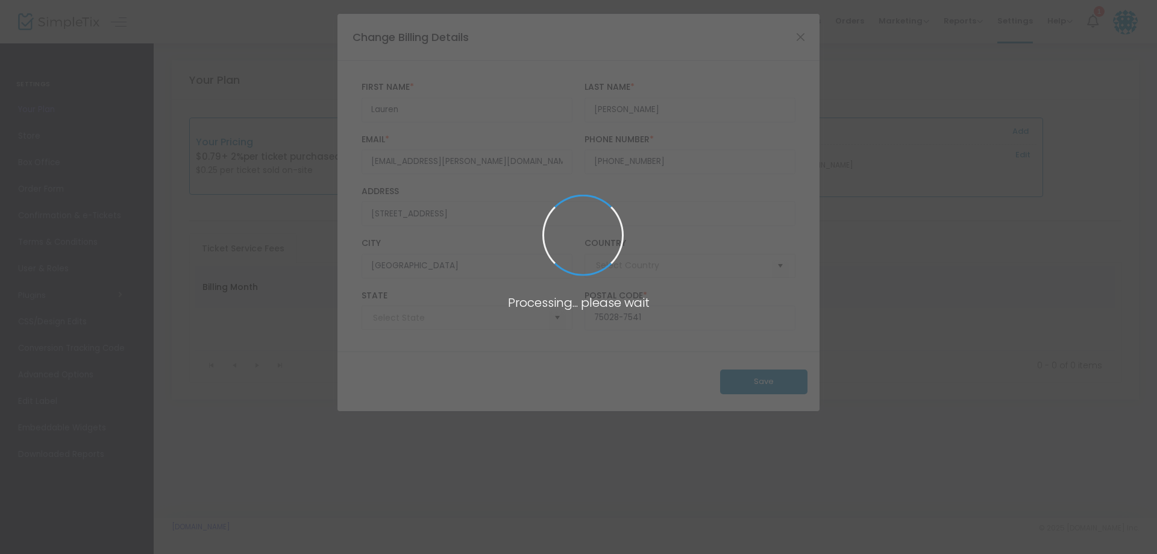
type input "[GEOGRAPHIC_DATA]"
type input "[US_STATE]"
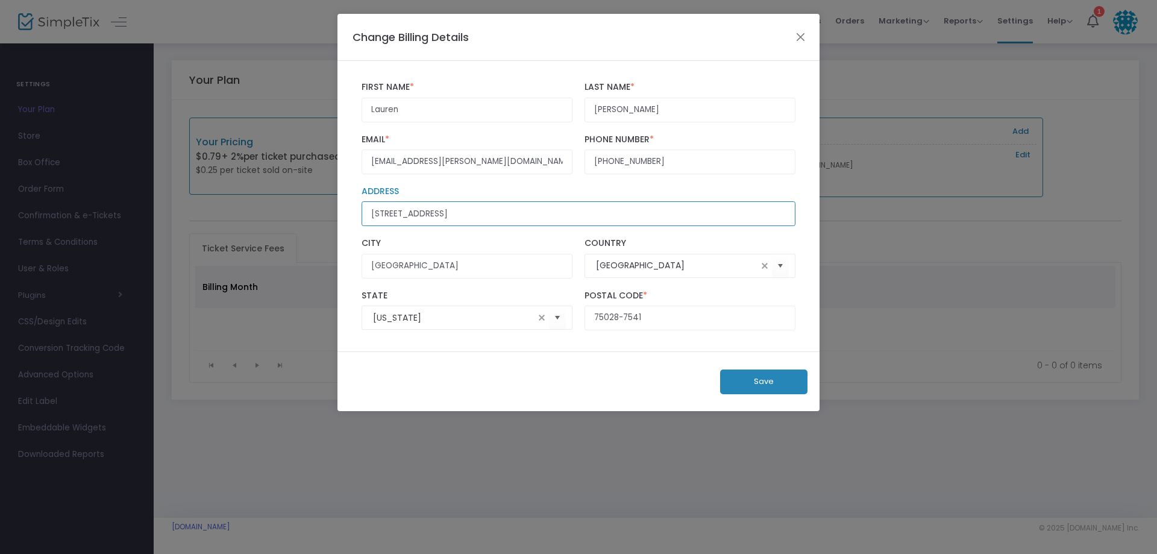
click at [411, 213] on input "[STREET_ADDRESS]" at bounding box center [578, 213] width 434 height 25
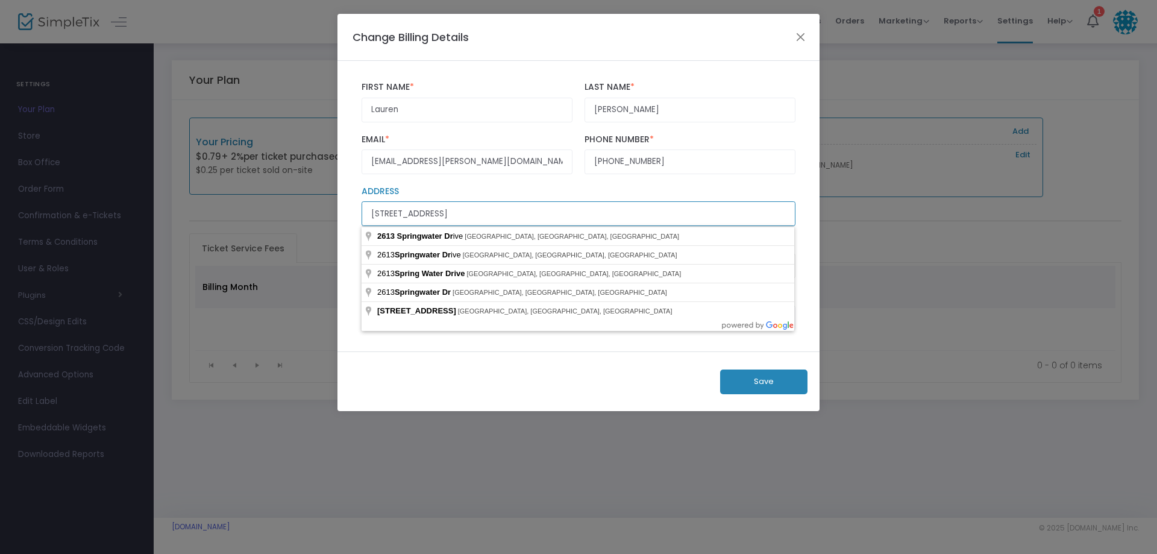
drag, startPoint x: 508, startPoint y: 216, endPoint x: 333, endPoint y: 212, distance: 175.4
click at [333, 212] on ngb-modal-window "Change Billing Details Lauren First Name * First Name is required. Ramsey Last …" at bounding box center [578, 277] width 1157 height 554
type input "1026 Metalmark Court"
type input "Argyle"
type input "76226"
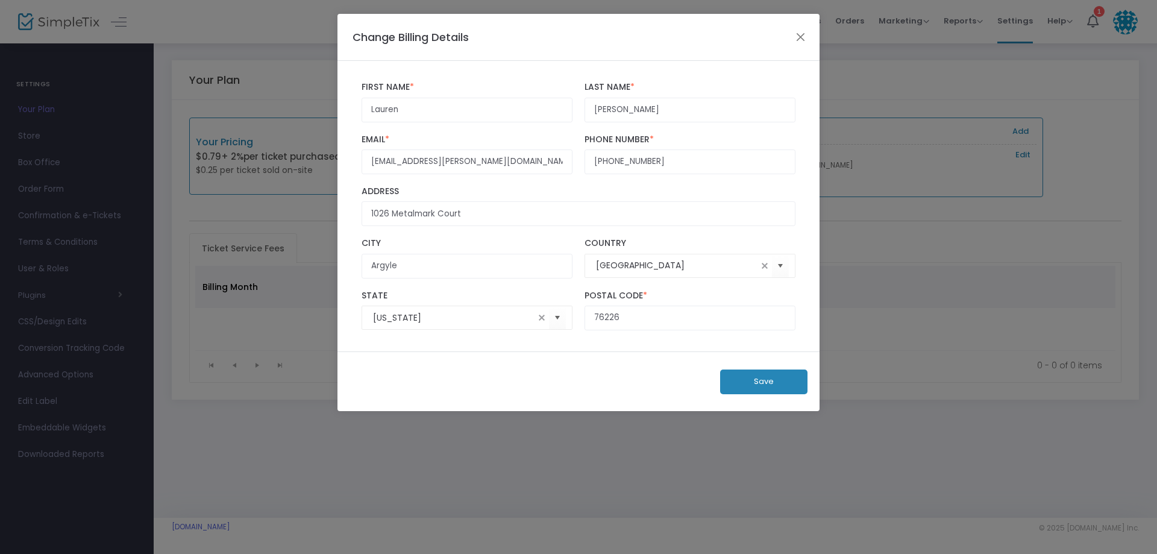
click at [774, 382] on button "Save" at bounding box center [763, 381] width 87 height 25
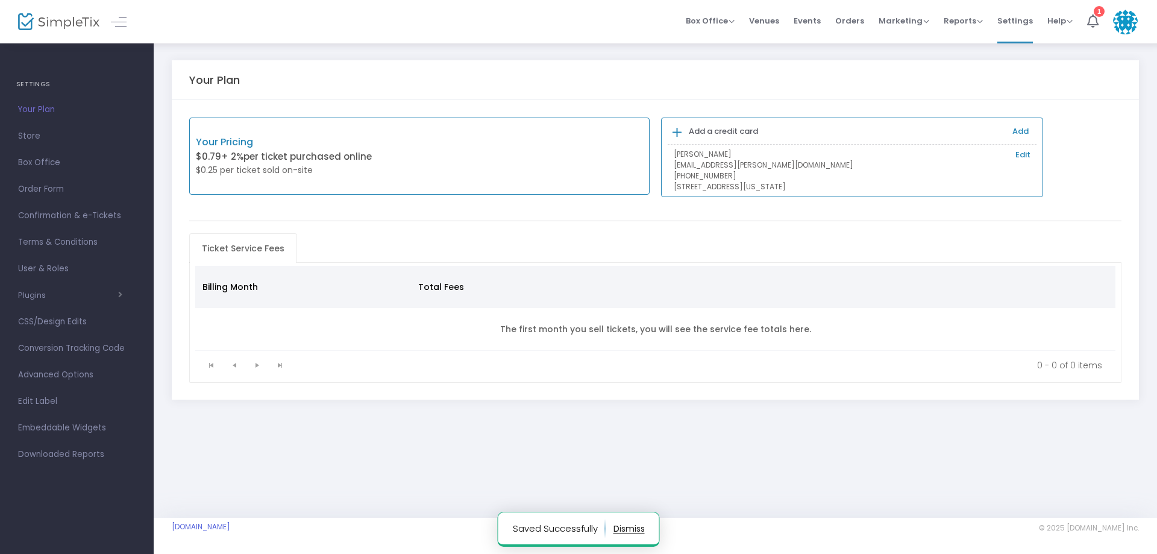
click at [630, 530] on button "button" at bounding box center [628, 528] width 31 height 19
click at [57, 136] on span "Store" at bounding box center [76, 136] width 117 height 16
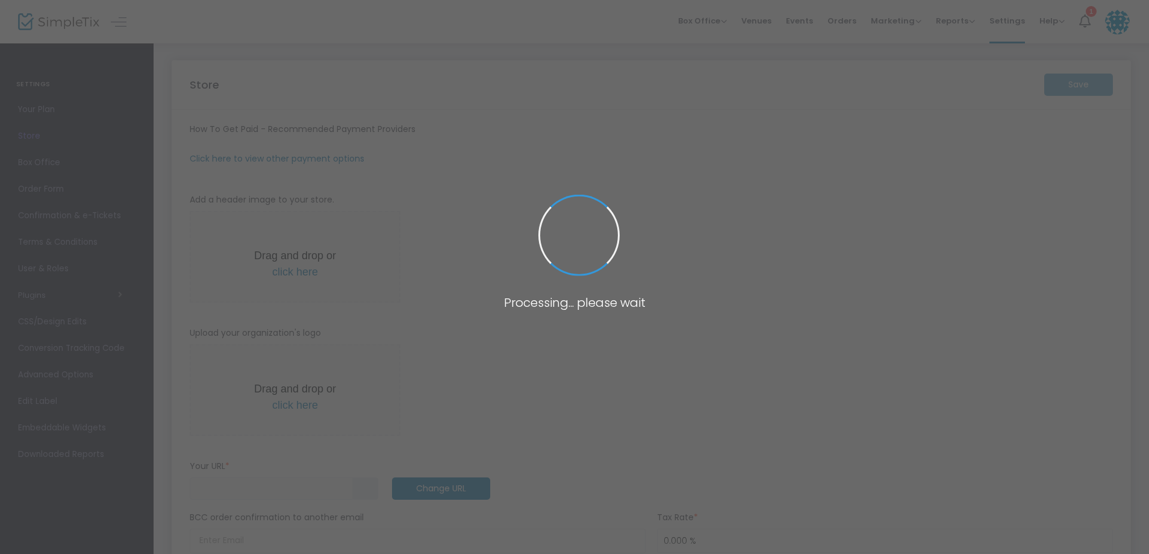
type input "[URL]"
radio input "false"
radio input "true"
type input "Mahj Mafia"
type input "[PHONE_NUMBER]"
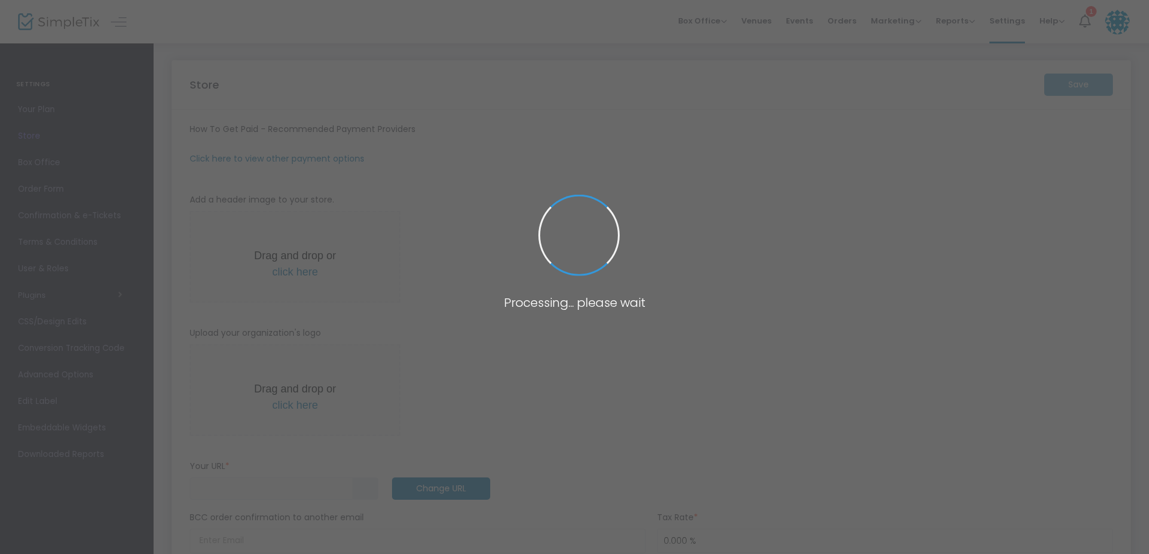
type input "[DOMAIN_NAME][URL]"
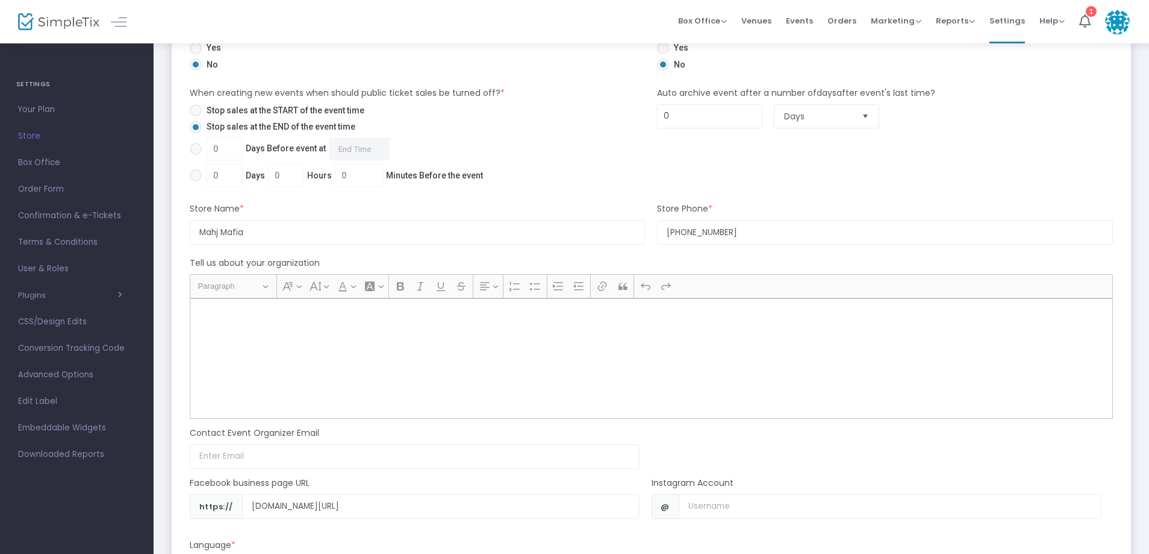
scroll to position [904, 0]
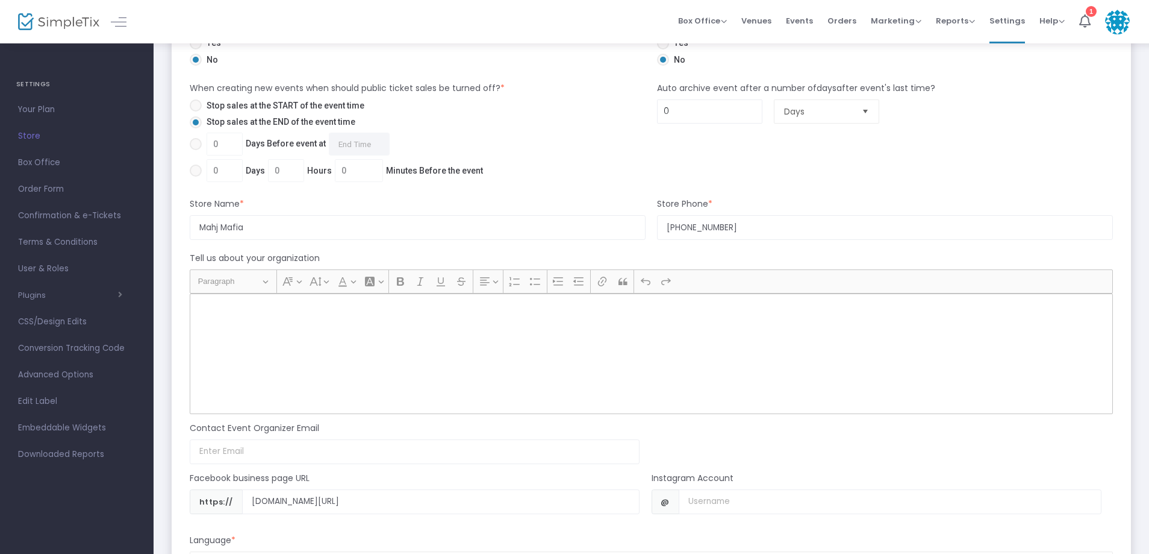
click at [226, 305] on p "Rich Text Editor, main" at bounding box center [651, 307] width 913 height 12
click at [225, 305] on p "Rich Text Editor, main" at bounding box center [651, 307] width 913 height 12
click at [1121, 25] on img at bounding box center [1117, 22] width 25 height 25
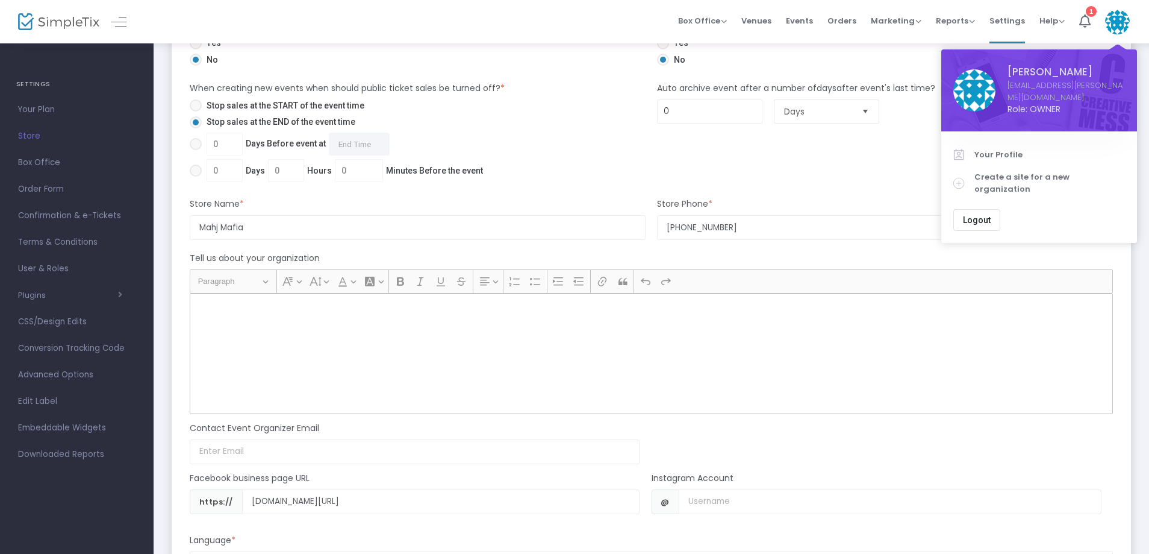
click at [1013, 103] on span "Role: OWNER" at bounding box center [1066, 109] width 117 height 13
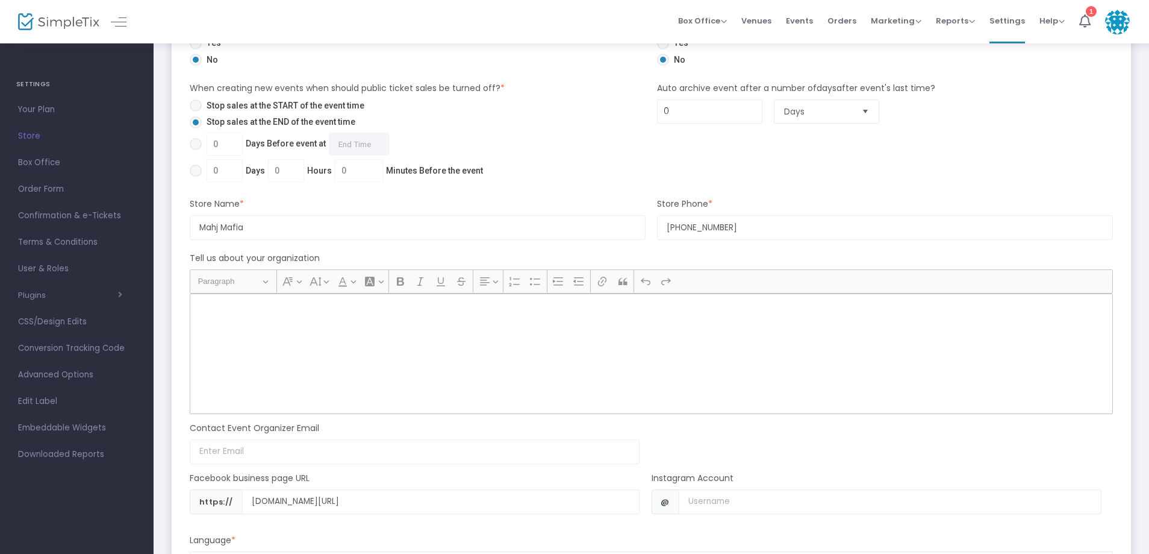
drag, startPoint x: 398, startPoint y: 1, endPoint x: 559, endPoint y: 90, distance: 183.9
click at [559, 90] on div "When creating new events when should public ticket sales be turned off? * Stop …" at bounding box center [417, 134] width 467 height 104
click at [263, 350] on div "Rich Text Editor, main" at bounding box center [652, 353] width 924 height 120
click at [52, 164] on span "Box Office" at bounding box center [76, 163] width 117 height 16
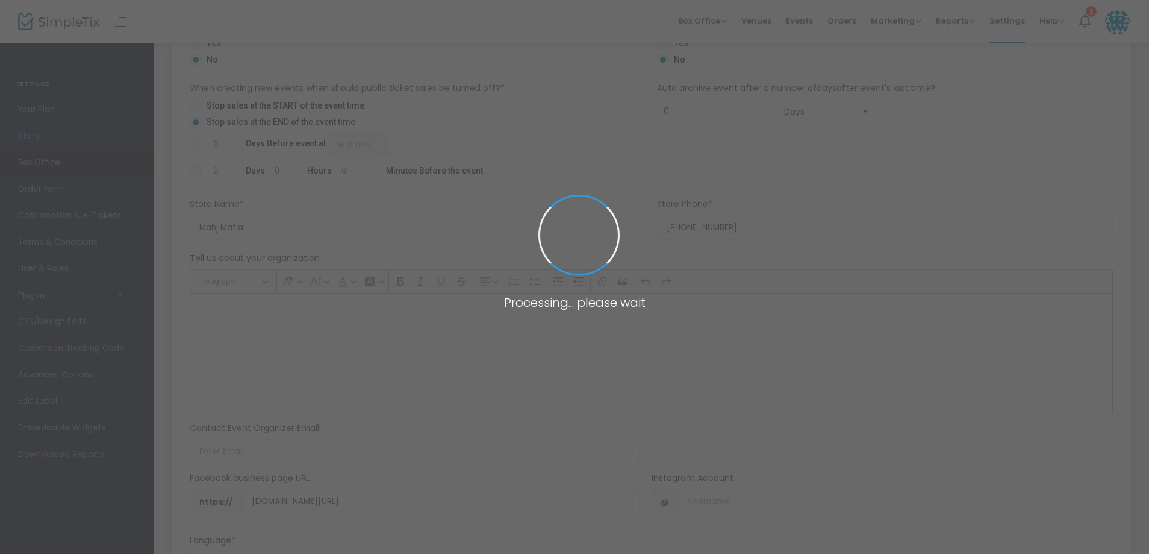
scroll to position [361, 0]
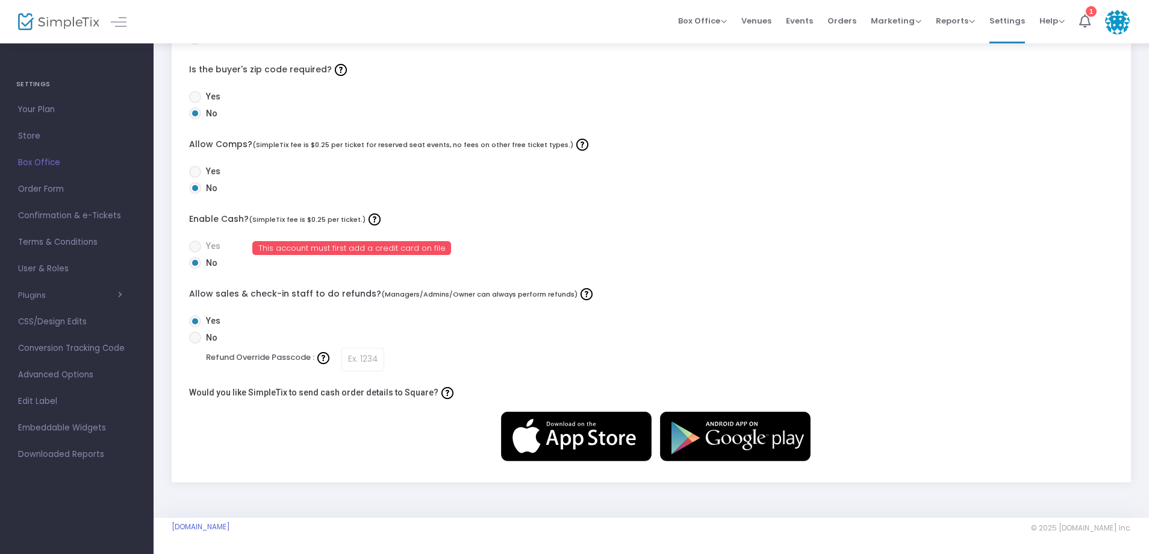
click at [53, 189] on span "Order Form" at bounding box center [76, 189] width 117 height 16
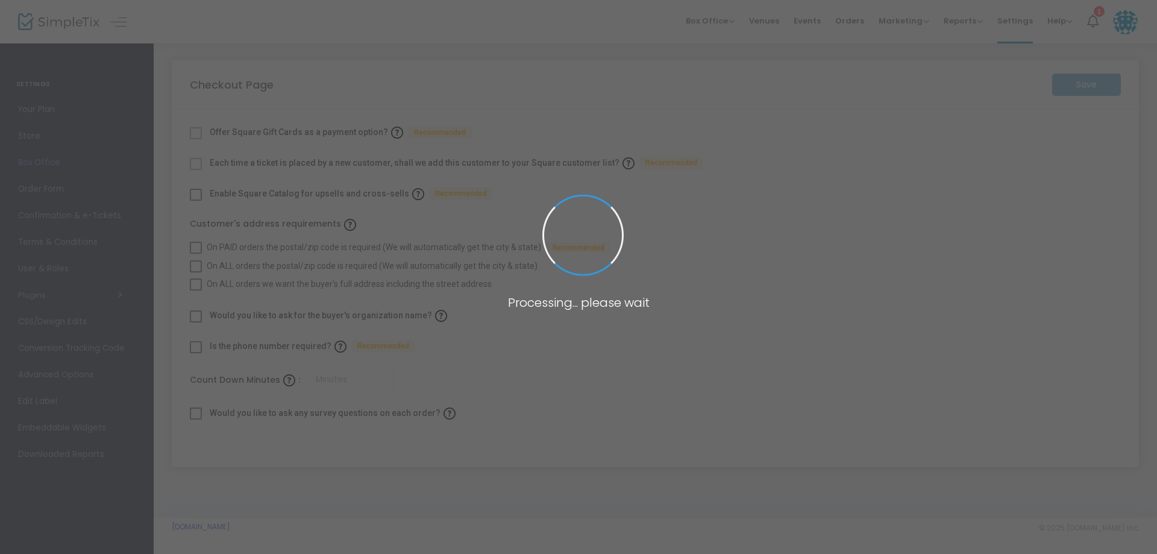
checkbox input "true"
type input "45"
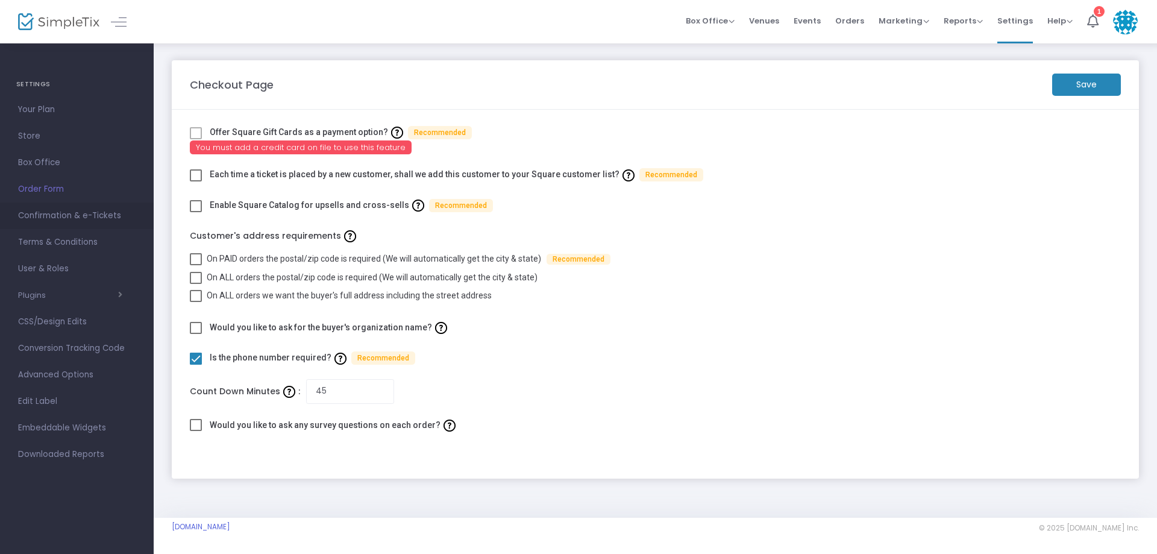
click at [49, 216] on span "Confirmation & e-Tickets" at bounding box center [76, 216] width 117 height 16
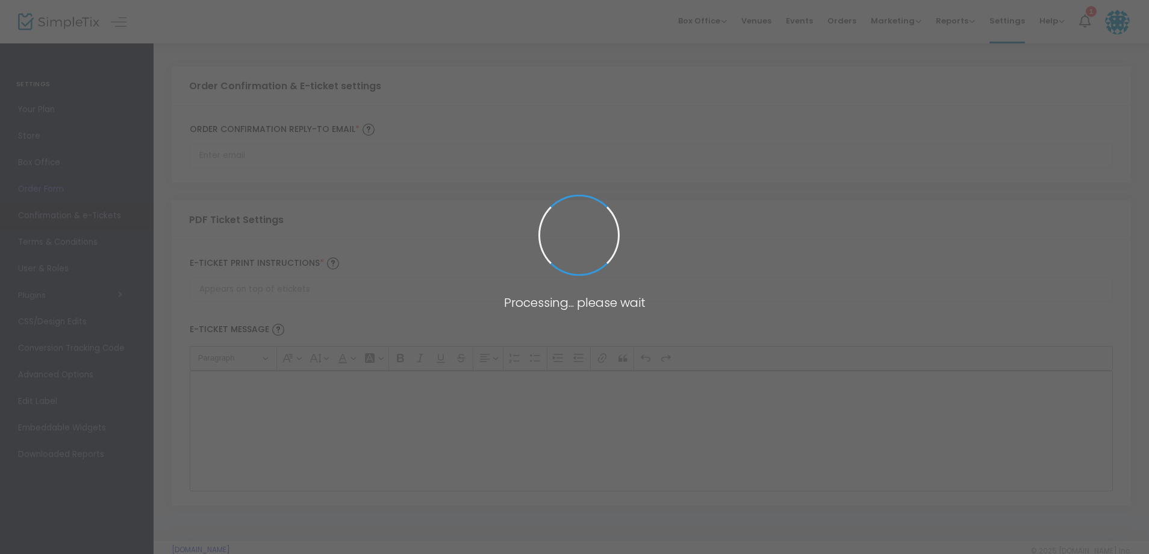
type input "[EMAIL_ADDRESS][PERSON_NAME][DOMAIN_NAME]"
type input "Print and bring this ticket with you"
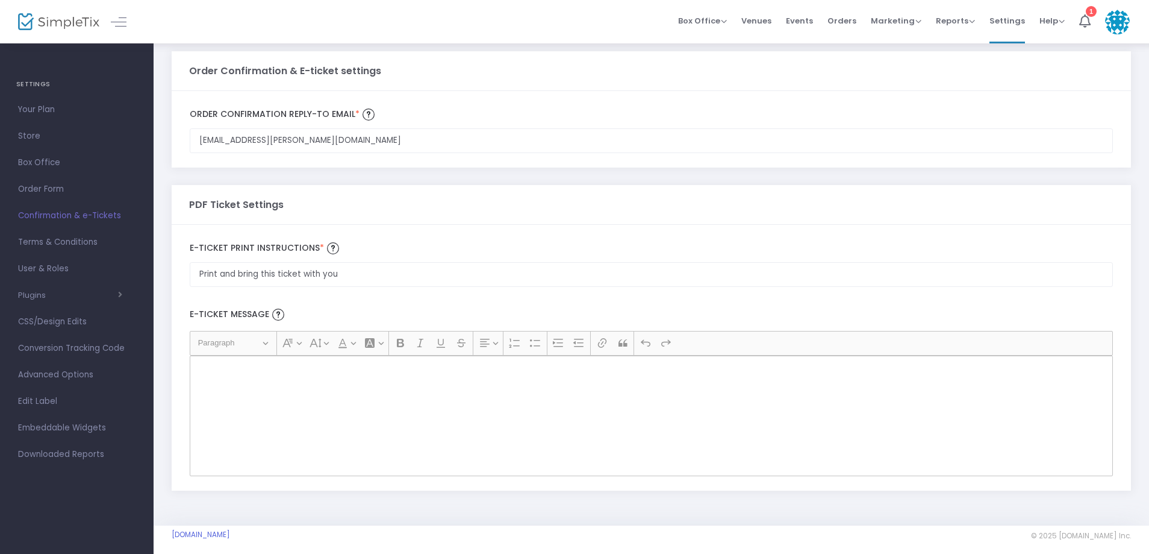
scroll to position [23, 0]
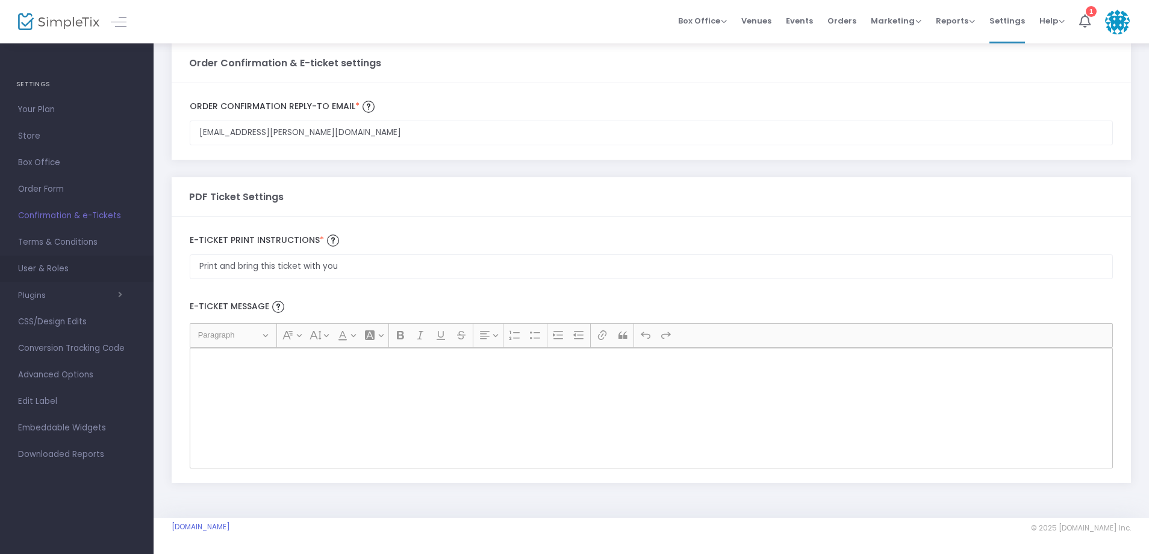
click at [64, 270] on span "User & Roles" at bounding box center [76, 269] width 117 height 16
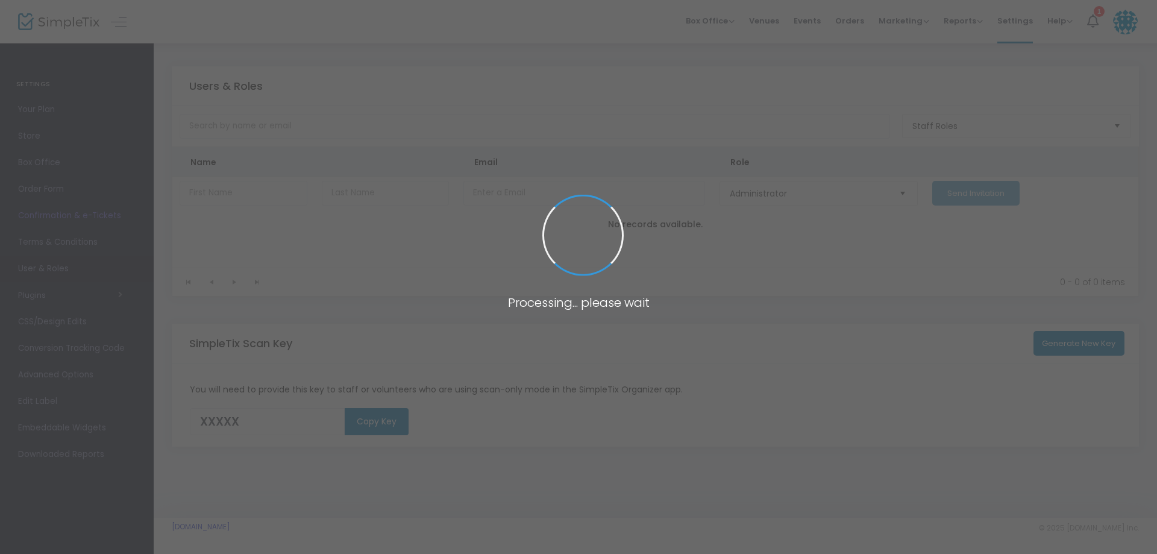
type input "3H5FF"
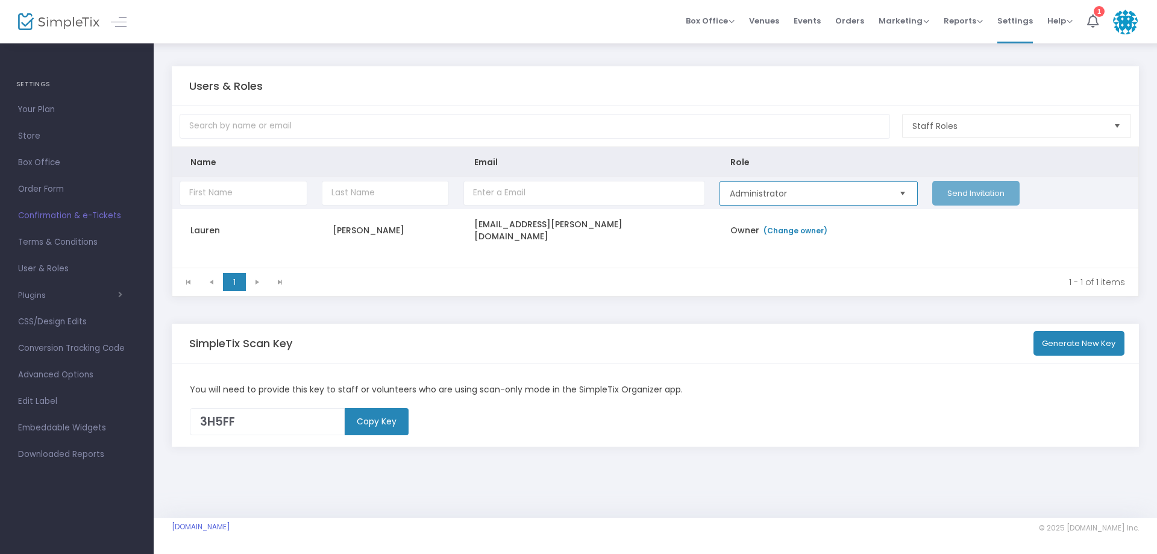
click at [831, 193] on span "Administrator" at bounding box center [809, 193] width 158 height 12
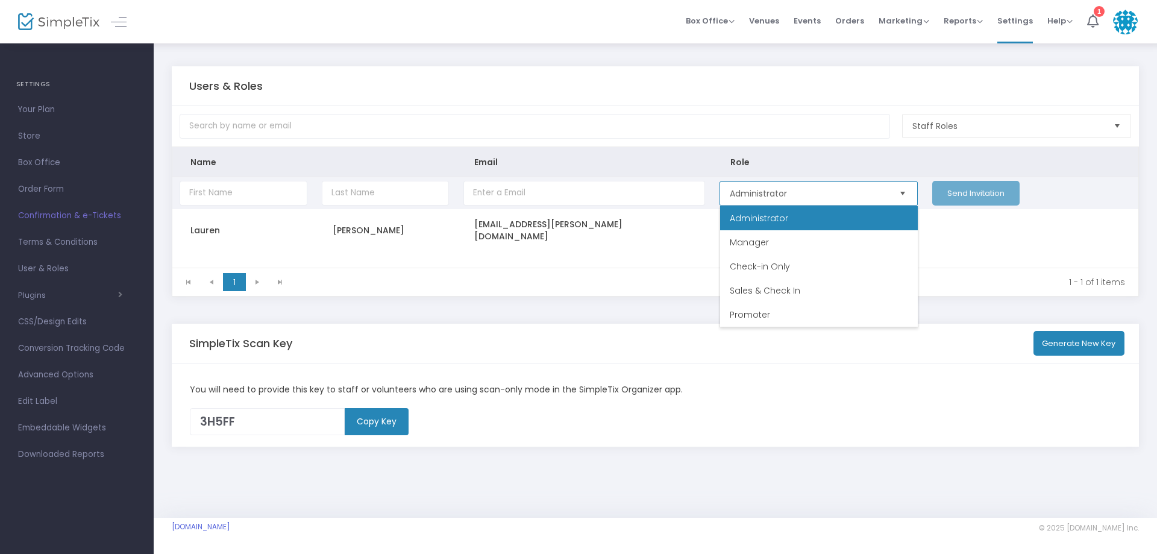
click at [805, 192] on span "Administrator" at bounding box center [809, 193] width 158 height 12
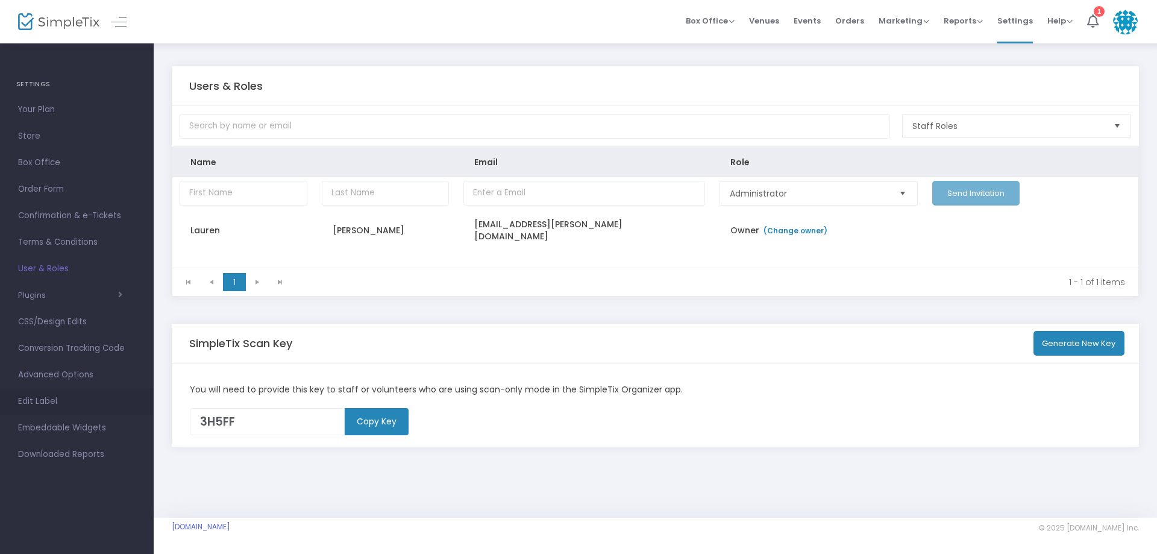
click at [67, 404] on span "Edit Label" at bounding box center [76, 401] width 117 height 16
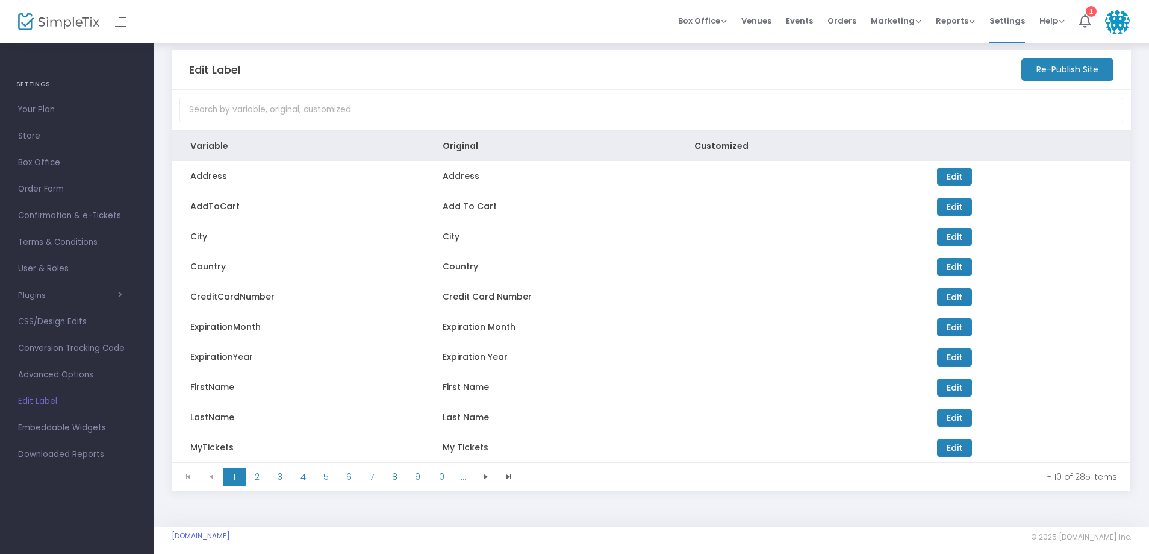
scroll to position [25, 0]
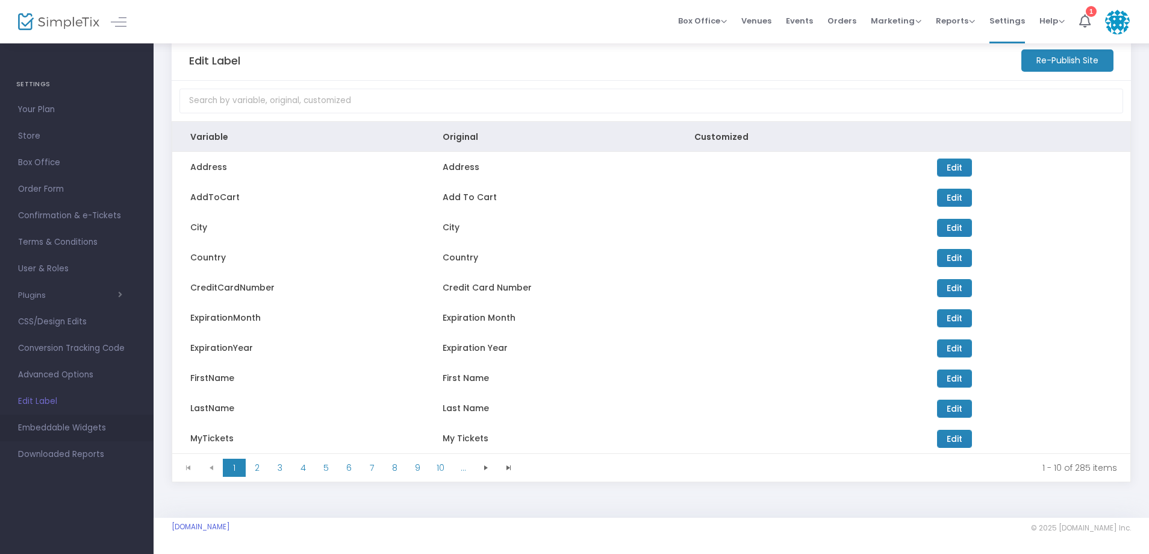
click at [69, 428] on span "Embeddable Widgets" at bounding box center [76, 428] width 117 height 16
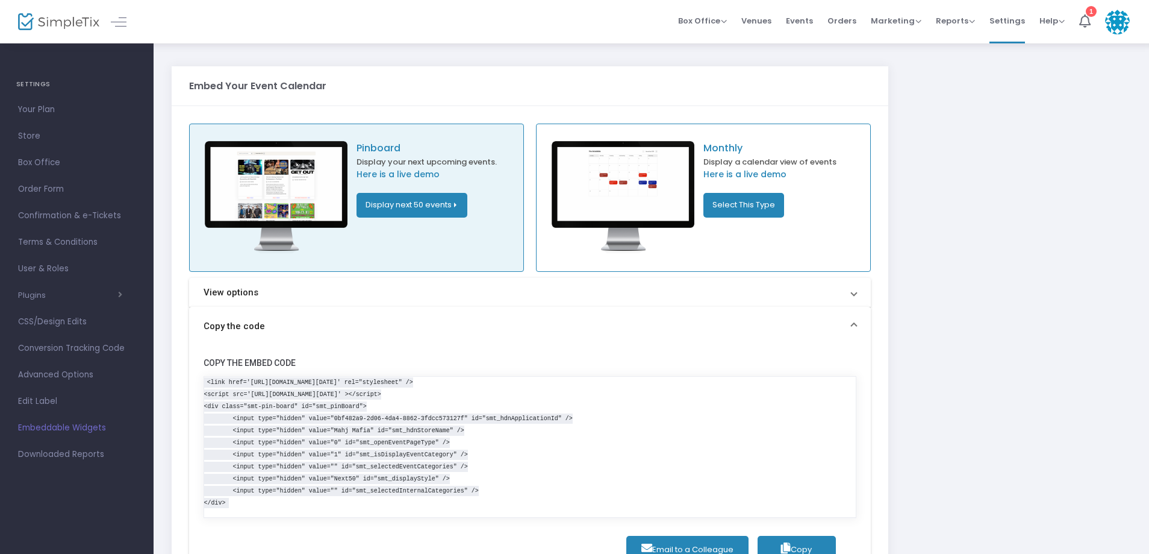
click at [66, 451] on span "Downloaded Reports" at bounding box center [76, 454] width 117 height 16
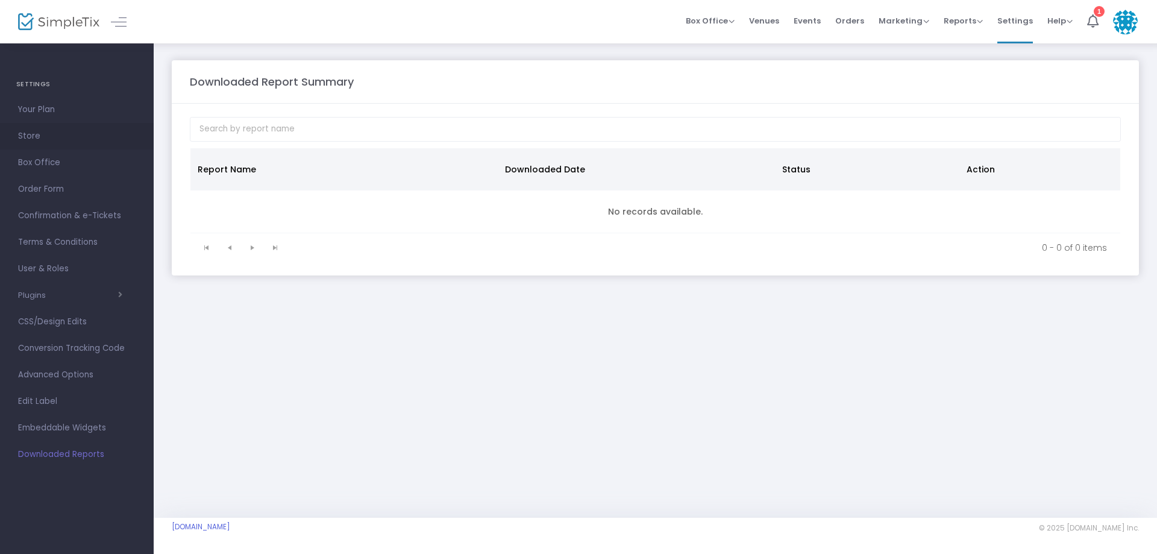
click at [63, 143] on span "Store" at bounding box center [76, 136] width 117 height 16
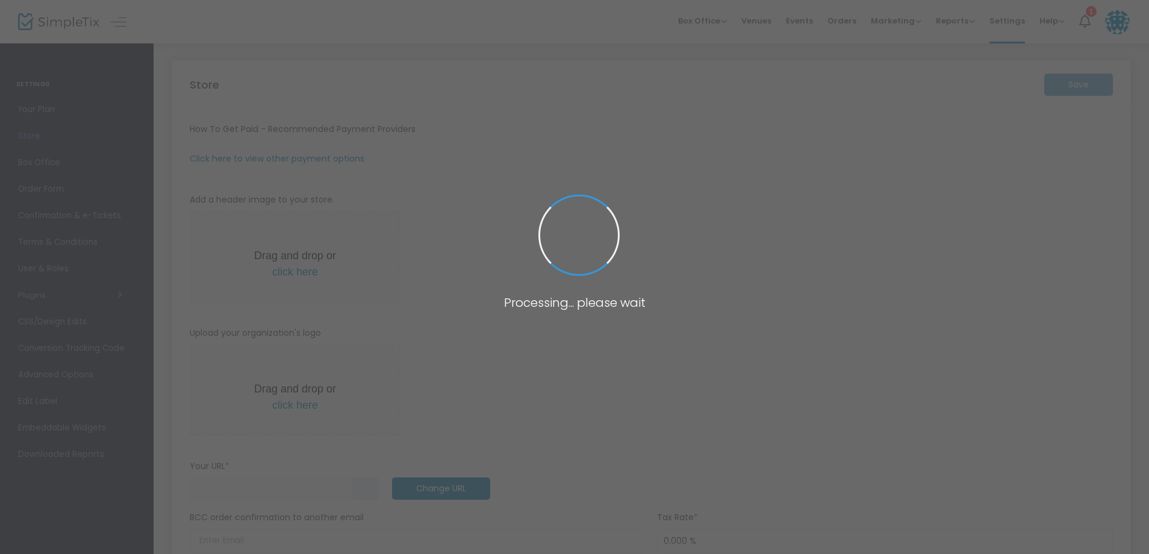
type input "[URL]"
radio input "false"
radio input "true"
type input "Mahj Mafia"
type input "[PHONE_NUMBER]"
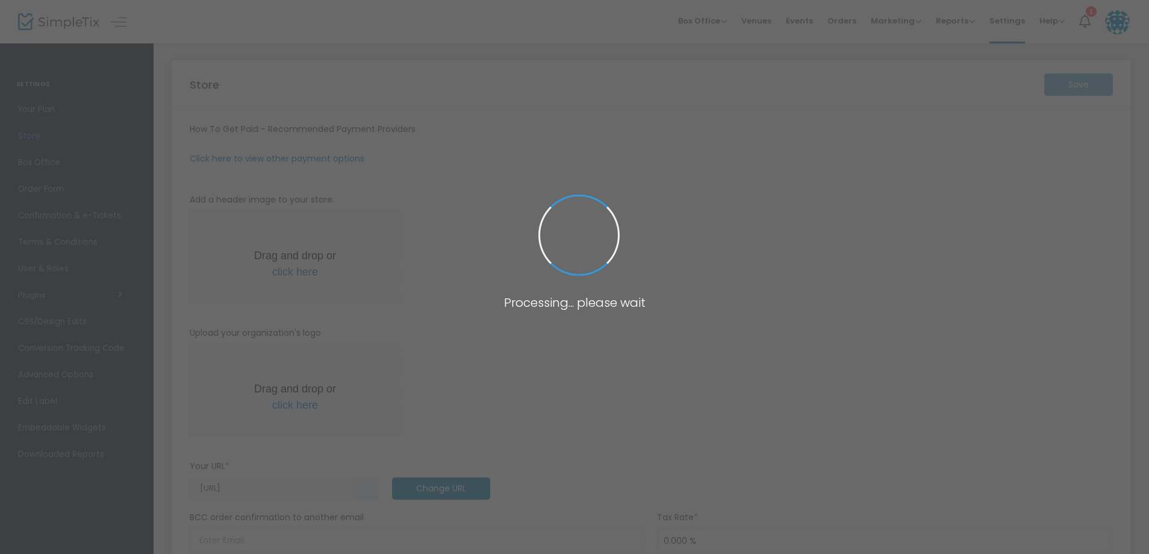
type input "[DOMAIN_NAME][URL]"
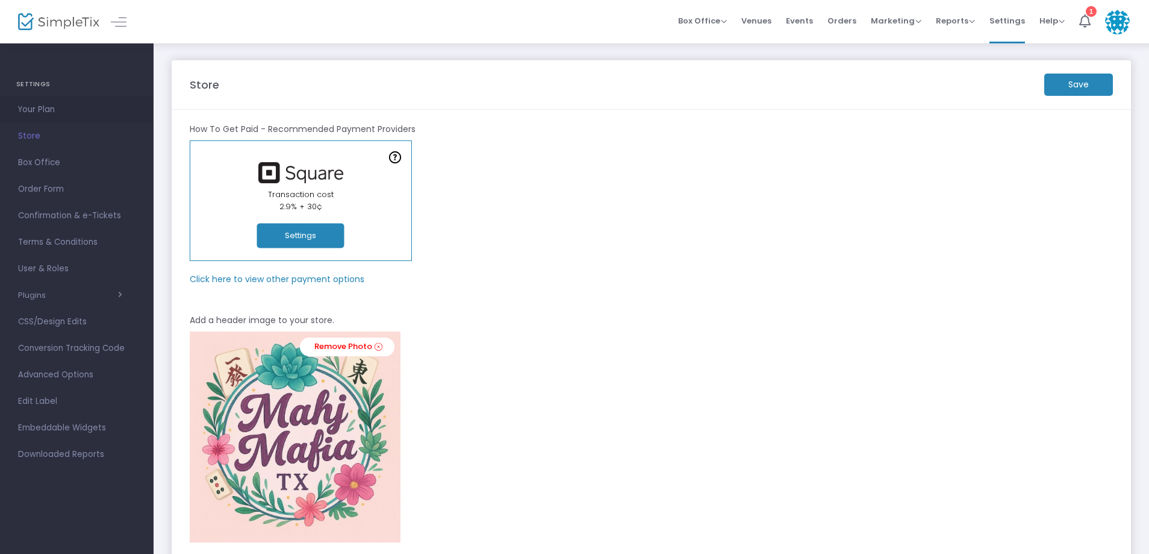
click at [57, 116] on span "Your Plan" at bounding box center [76, 110] width 117 height 16
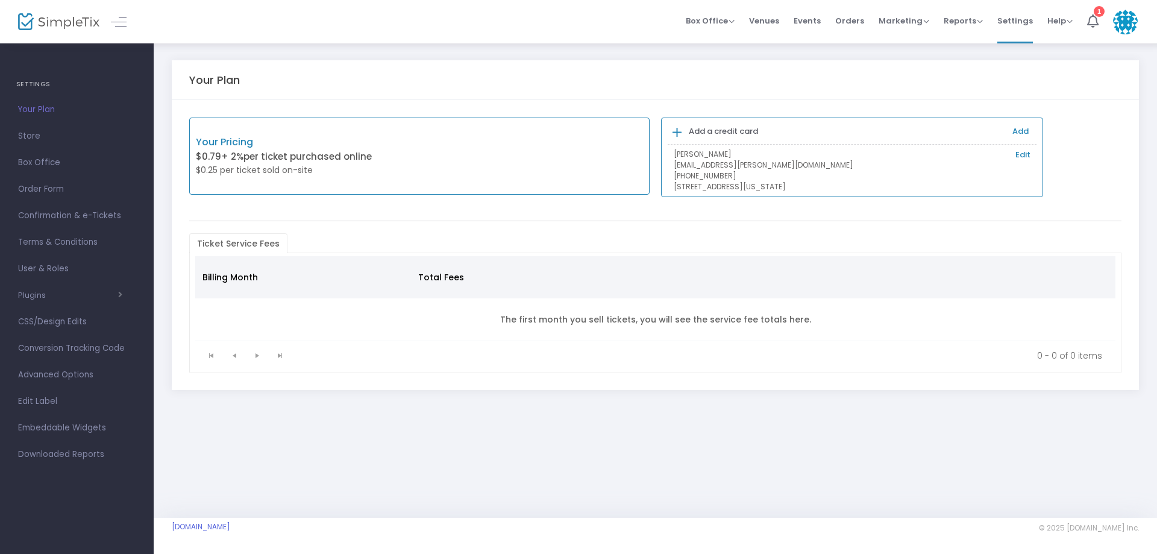
click at [675, 160] on p "[EMAIL_ADDRESS][PERSON_NAME][DOMAIN_NAME]" at bounding box center [852, 165] width 357 height 11
click at [39, 85] on h4 "SETTINGS" at bounding box center [76, 84] width 121 height 24
click at [707, 22] on span "Box Office" at bounding box center [710, 20] width 49 height 11
click at [1054, 22] on span "Help" at bounding box center [1059, 20] width 25 height 11
click at [1005, 22] on span "Settings" at bounding box center [1015, 20] width 36 height 31
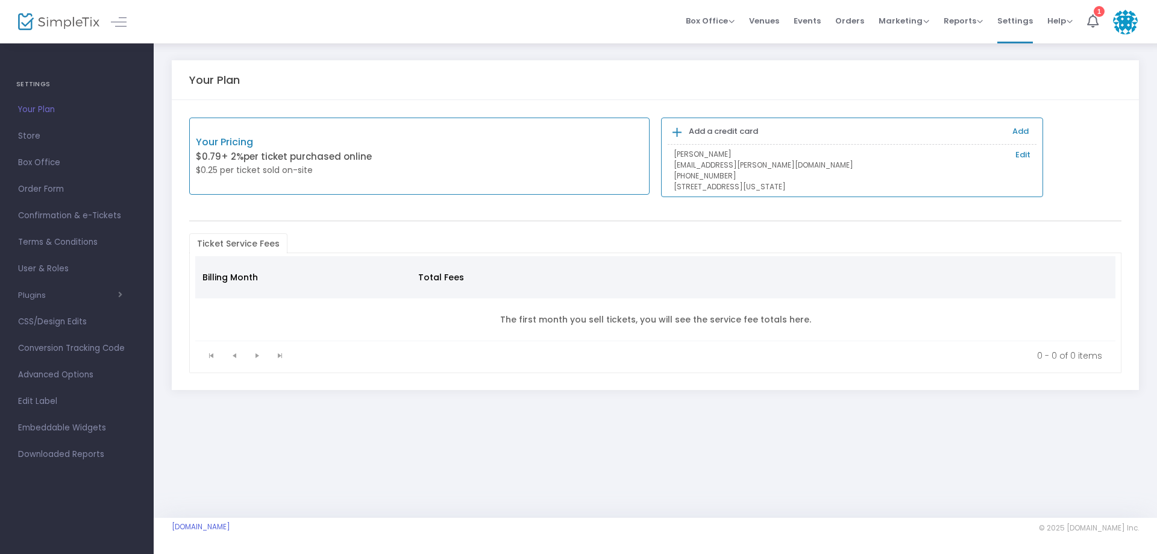
click at [1115, 23] on img at bounding box center [1125, 22] width 25 height 25
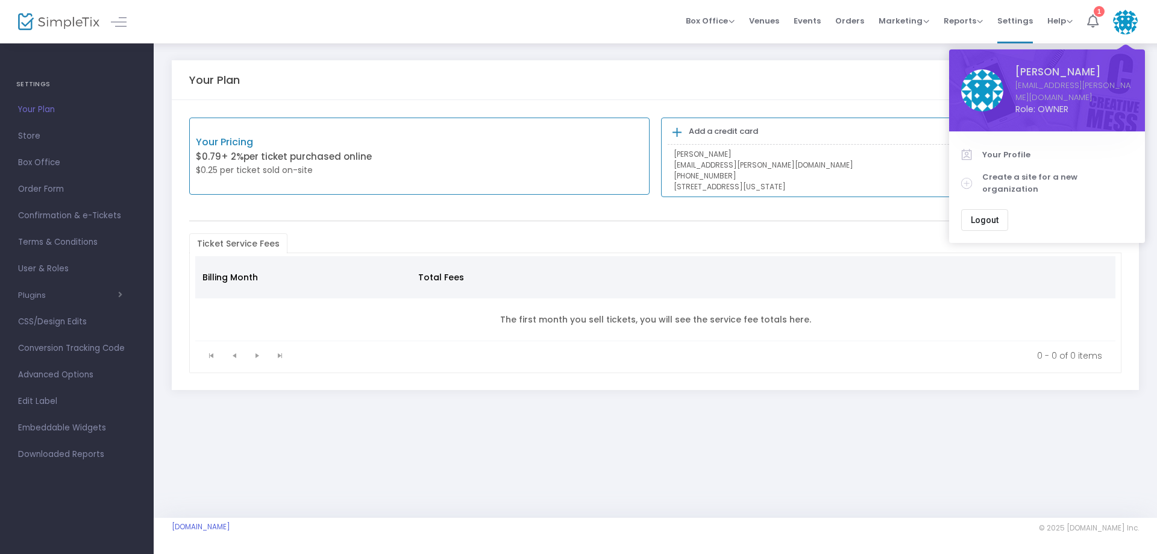
click at [1087, 20] on icon at bounding box center [1092, 20] width 11 height 13
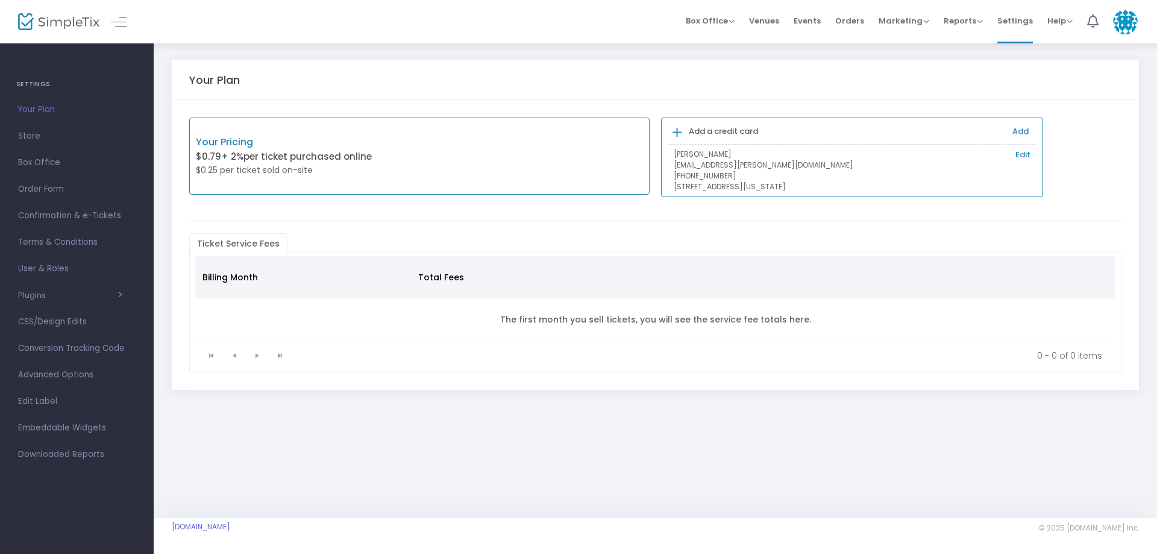
click at [1125, 19] on img at bounding box center [1125, 22] width 25 height 25
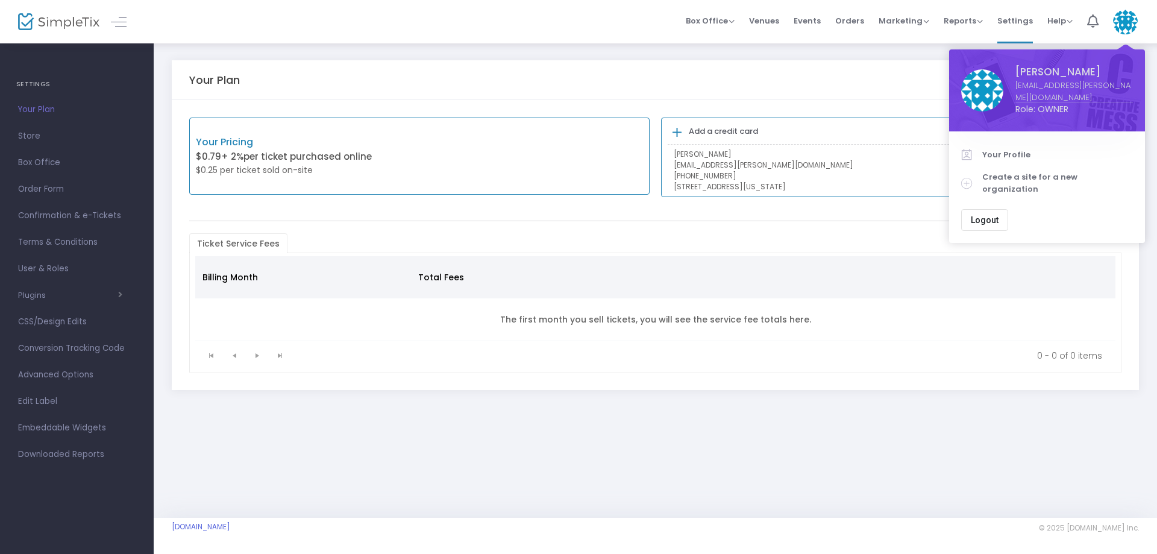
click at [1043, 88] on link "[EMAIL_ADDRESS][PERSON_NAME][DOMAIN_NAME]" at bounding box center [1073, 91] width 117 height 23
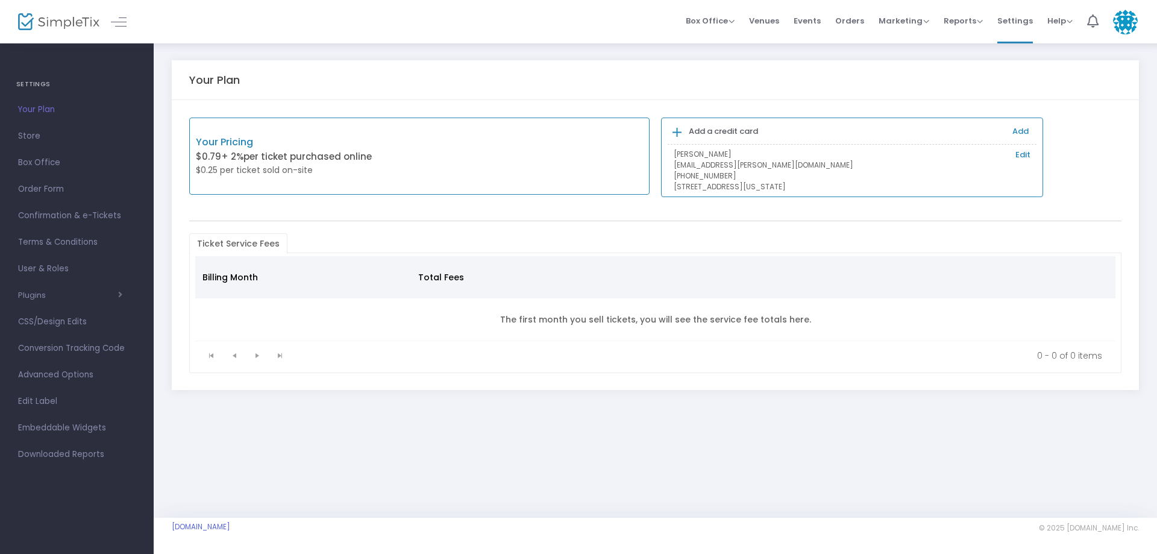
click at [1124, 30] on img at bounding box center [1125, 22] width 25 height 25
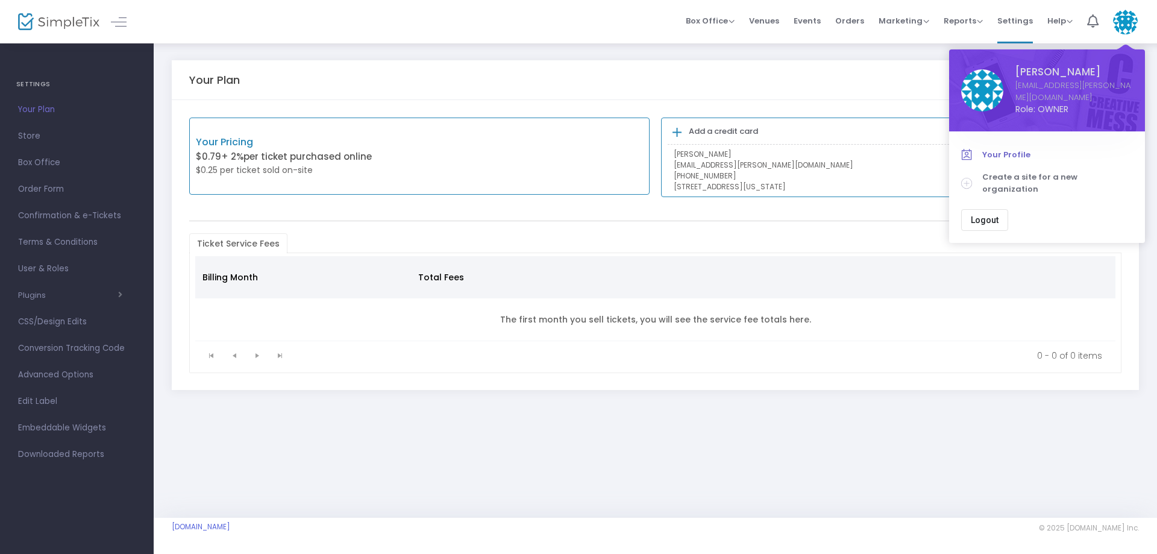
click at [996, 149] on span "Your Profile" at bounding box center [1057, 155] width 151 height 12
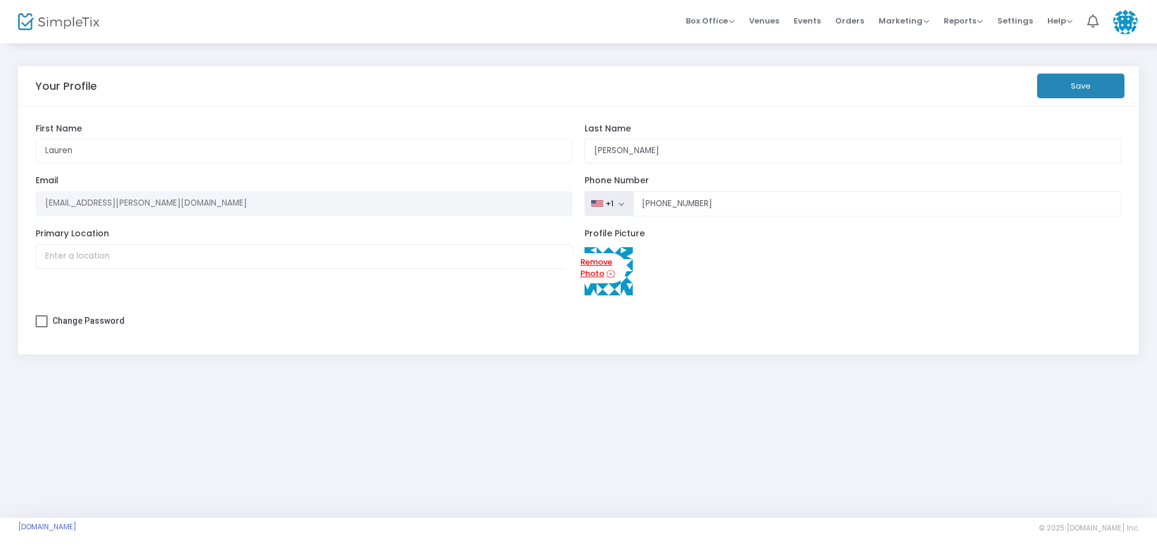
click at [607, 280] on icon at bounding box center [611, 273] width 8 height 11
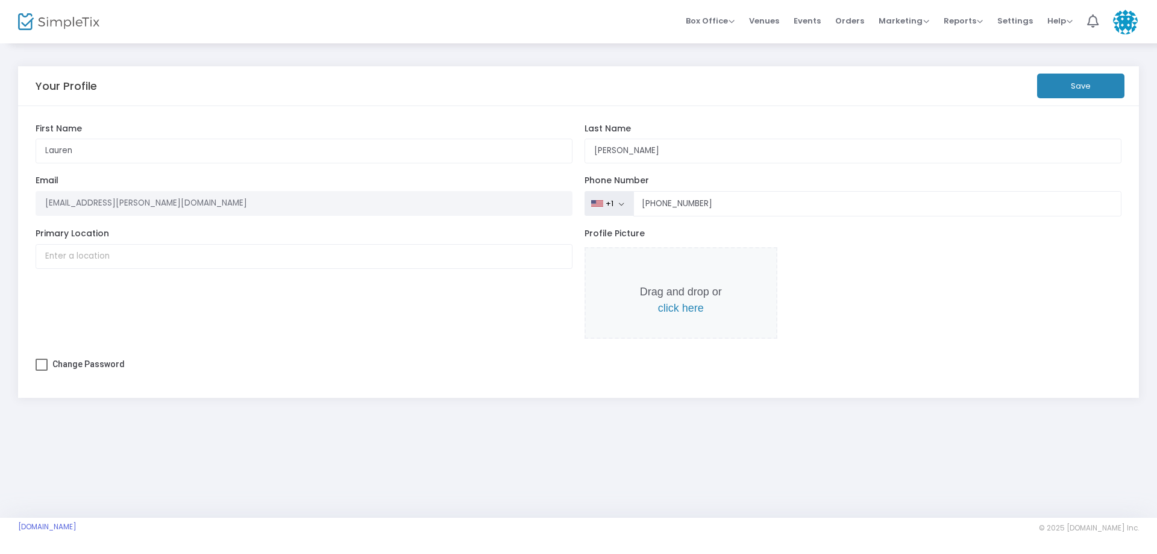
click at [1076, 93] on button "Save" at bounding box center [1080, 85] width 87 height 25
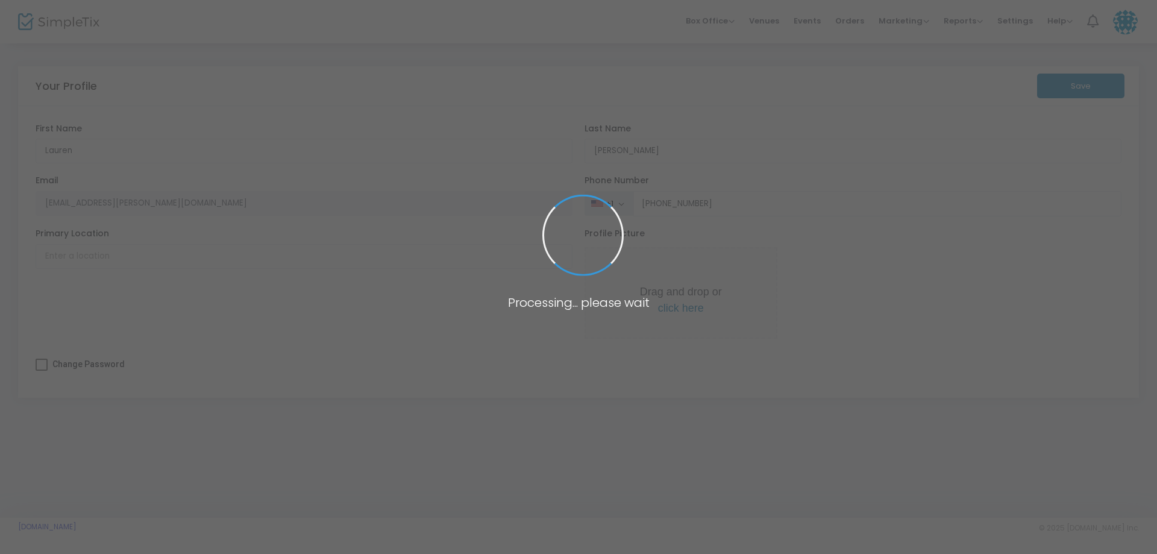
type input "[PHONE_NUMBER]"
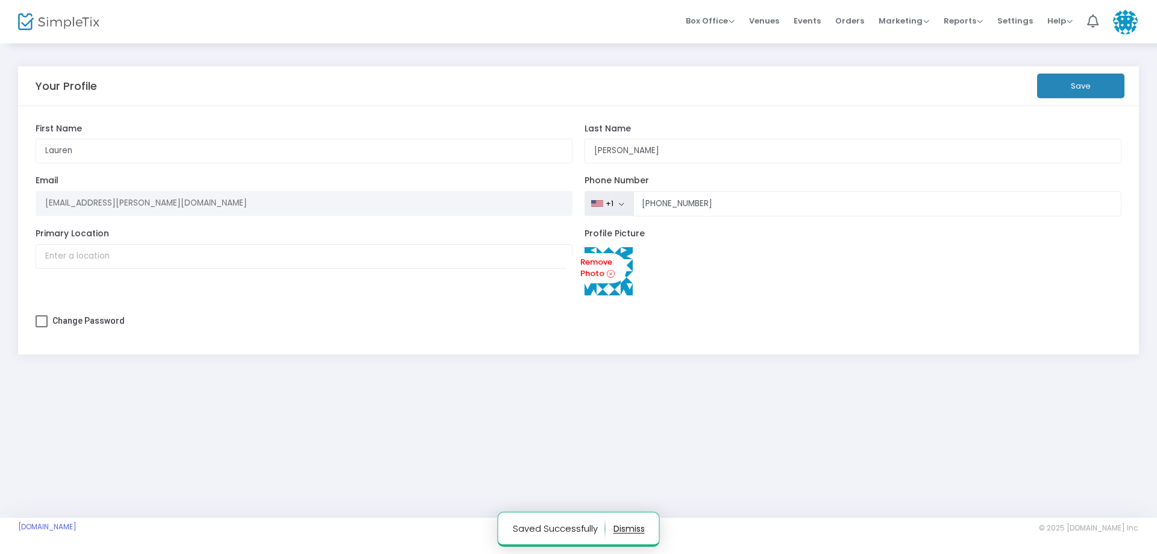
click at [72, 23] on img at bounding box center [58, 21] width 81 height 17
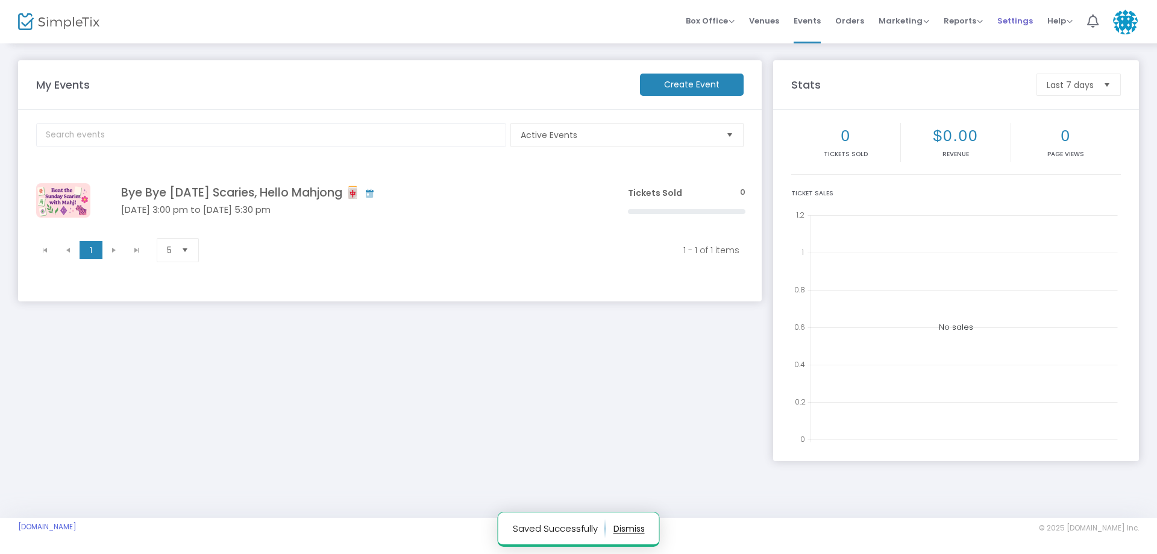
click at [999, 20] on span "Settings" at bounding box center [1015, 20] width 36 height 31
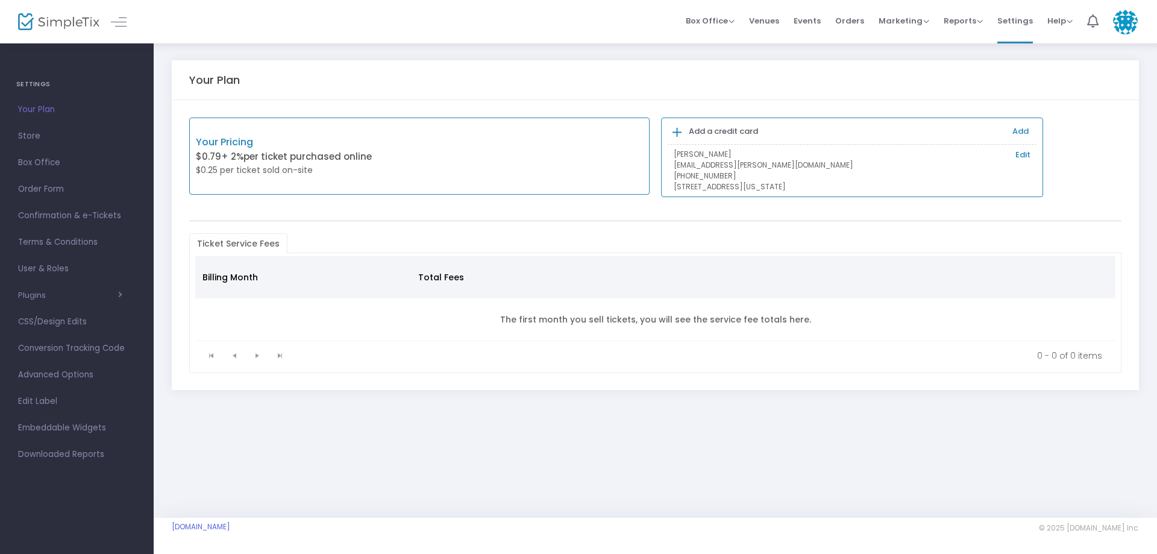
click at [1024, 157] on link "Edit" at bounding box center [1022, 155] width 15 height 12
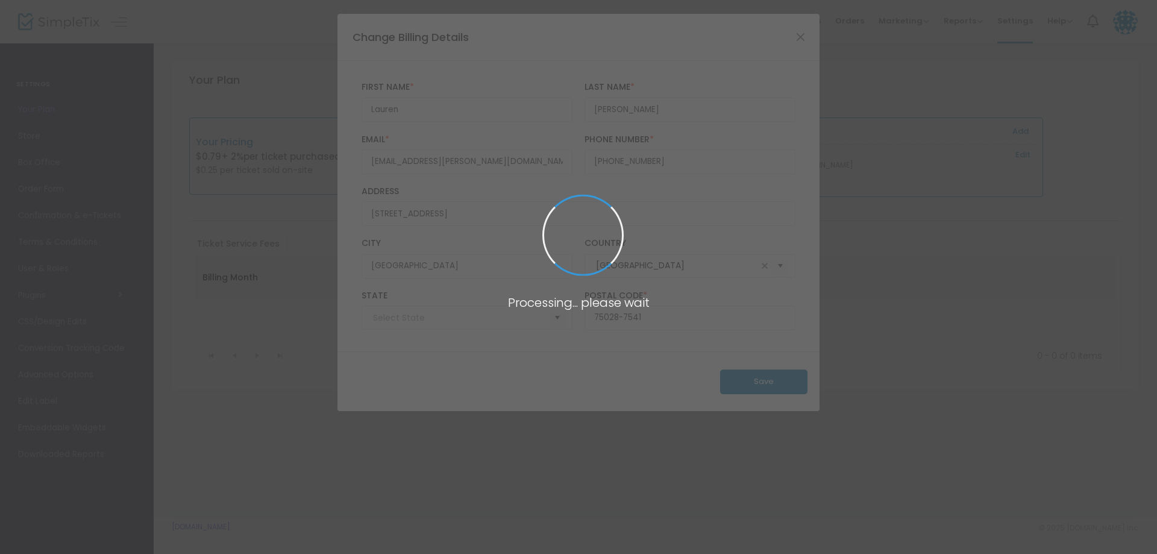
type input "Texas"
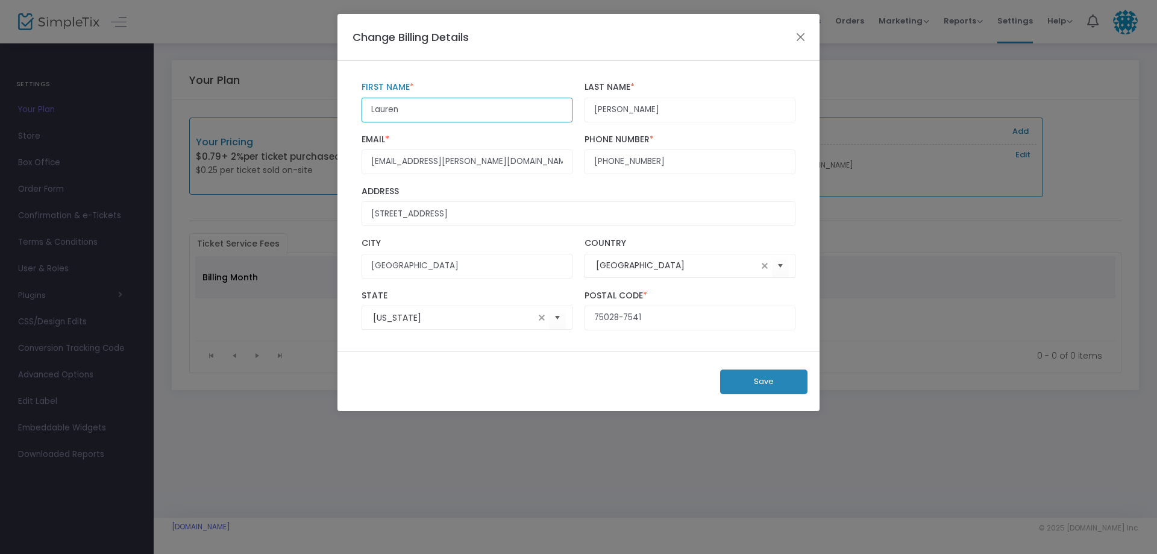
click at [416, 111] on input "Lauren" at bounding box center [466, 110] width 211 height 25
drag, startPoint x: 490, startPoint y: 110, endPoint x: 349, endPoint y: 112, distance: 141.0
click at [349, 112] on div "Lauren First Name * First Name is required. Ramsey Last Name * Last Name is req…" at bounding box center [578, 206] width 482 height 290
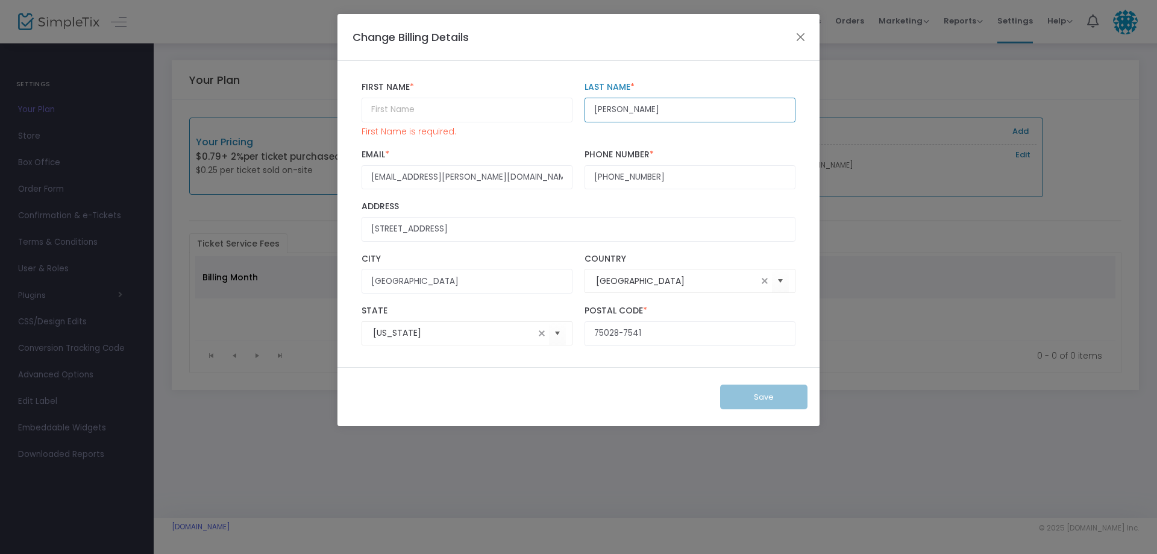
drag, startPoint x: 643, startPoint y: 102, endPoint x: 575, endPoint y: 108, distance: 67.7
click at [575, 108] on div "First Name * First Name is required. Ramsey Last Name * Last Name is required." at bounding box center [578, 109] width 446 height 67
drag, startPoint x: 480, startPoint y: 175, endPoint x: 334, endPoint y: 173, distance: 146.4
click at [334, 173] on ngb-modal-window "Change Billing Details First Name * First Name is required. Last Name * Last Na…" at bounding box center [578, 277] width 1157 height 554
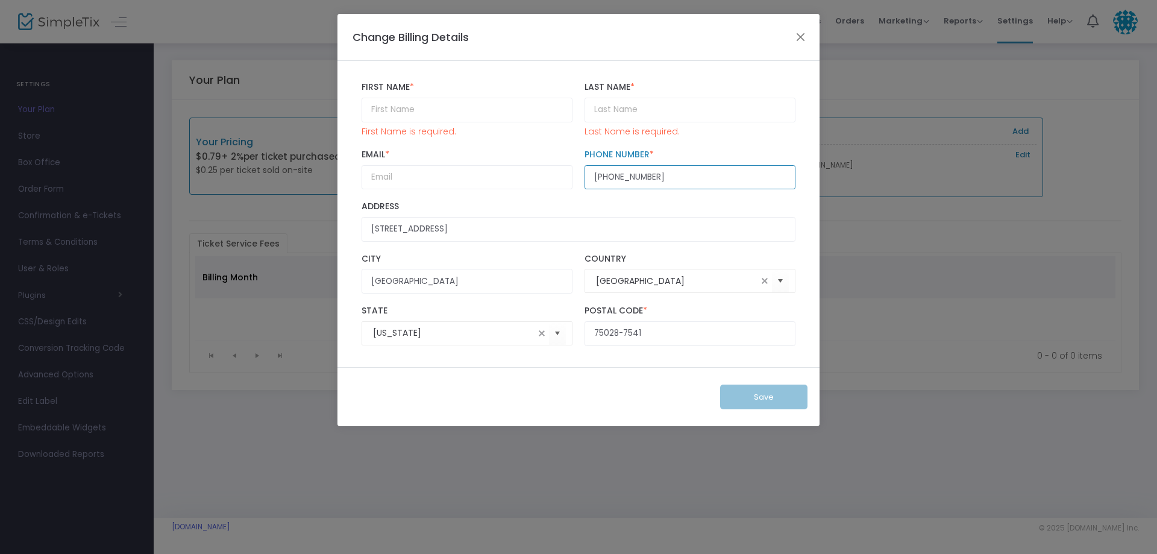
click at [655, 172] on input "[PHONE_NUMBER]" at bounding box center [689, 177] width 211 height 25
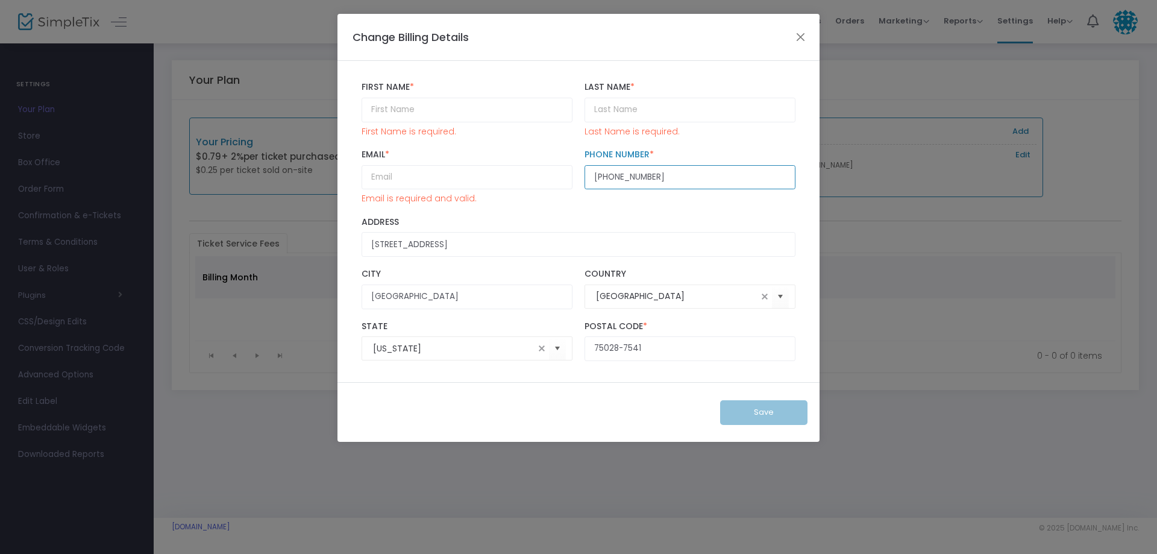
drag, startPoint x: 664, startPoint y: 179, endPoint x: 563, endPoint y: 183, distance: 101.3
click at [564, 183] on div "Email * Email is required and valid. (469) 628-1559 Phone Number * Phone Number…" at bounding box center [578, 176] width 446 height 67
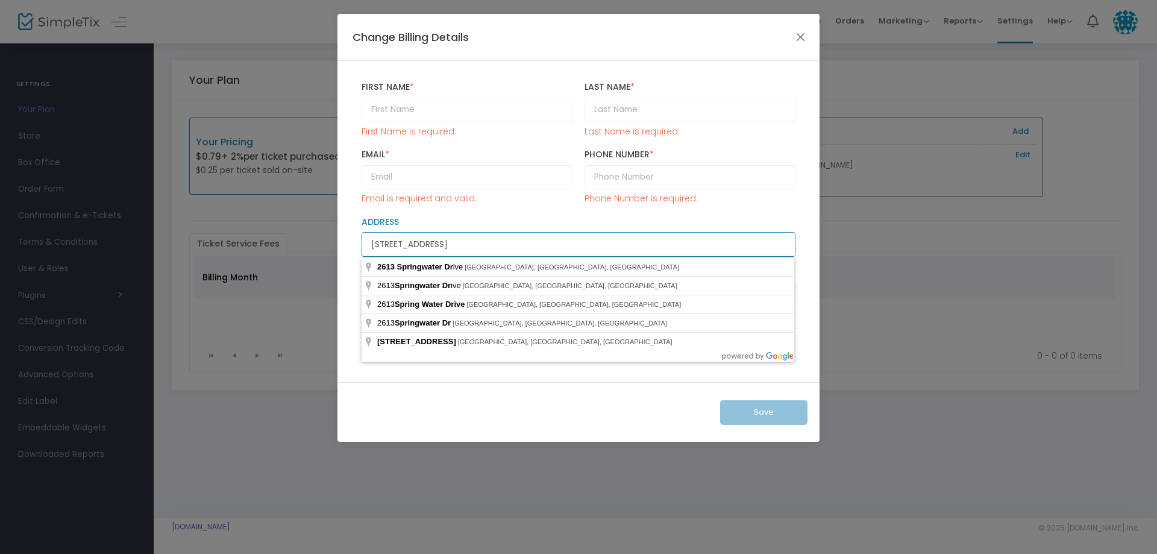
drag, startPoint x: 461, startPoint y: 245, endPoint x: 302, endPoint y: 245, distance: 159.6
click at [301, 245] on ngb-modal-window "Change Billing Details First Name * First Name is required. Last Name * Last Na…" at bounding box center [578, 277] width 1157 height 554
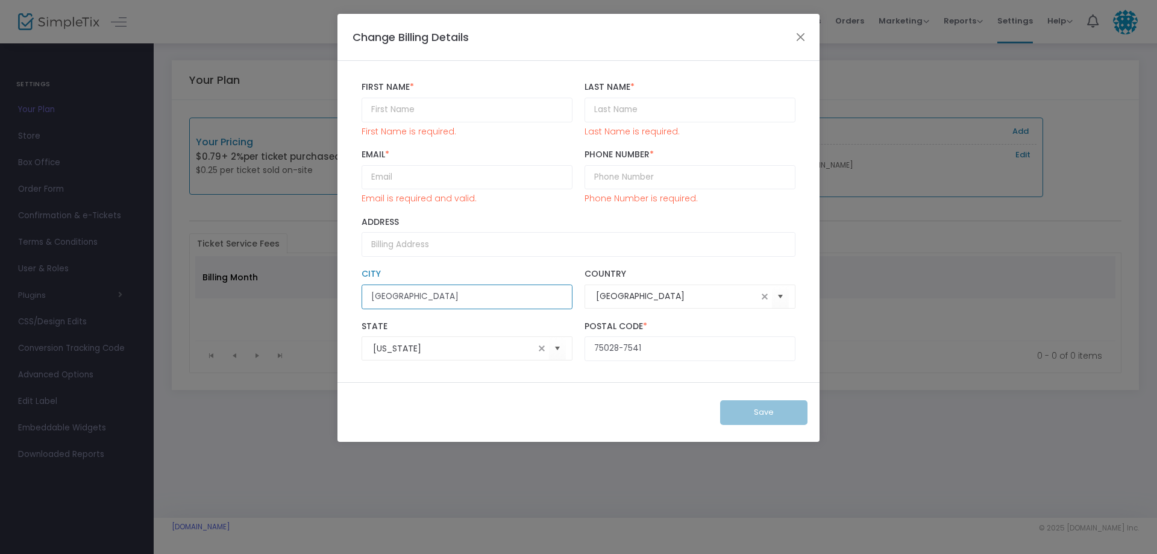
drag, startPoint x: 457, startPoint y: 296, endPoint x: 272, endPoint y: 283, distance: 185.4
click at [272, 283] on ngb-modal-window "Change Billing Details First Name * First Name is required. Last Name * Last Na…" at bounding box center [578, 277] width 1157 height 554
drag, startPoint x: 680, startPoint y: 298, endPoint x: 522, endPoint y: 302, distance: 157.9
click at [522, 302] on div "City United States Country" at bounding box center [578, 289] width 446 height 52
drag, startPoint x: 457, startPoint y: 353, endPoint x: 475, endPoint y: 351, distance: 18.2
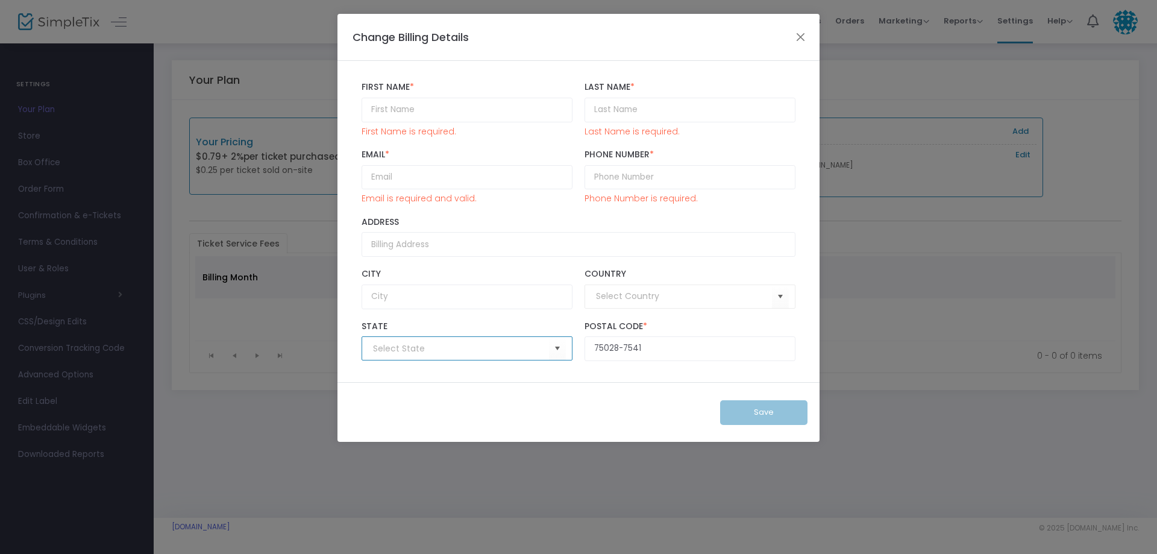
click at [456, 352] on input at bounding box center [461, 348] width 176 height 13
drag, startPoint x: 637, startPoint y: 346, endPoint x: 646, endPoint y: 346, distance: 9.6
click at [638, 346] on input "75028-7541" at bounding box center [689, 348] width 211 height 25
drag, startPoint x: 657, startPoint y: 350, endPoint x: 546, endPoint y: 347, distance: 111.5
click at [547, 348] on div "State 75028-7541 Postal Code * Postal Code is required." at bounding box center [578, 341] width 446 height 52
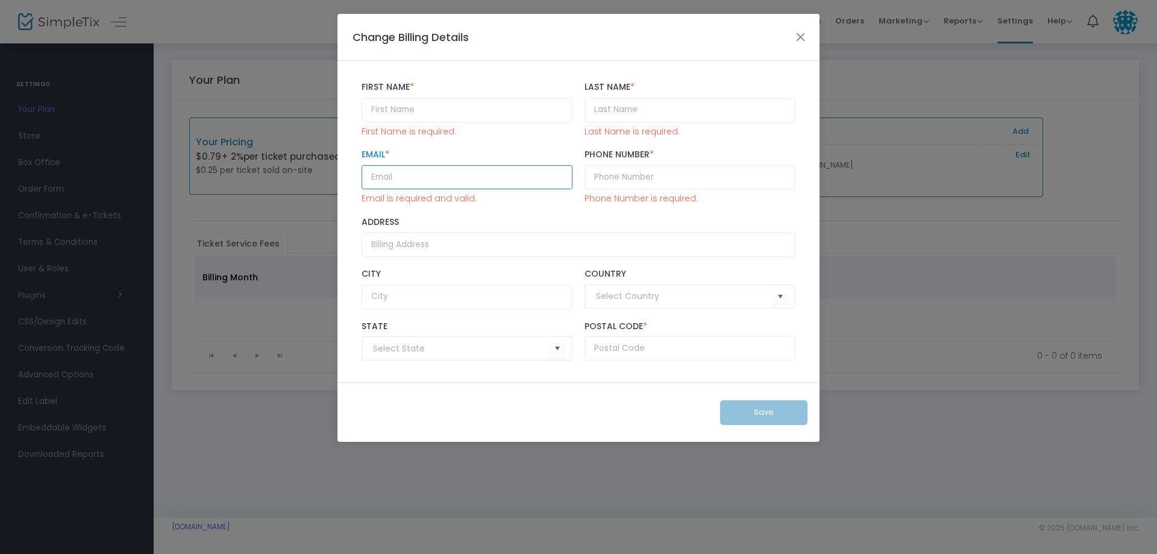
click at [470, 175] on input "Email *" at bounding box center [466, 177] width 211 height 25
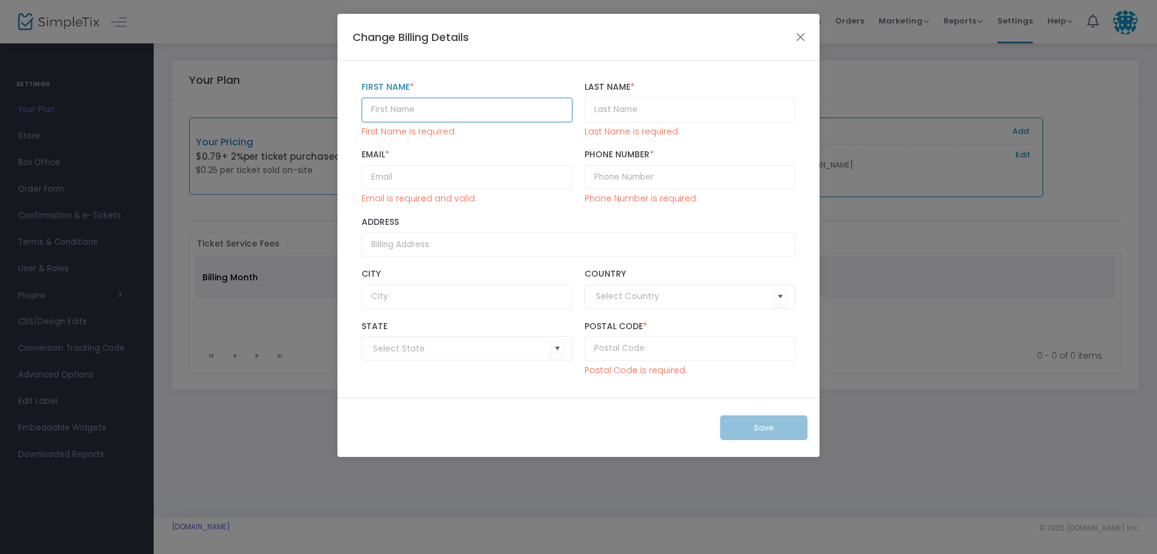
click at [436, 105] on input "text" at bounding box center [466, 110] width 211 height 25
type input "Lauren"
click at [647, 116] on input "Last Name *" at bounding box center [689, 110] width 211 height 25
click at [618, 107] on input "Last Name *" at bounding box center [689, 110] width 211 height 25
type input "r"
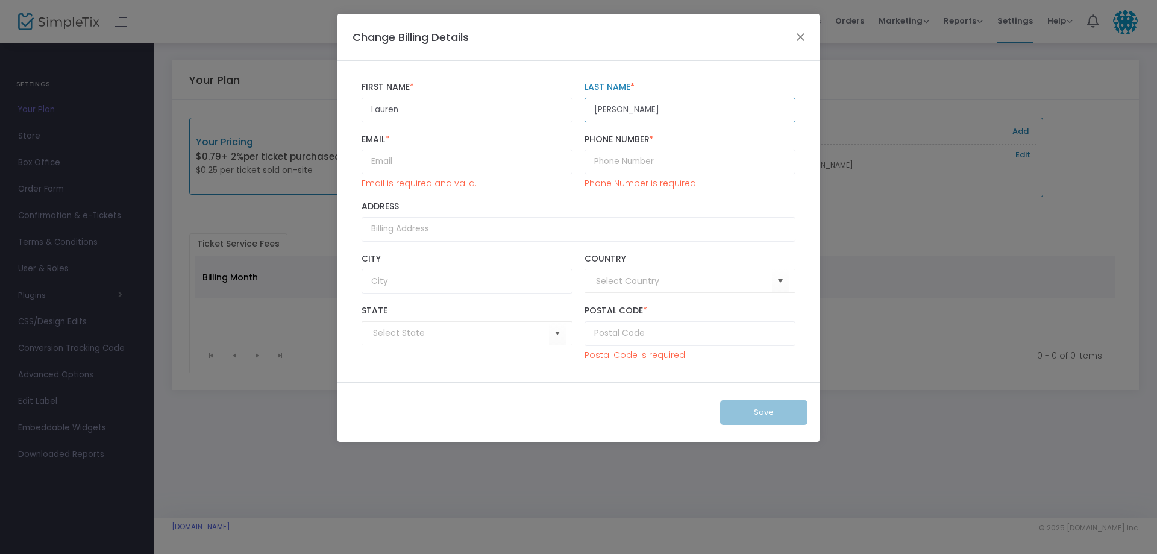
type input "Ramsey"
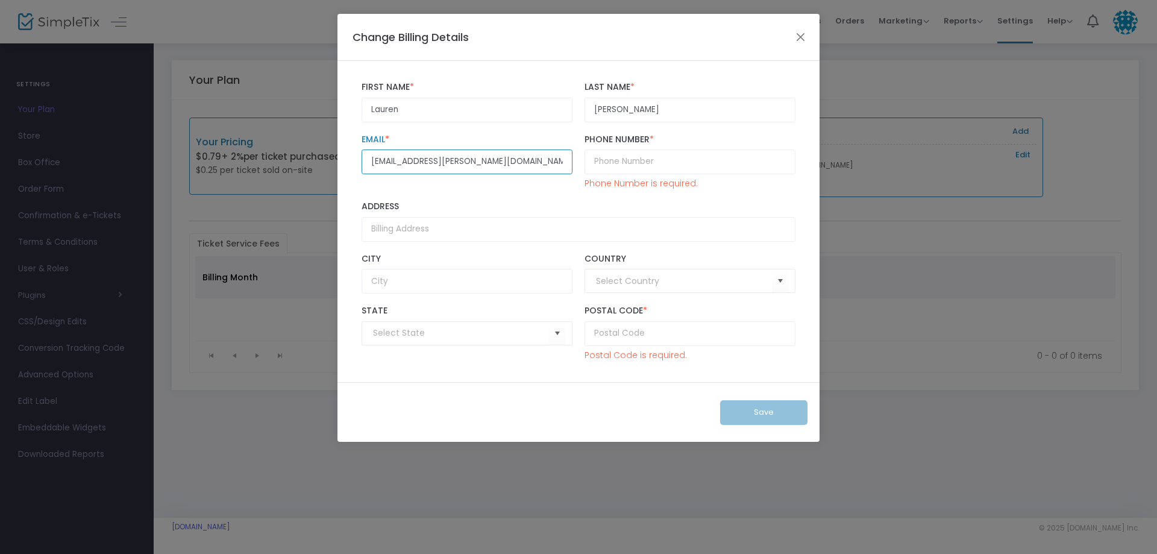
type input "[EMAIL_ADDRESS][PERSON_NAME][DOMAIN_NAME]"
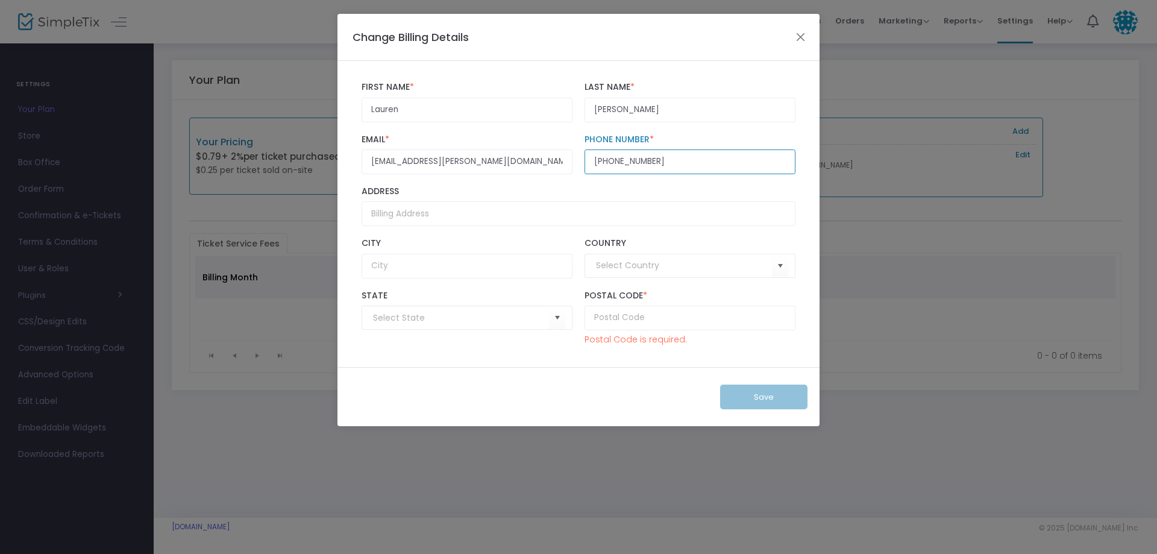
type input "[PHONE_NUMBER]"
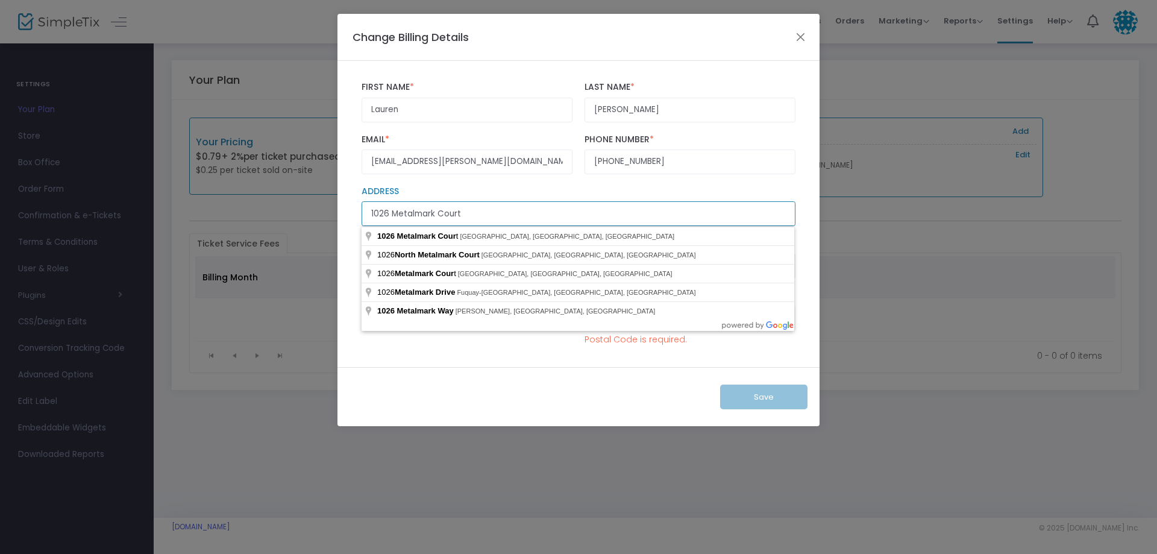
type input "1026 Metalmark Court"
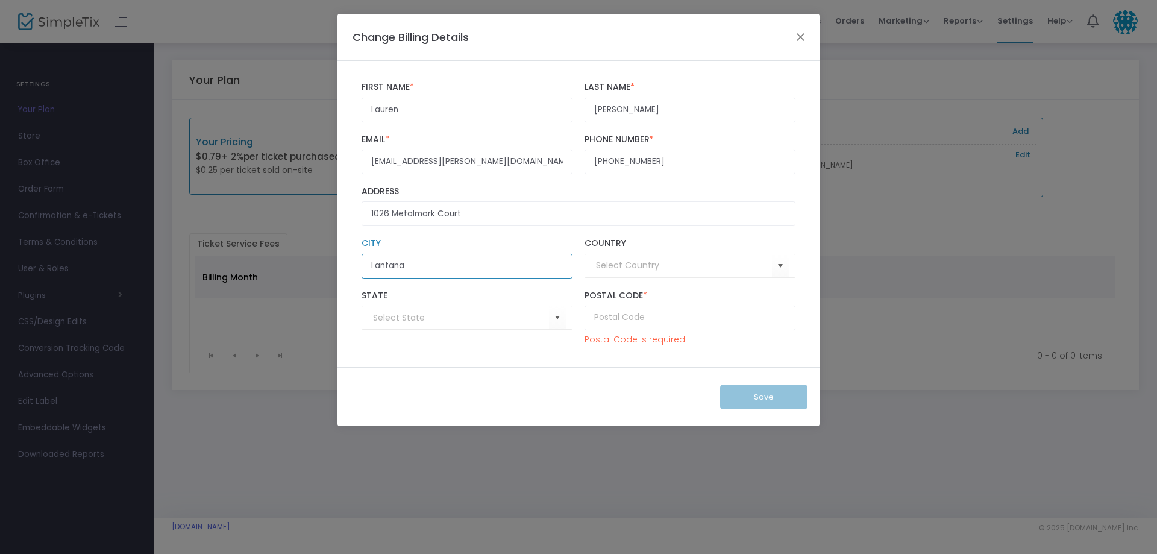
type input "Lantana"
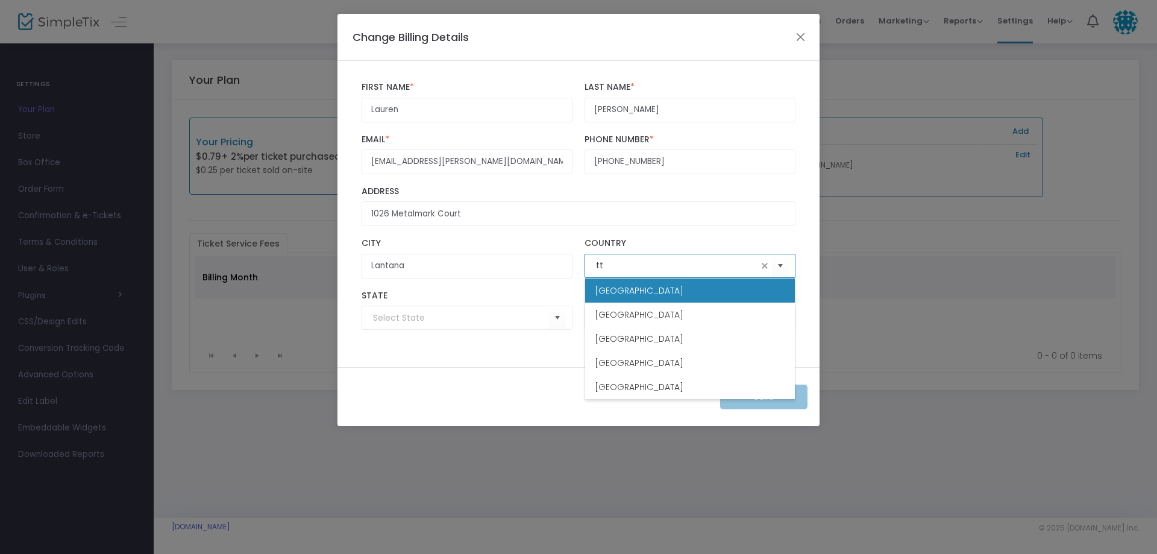
type input "t"
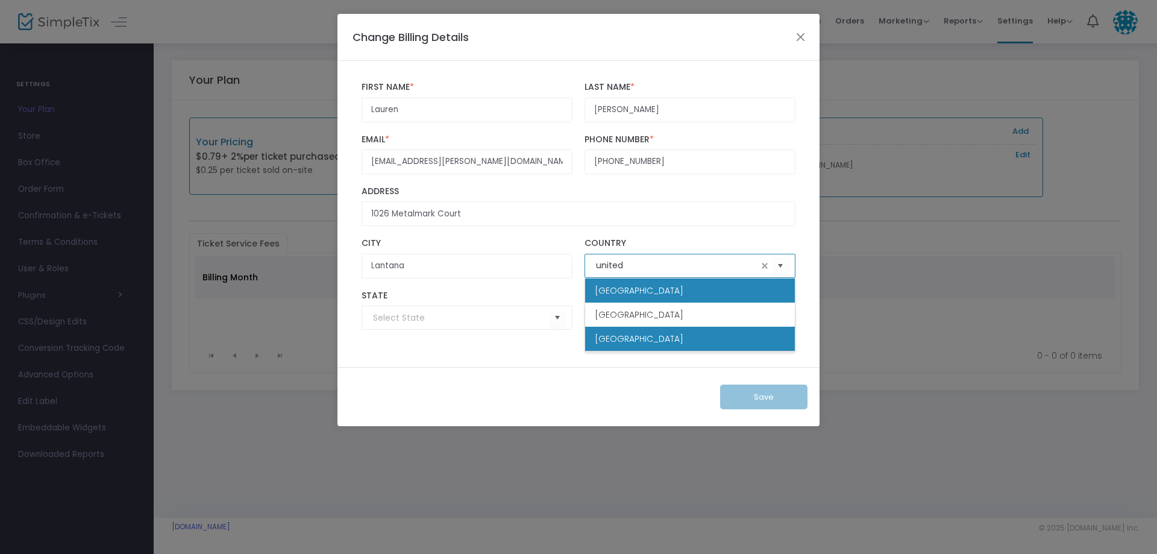
click at [624, 345] on li "United States" at bounding box center [690, 339] width 210 height 24
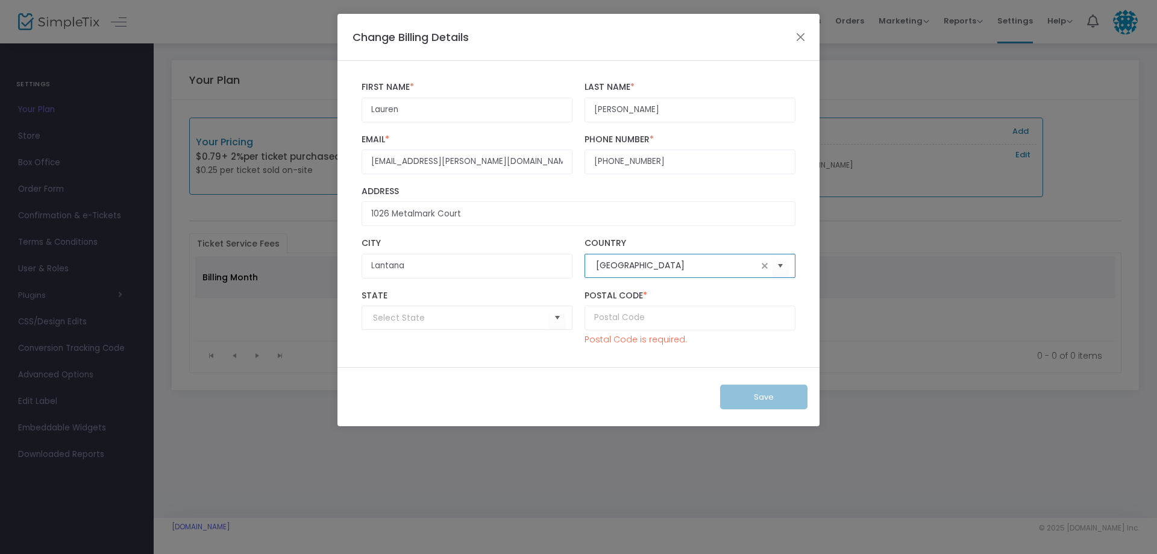
type input "United States"
click at [402, 317] on input at bounding box center [461, 317] width 176 height 13
type input "TX"
click at [539, 319] on span at bounding box center [542, 318] width 10 height 10
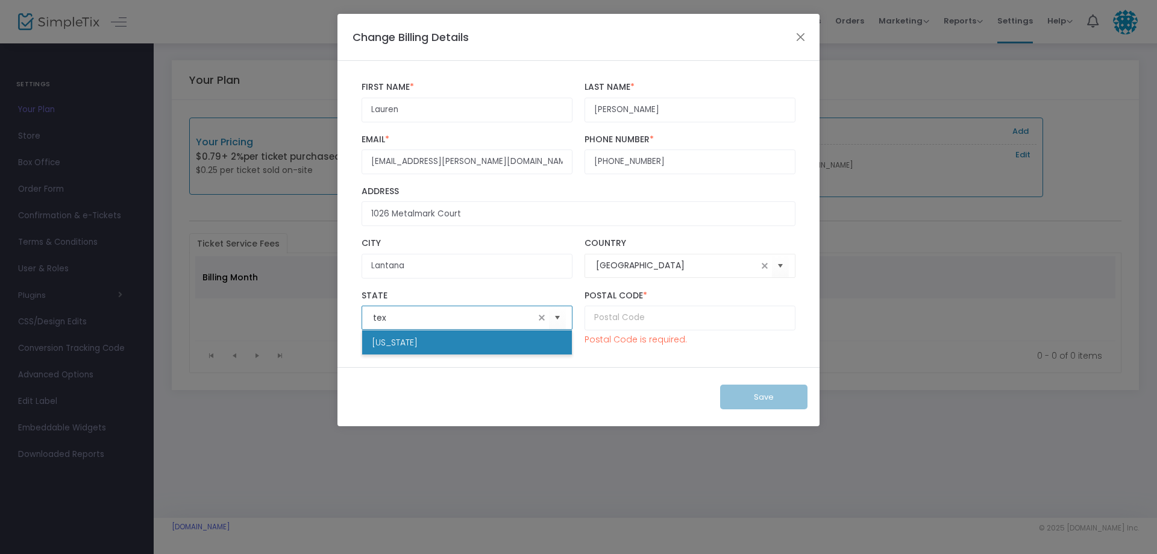
click at [386, 342] on span "Texas" at bounding box center [395, 342] width 46 height 12
type input "Texas"
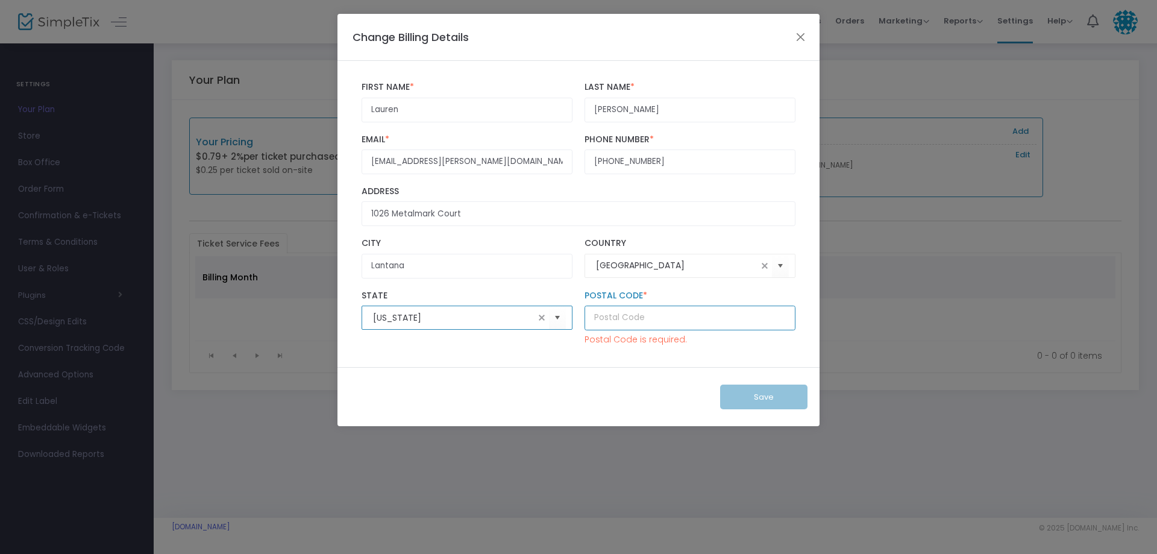
click at [620, 318] on input "text" at bounding box center [689, 317] width 211 height 25
type input "76226"
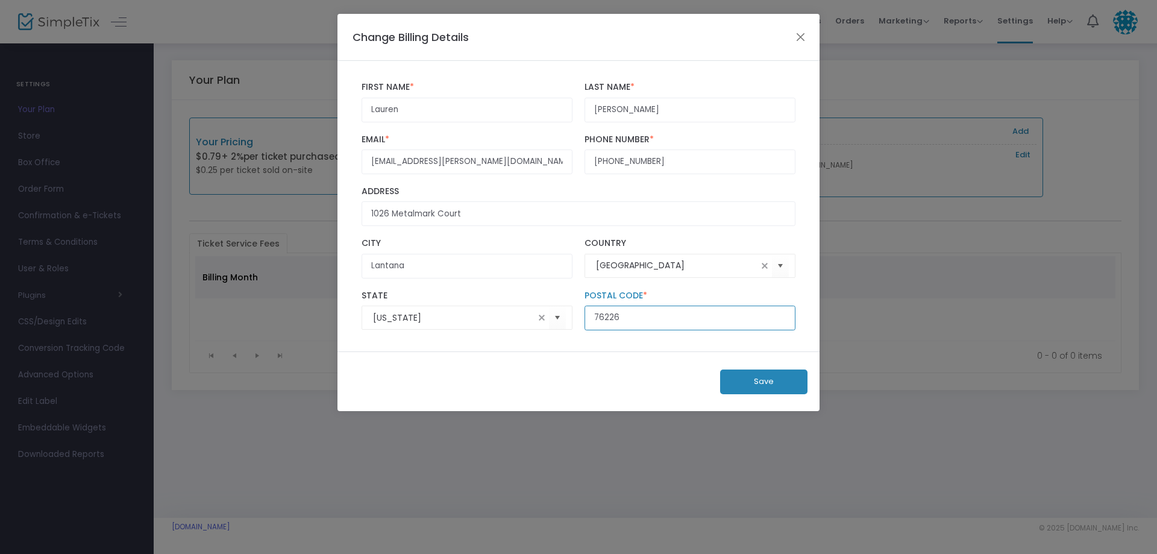
click at [672, 324] on input "76226" at bounding box center [689, 317] width 211 height 25
click at [773, 376] on button "Save" at bounding box center [763, 381] width 87 height 25
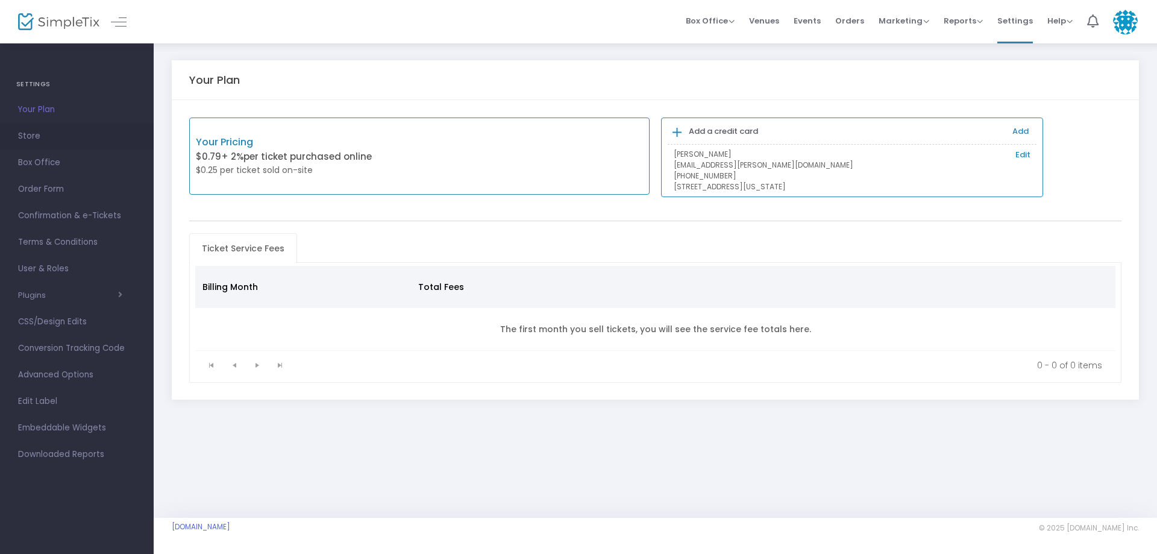
click at [37, 138] on span "Store" at bounding box center [76, 136] width 117 height 16
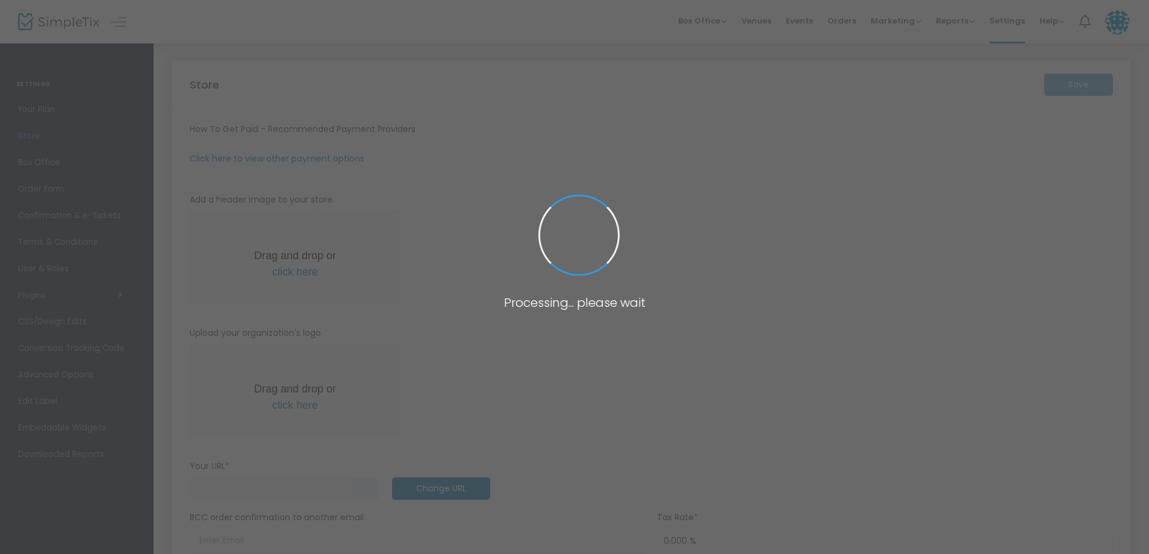
type input "[URL]"
radio input "false"
radio input "true"
type input "Mahj Mafia"
type input "[PHONE_NUMBER]"
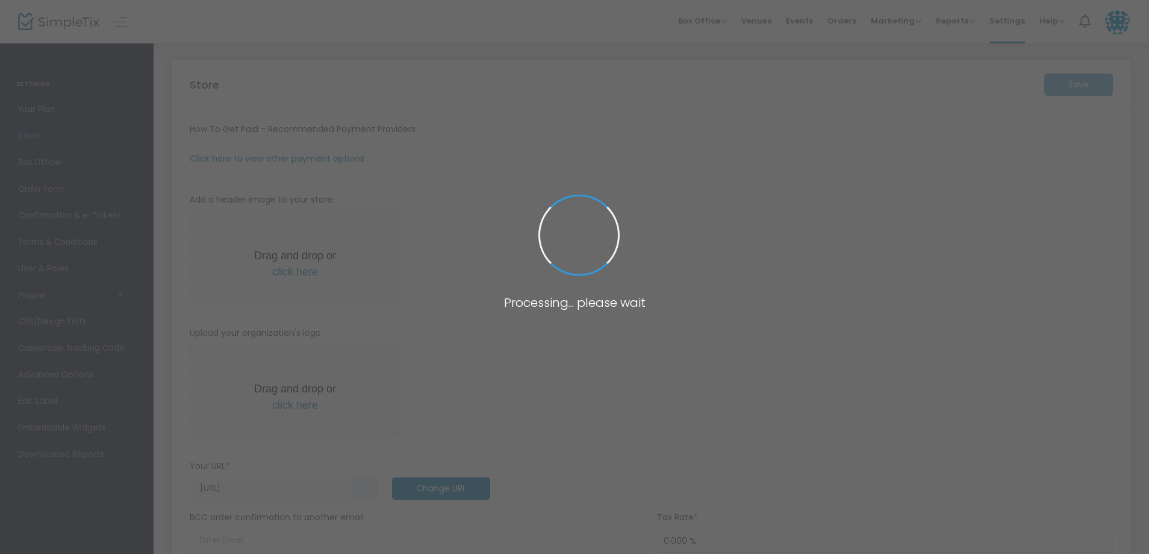
type input "[DOMAIN_NAME][URL]"
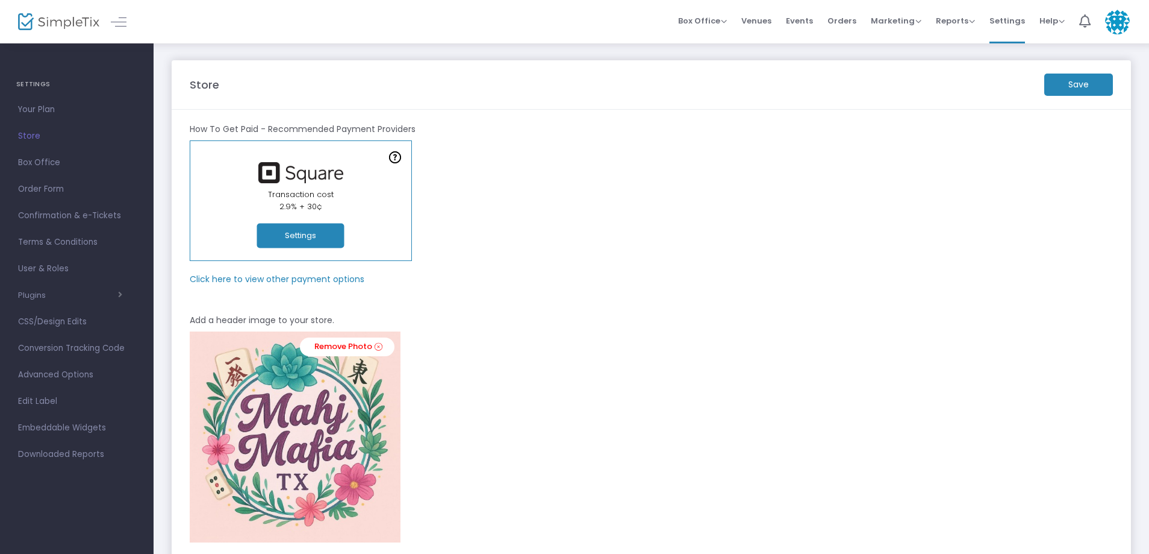
click at [293, 236] on button "Settings" at bounding box center [300, 235] width 87 height 25
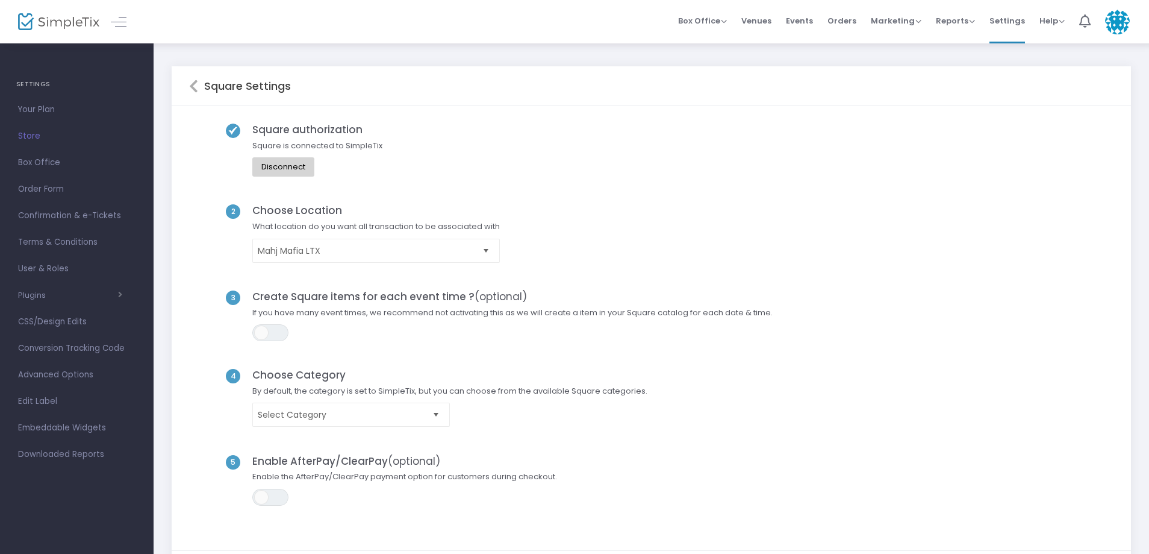
click at [188, 88] on div "Square Settings" at bounding box center [652, 86] width 960 height 40
click at [192, 88] on icon at bounding box center [193, 86] width 9 height 14
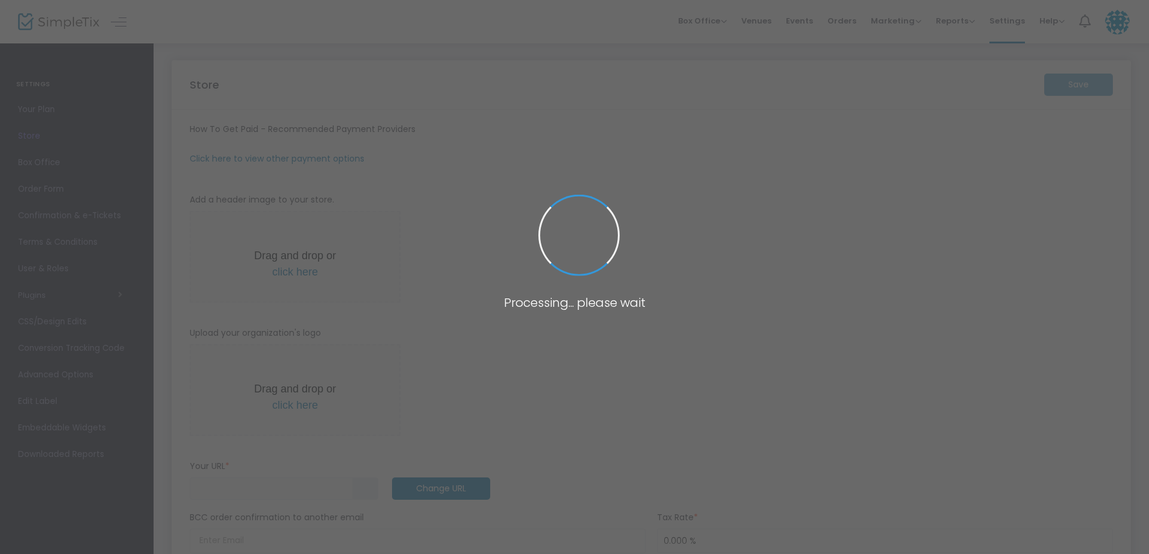
type input "[URL]"
radio input "false"
radio input "true"
type input "Mahj Mafia"
type input "[PHONE_NUMBER]"
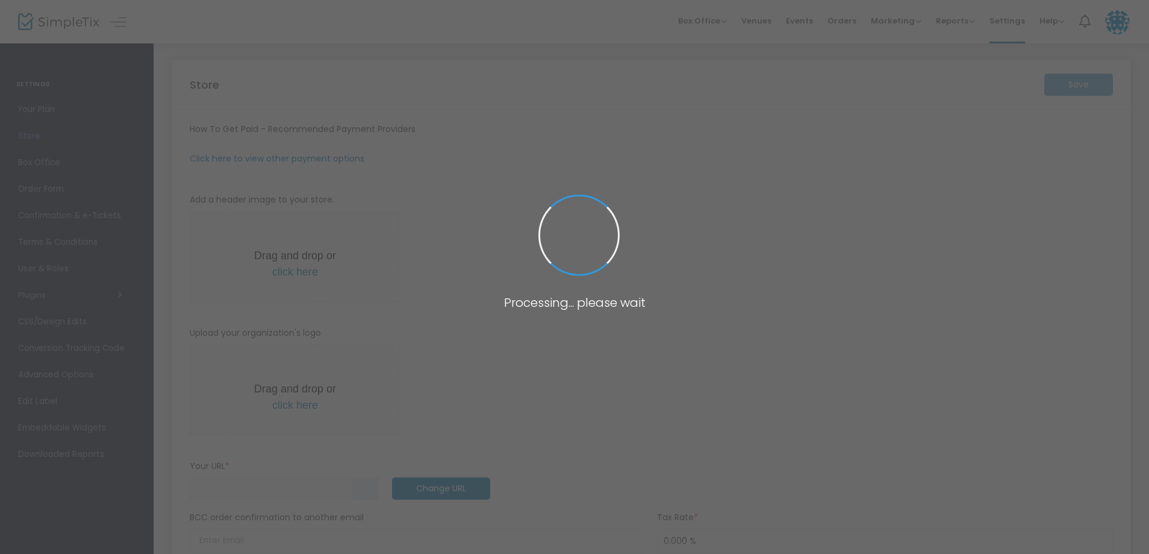
type input "[DOMAIN_NAME][URL]"
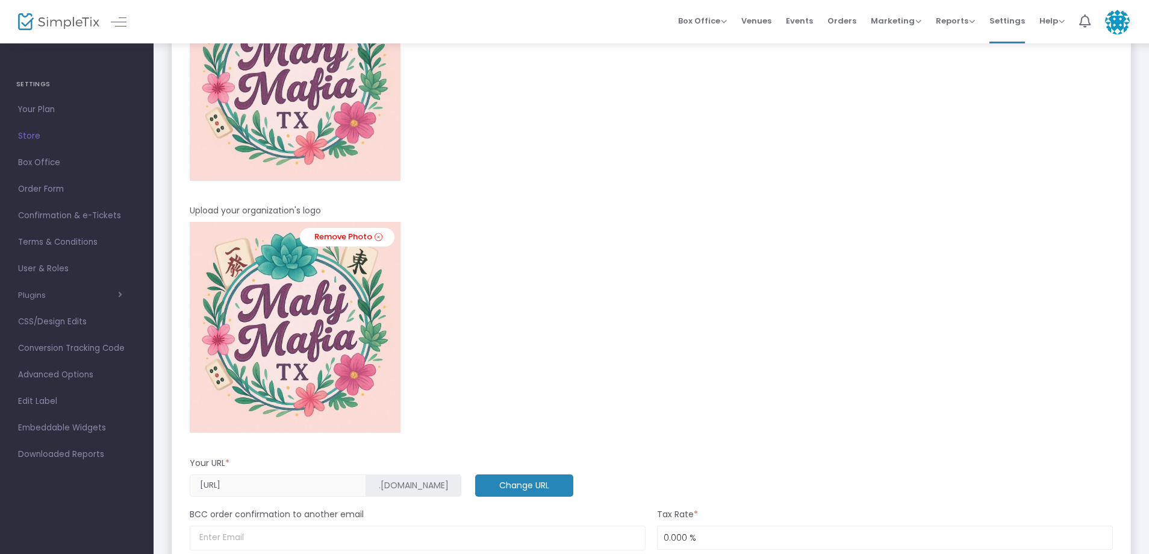
scroll to position [663, 0]
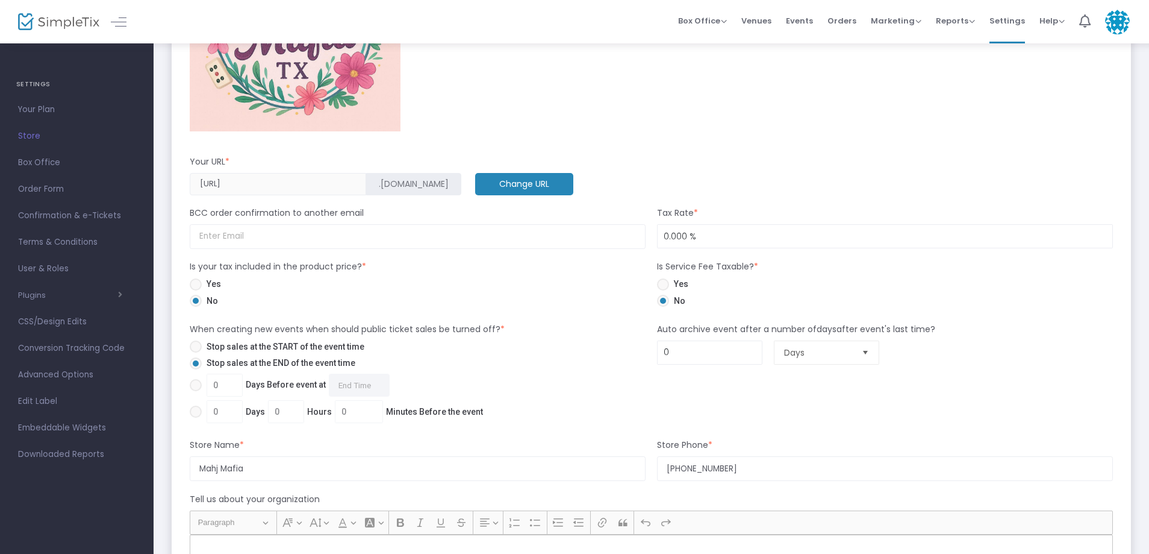
click at [475, 181] on m-button "Change URL" at bounding box center [524, 184] width 98 height 22
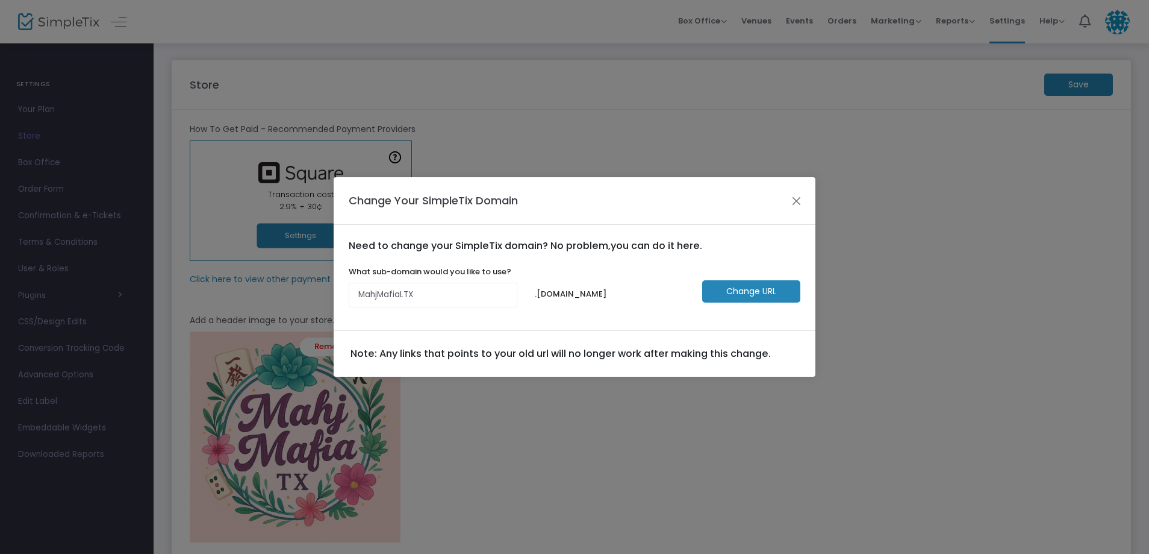
scroll to position [0, 0]
click at [799, 203] on button "Close" at bounding box center [801, 201] width 16 height 16
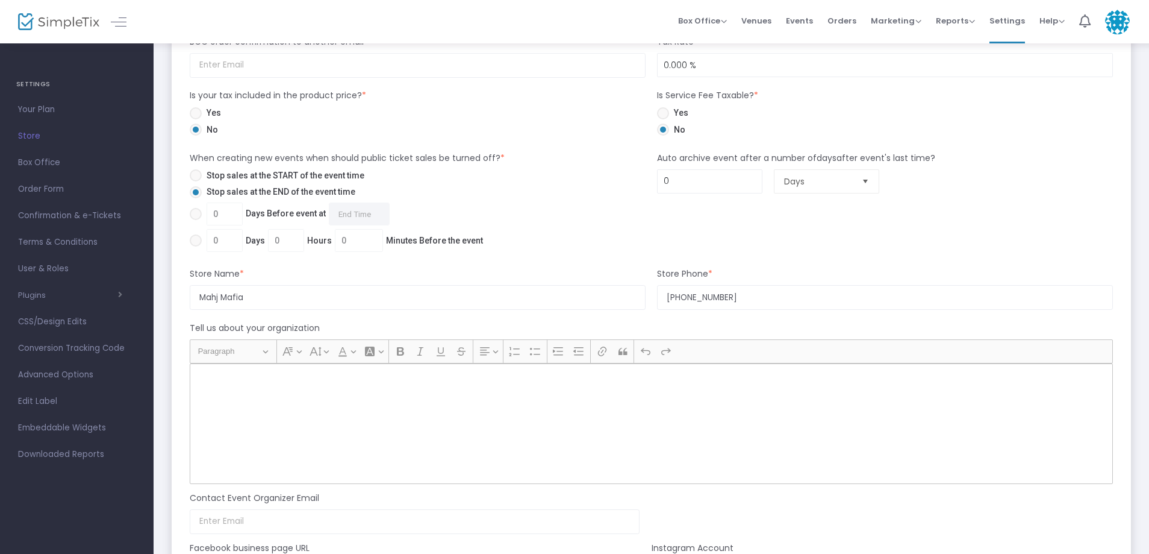
scroll to position [843, 0]
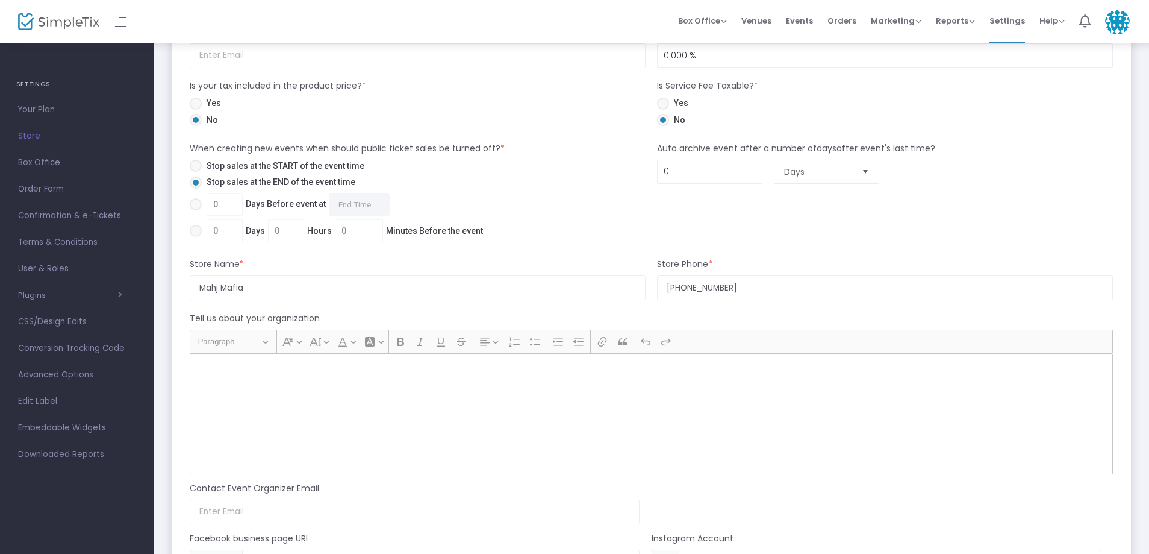
click at [241, 372] on p "Rich Text Editor, main" at bounding box center [651, 367] width 913 height 12
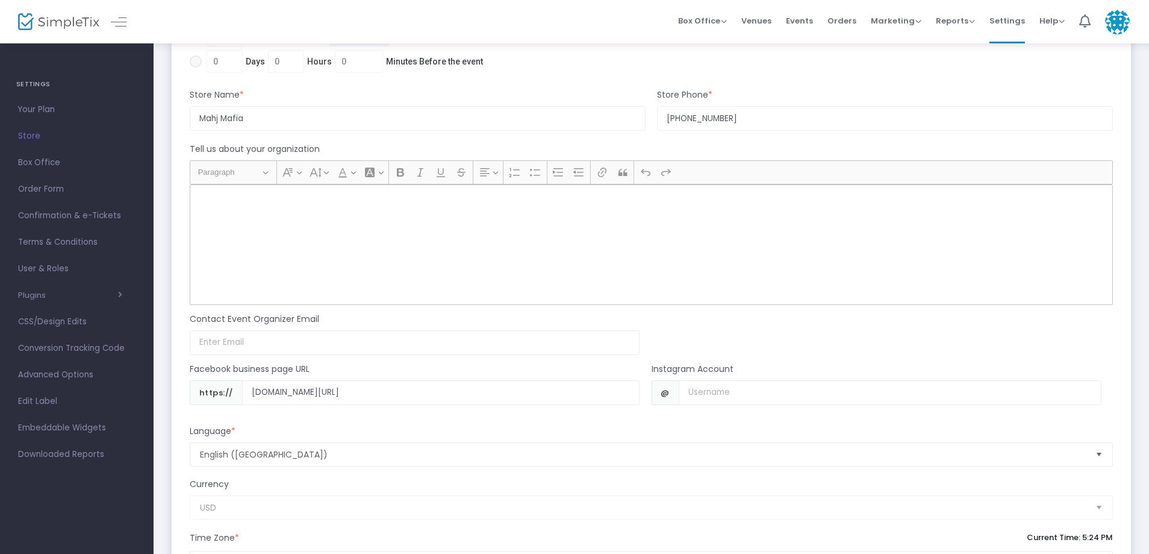
scroll to position [1024, 0]
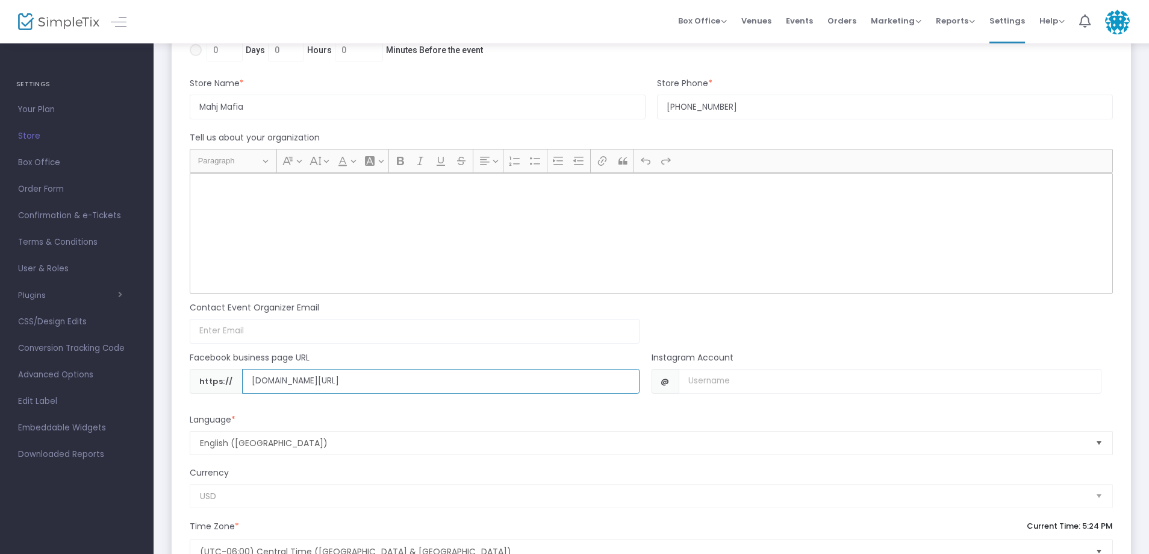
click at [263, 384] on input "[DOMAIN_NAME][URL]" at bounding box center [441, 381] width 398 height 25
click at [510, 388] on input "[DOMAIN_NAME][URL]" at bounding box center [441, 381] width 398 height 25
click at [780, 387] on input "Username" at bounding box center [890, 381] width 423 height 25
type input "MahjMafiaTX"
click at [499, 376] on input "[DOMAIN_NAME][URL]" at bounding box center [441, 381] width 398 height 25
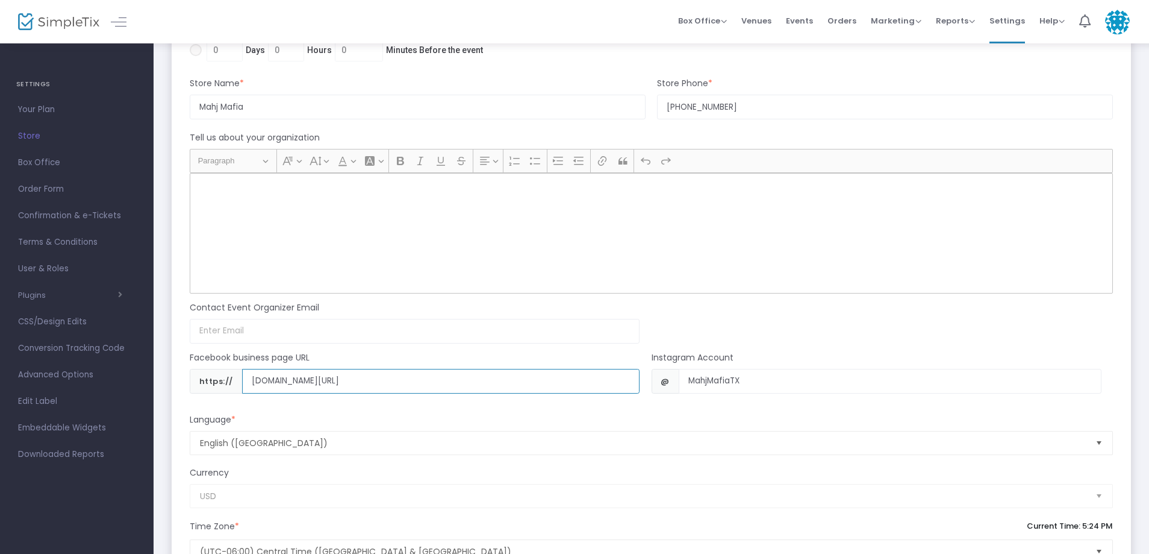
drag, startPoint x: 499, startPoint y: 376, endPoint x: 219, endPoint y: 389, distance: 281.0
click at [219, 389] on div "https:// [DOMAIN_NAME][URL]" at bounding box center [415, 381] width 450 height 25
paste input "[DOMAIN_NAME][URL]"
type input "[DOMAIN_NAME][URL]"
click at [478, 355] on div "Facebook business page URL" at bounding box center [415, 359] width 462 height 17
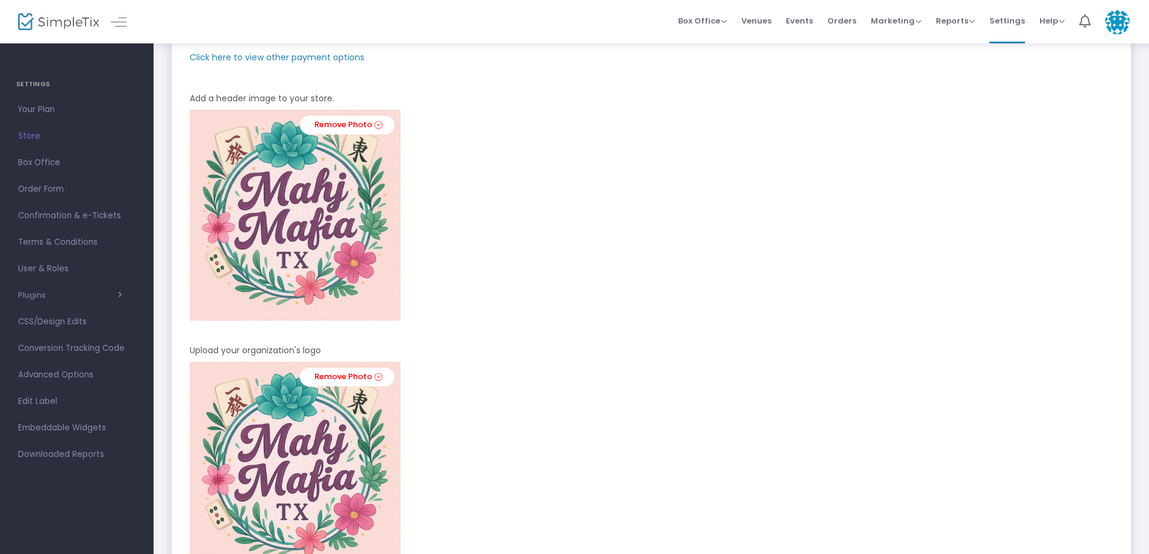
scroll to position [0, 0]
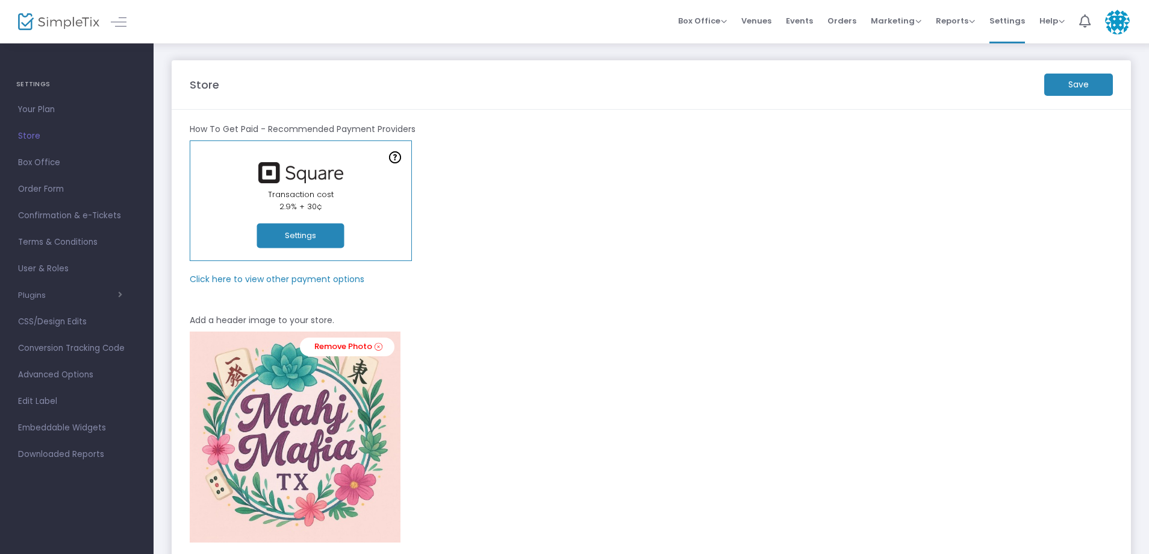
click at [1084, 87] on m-button "Save" at bounding box center [1079, 84] width 69 height 22
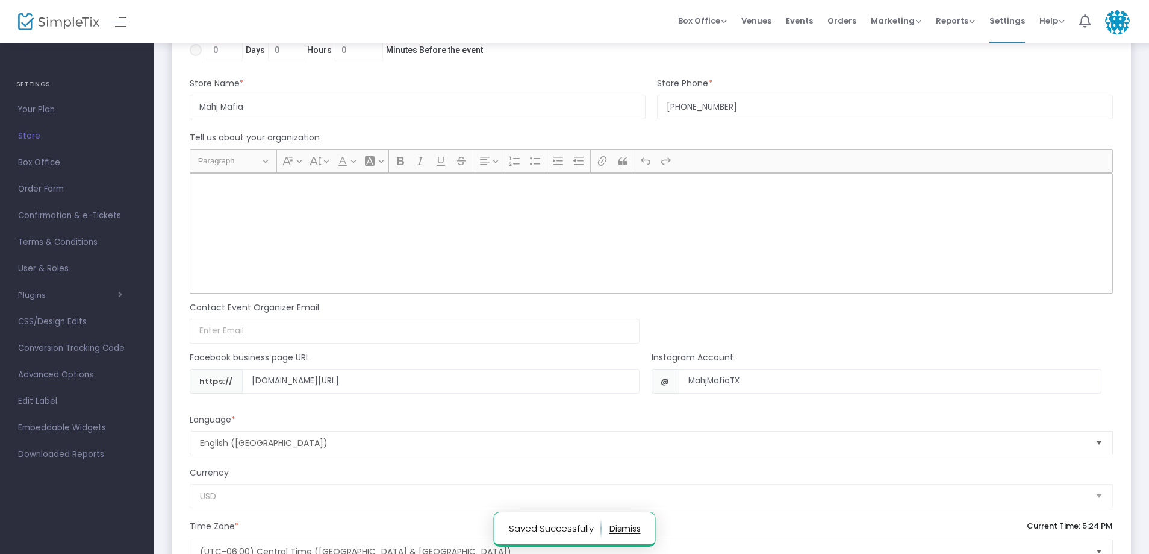
scroll to position [1125, 0]
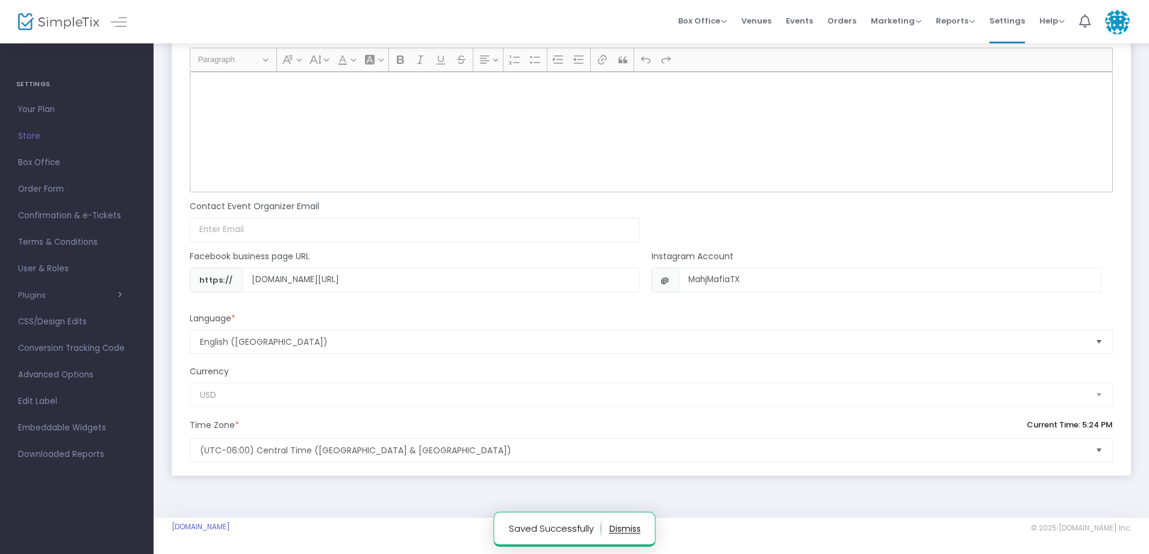
click at [348, 107] on div "Rich Text Editor, main" at bounding box center [652, 132] width 924 height 120
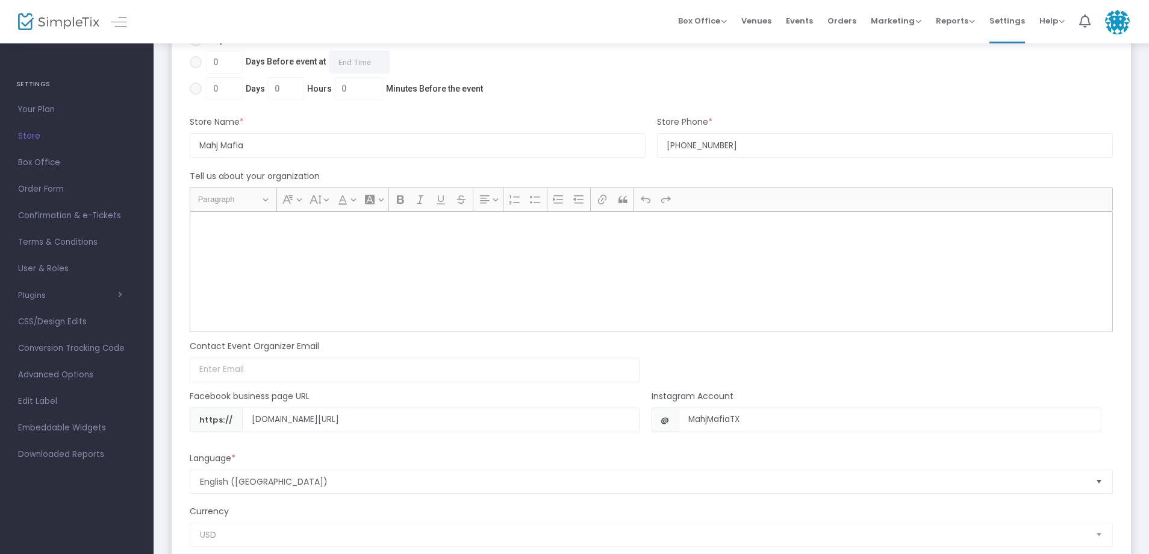
scroll to position [1005, 0]
